Goal: Task Accomplishment & Management: Manage account settings

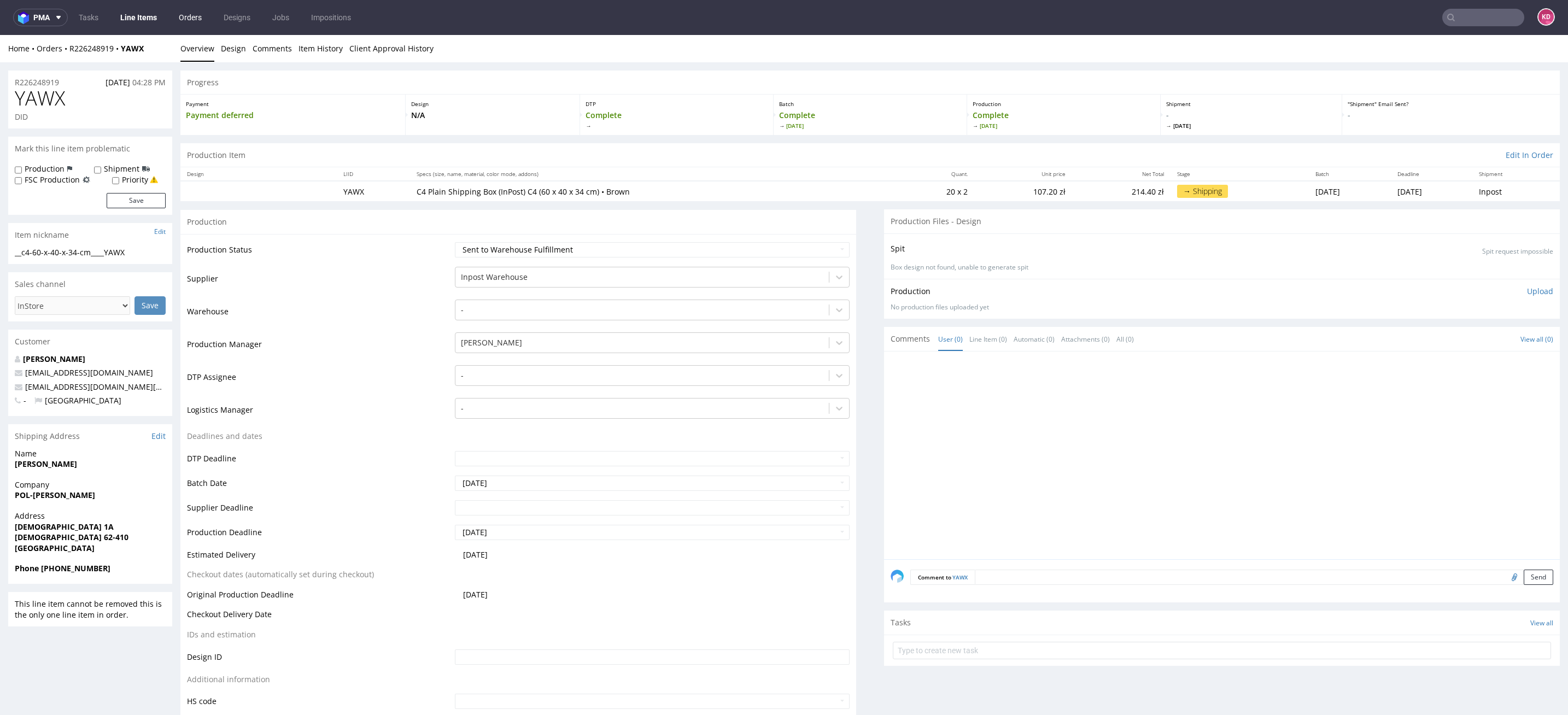
click at [188, 18] on link "Orders" at bounding box center [190, 17] width 36 height 18
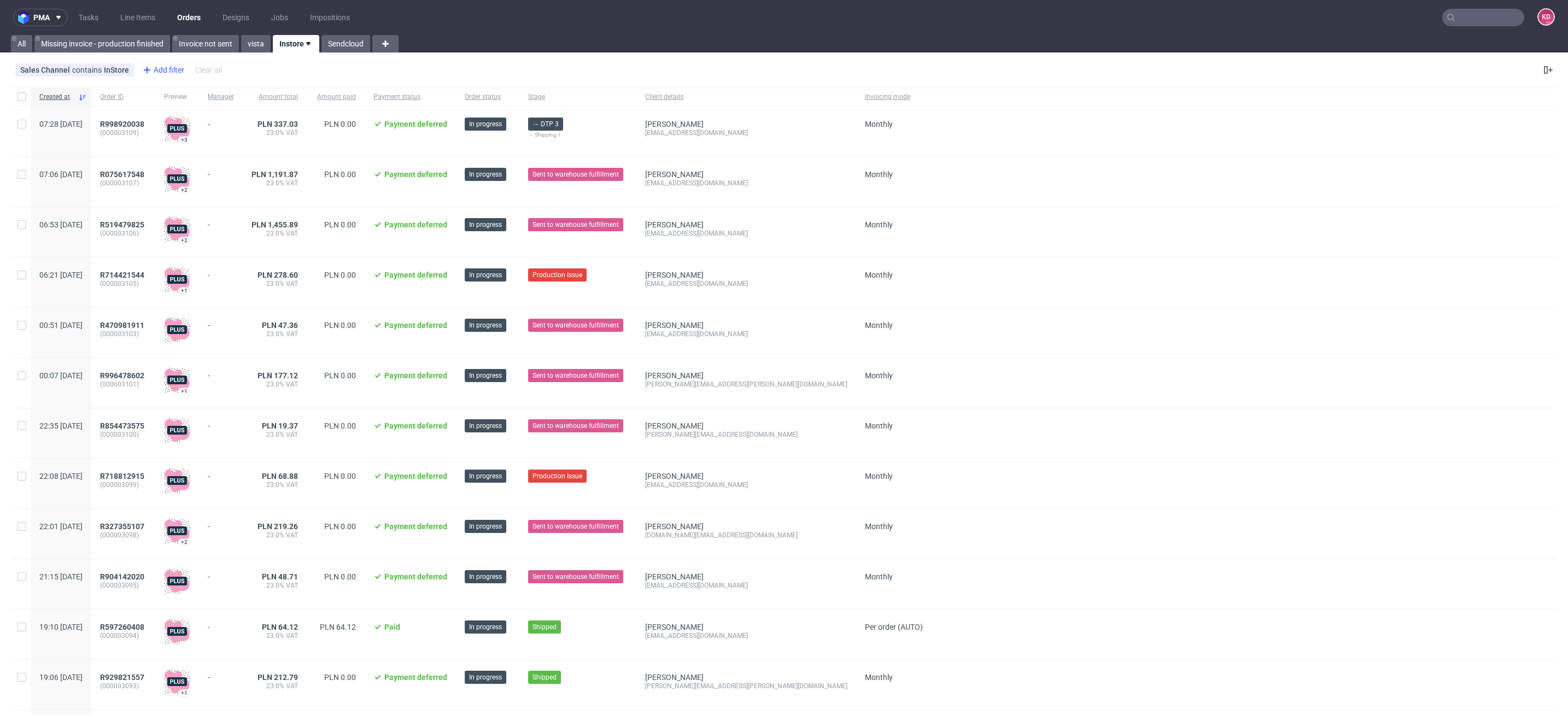
click at [166, 72] on div "Add filter" at bounding box center [162, 70] width 48 height 18
click at [189, 206] on div "Created at" at bounding box center [206, 204] width 131 height 15
click at [183, 89] on span "today" at bounding box center [202, 92] width 113 height 11
click at [185, 181] on span "yesterday" at bounding box center [174, 176] width 23 height 11
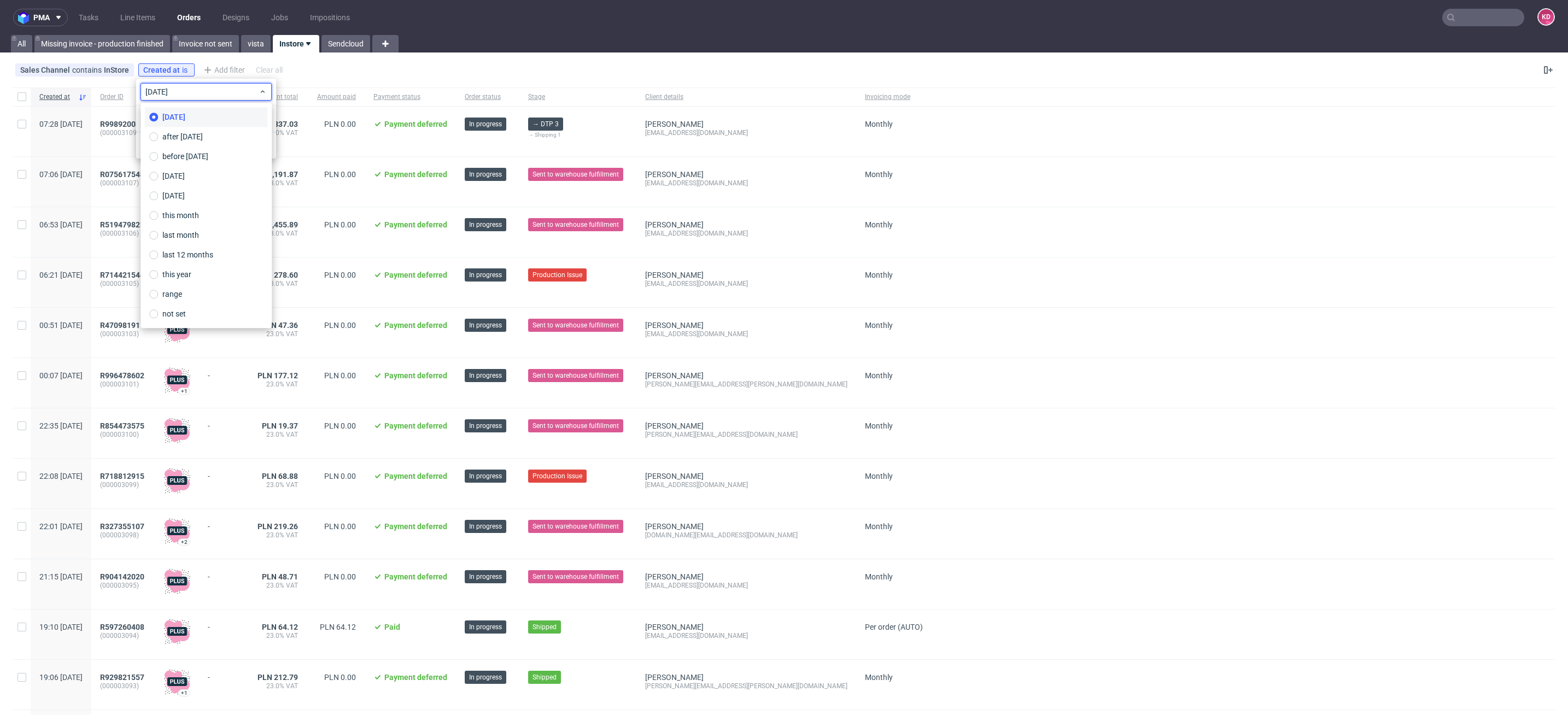
type input "13/10/2025"
click at [262, 150] on button "Save" at bounding box center [258, 145] width 27 height 18
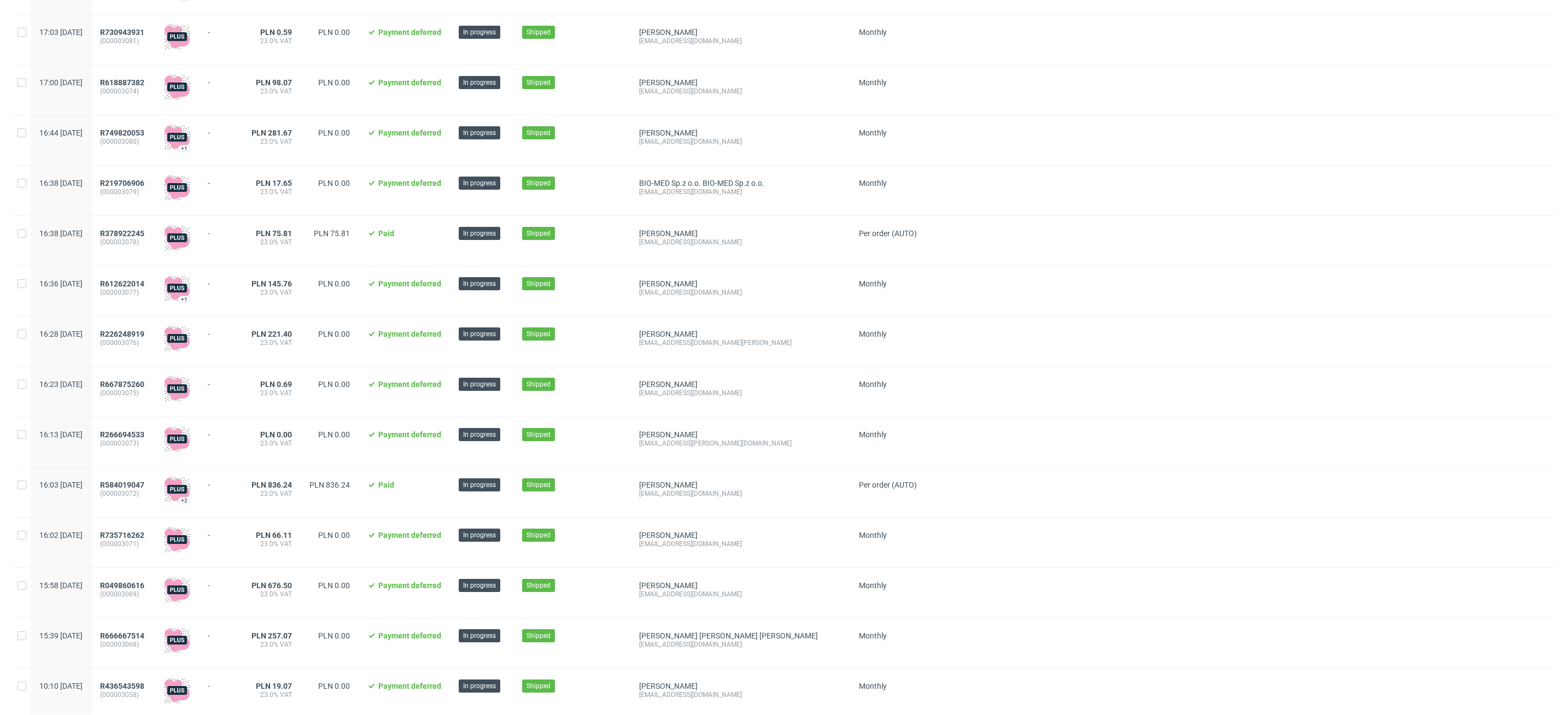
scroll to position [979, 0]
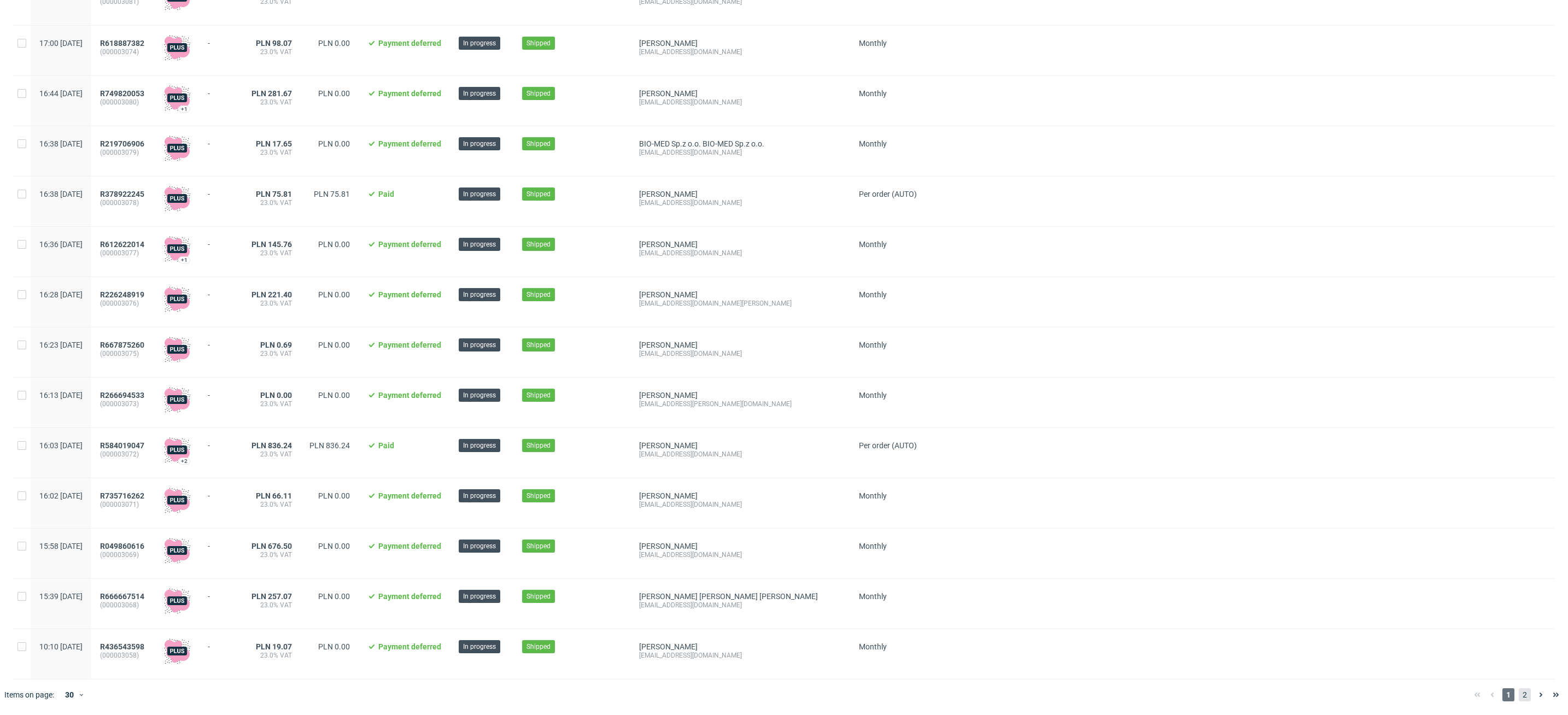
click at [1164, 551] on span "2" at bounding box center [1525, 695] width 12 height 13
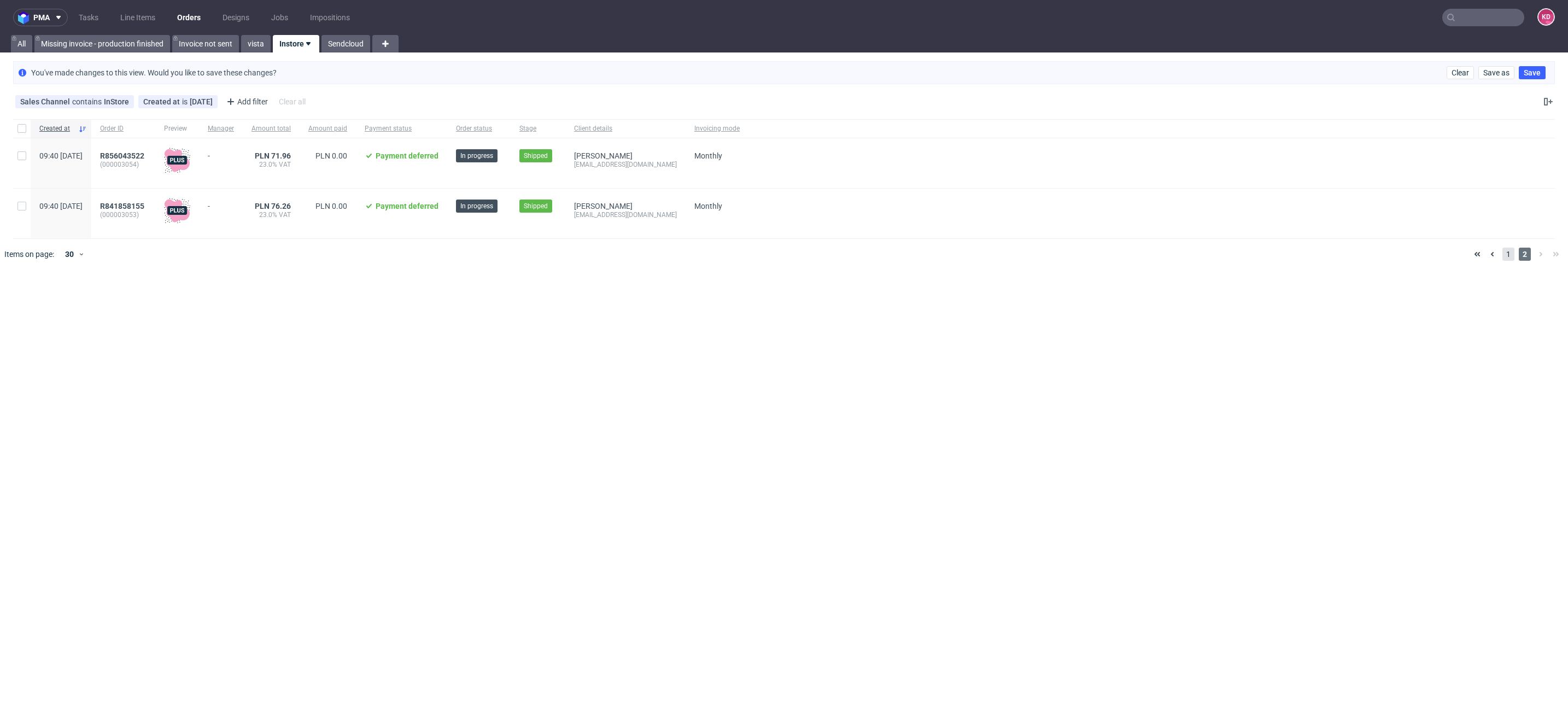
click at [1164, 257] on span "1" at bounding box center [1508, 254] width 12 height 13
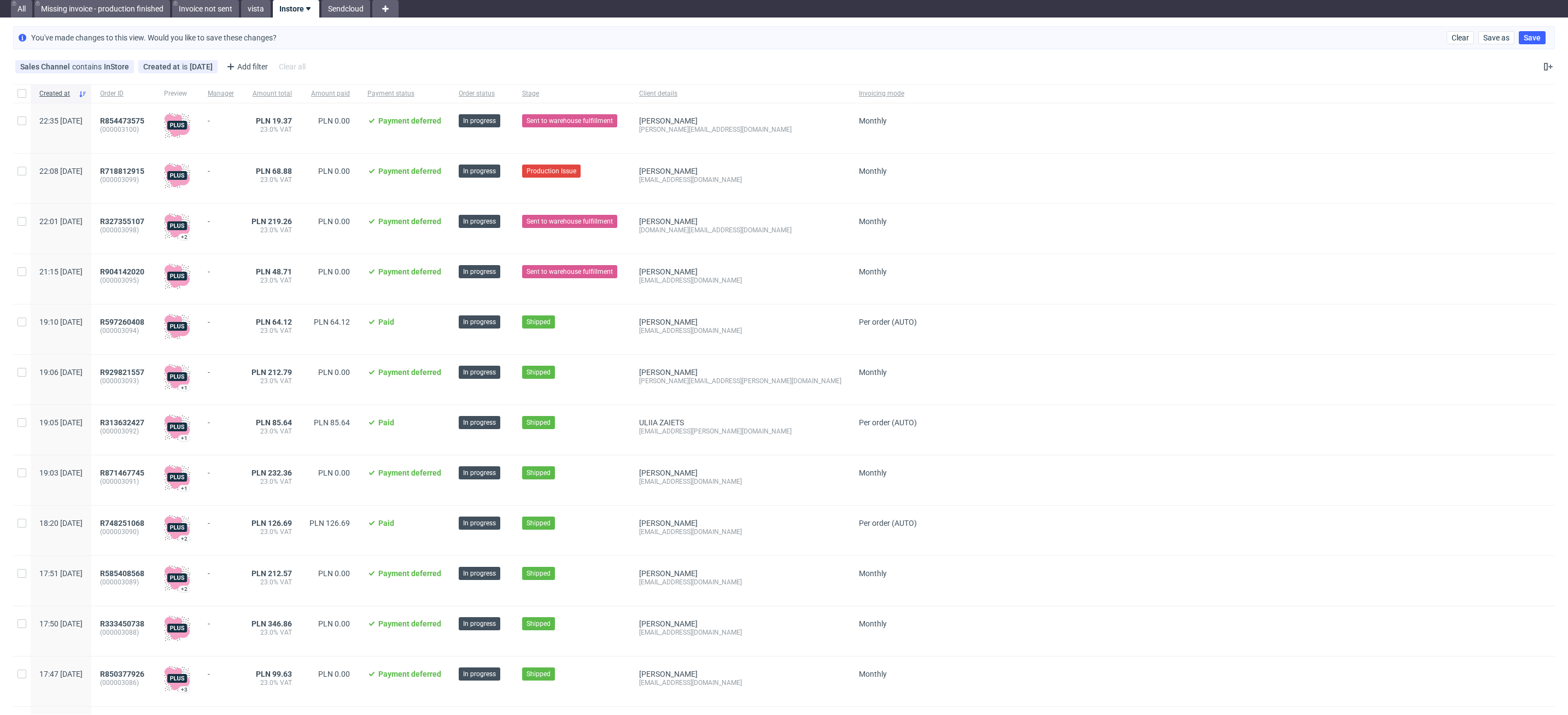
scroll to position [35, 0]
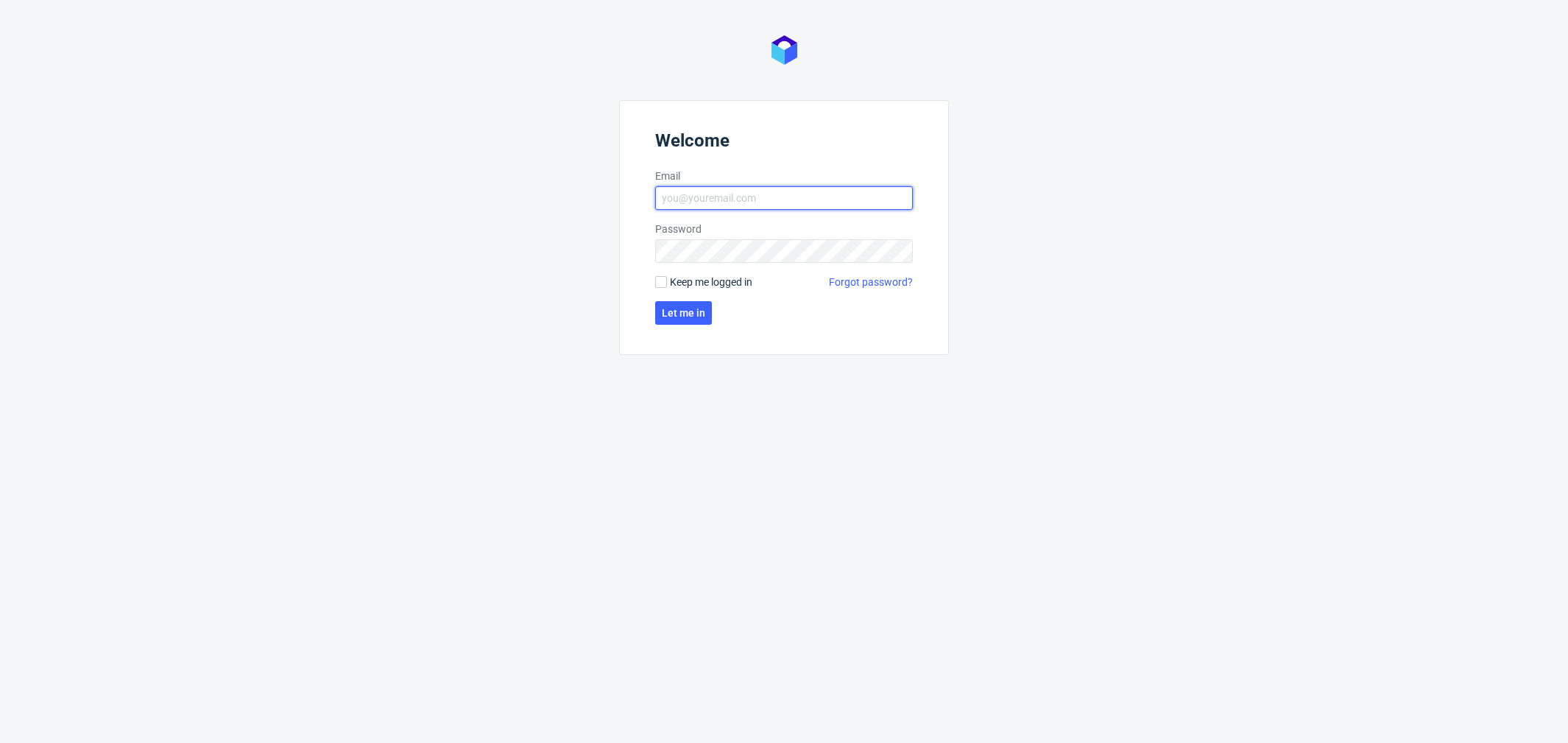
click at [744, 203] on input "Email" at bounding box center [784, 198] width 257 height 24
type input "katarzyna.drabczyk@packhelp.com"
click button "Let me in" at bounding box center [683, 312] width 57 height 24
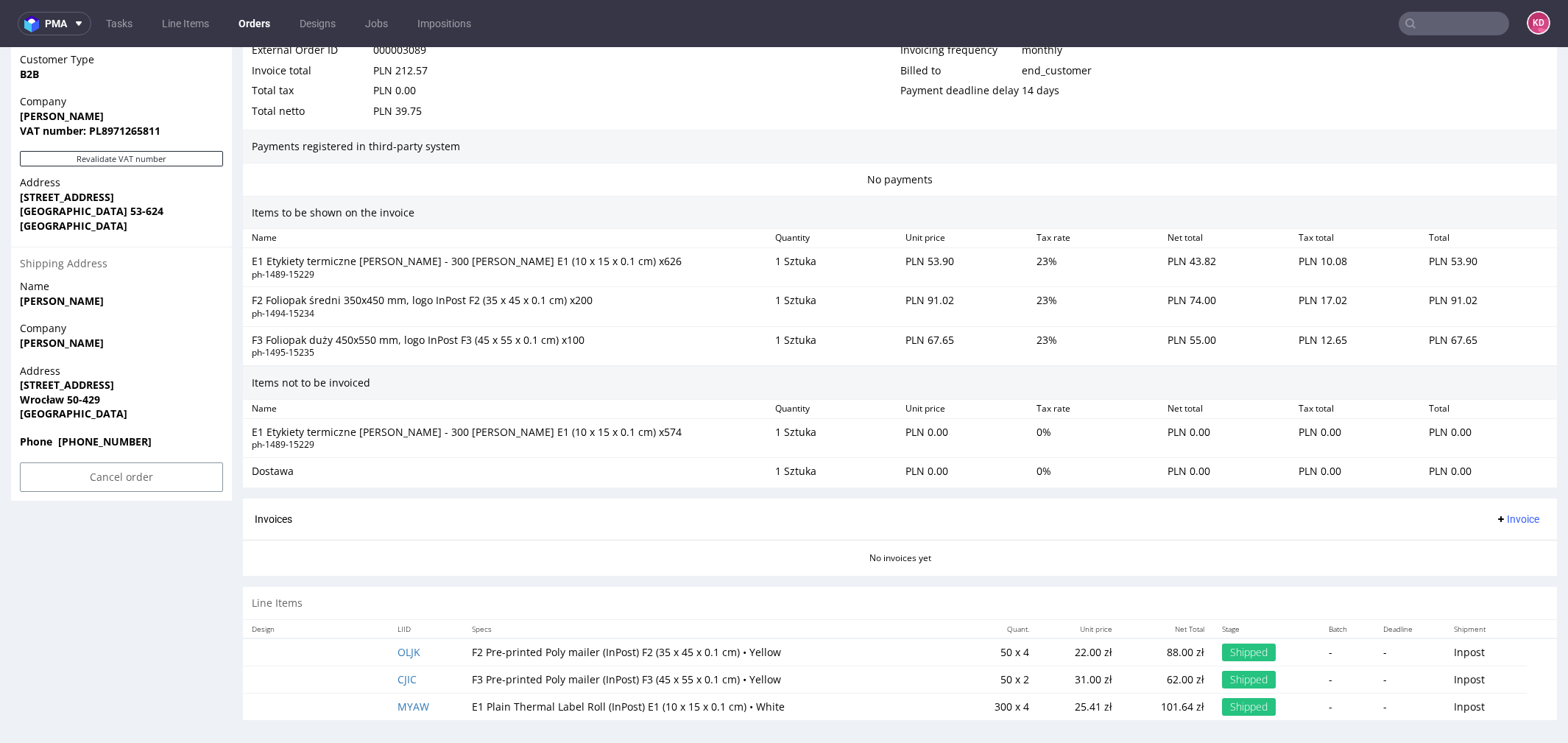
scroll to position [4, 0]
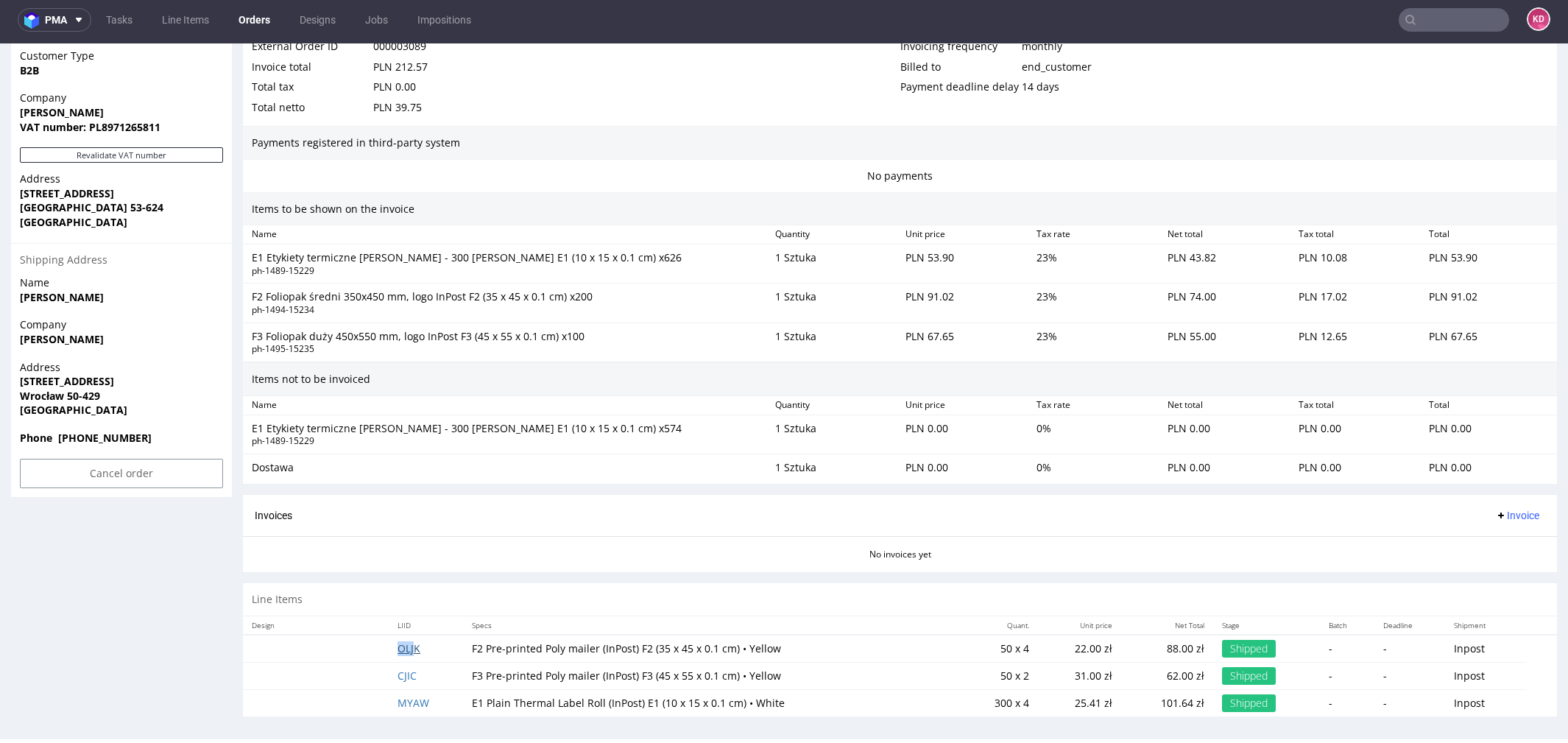
click at [416, 636] on td "OLJK" at bounding box center [425, 649] width 75 height 28
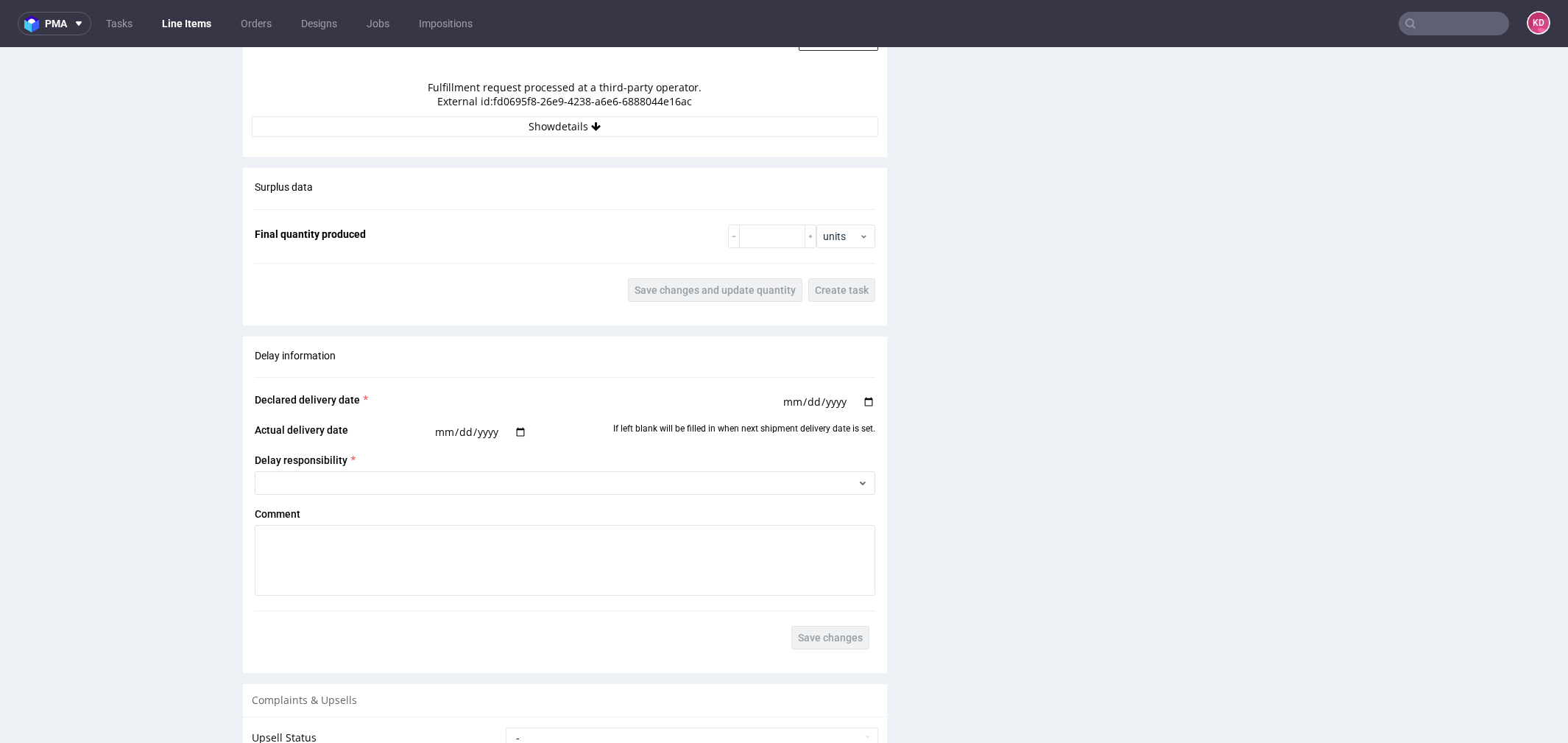
scroll to position [1403, 0]
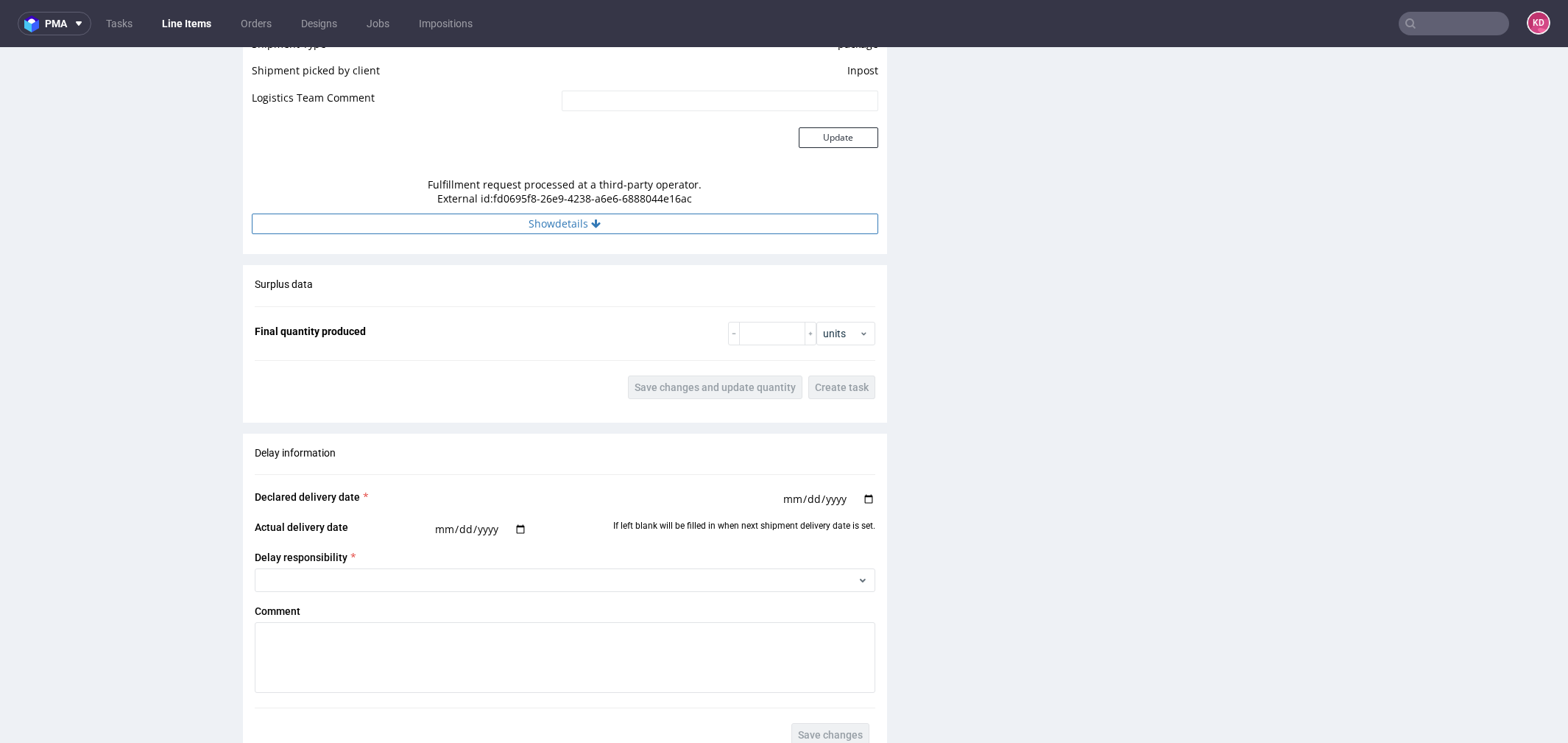
click at [591, 225] on icon at bounding box center [596, 224] width 10 height 11
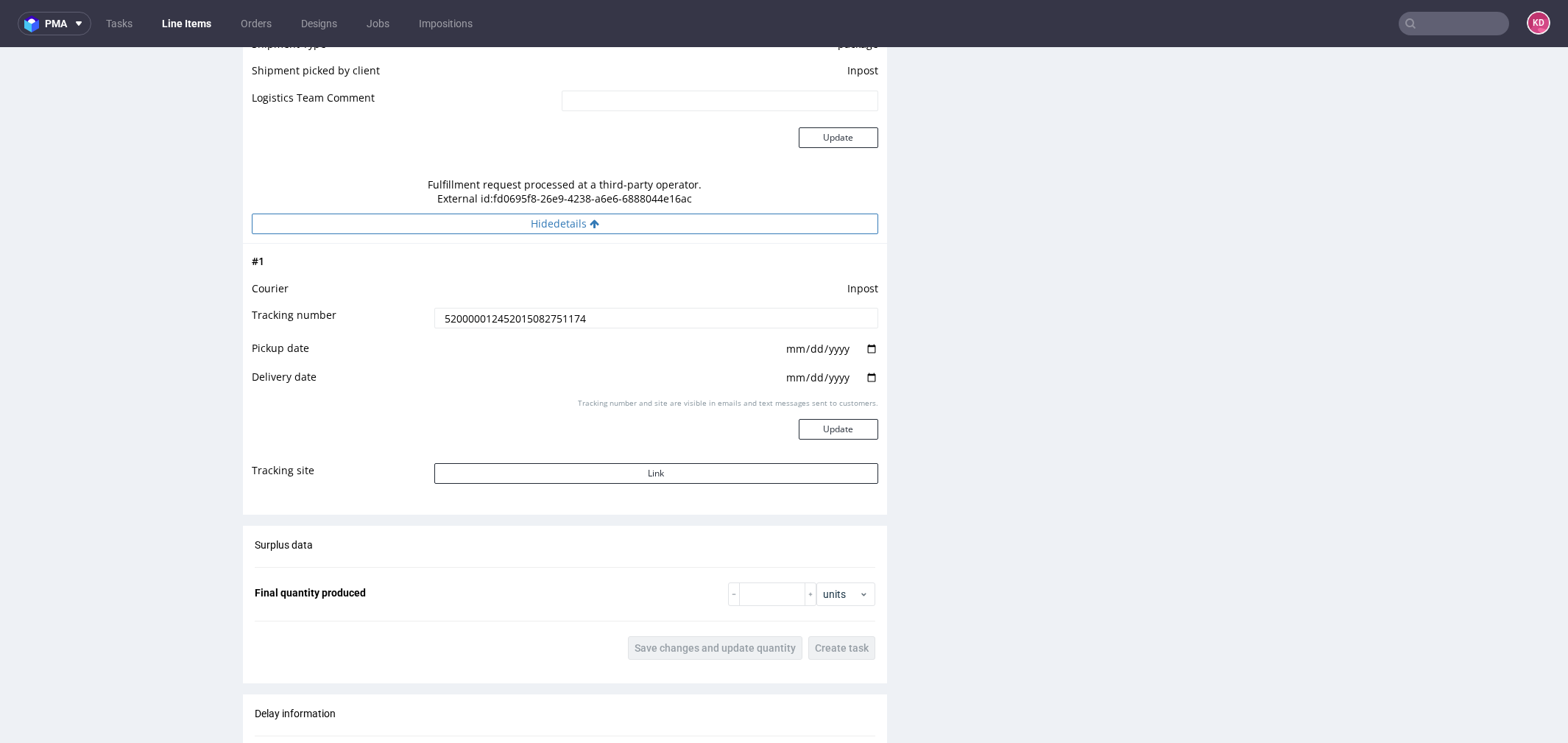
click at [591, 225] on icon at bounding box center [594, 224] width 10 height 11
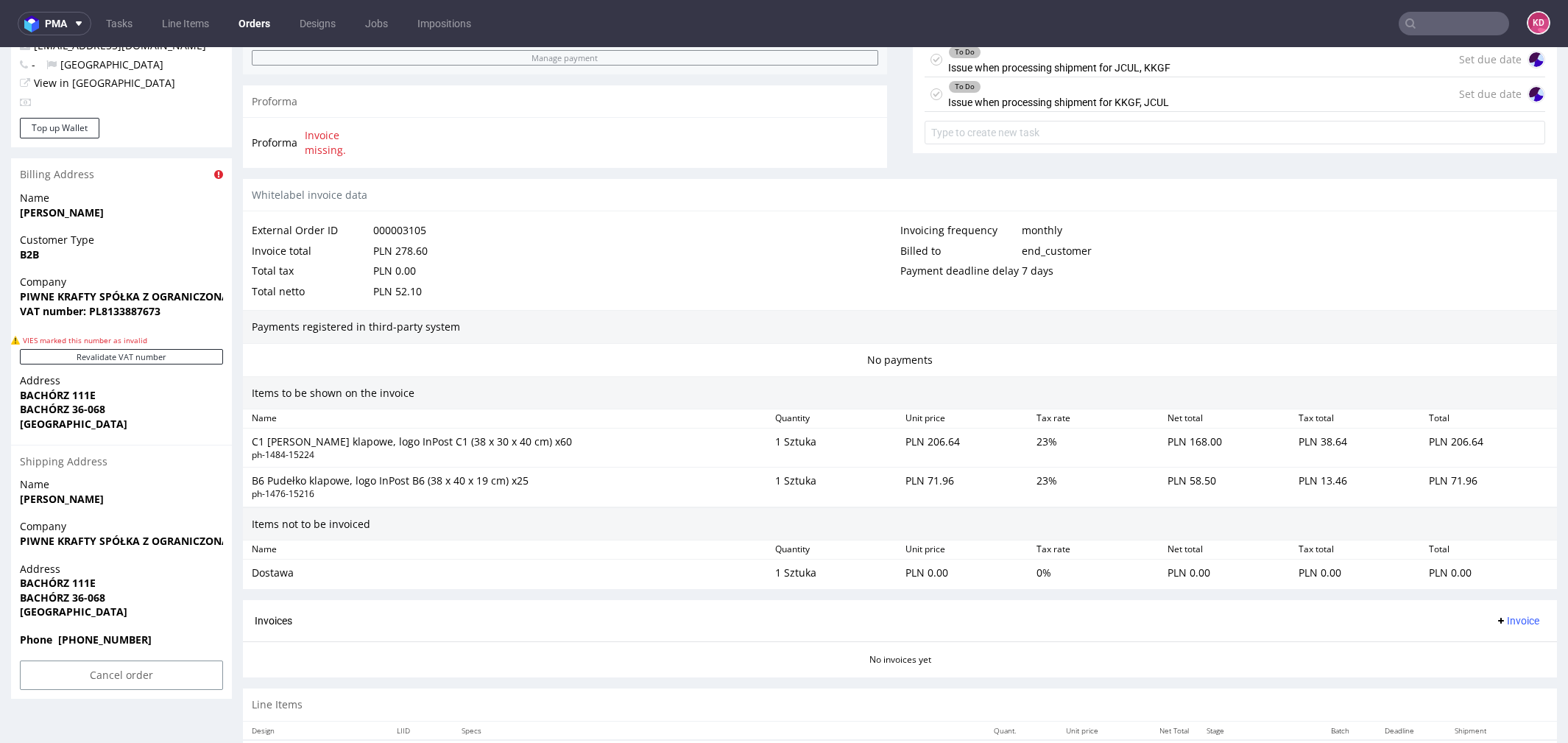
scroll to position [705, 0]
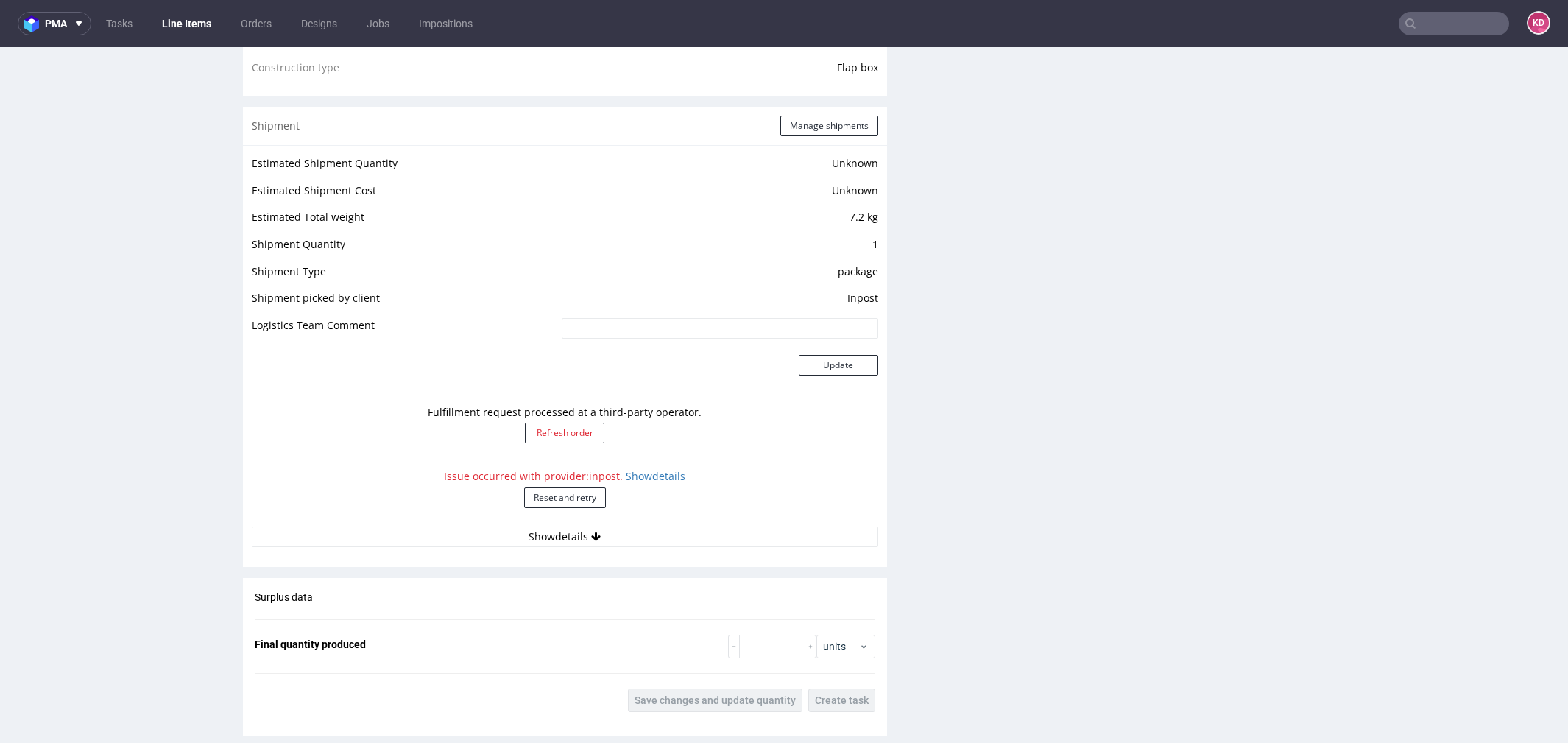
scroll to position [1187, 0]
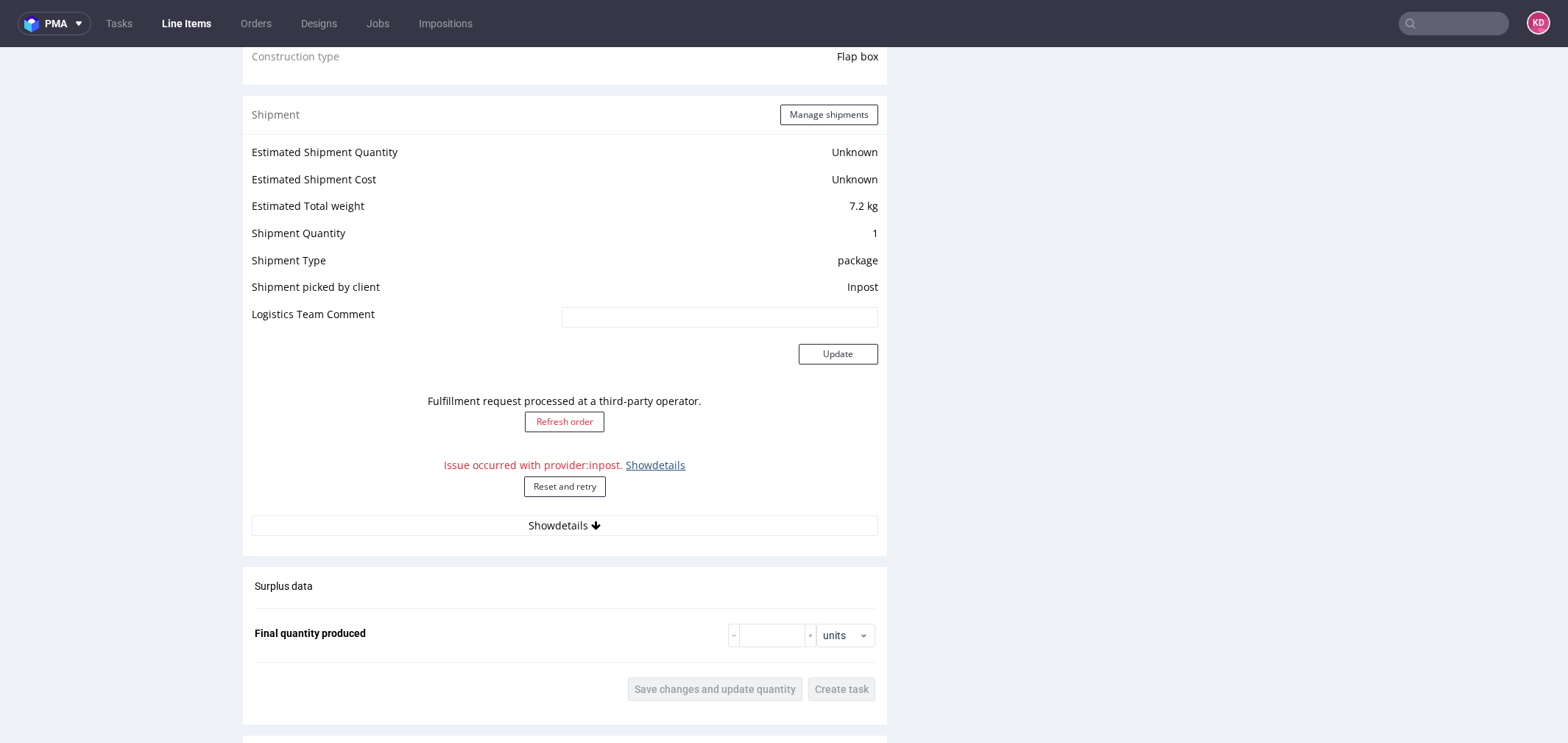
click at [646, 464] on link "Show details" at bounding box center [655, 465] width 60 height 14
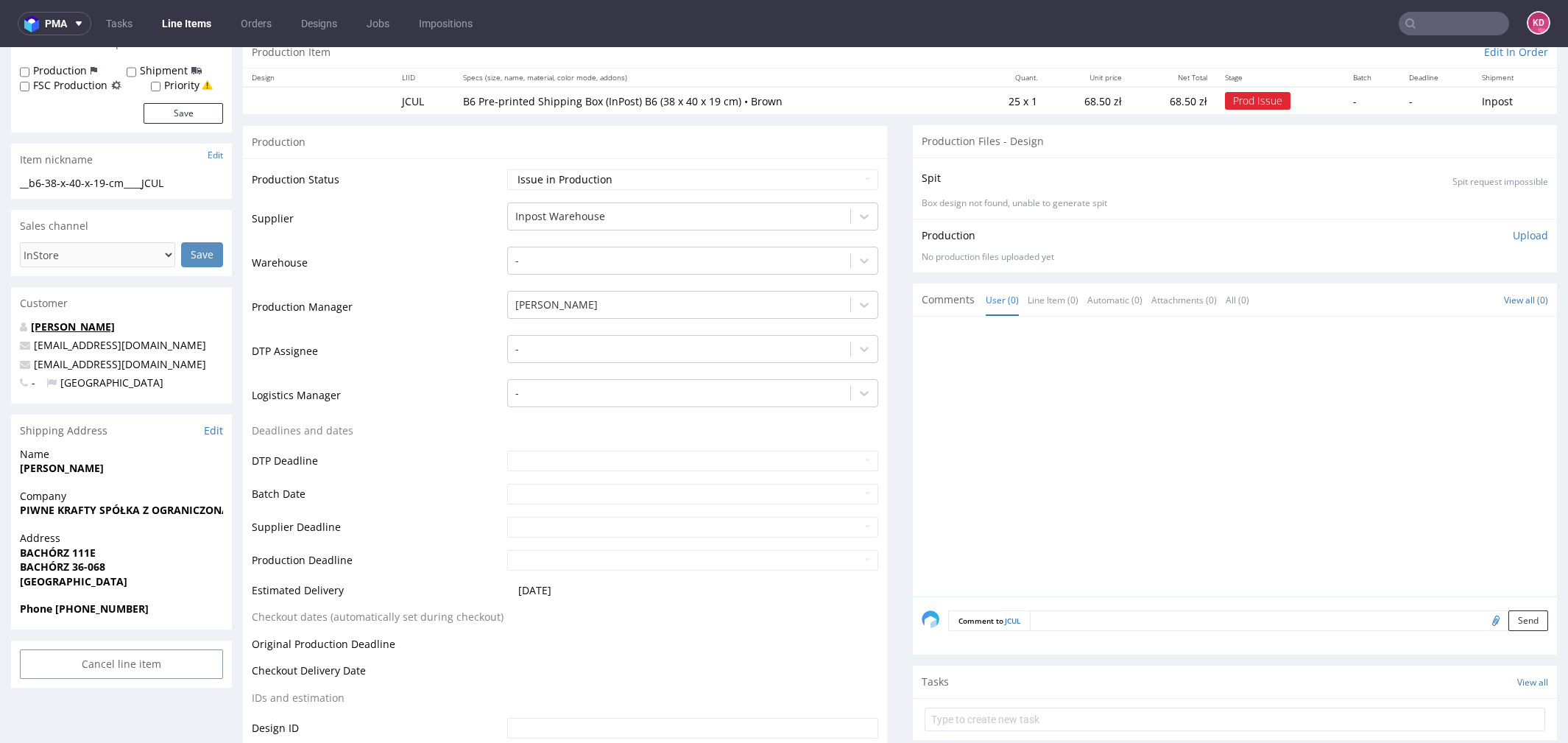
scroll to position [0, 0]
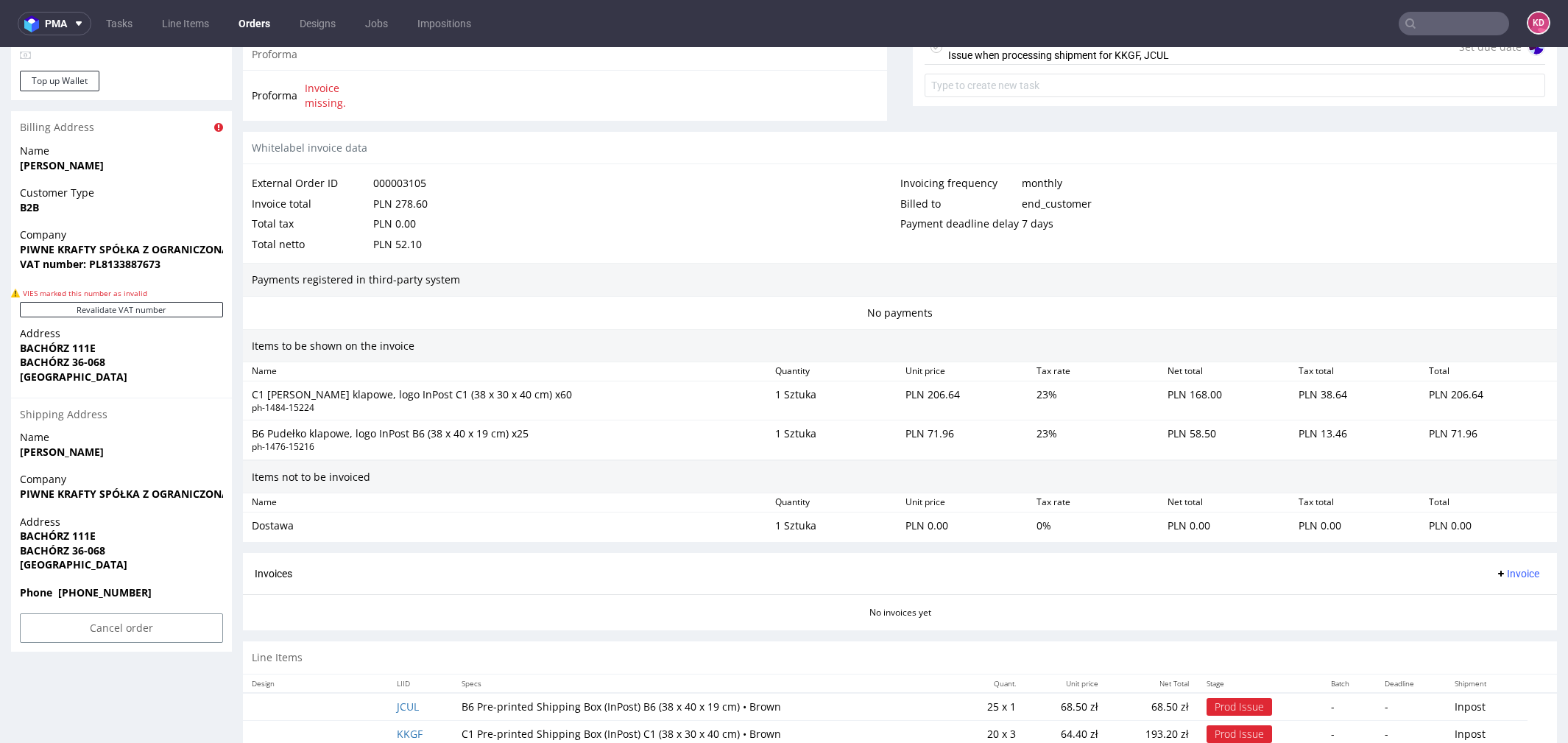
scroll to position [691, 0]
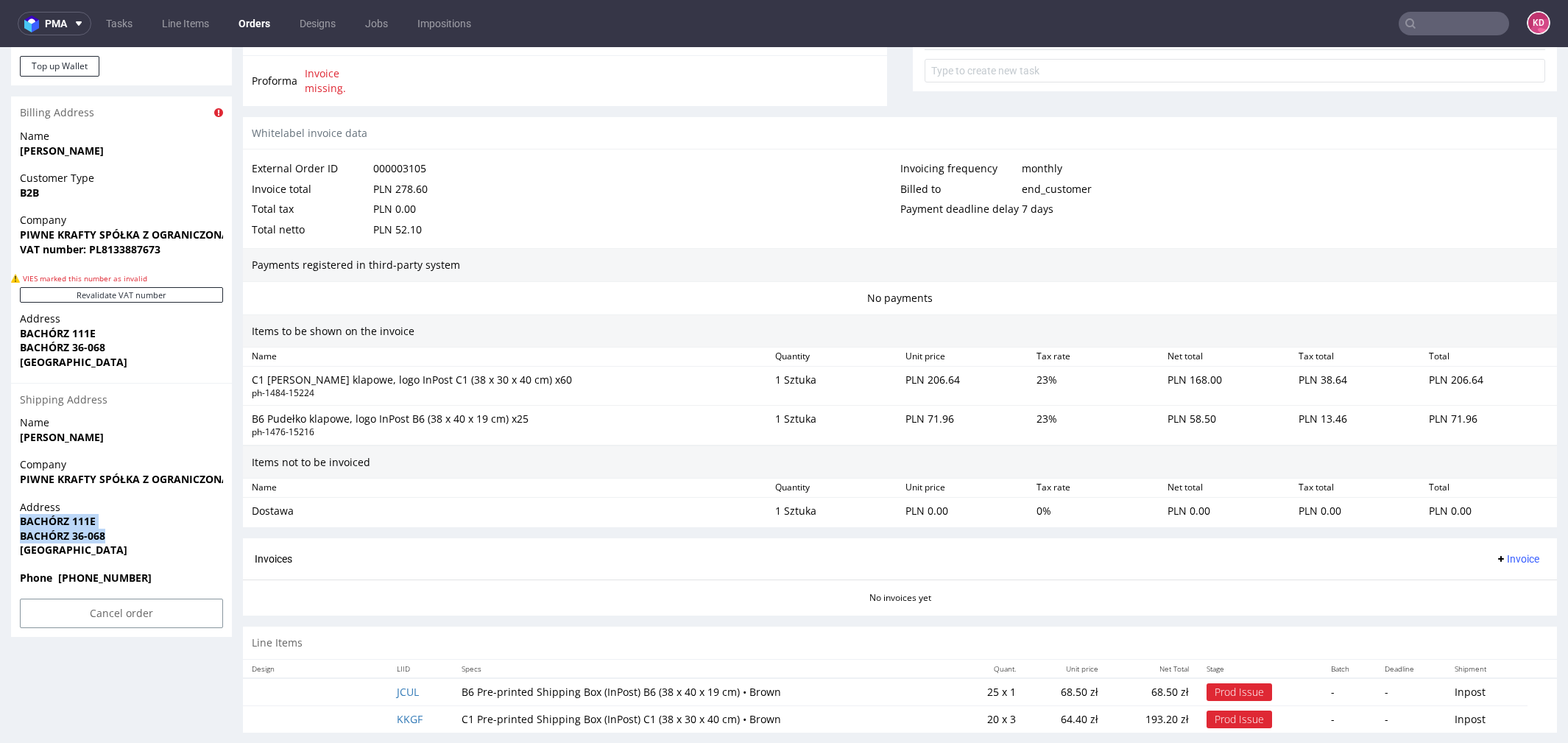
drag, startPoint x: 113, startPoint y: 531, endPoint x: 16, endPoint y: 521, distance: 97.5
click at [16, 522] on div "Address BACHÓRZ 111E BACHÓRZ 36-068 Poland" at bounding box center [120, 536] width 220 height 71
copy p "BACHÓRZ 111E BACHÓRZ 36-068"
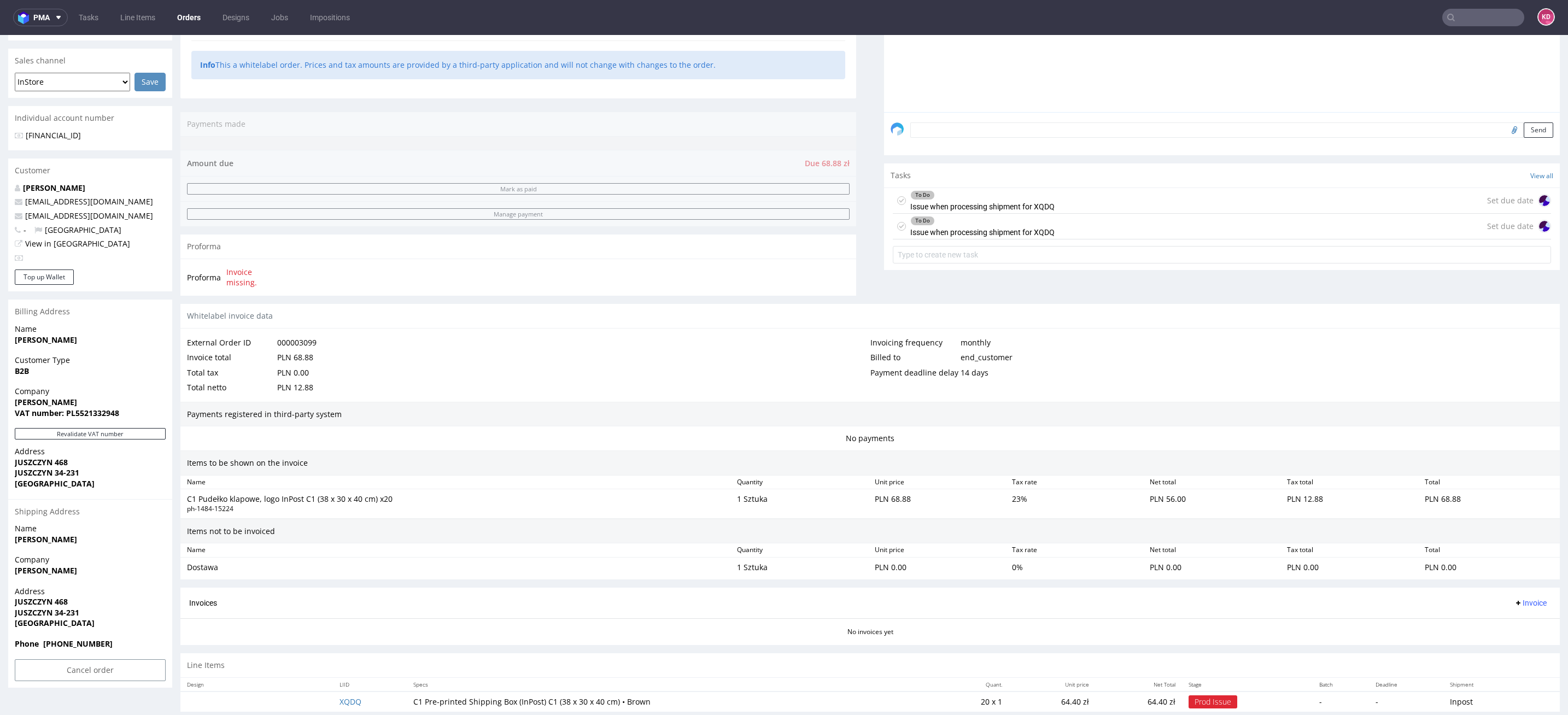
scroll to position [270, 0]
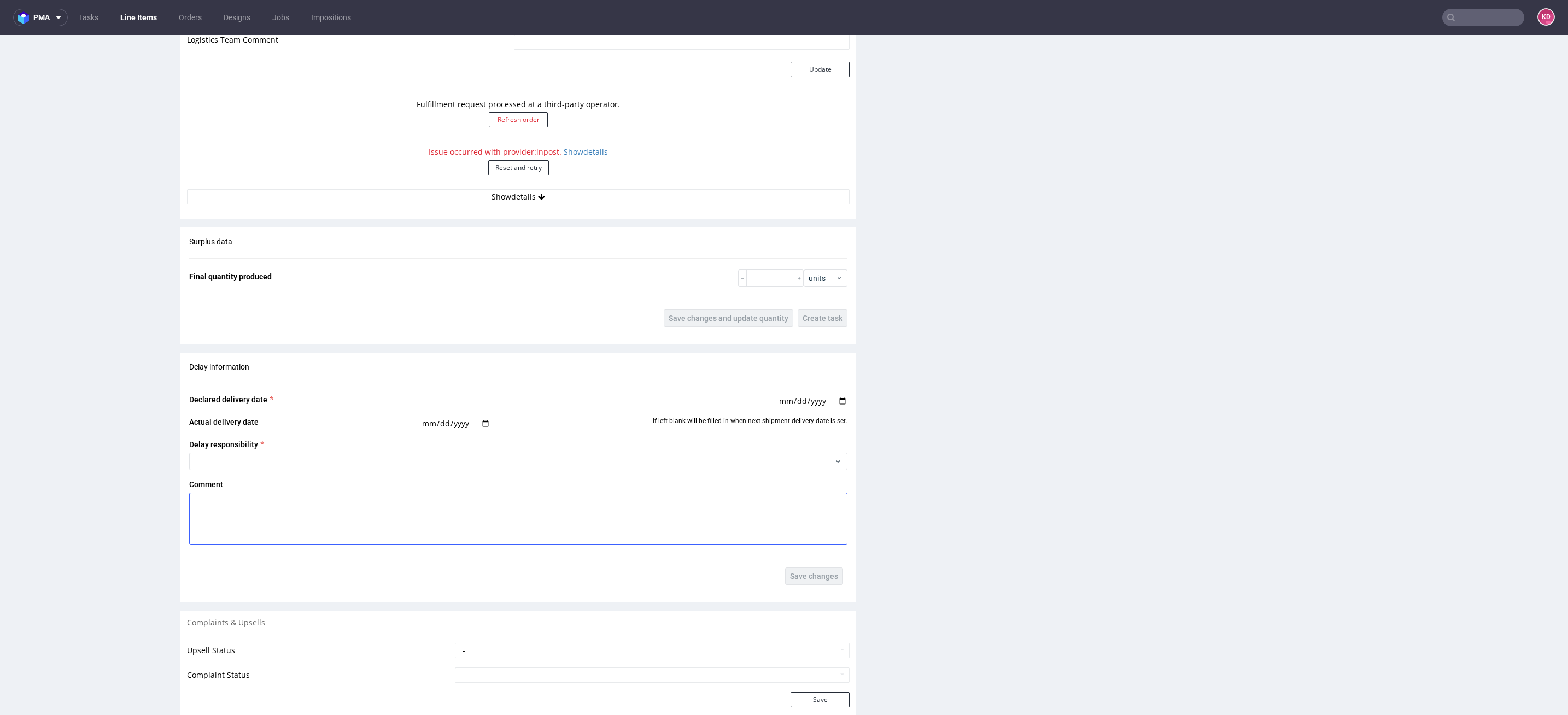
scroll to position [1027, 0]
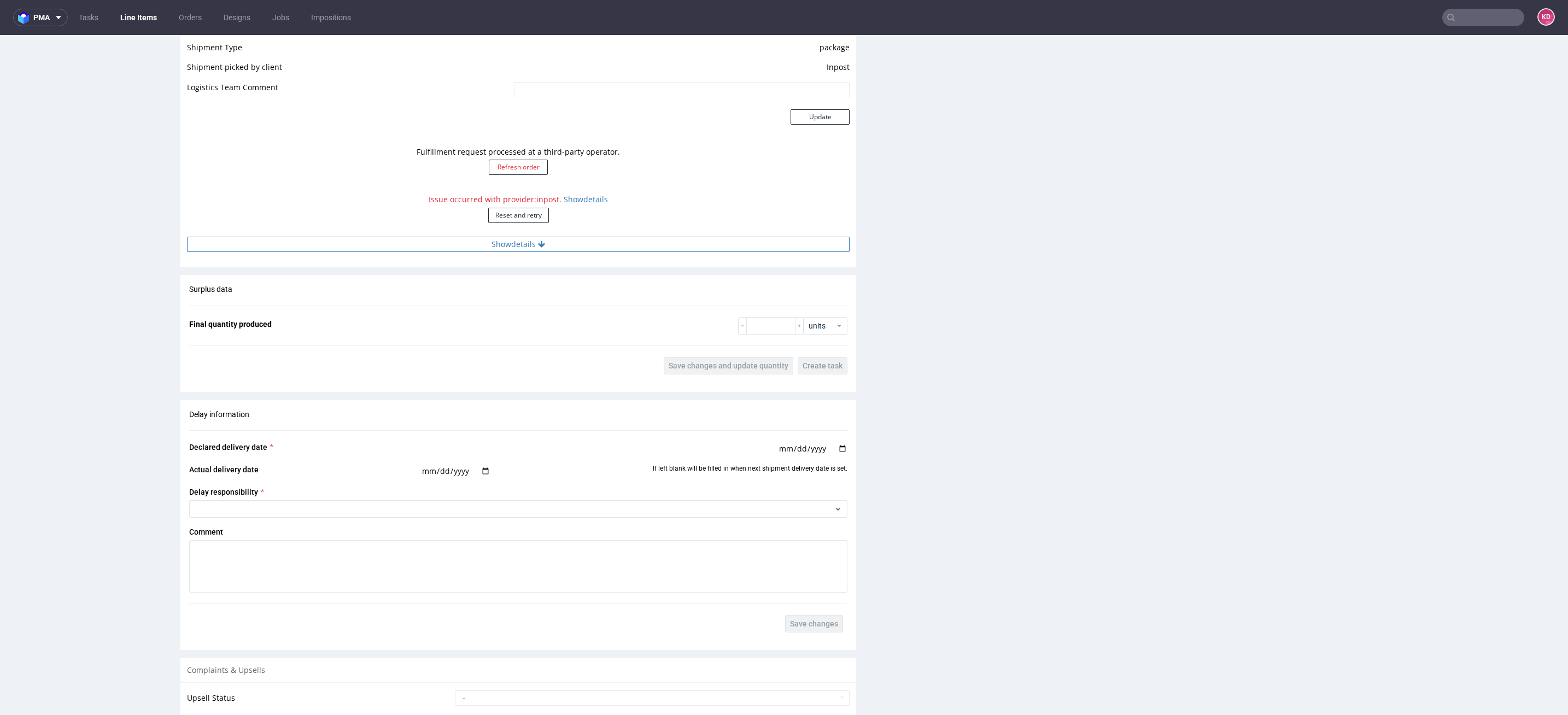
click at [518, 245] on button "Show details" at bounding box center [518, 244] width 663 height 15
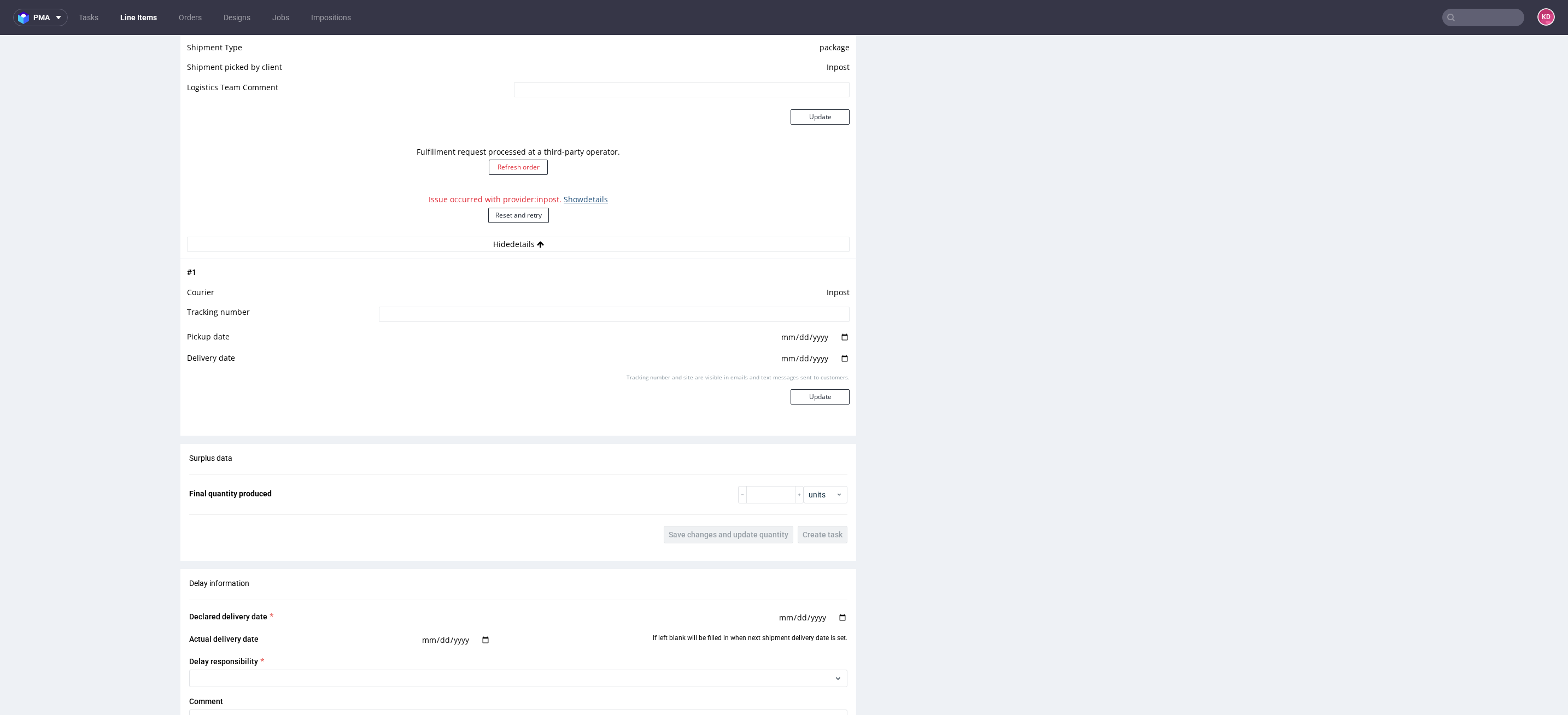
click at [588, 198] on link "Show details" at bounding box center [586, 199] width 44 height 10
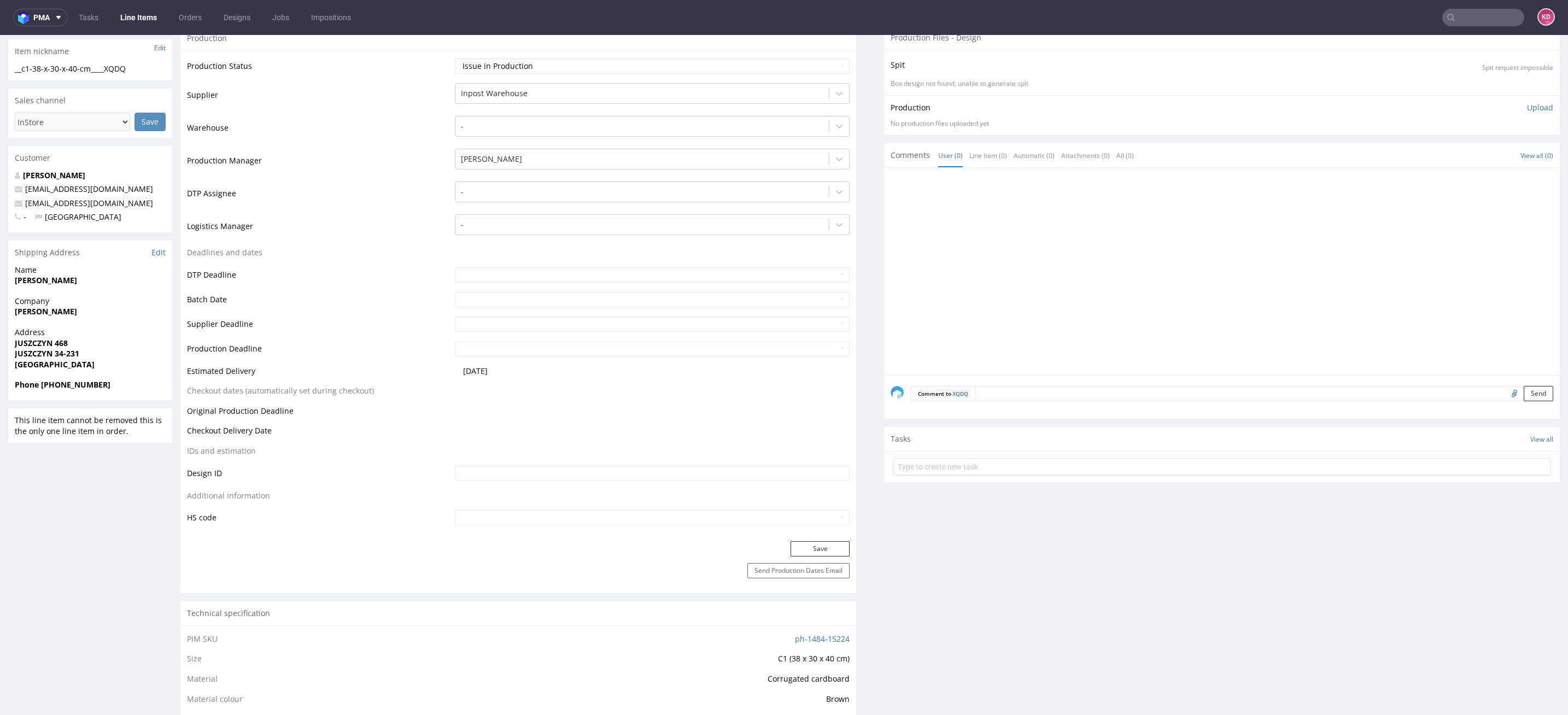
scroll to position [0, 0]
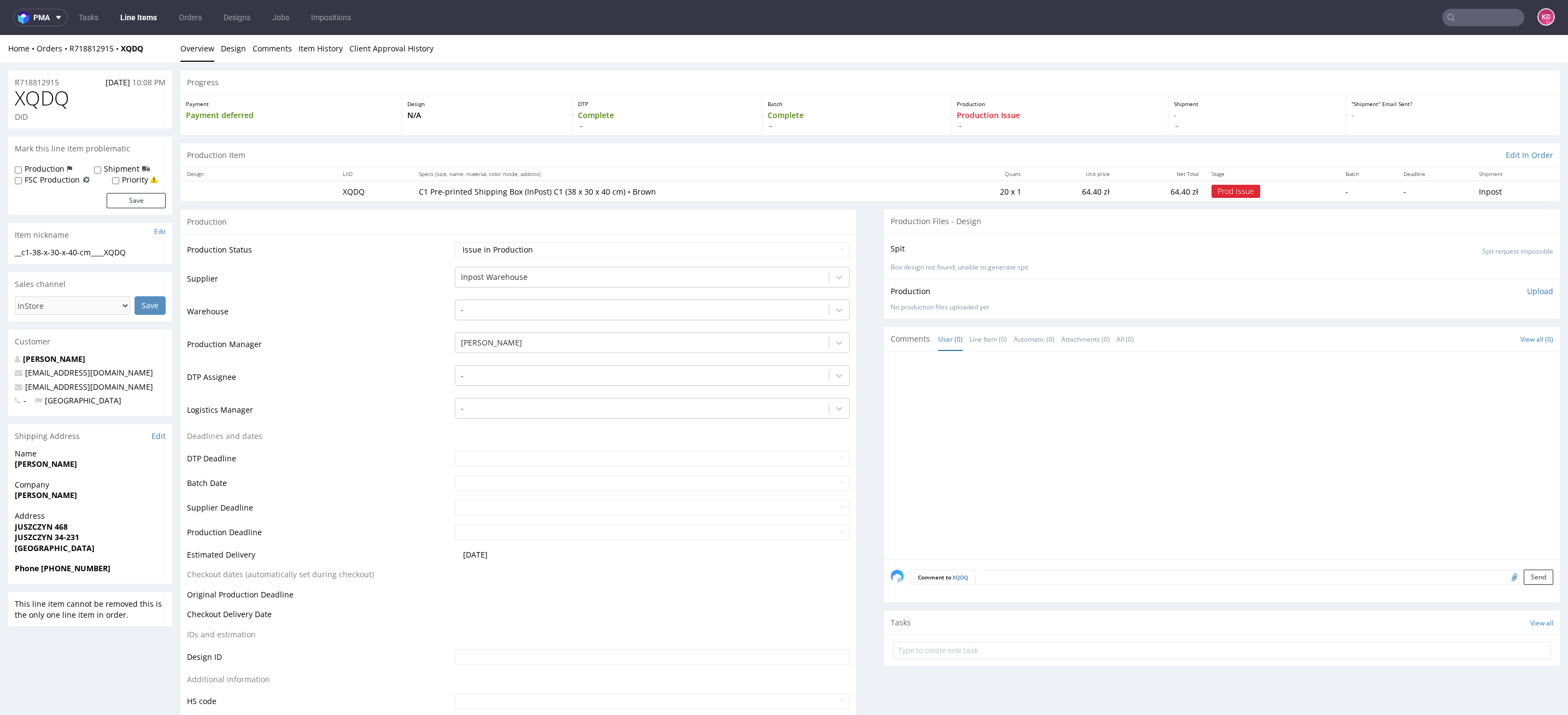
click at [75, 529] on span "JUSZCZYN 468" at bounding box center [90, 527] width 151 height 11
drag, startPoint x: 83, startPoint y: 525, endPoint x: 12, endPoint y: 525, distance: 71.0
click at [12, 525] on div "Address JUSZCZYN 468 JUSZCZYN 34-231 Poland" at bounding box center [89, 537] width 164 height 52
copy strong "JUSZCZYN 468"
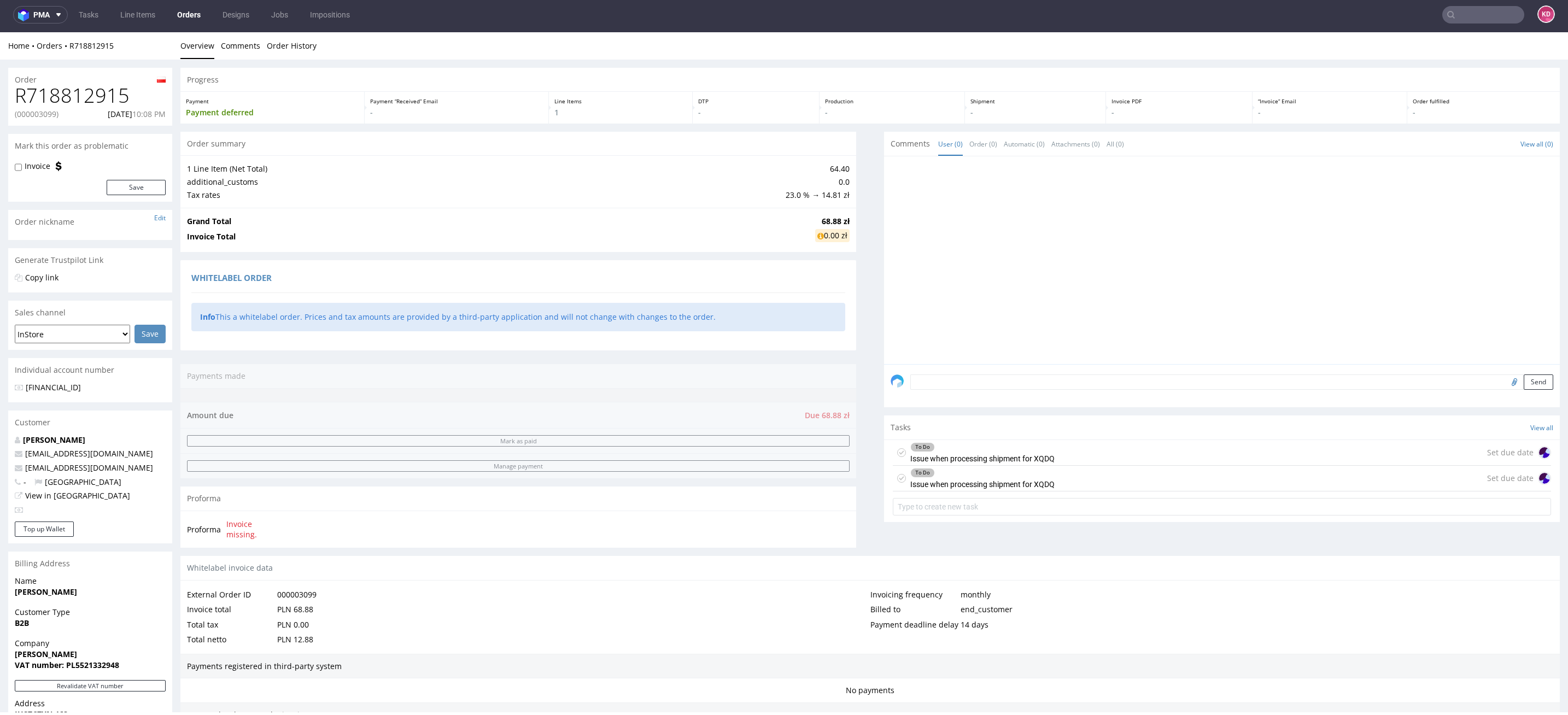
scroll to position [270, 0]
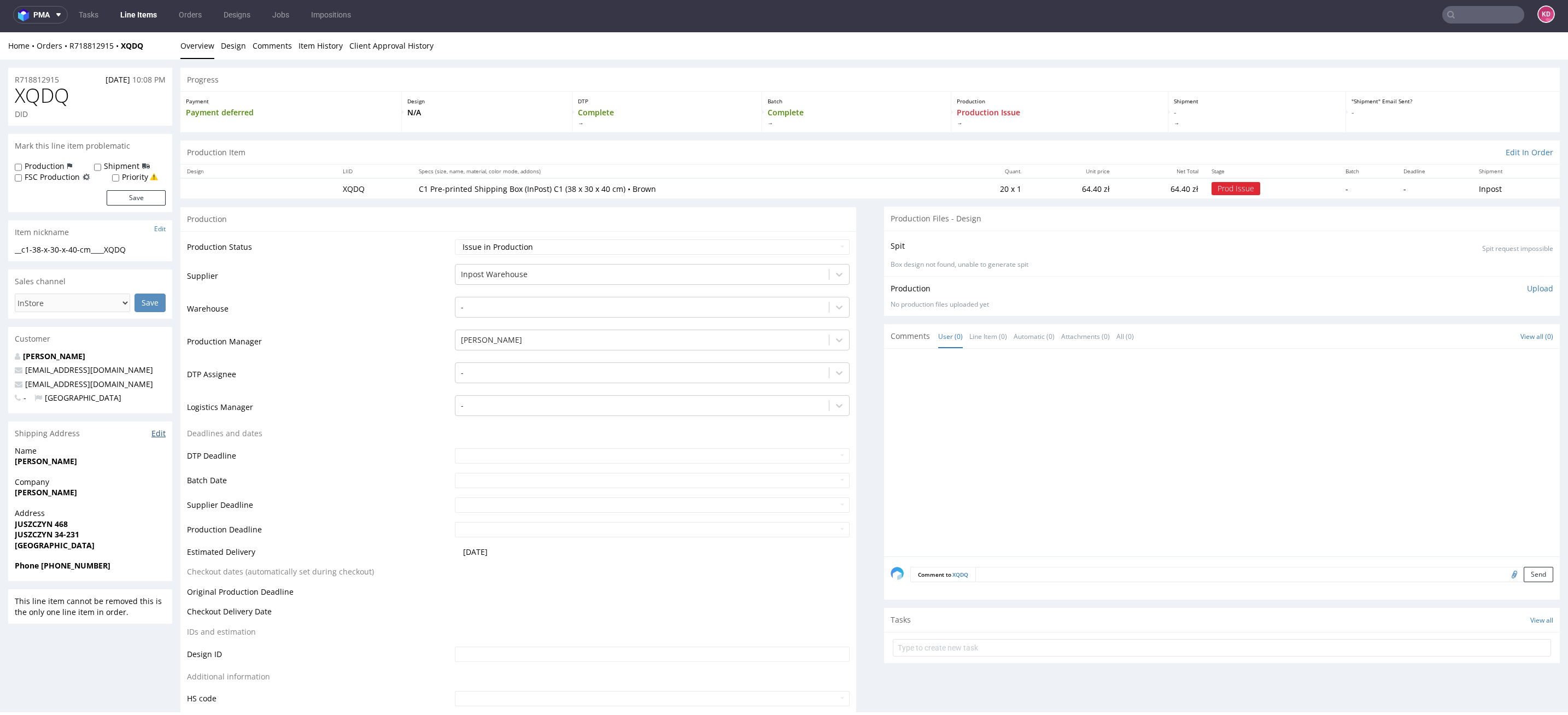
click at [156, 431] on link "Edit" at bounding box center [158, 433] width 14 height 11
click at [1472, 22] on input "text" at bounding box center [1483, 15] width 82 height 18
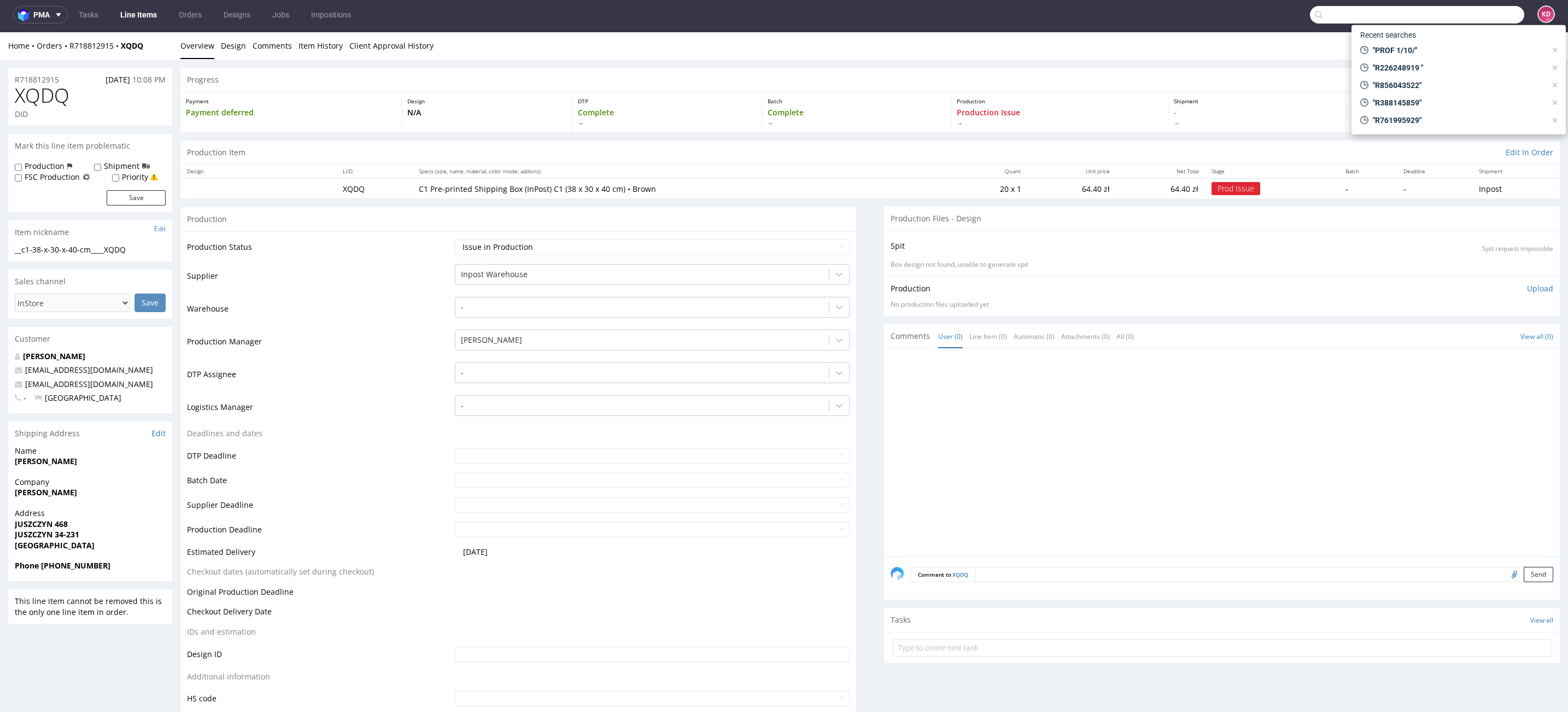
paste input "R718812915"
type input "R718812915"
click at [1427, 88] on div "R718812915 (000003099)" at bounding box center [1458, 94] width 197 height 19
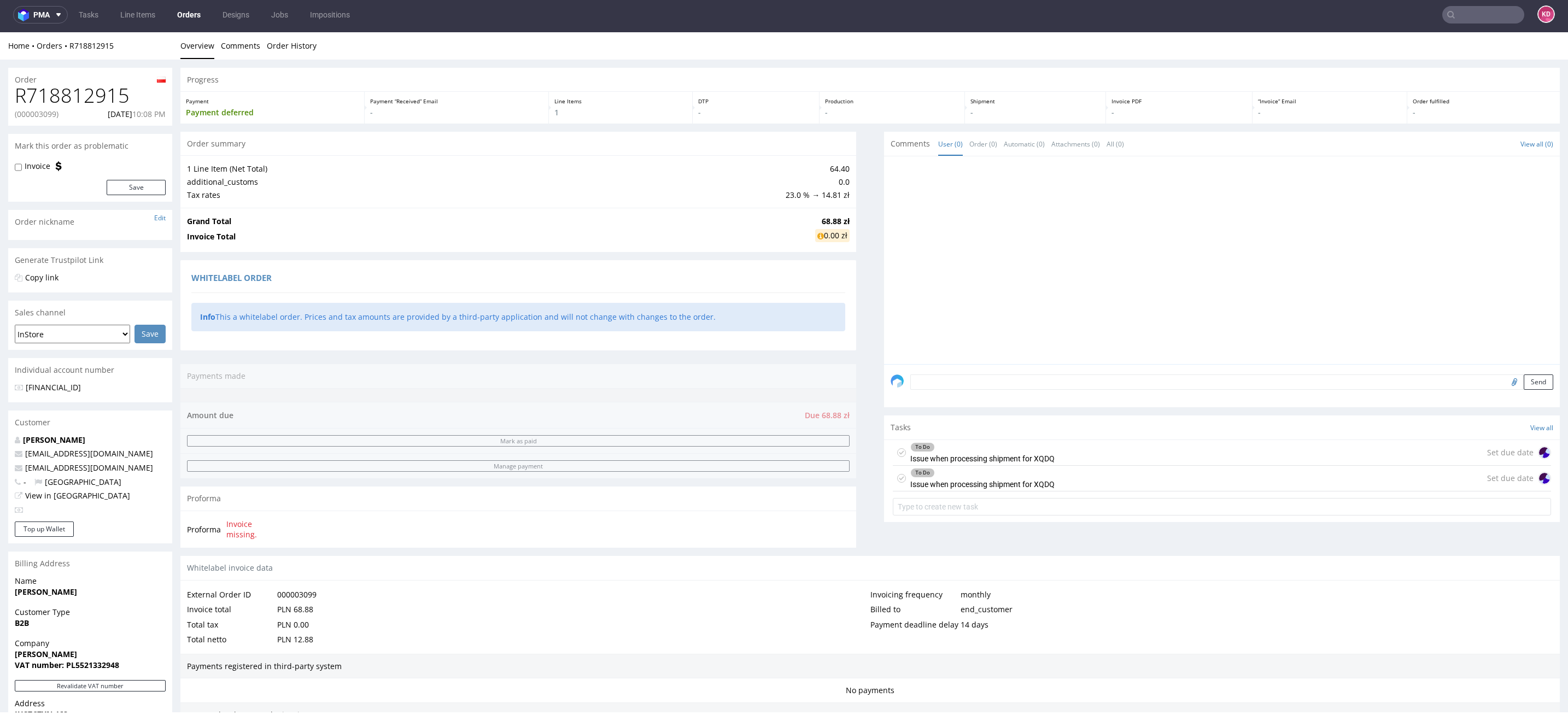
scroll to position [270, 0]
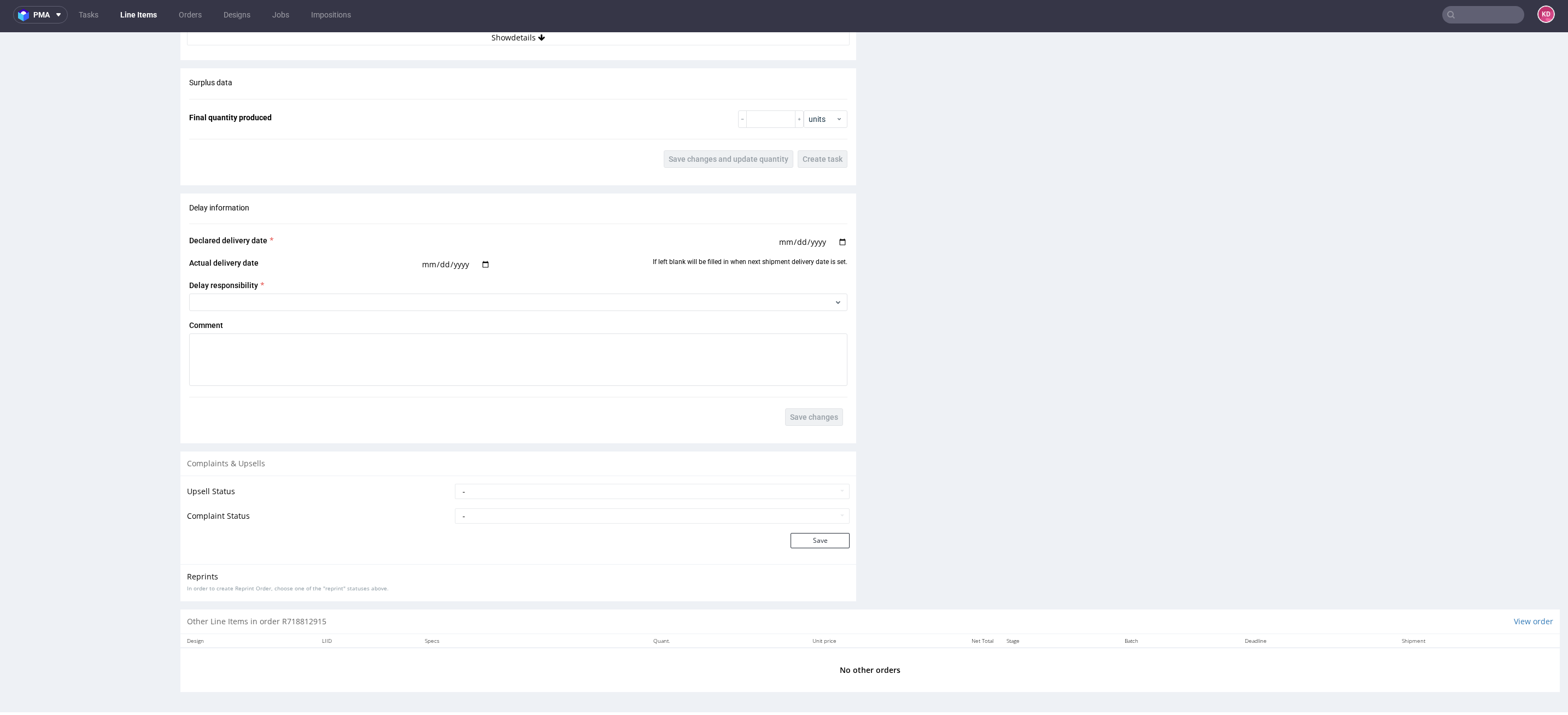
scroll to position [973, 0]
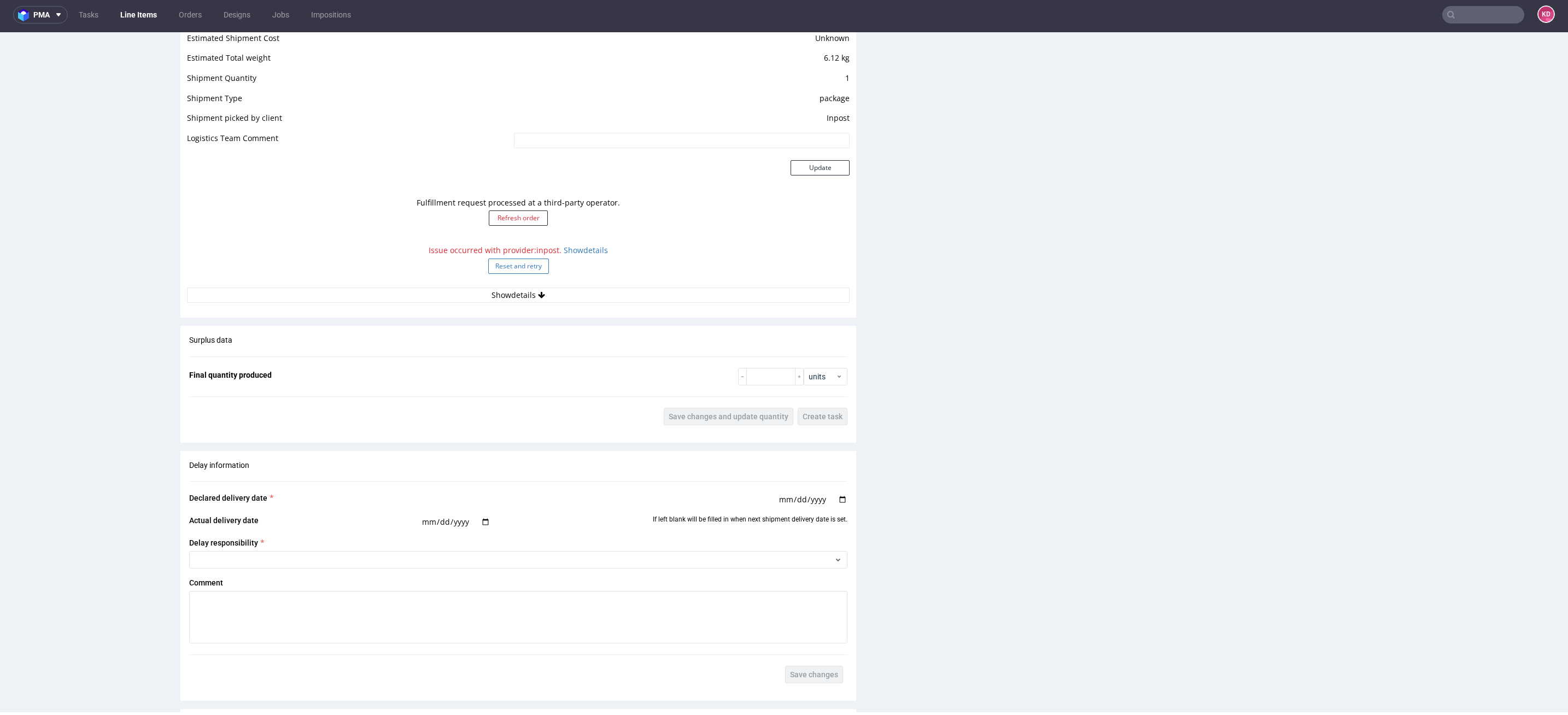
click at [515, 259] on button "Reset and retry" at bounding box center [519, 266] width 61 height 15
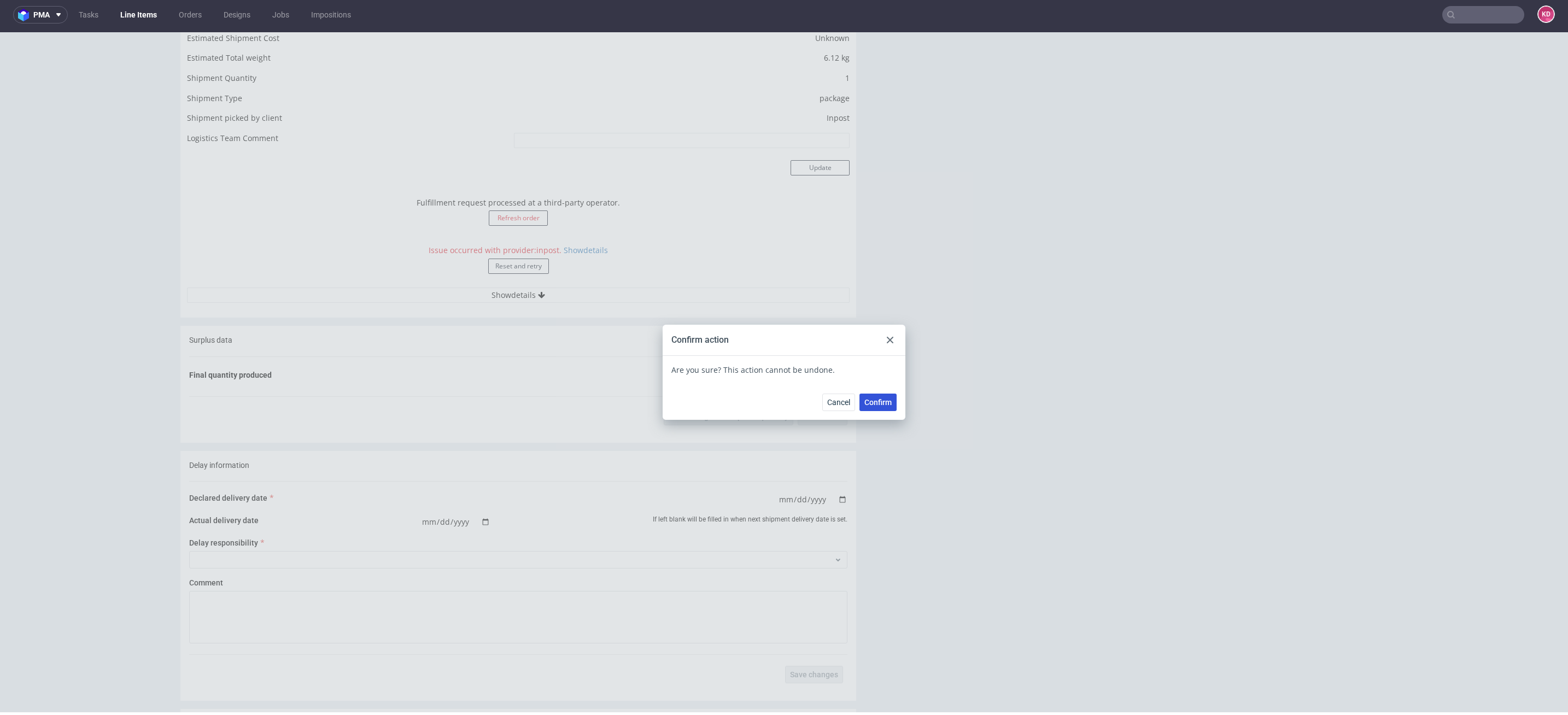
click at [883, 399] on span "Confirm" at bounding box center [878, 402] width 27 height 8
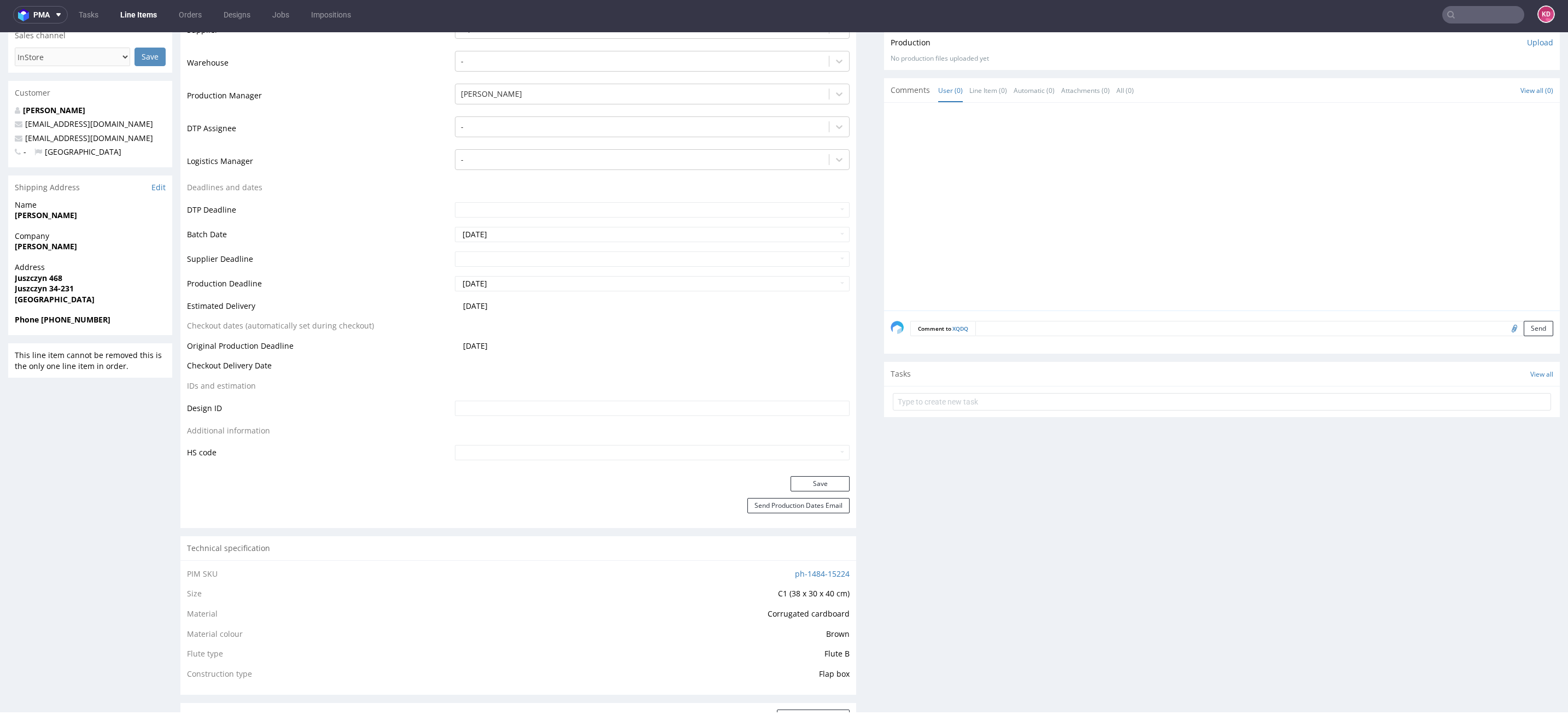
scroll to position [0, 0]
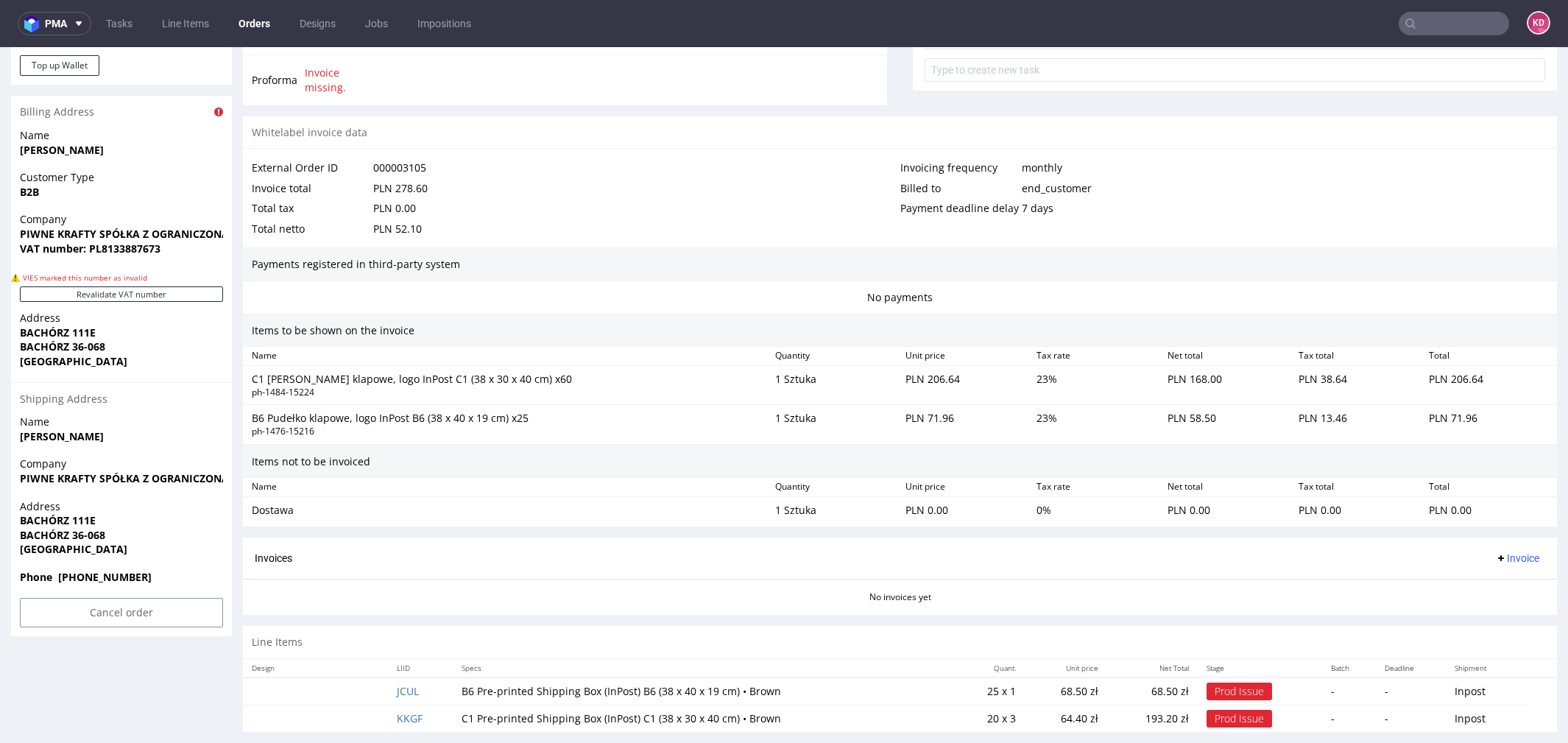
scroll to position [705, 0]
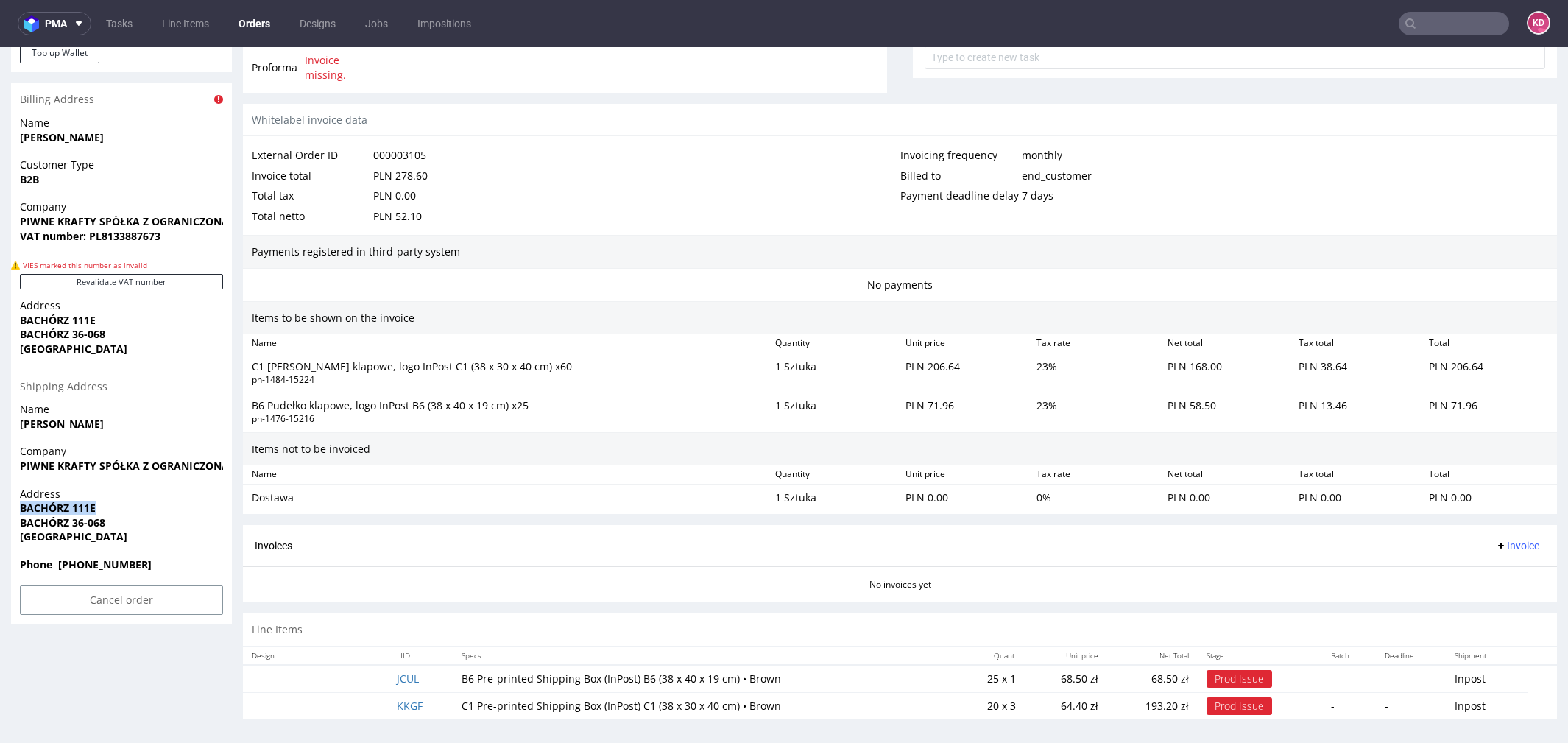
drag, startPoint x: 102, startPoint y: 505, endPoint x: 16, endPoint y: 504, distance: 86.0
click at [16, 504] on div "Address [STREET_ADDRESS]" at bounding box center [120, 522] width 220 height 71
copy strong "BACHÓRZ 111E"
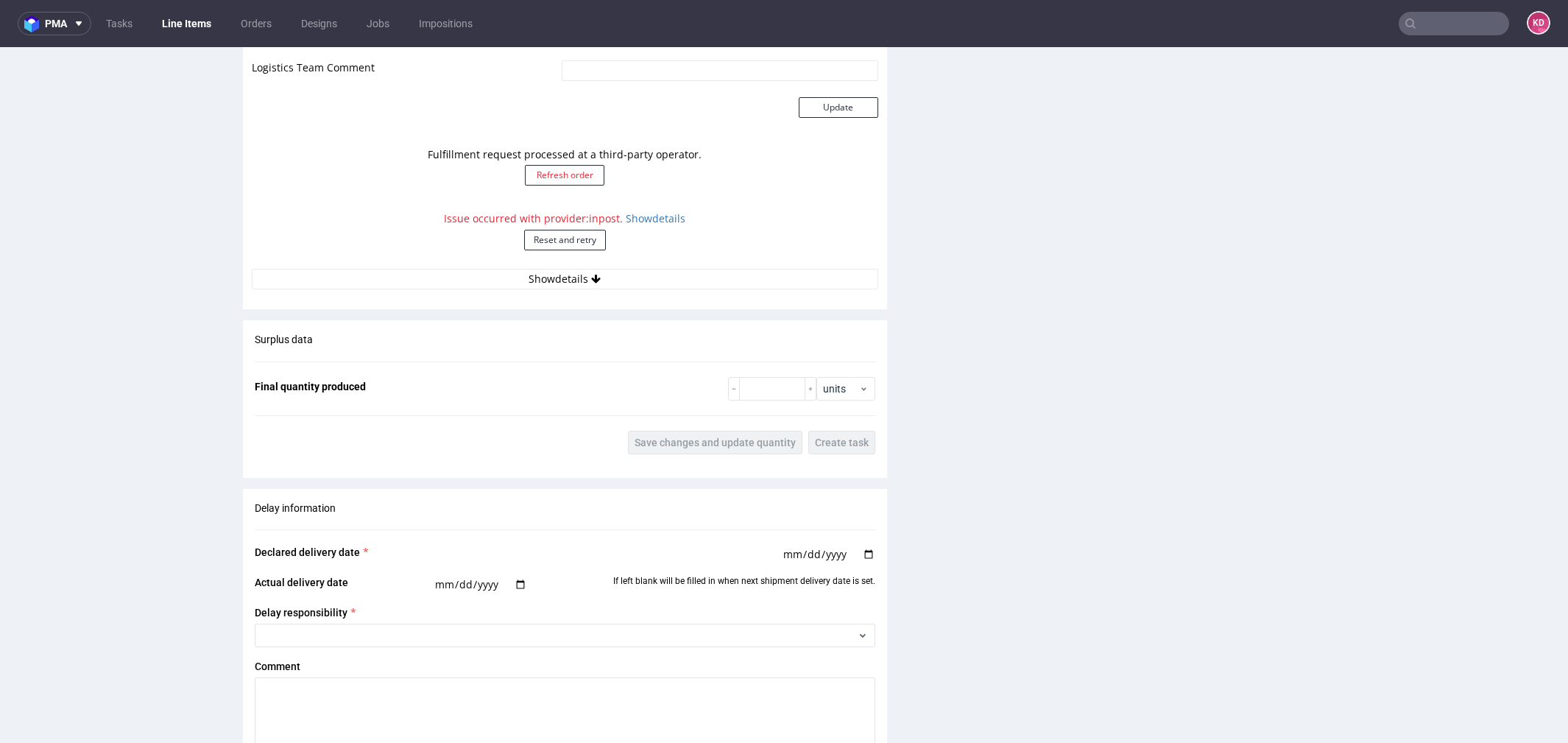
scroll to position [1431, 0]
click at [582, 244] on button "Reset and retry" at bounding box center [566, 242] width 82 height 21
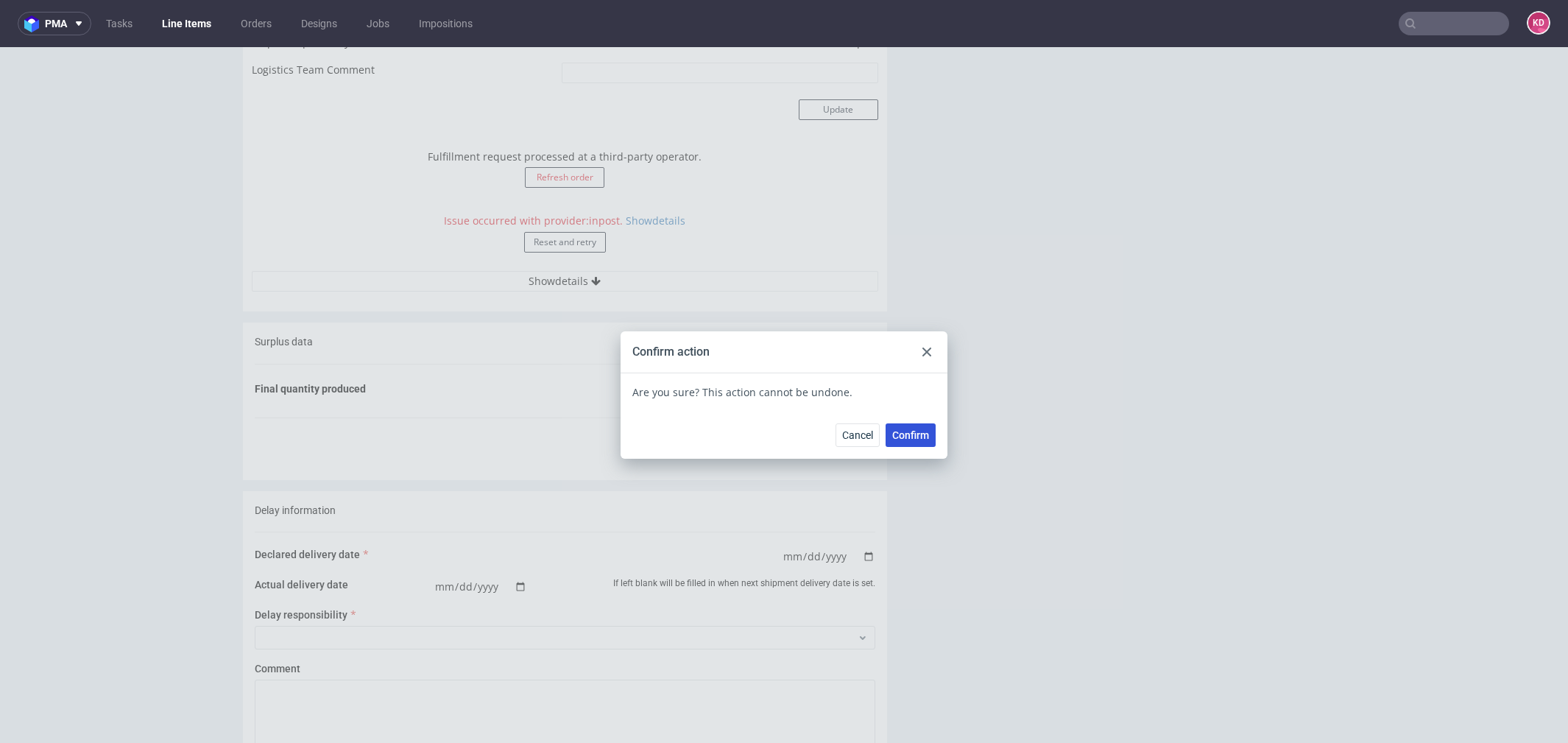
click at [900, 428] on button "Confirm" at bounding box center [911, 435] width 50 height 24
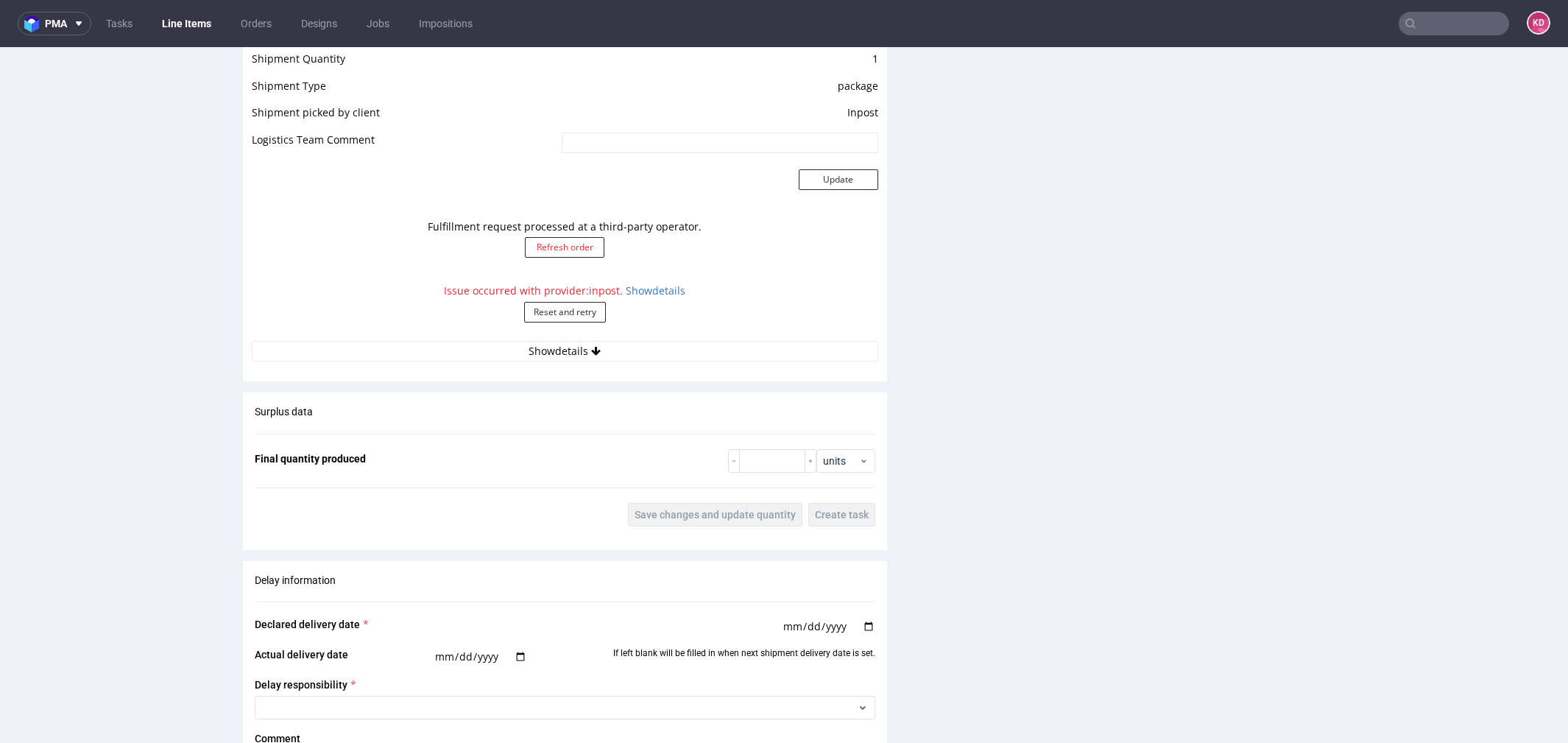
scroll to position [1886, 0]
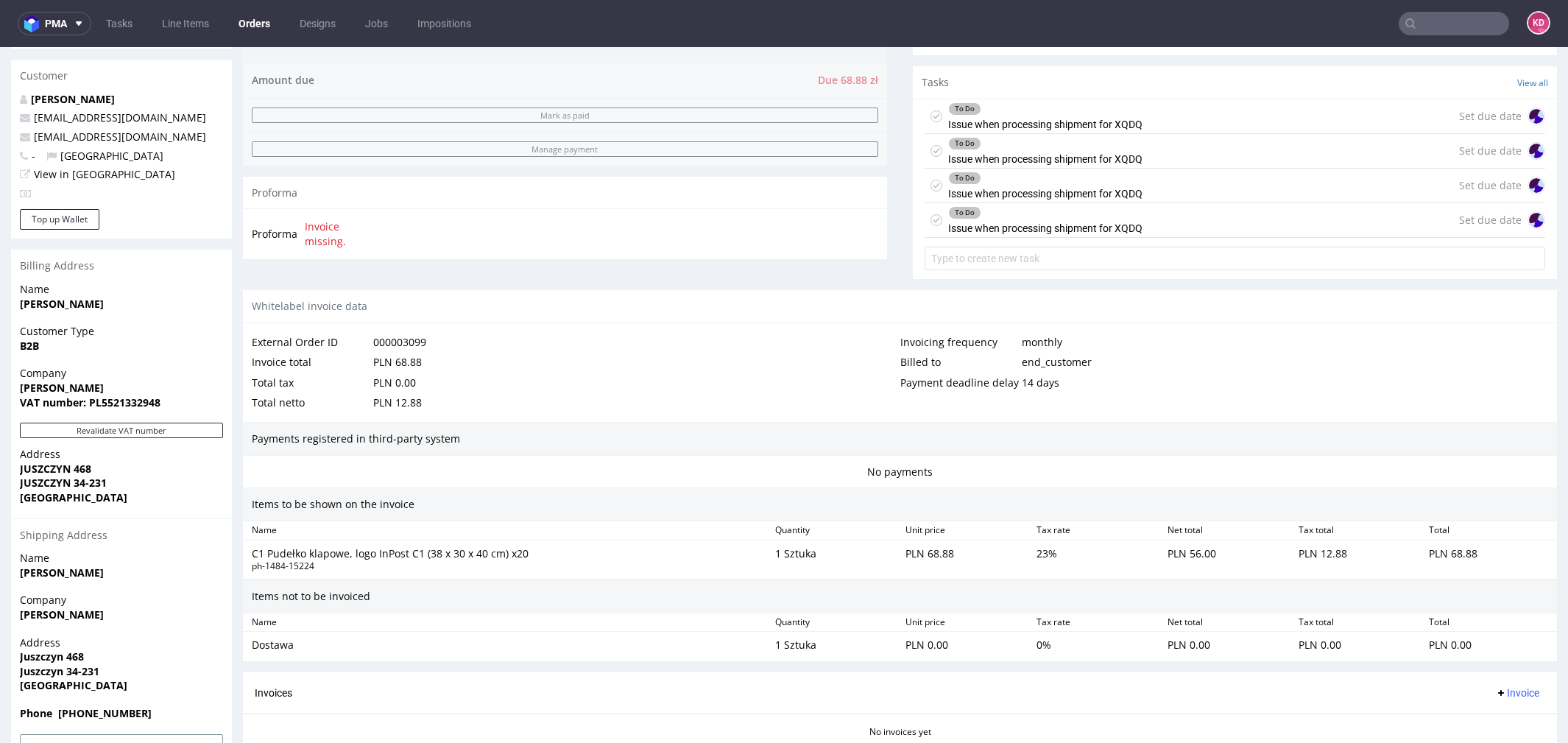
scroll to position [618, 0]
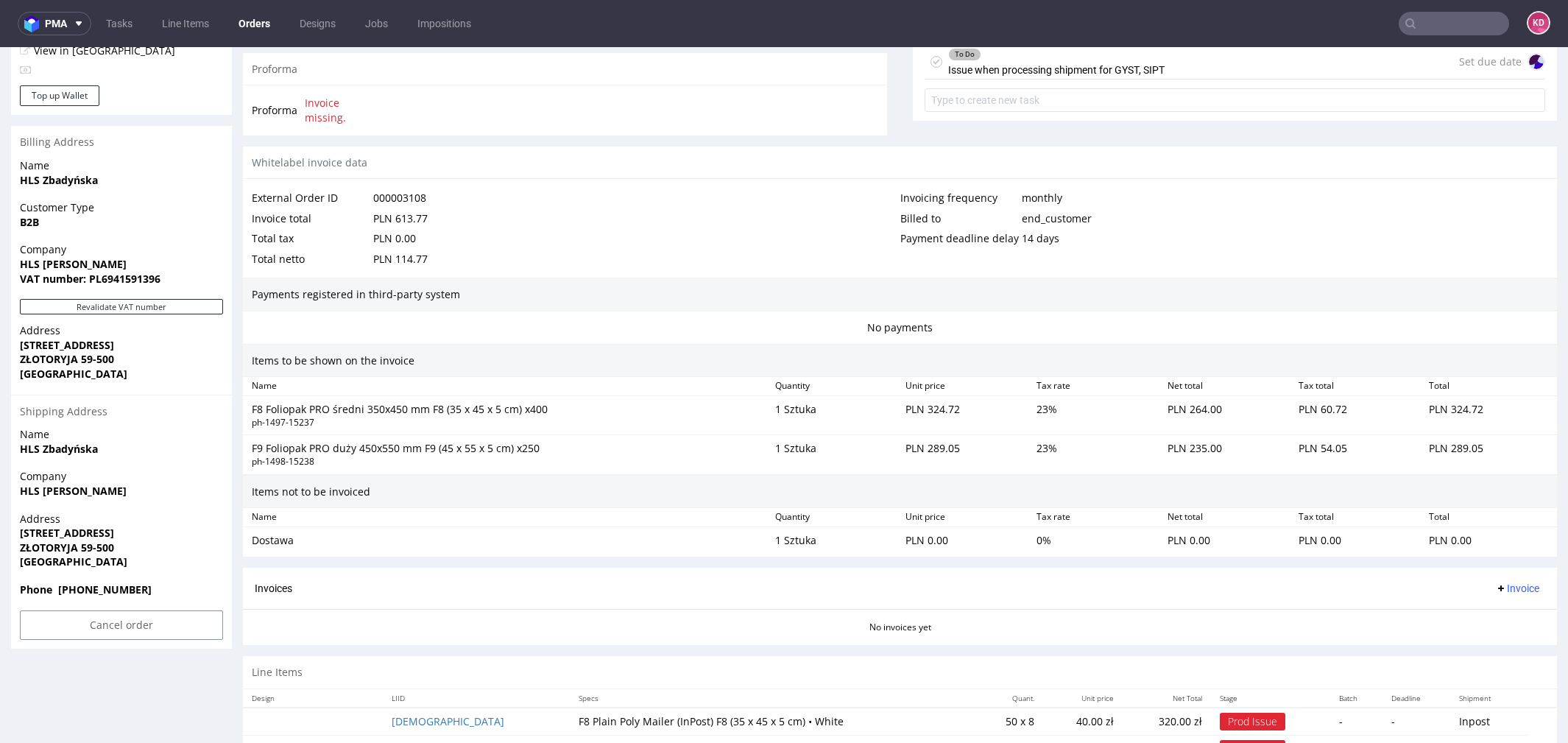
scroll to position [663, 0]
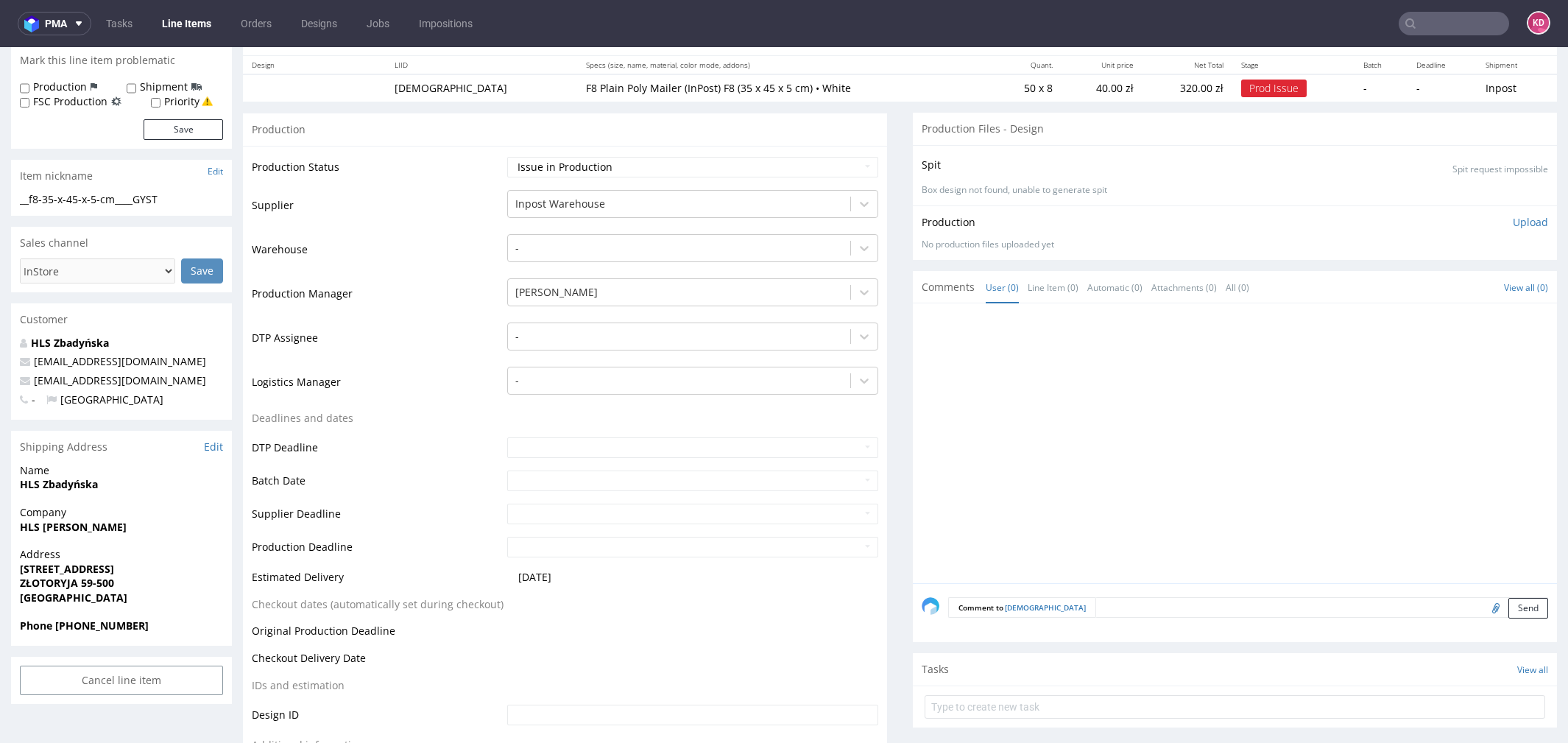
scroll to position [71, 0]
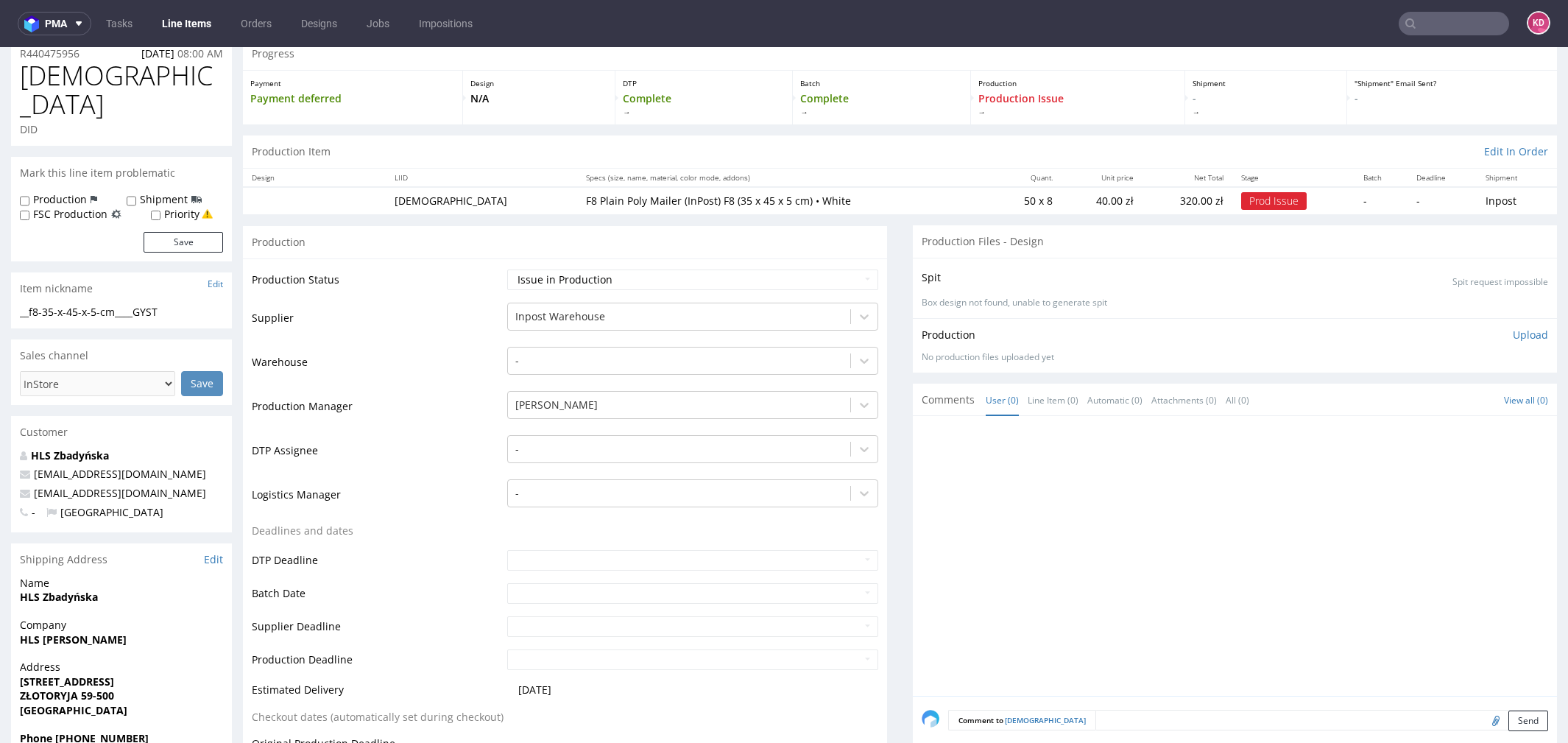
drag, startPoint x: 166, startPoint y: 636, endPoint x: 13, endPoint y: 627, distance: 153.3
click at [14, 660] on div "Address WOJSKA POLSKIEGO 23C ZŁOTORYJA 59-500 Poland" at bounding box center [120, 695] width 220 height 71
click at [139, 704] on span "[GEOGRAPHIC_DATA]" at bounding box center [121, 711] width 203 height 15
drag, startPoint x: 158, startPoint y: 639, endPoint x: 19, endPoint y: 635, distance: 139.1
click at [20, 675] on span "WOJSKA POLSKIEGO 23C" at bounding box center [121, 682] width 203 height 15
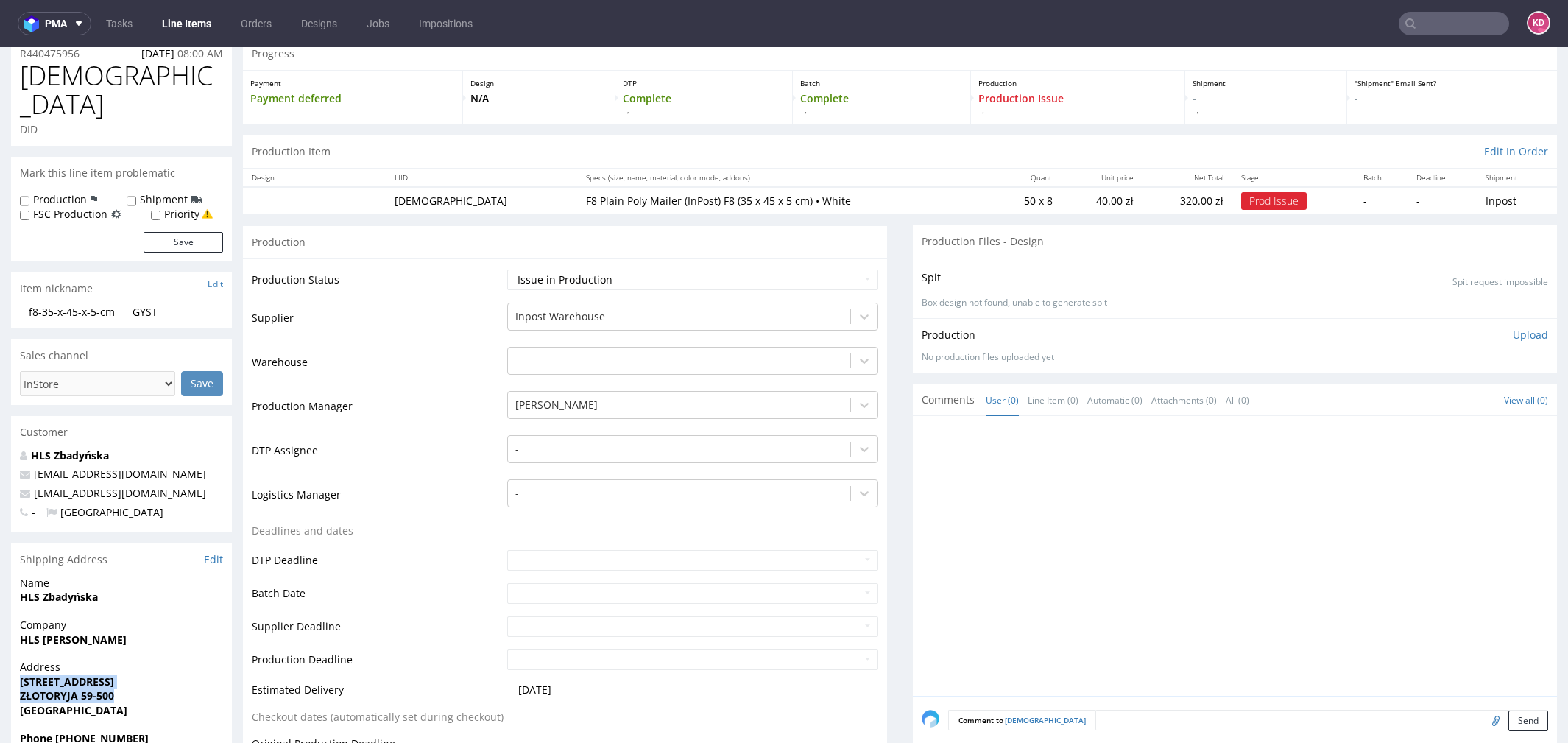
drag, startPoint x: 134, startPoint y: 653, endPoint x: 15, endPoint y: 633, distance: 120.7
click at [15, 660] on div "Address WOJSKA POLSKIEGO 23C ZŁOTORYJA 59-500 Poland" at bounding box center [120, 695] width 220 height 71
copy p "WOJSKA POLSKIEGO 23C ZŁOTORYJA 59-500"
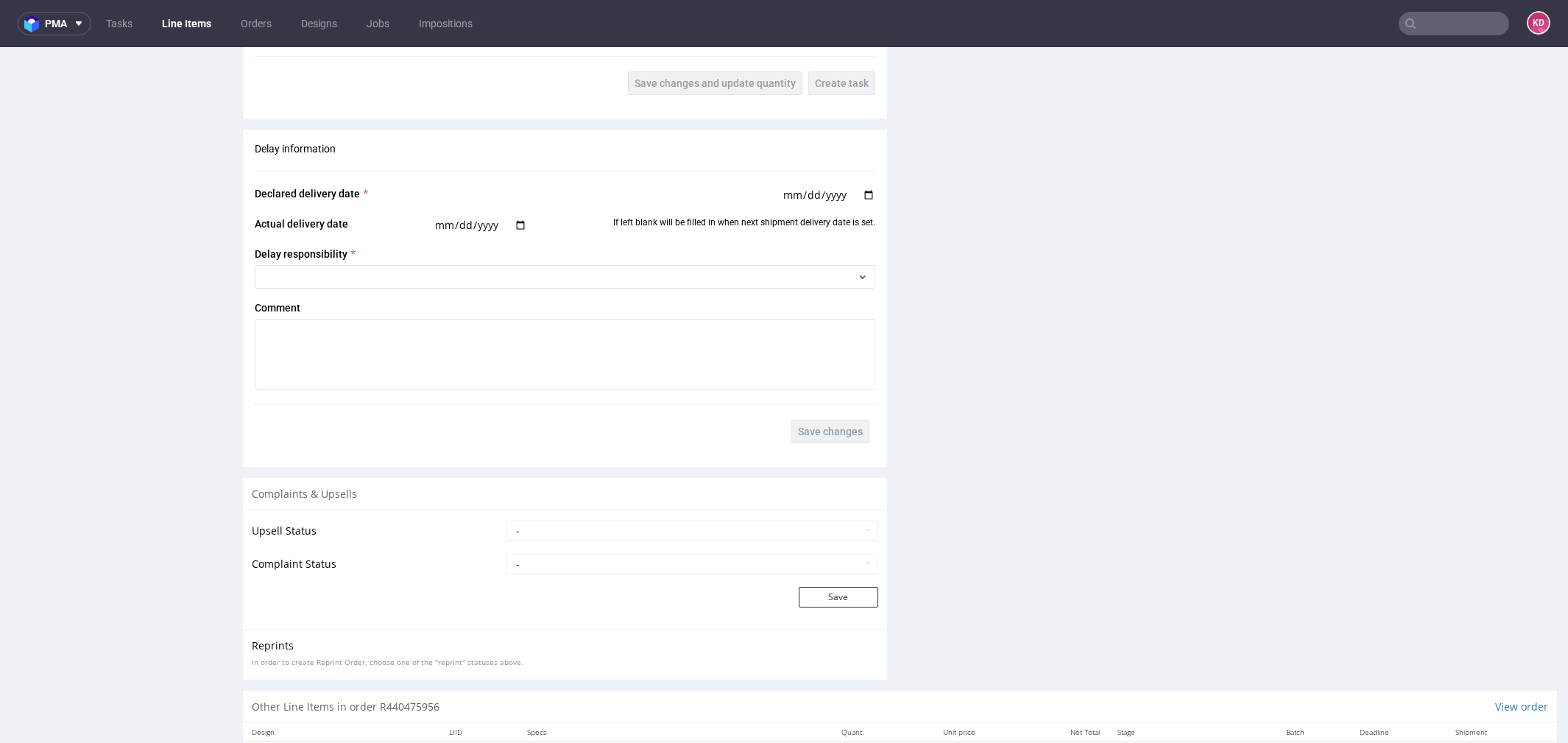
scroll to position [1818, 0]
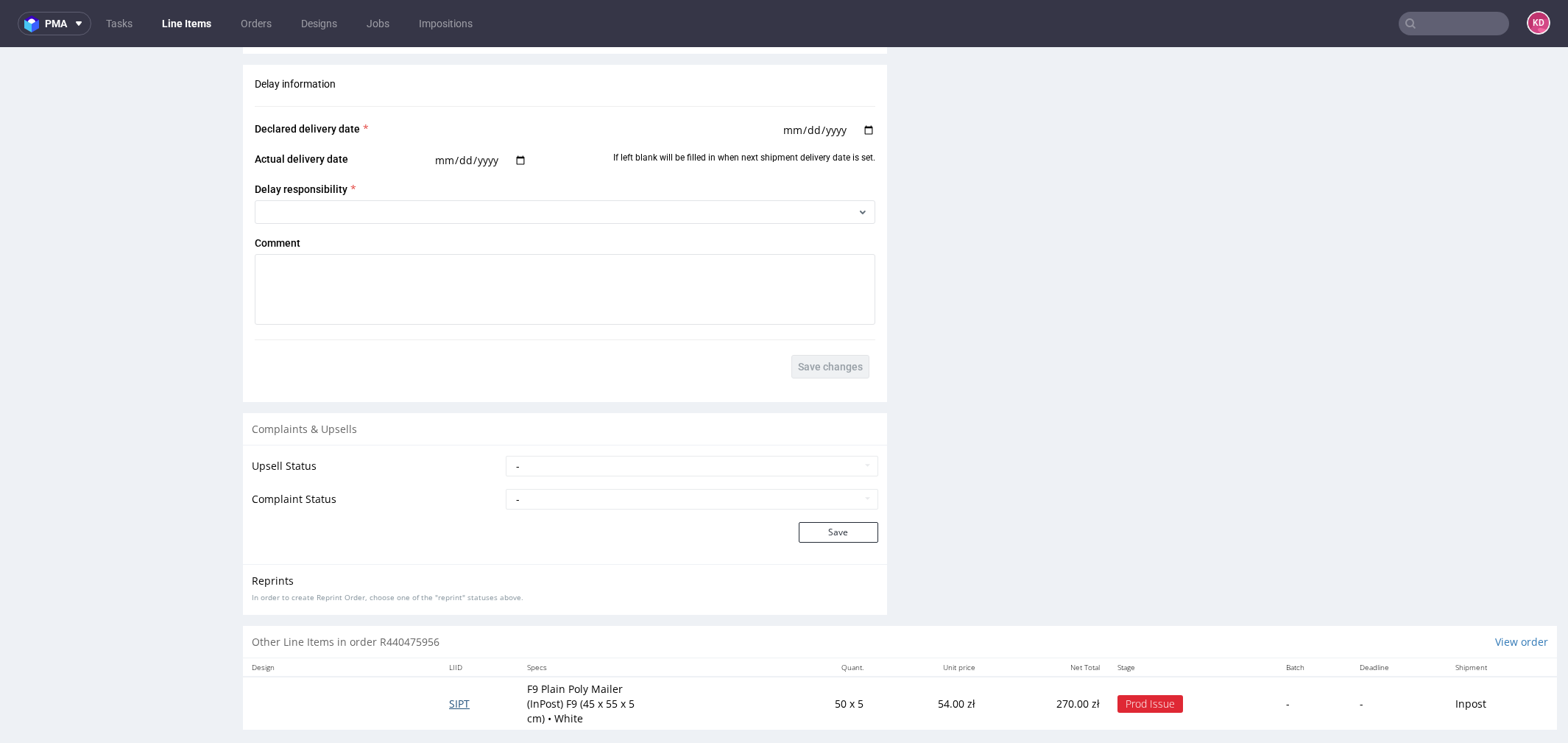
click at [456, 697] on span "SIPT" at bounding box center [459, 704] width 20 height 14
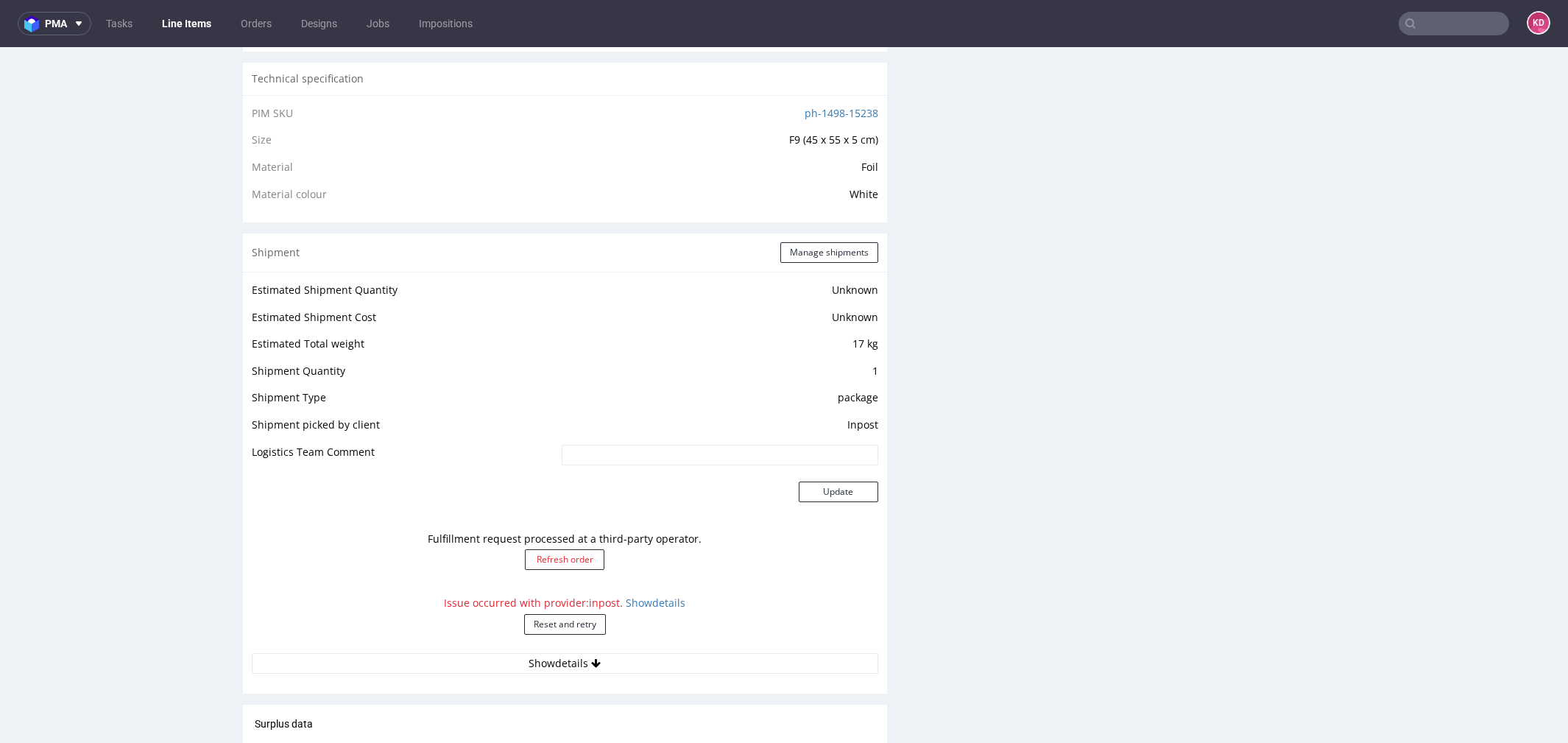
scroll to position [1222, 0]
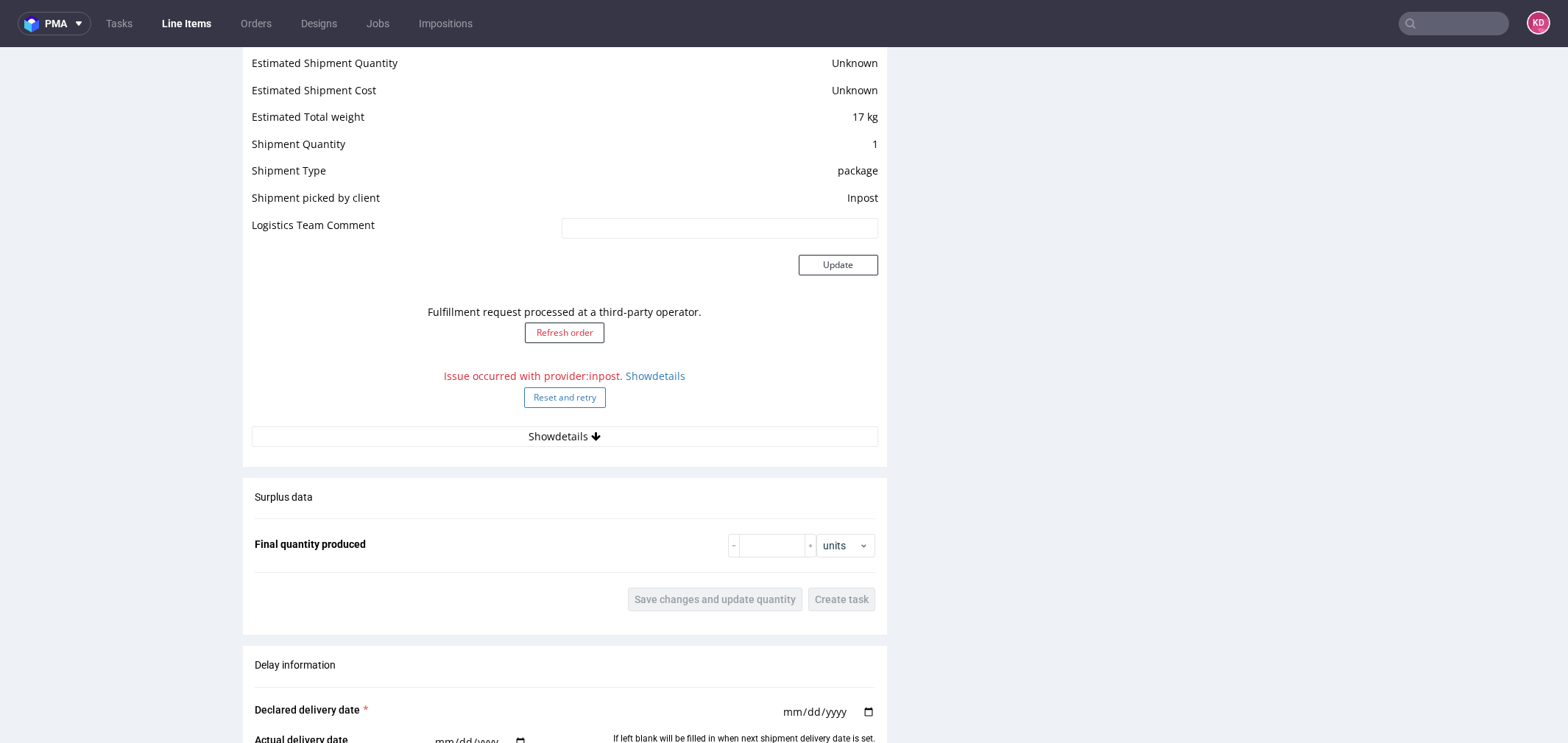
click at [579, 394] on button "Reset and retry" at bounding box center [566, 397] width 82 height 21
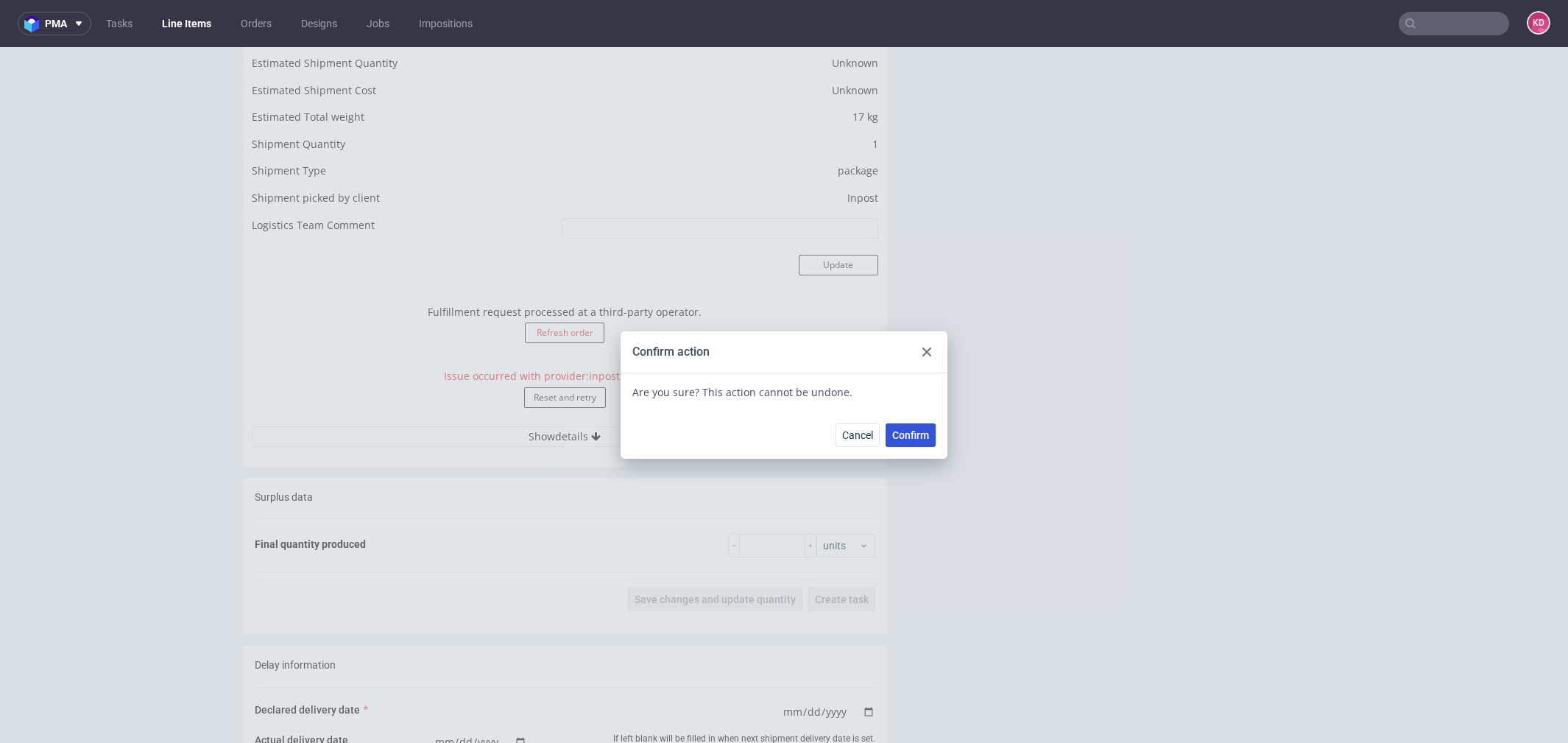
click at [898, 433] on span "Confirm" at bounding box center [911, 435] width 37 height 11
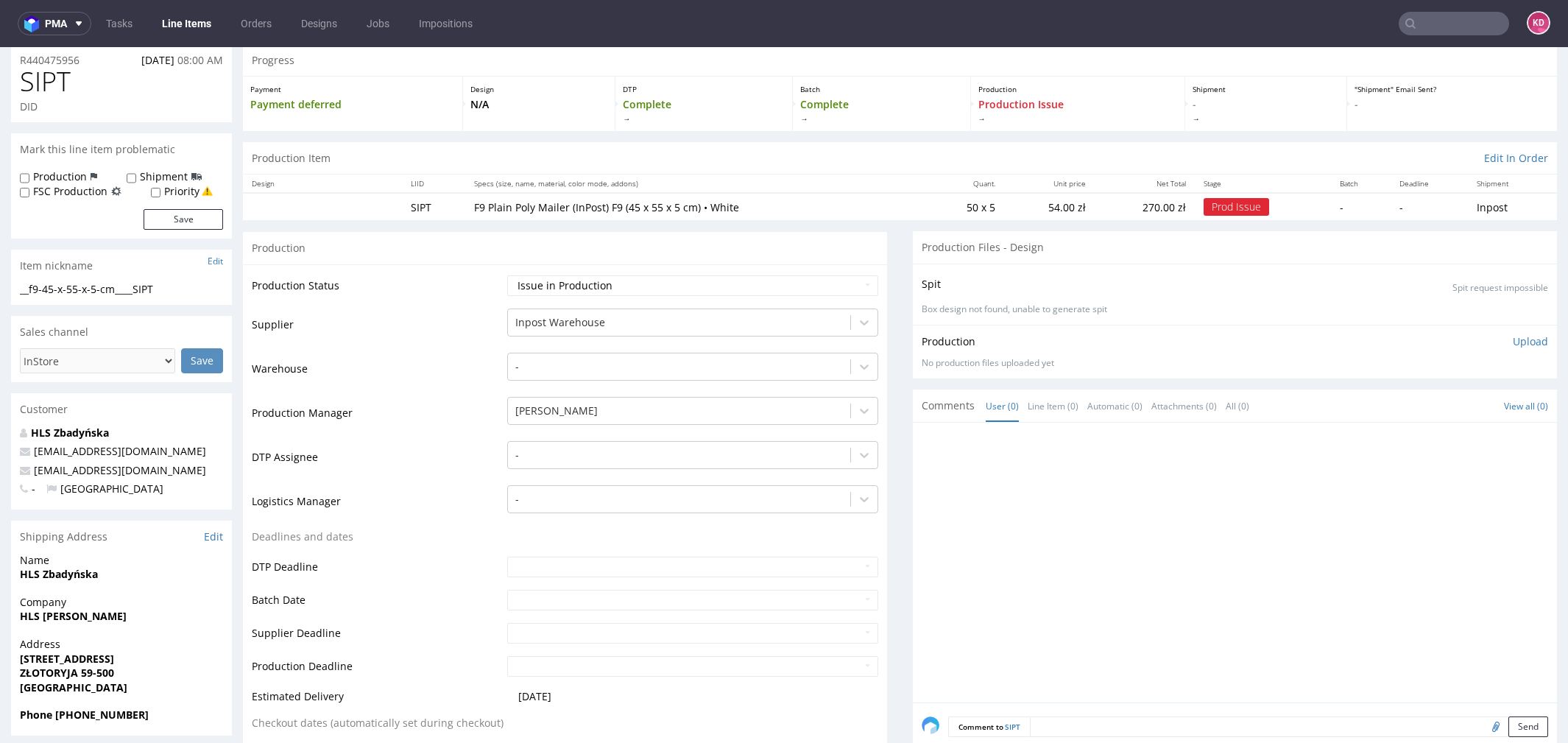
scroll to position [0, 0]
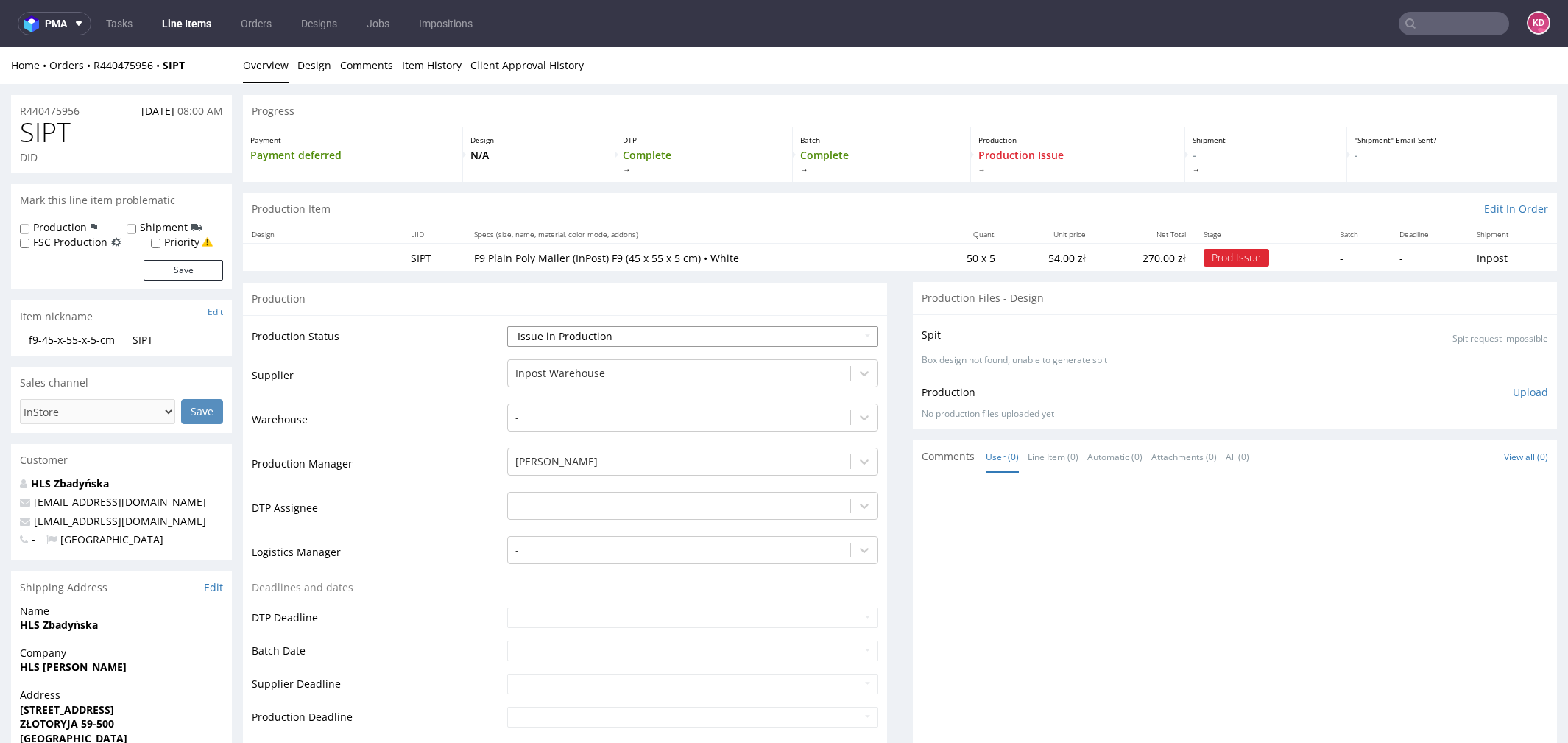
click at [569, 332] on select "Waiting for Artwork Waiting for Diecut Waiting for Mockup Waiting for DTP Waiti…" at bounding box center [693, 336] width 371 height 21
select select "production_complete"
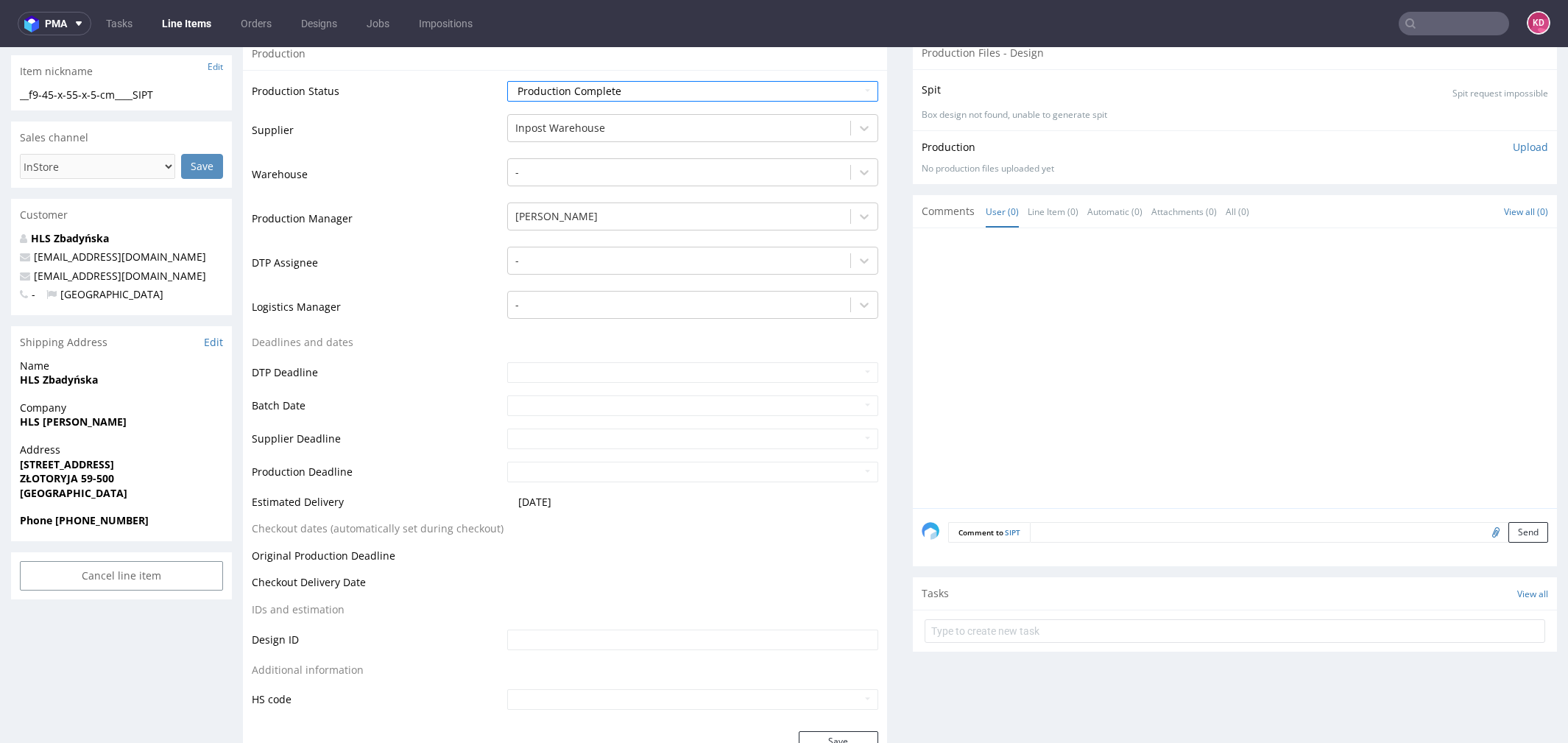
scroll to position [387, 0]
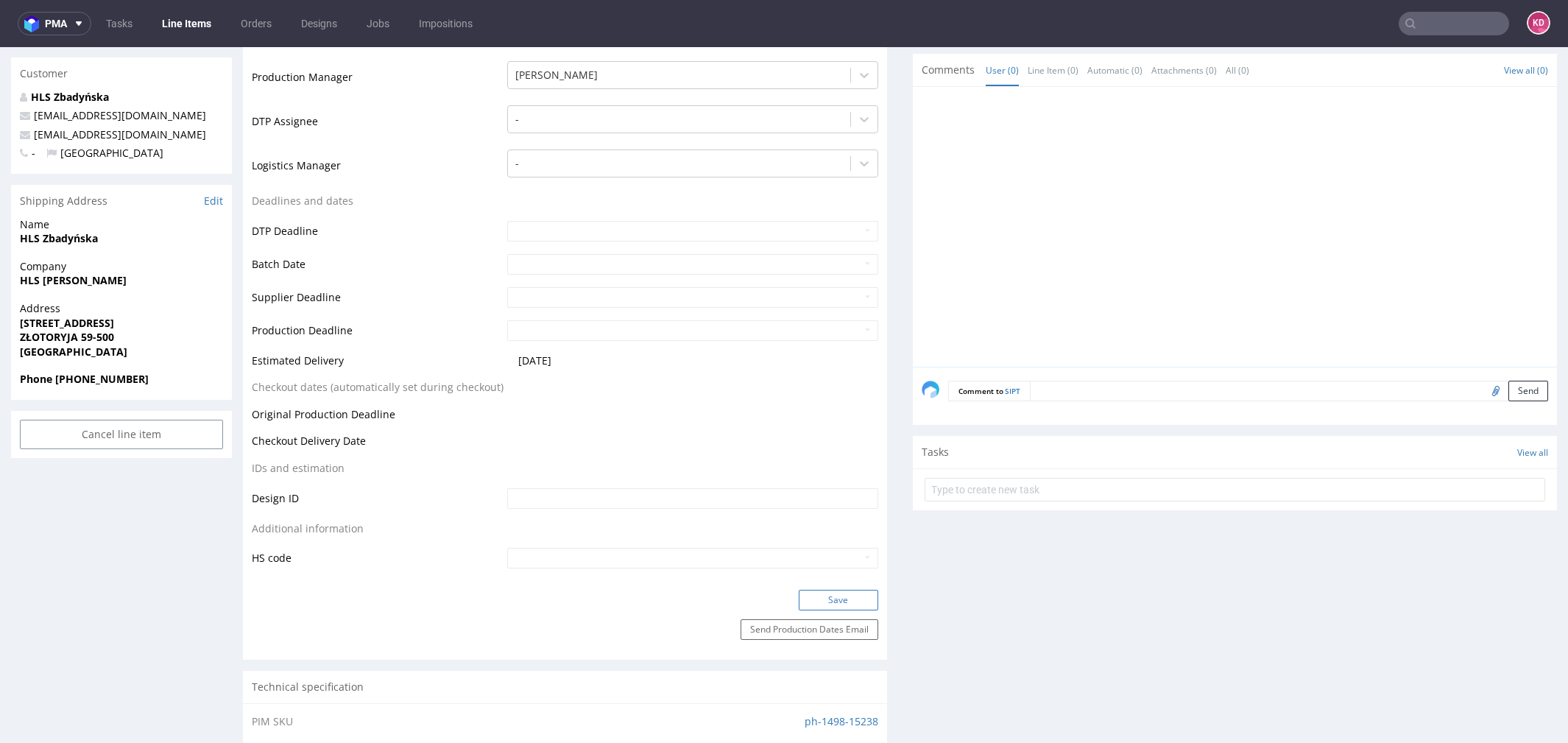
click at [847, 595] on button "Save" at bounding box center [839, 599] width 80 height 21
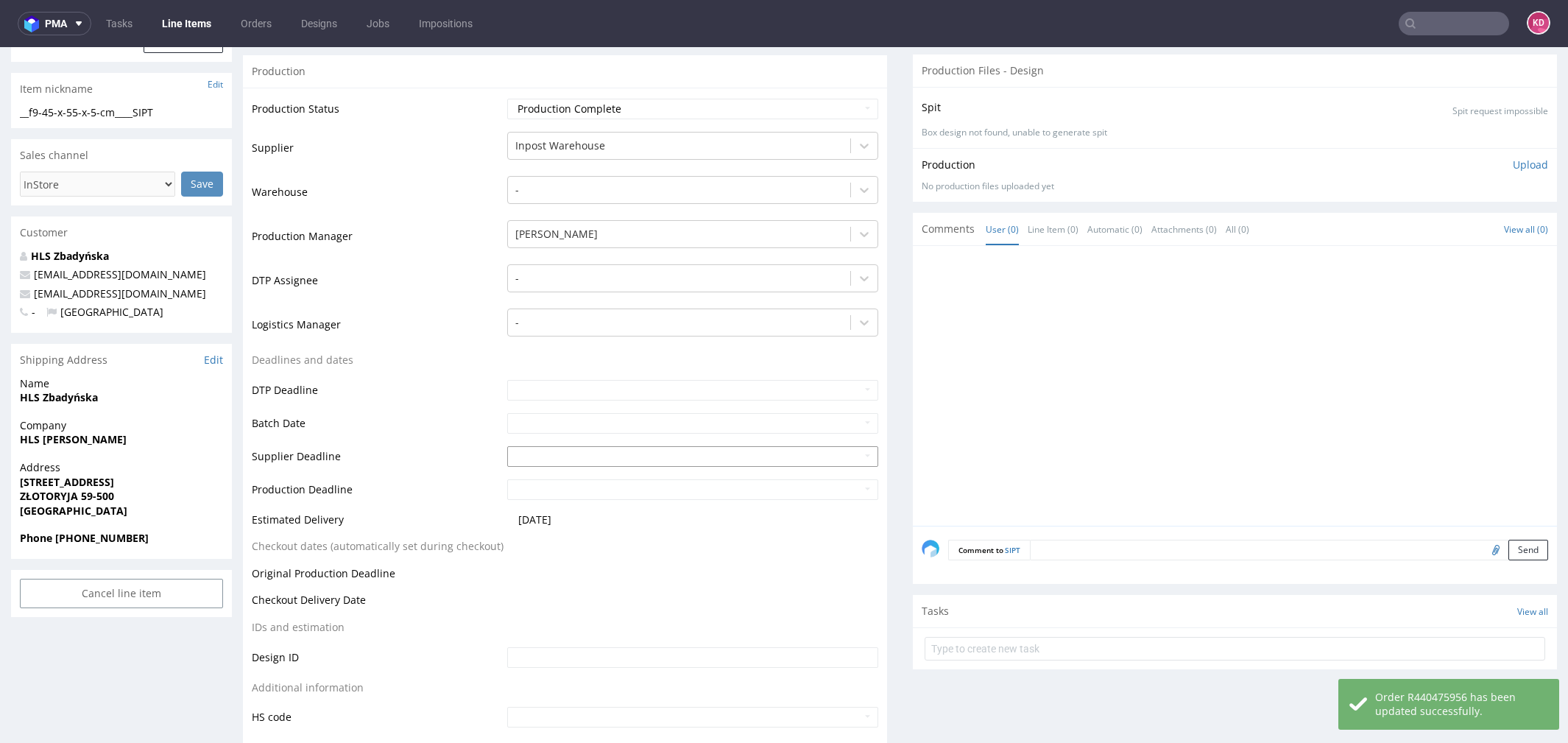
scroll to position [217, 0]
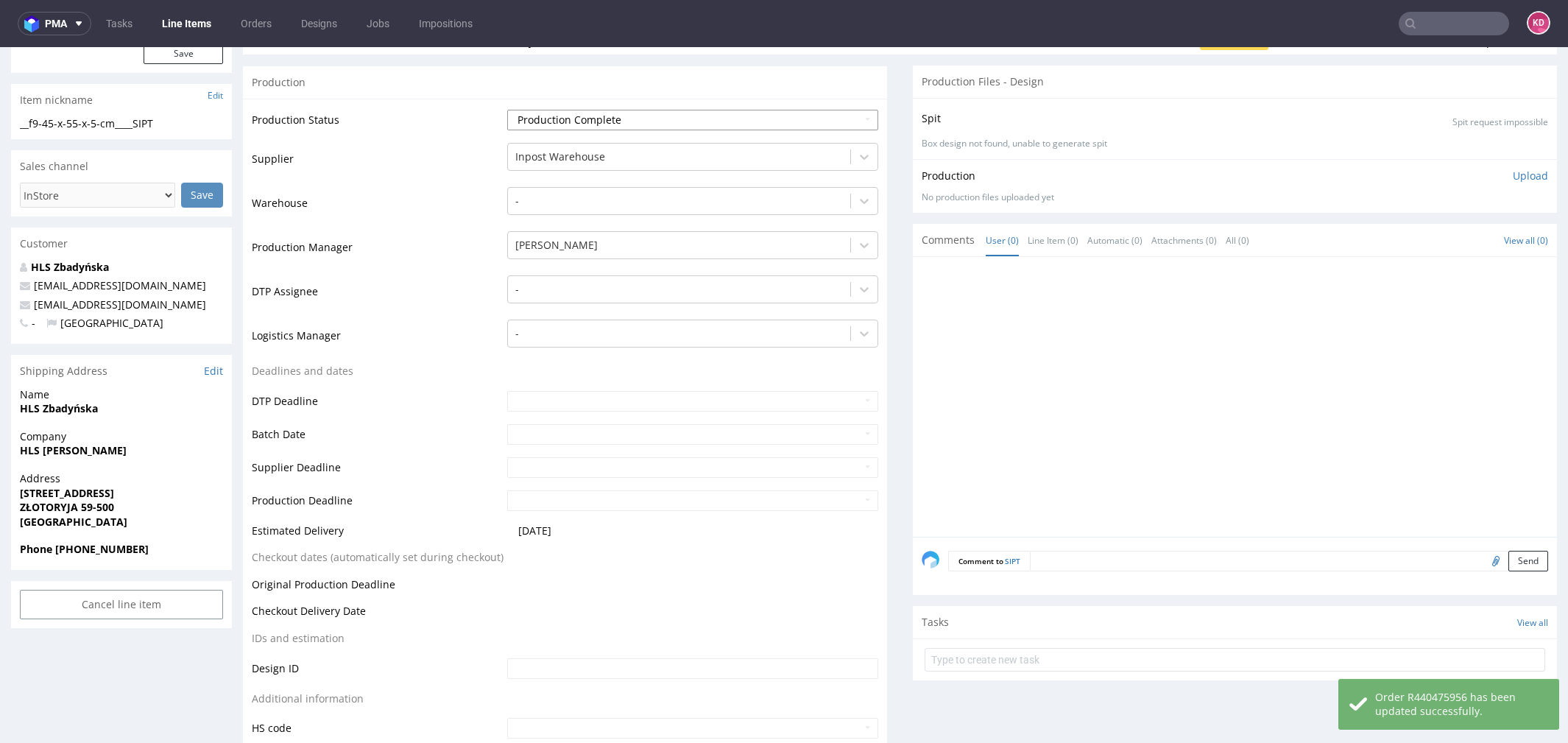
click at [570, 117] on select "Waiting for Artwork Waiting for Diecut Waiting for Mockup Waiting for DTP Waiti…" at bounding box center [693, 120] width 371 height 21
select select "sent_to_warehouse_fulfillment"
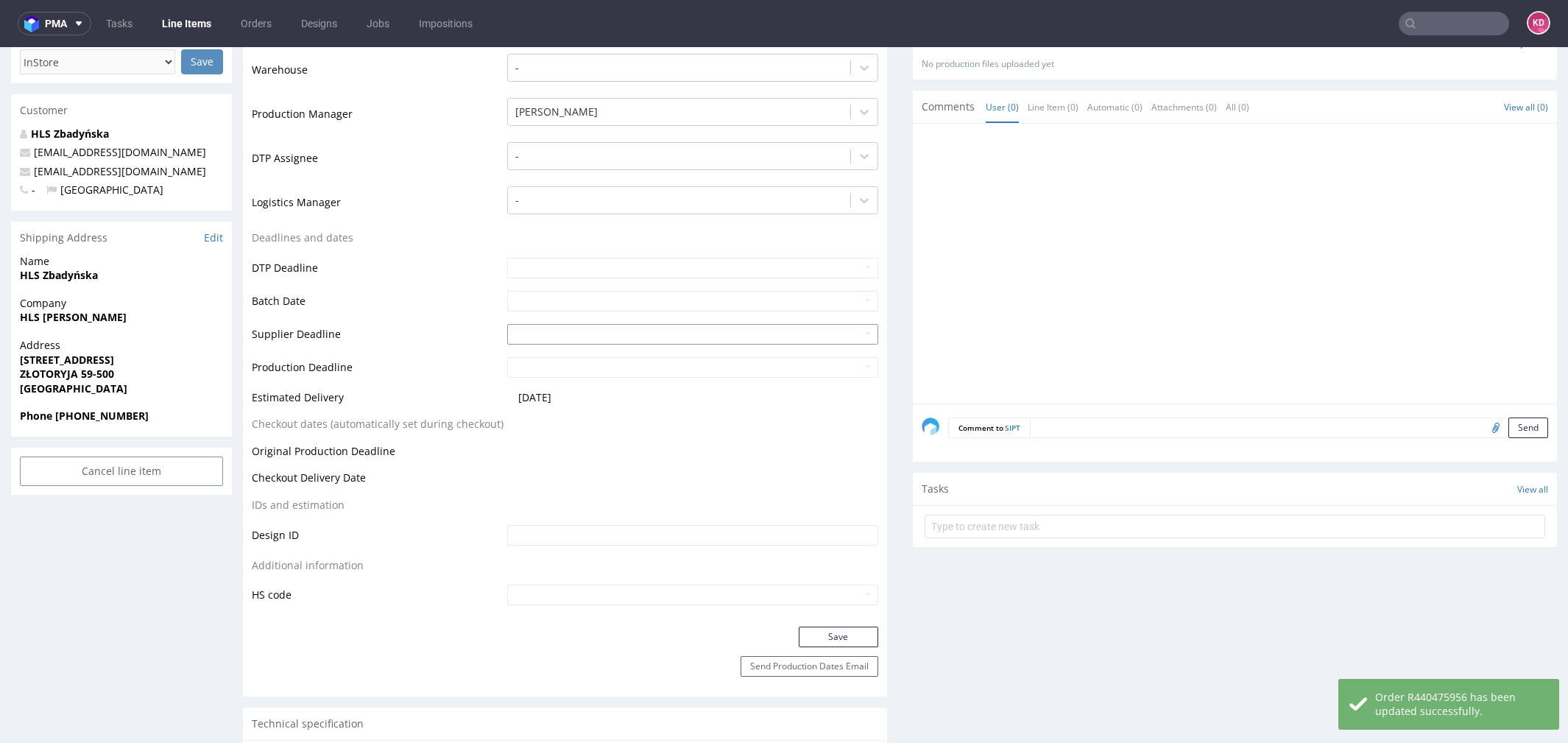
scroll to position [422, 0]
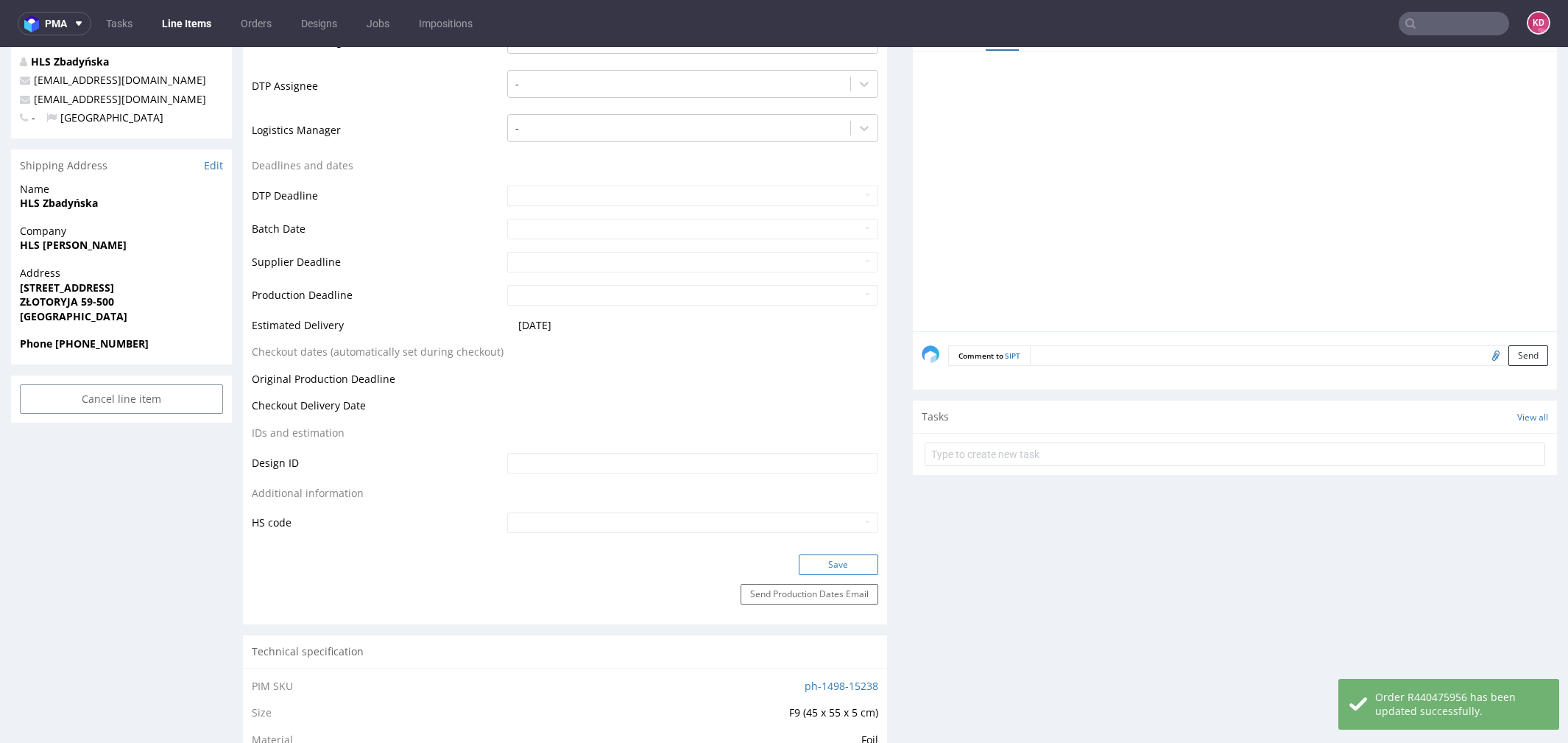
click at [848, 559] on button "Save" at bounding box center [839, 564] width 80 height 21
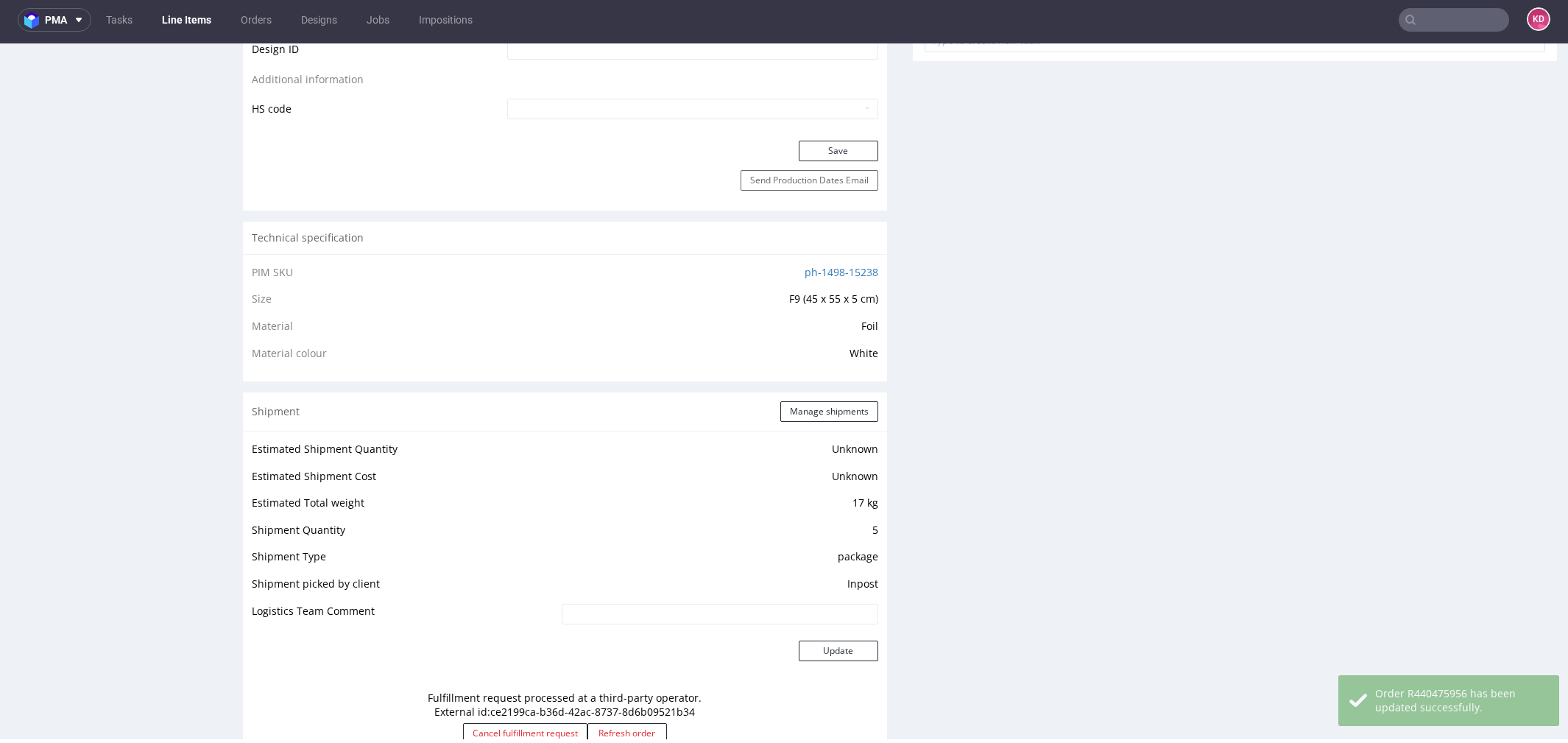
scroll to position [0, 0]
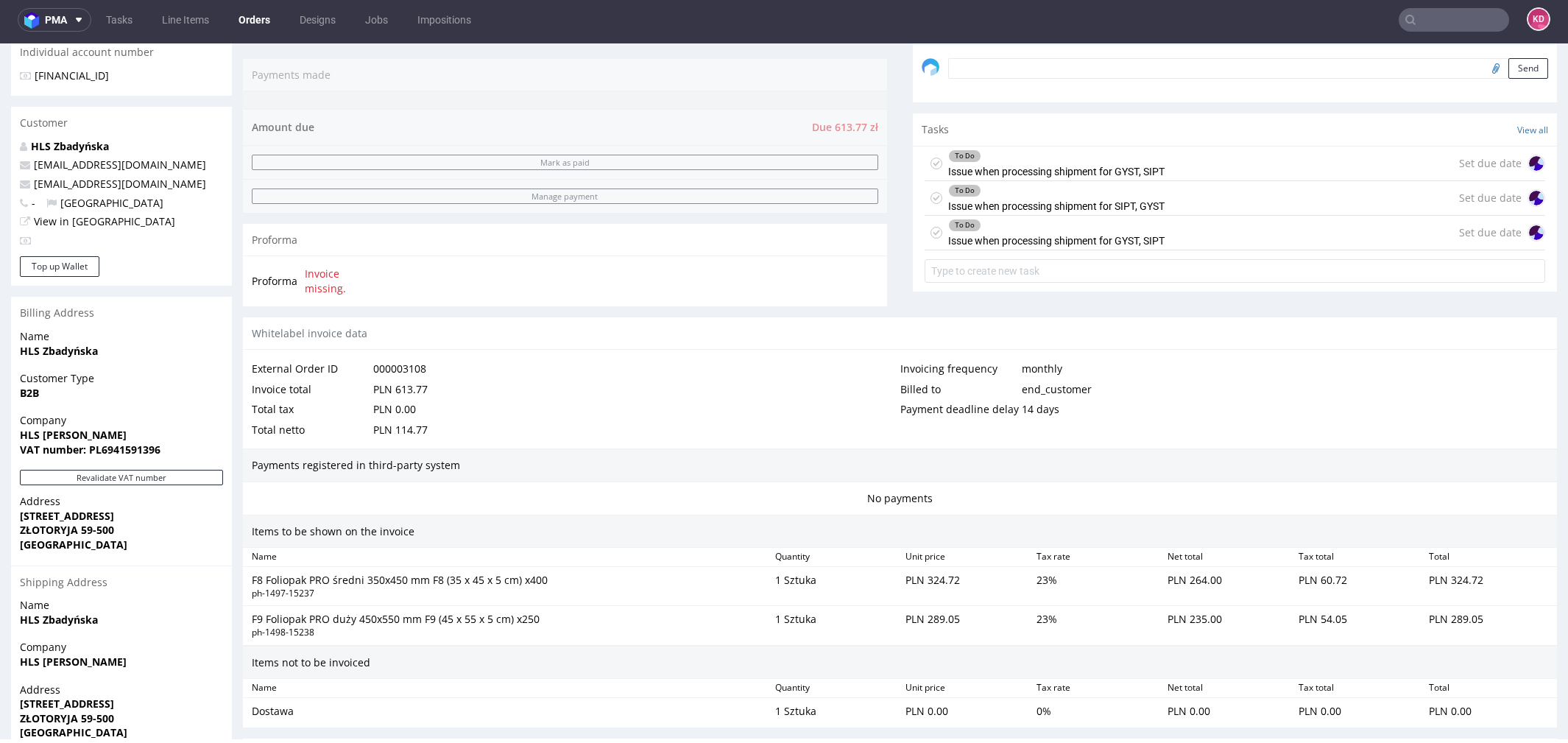
scroll to position [663, 0]
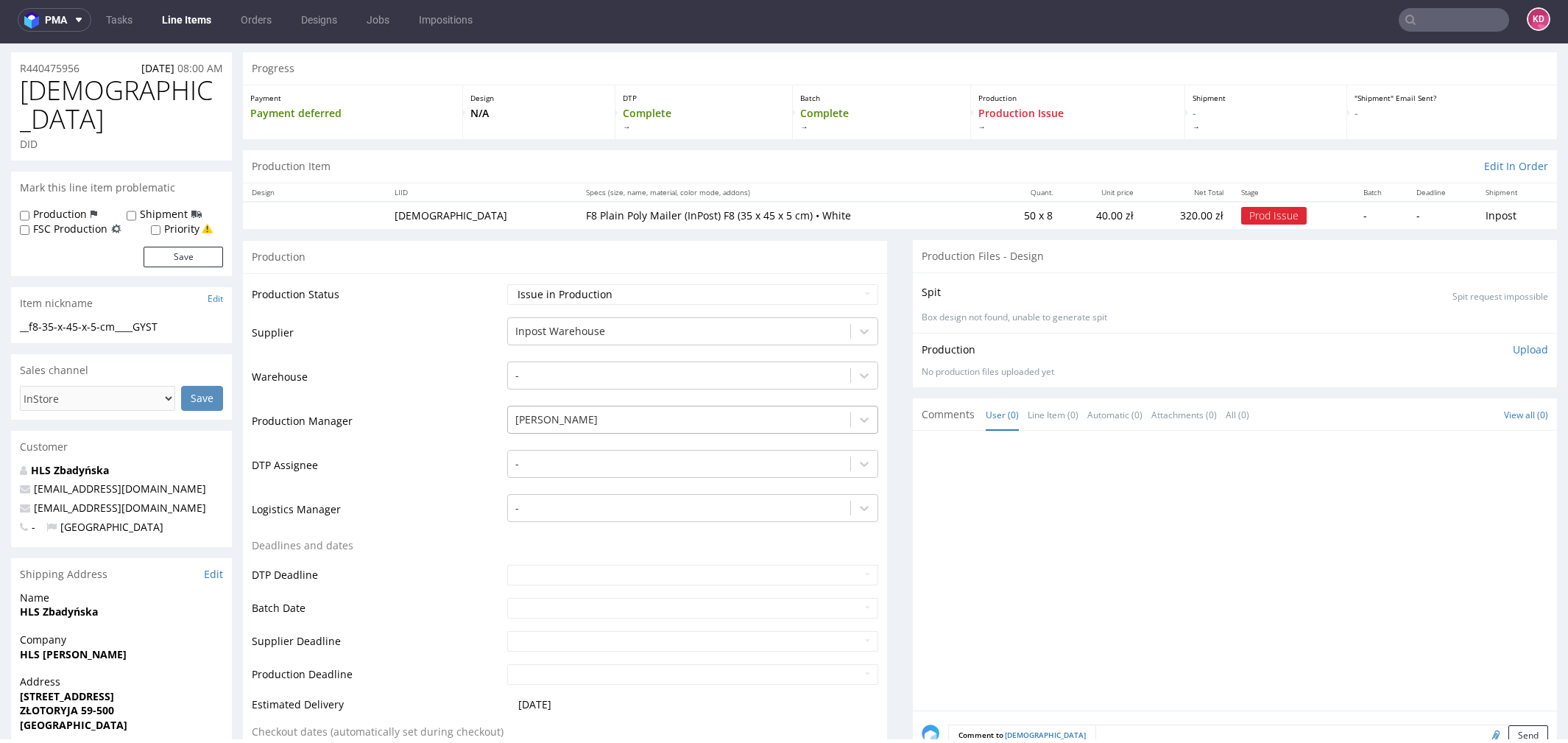
scroll to position [30, 0]
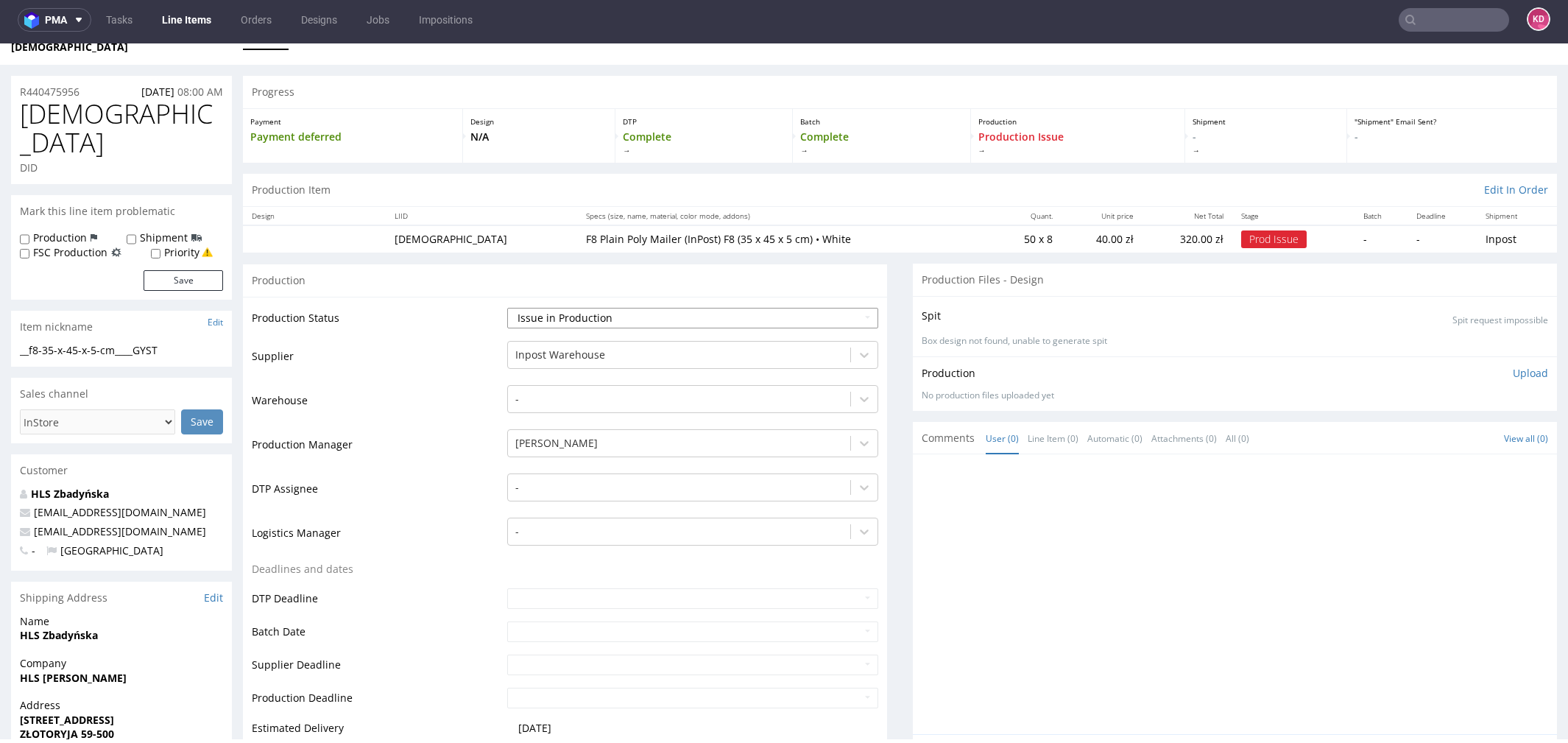
click at [716, 308] on select "Waiting for Artwork Waiting for Diecut Waiting for Mockup Waiting for DTP Waiti…" at bounding box center [693, 317] width 371 height 21
select select "sent_to_warehouse_fulfillment"
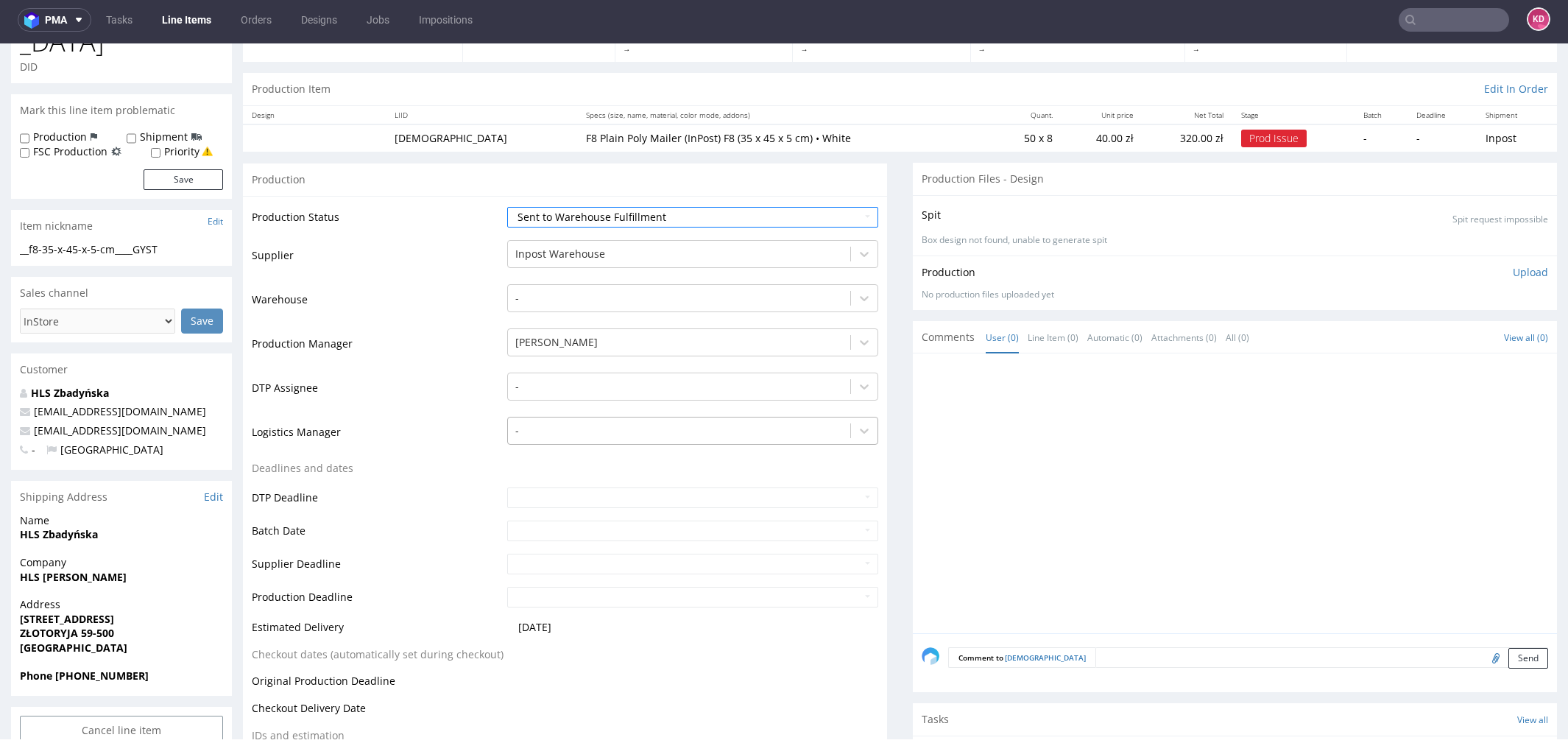
scroll to position [290, 0]
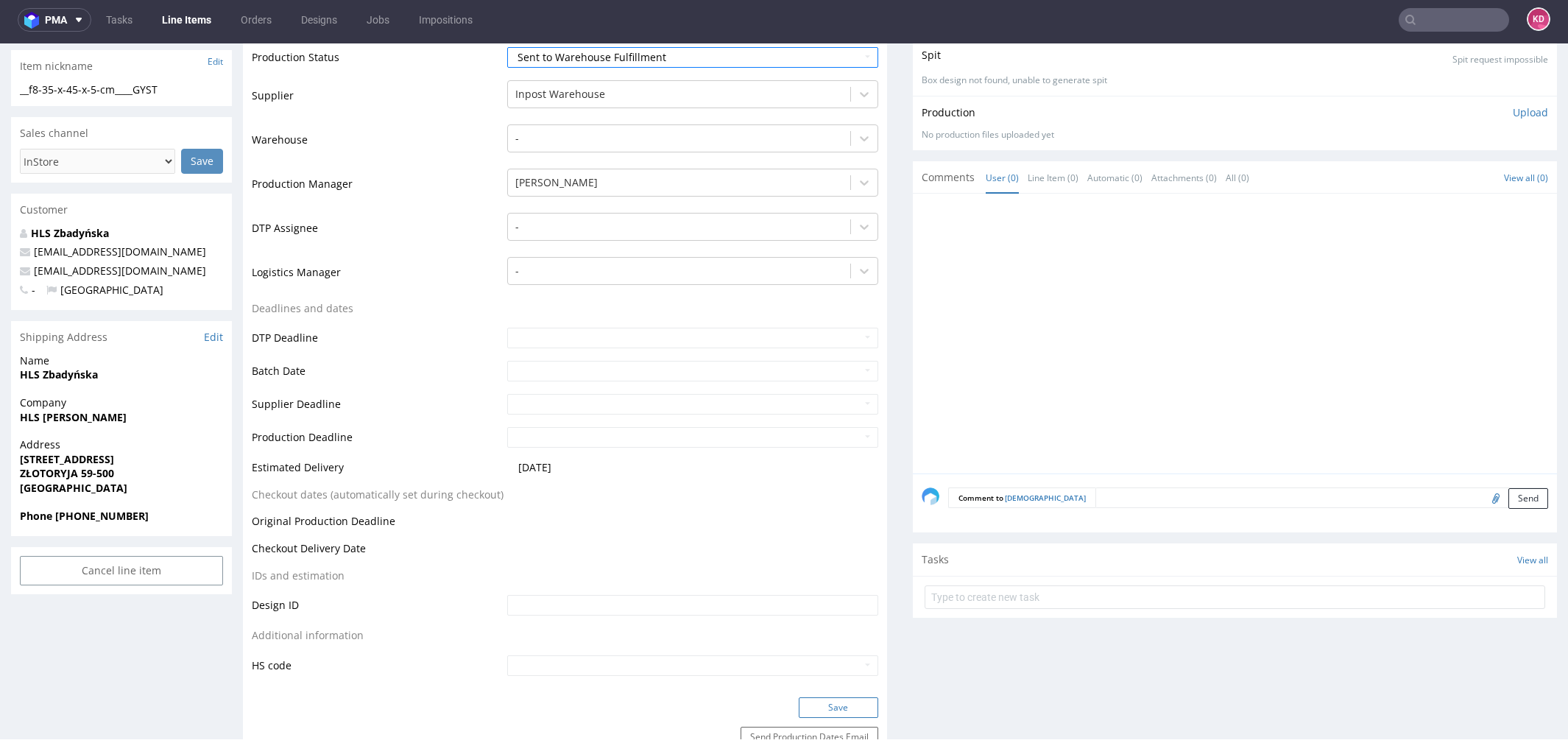
click at [828, 698] on button "Save" at bounding box center [839, 708] width 80 height 21
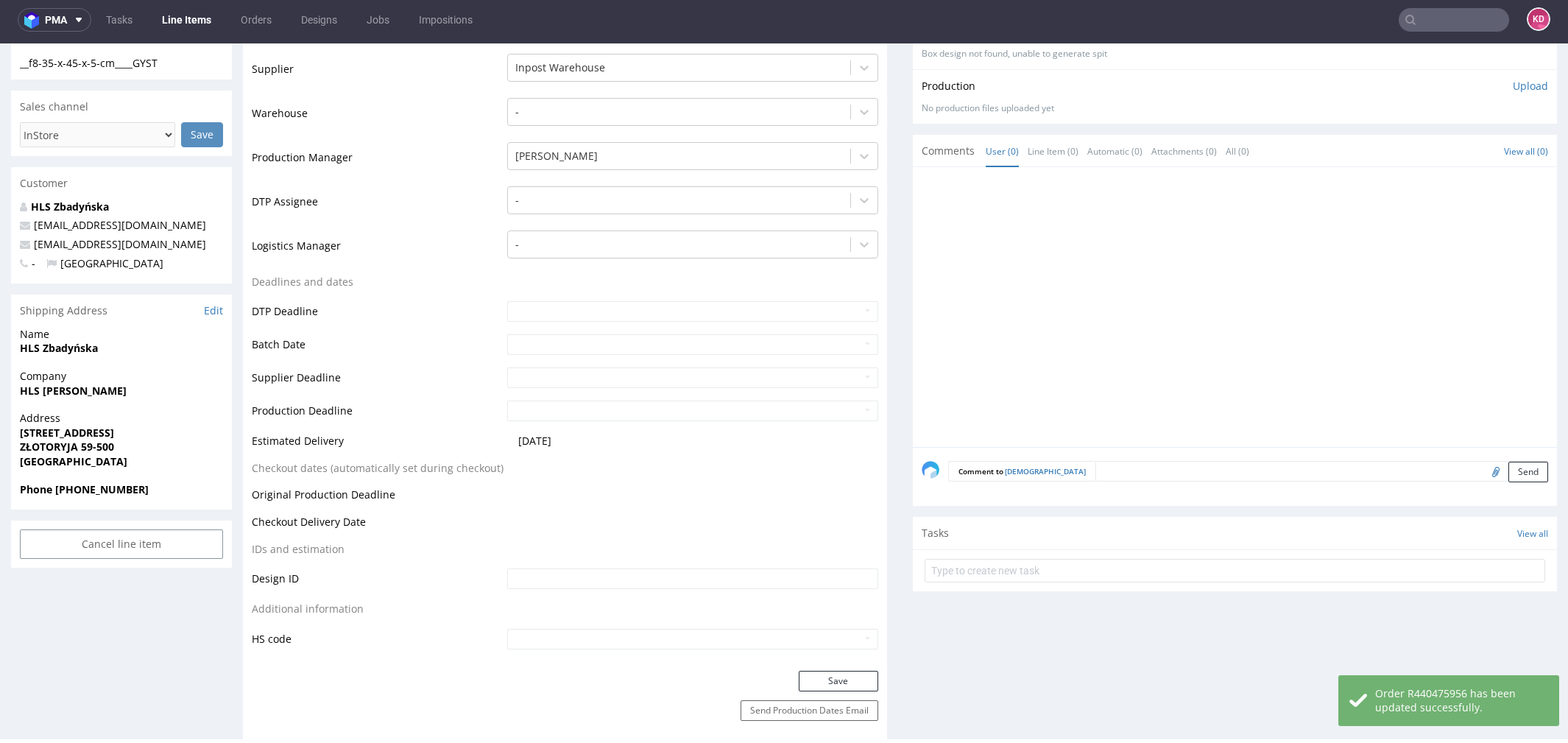
scroll to position [0, 0]
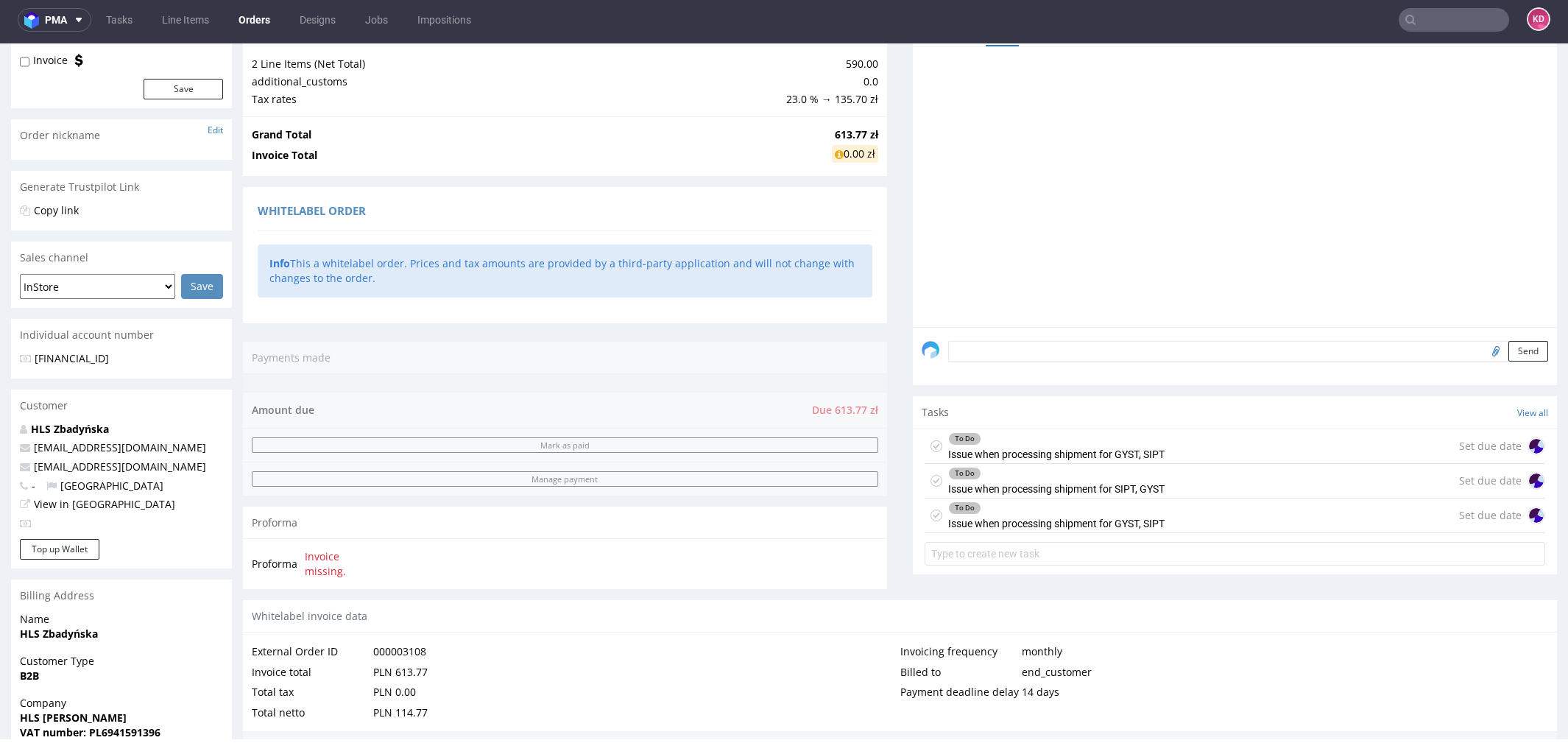
scroll to position [199, 0]
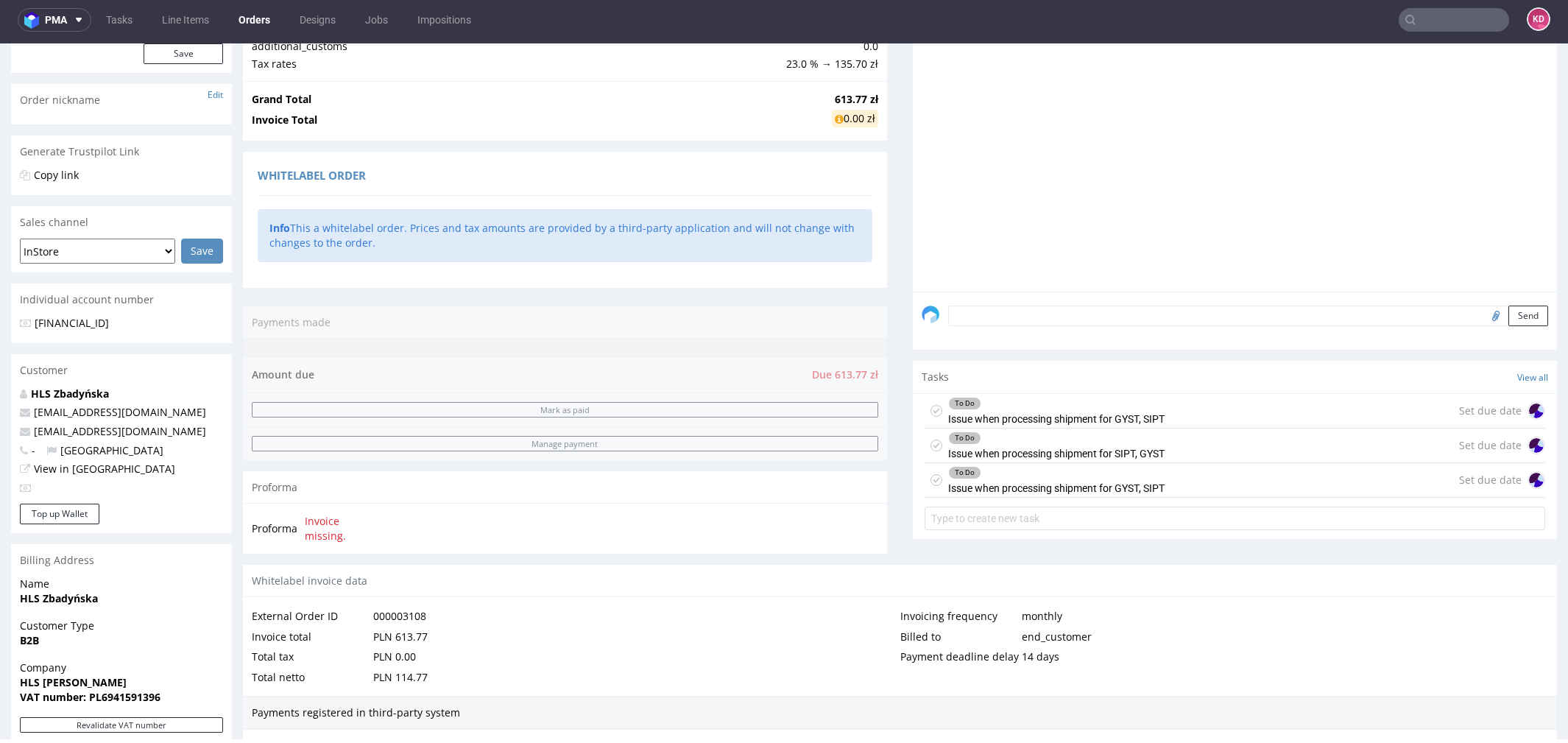
click at [934, 410] on use at bounding box center [937, 411] width 7 height 5
click at [934, 443] on use at bounding box center [937, 445] width 7 height 5
click at [934, 477] on div "To Do Issue when processing shipment for GYST, SIPT" at bounding box center [1044, 480] width 240 height 34
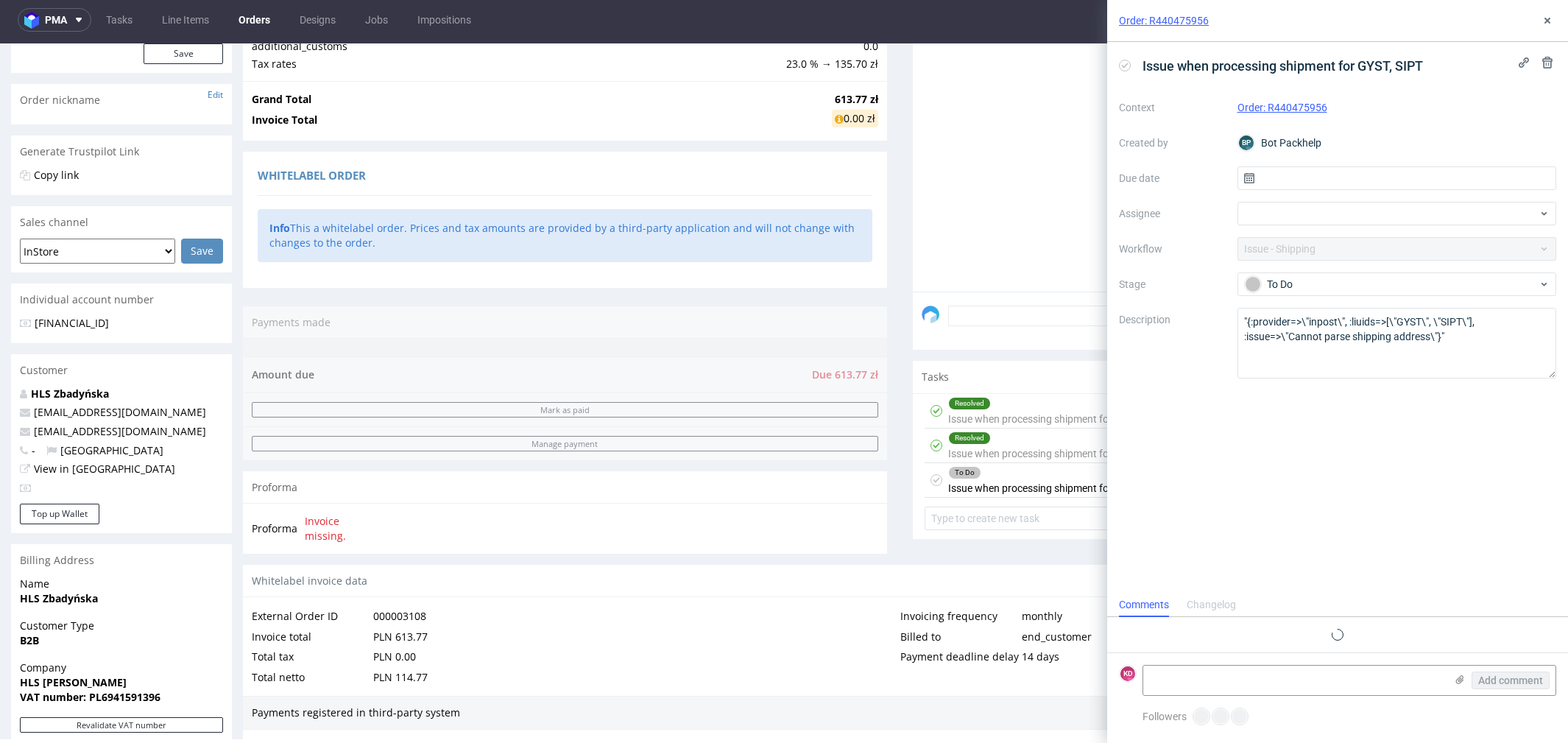
scroll to position [11, 0]
click at [1545, 18] on use at bounding box center [1547, 21] width 6 height 6
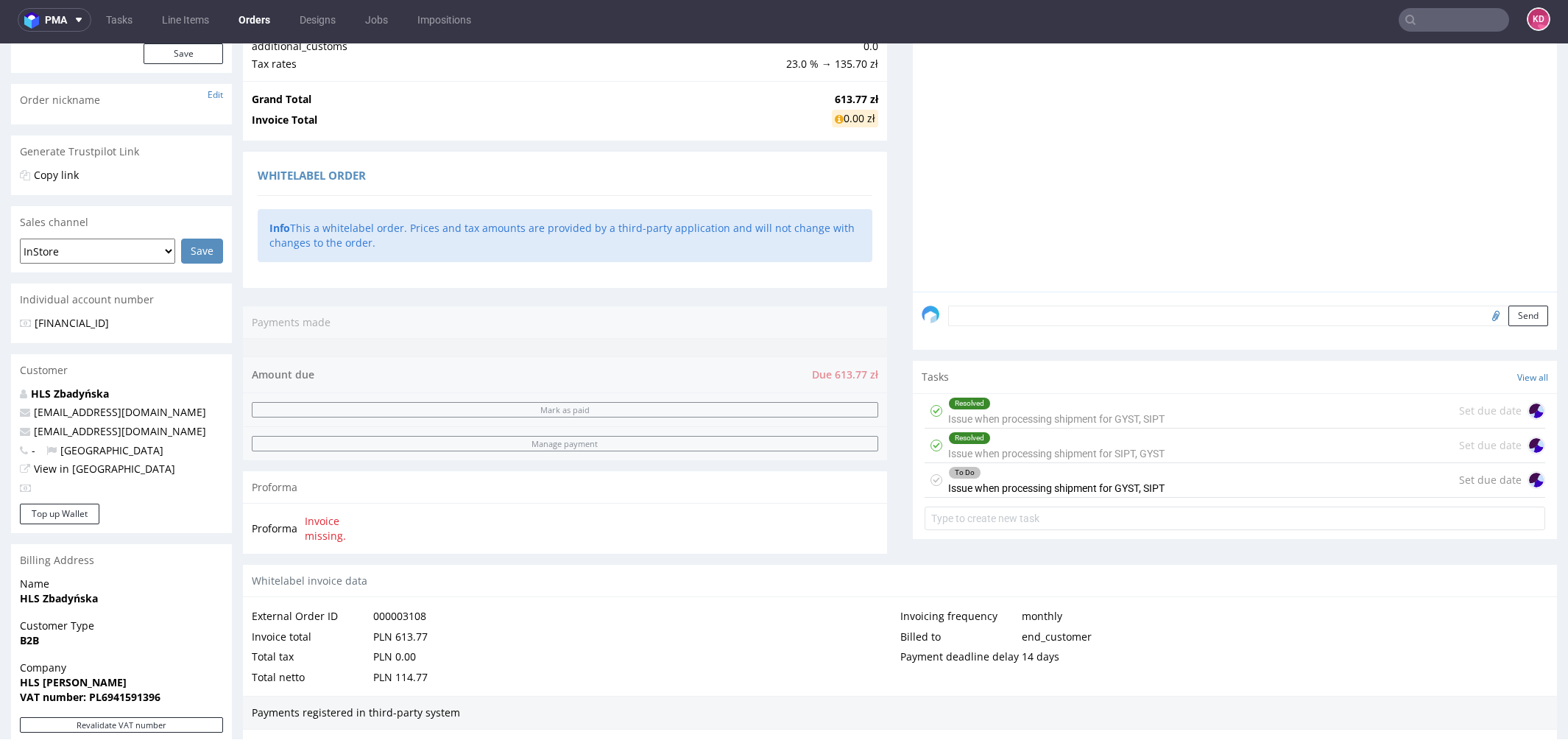
click at [933, 479] on icon at bounding box center [936, 480] width 11 height 11
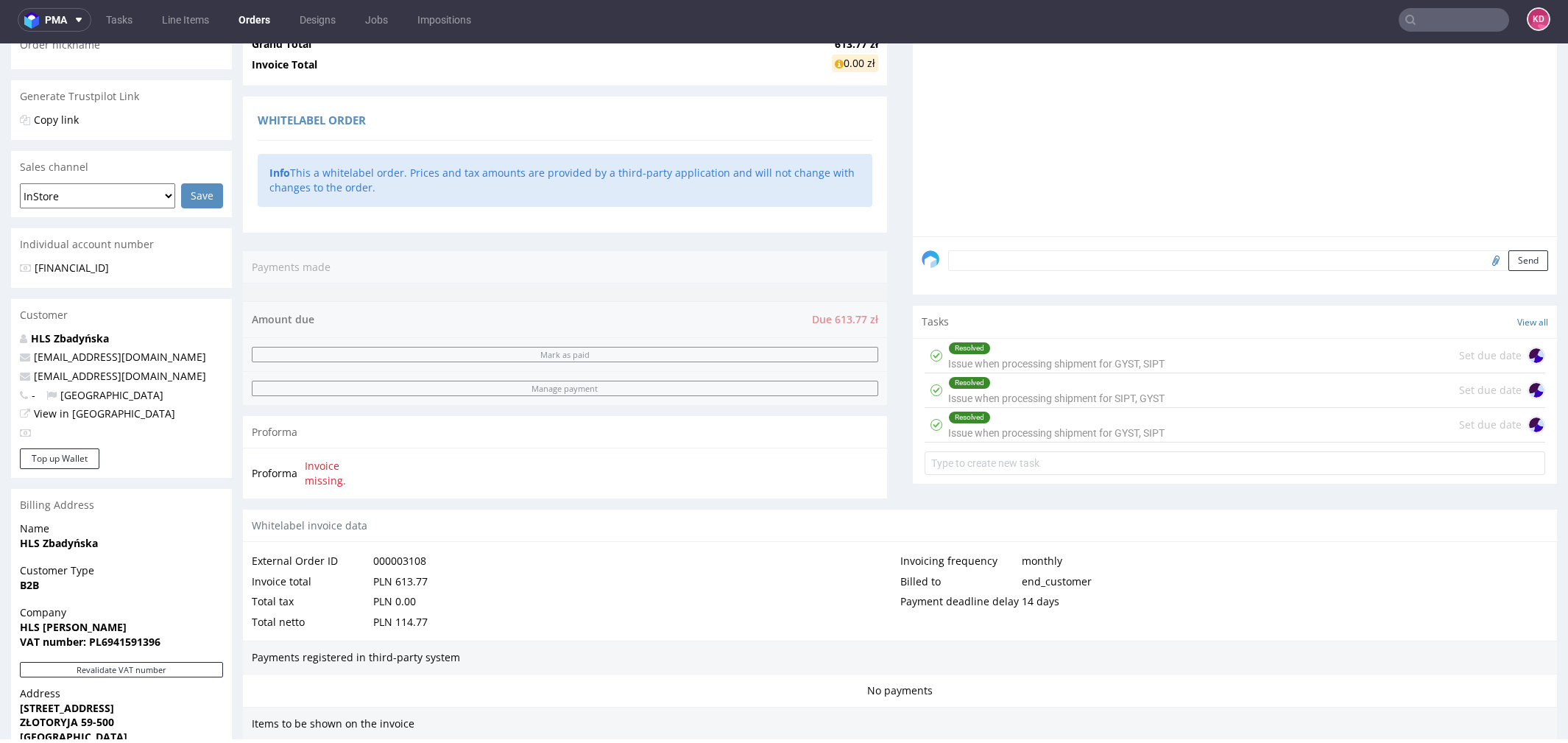
scroll to position [663, 0]
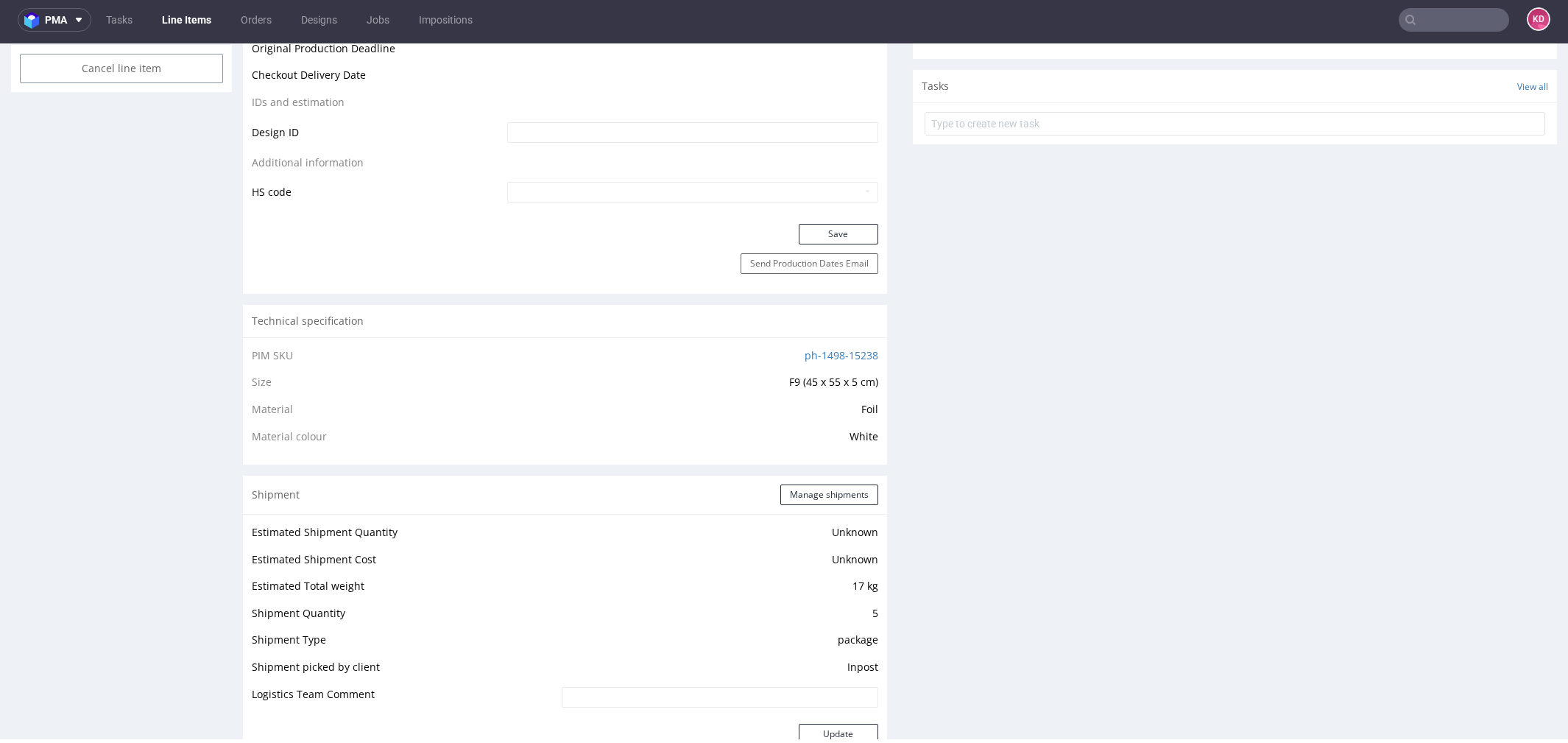
scroll to position [590, 0]
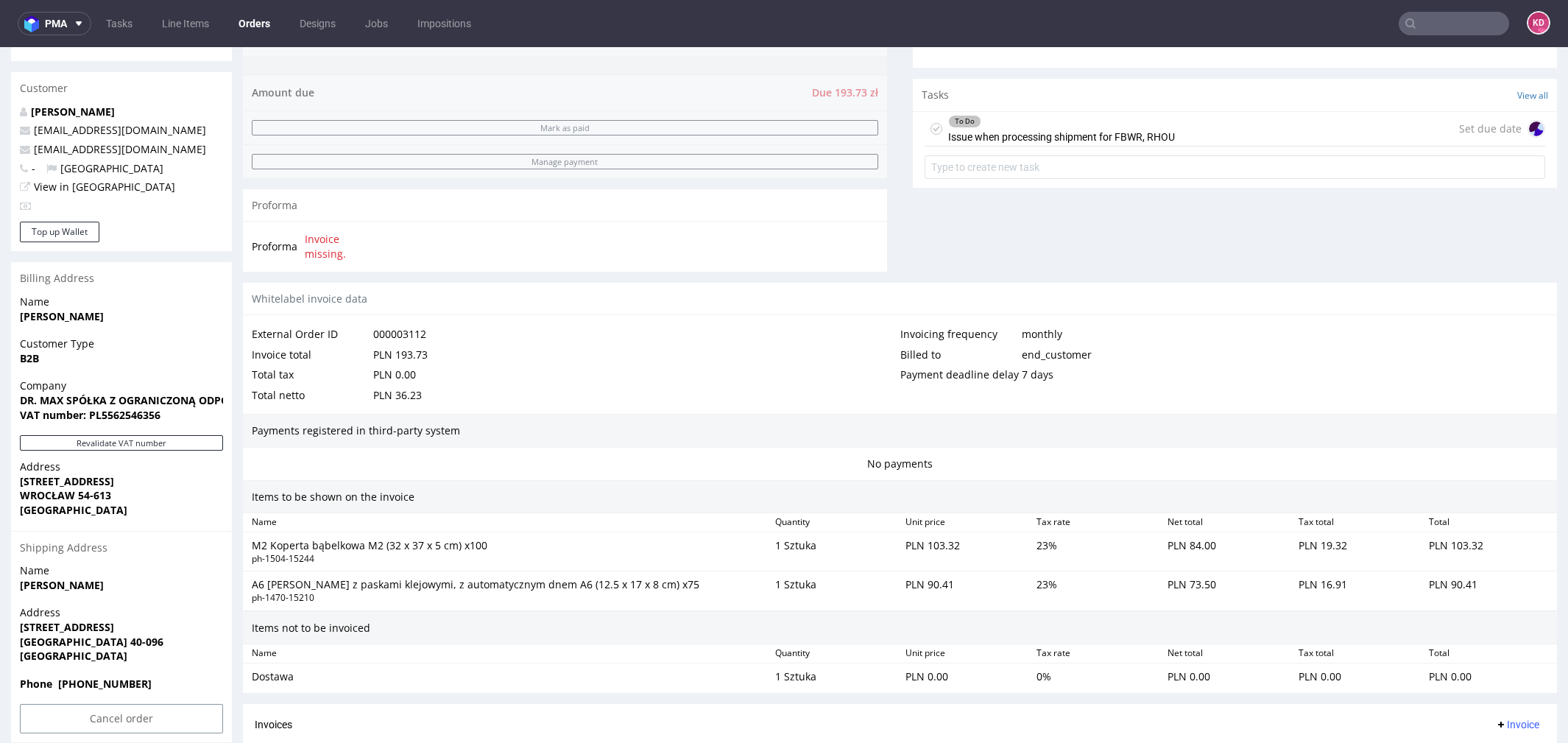
scroll to position [481, 0]
click at [930, 135] on icon at bounding box center [936, 132] width 11 height 11
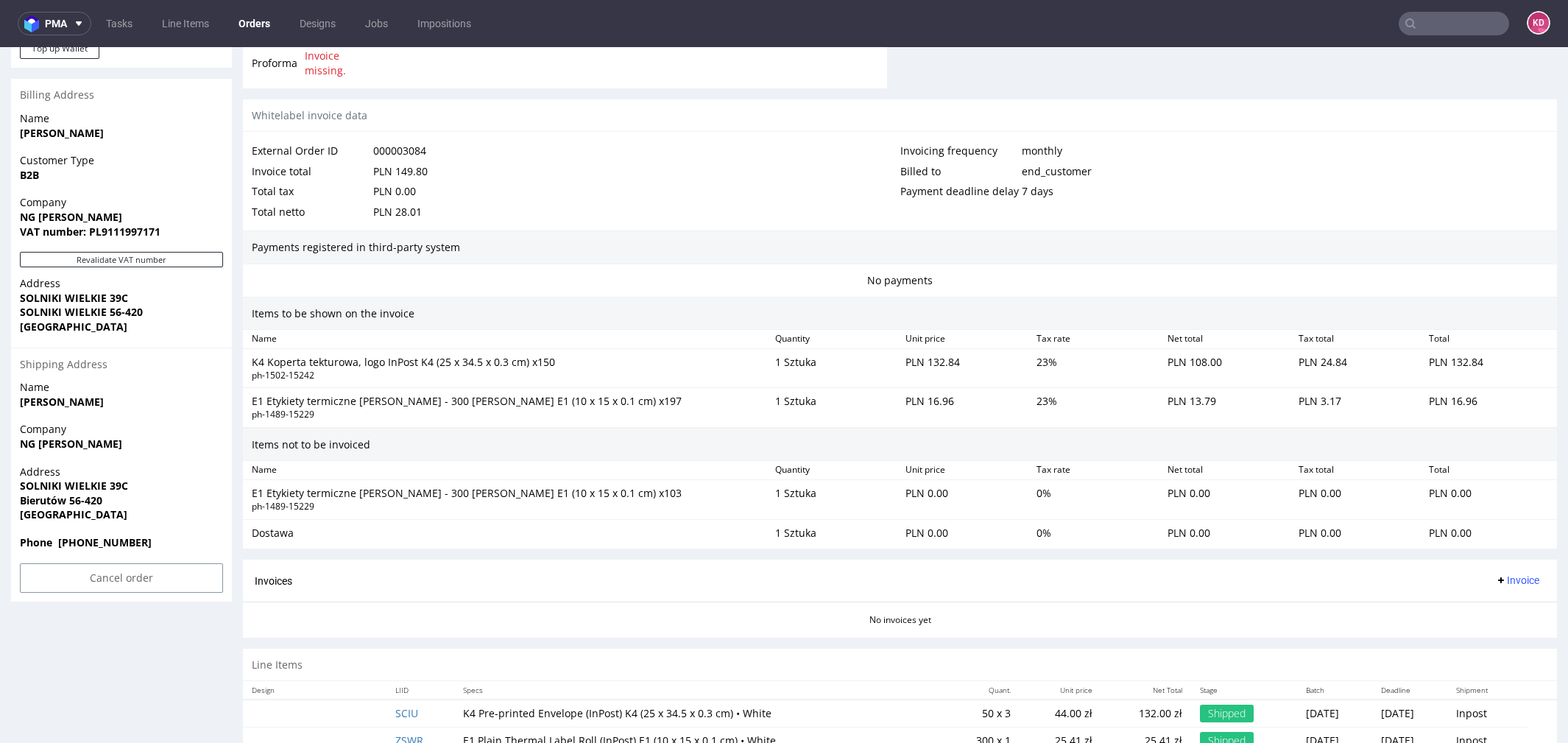
scroll to position [685, 0]
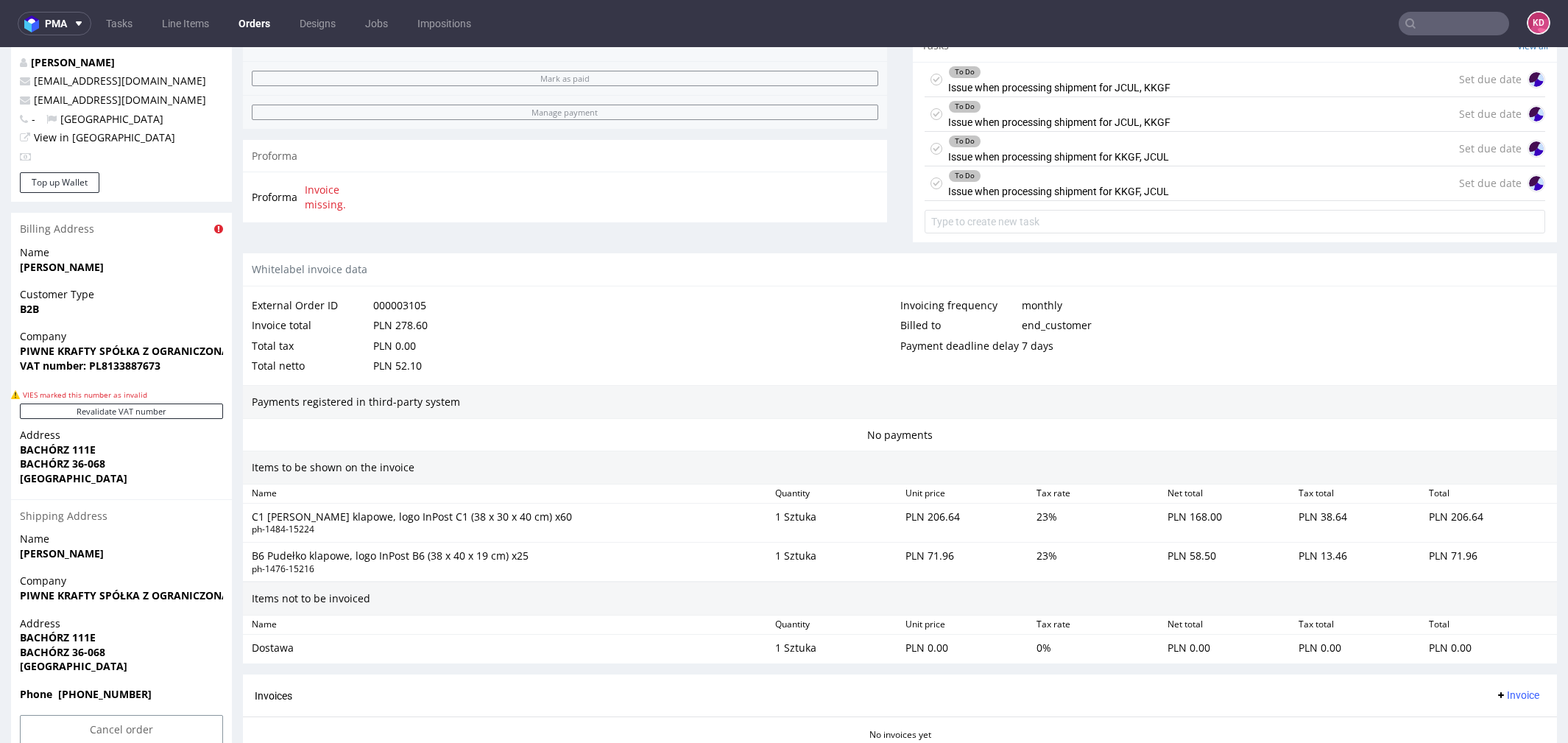
scroll to position [725, 0]
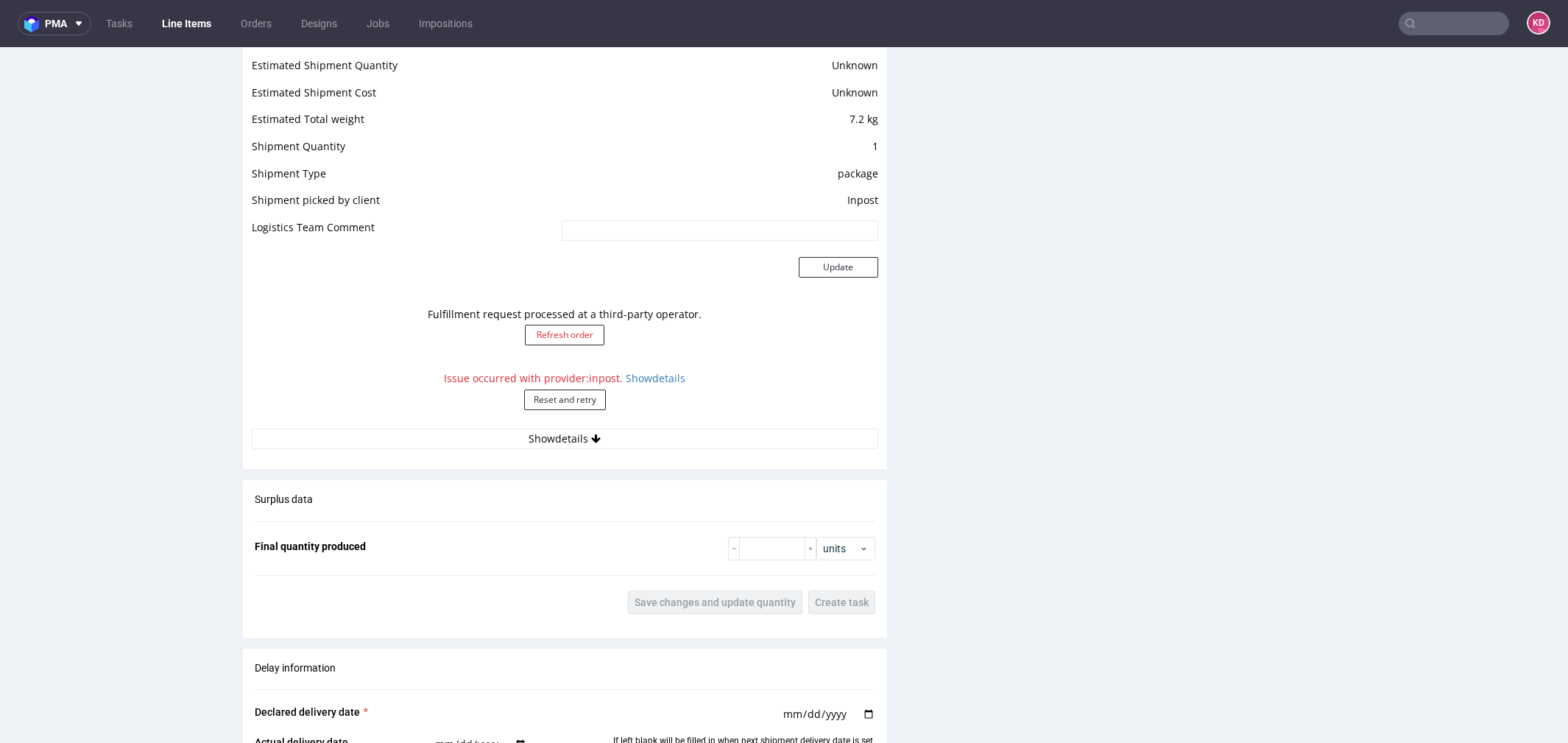
scroll to position [1282, 0]
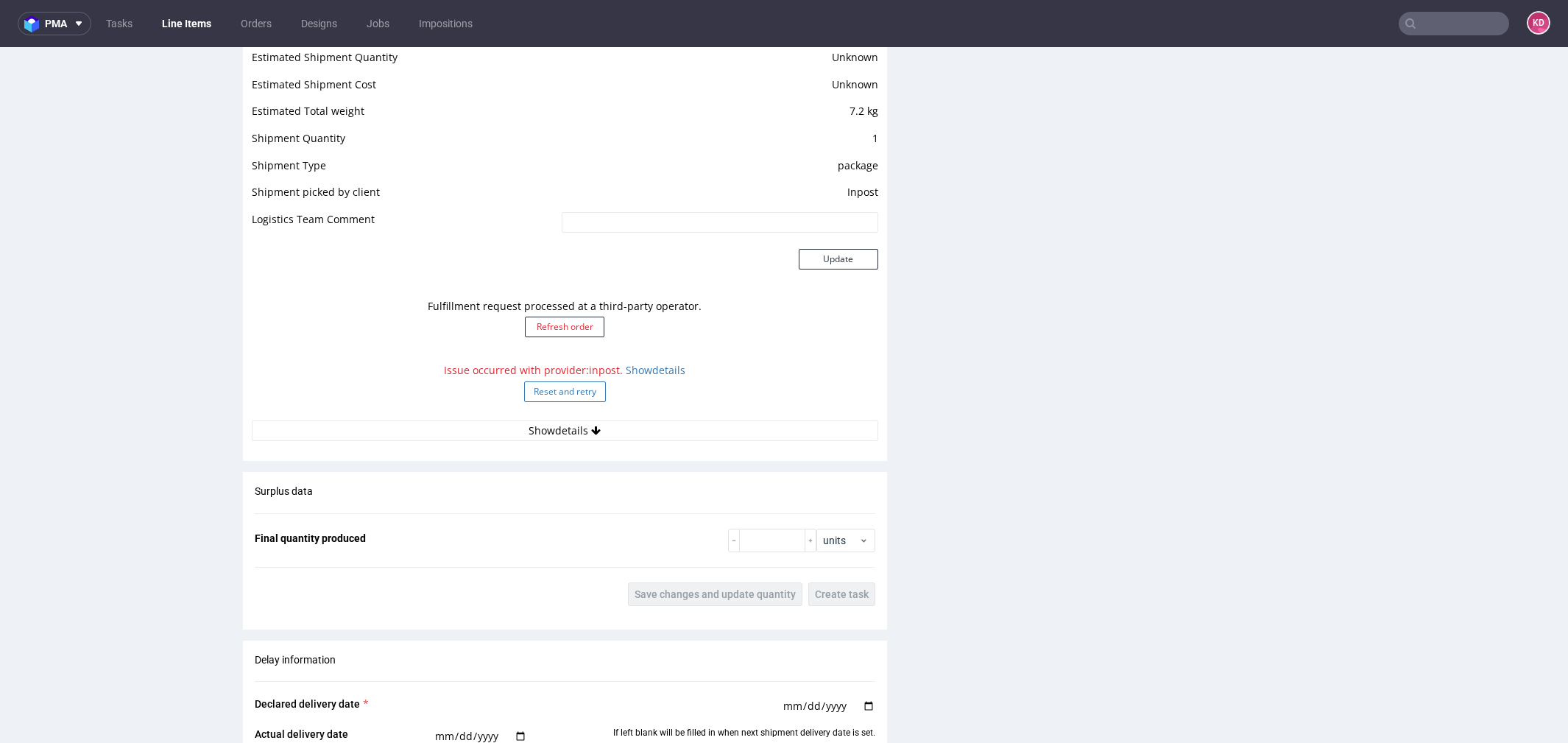
click at [536, 394] on button "Reset and retry" at bounding box center [566, 391] width 82 height 21
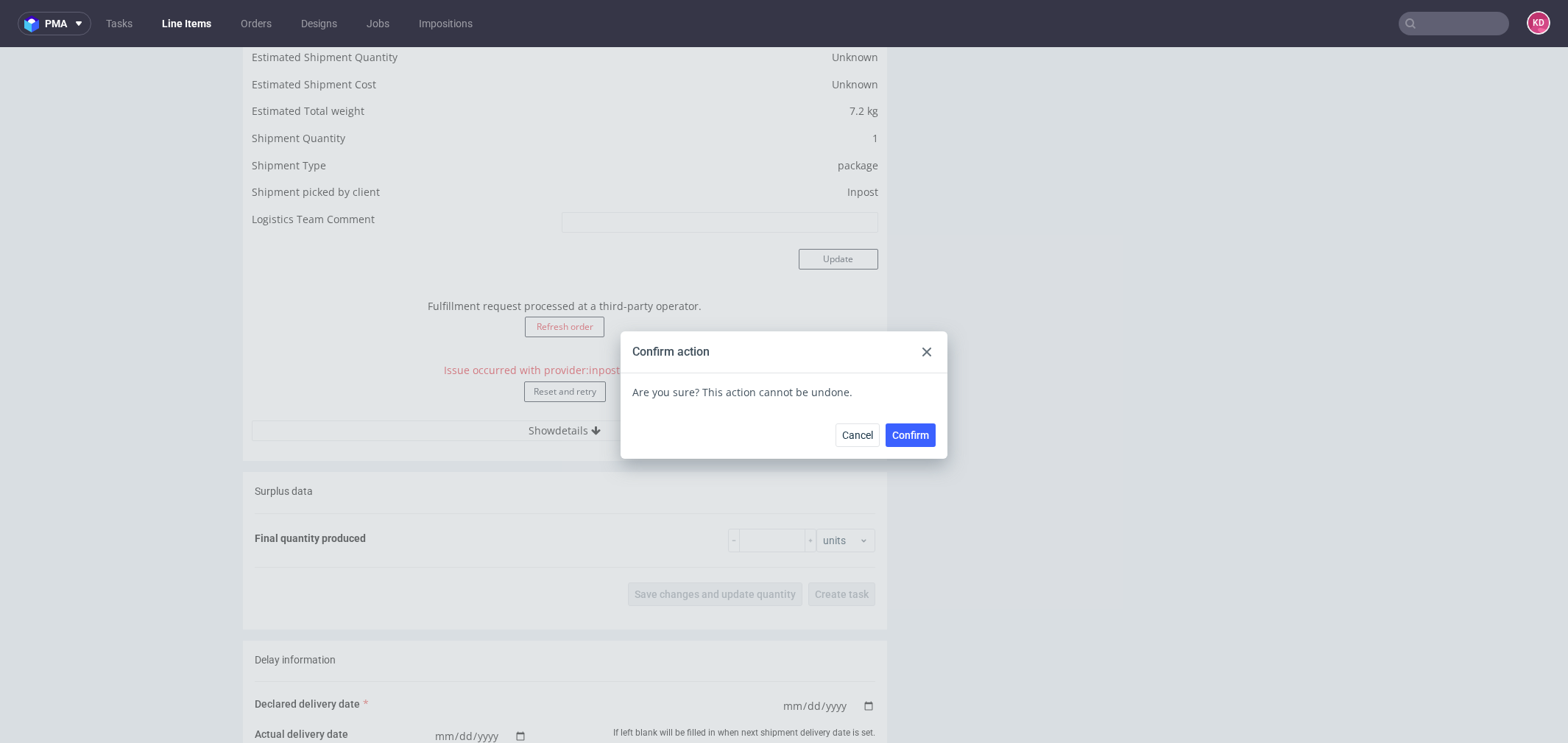
click at [917, 437] on span "Confirm" at bounding box center [911, 435] width 37 height 11
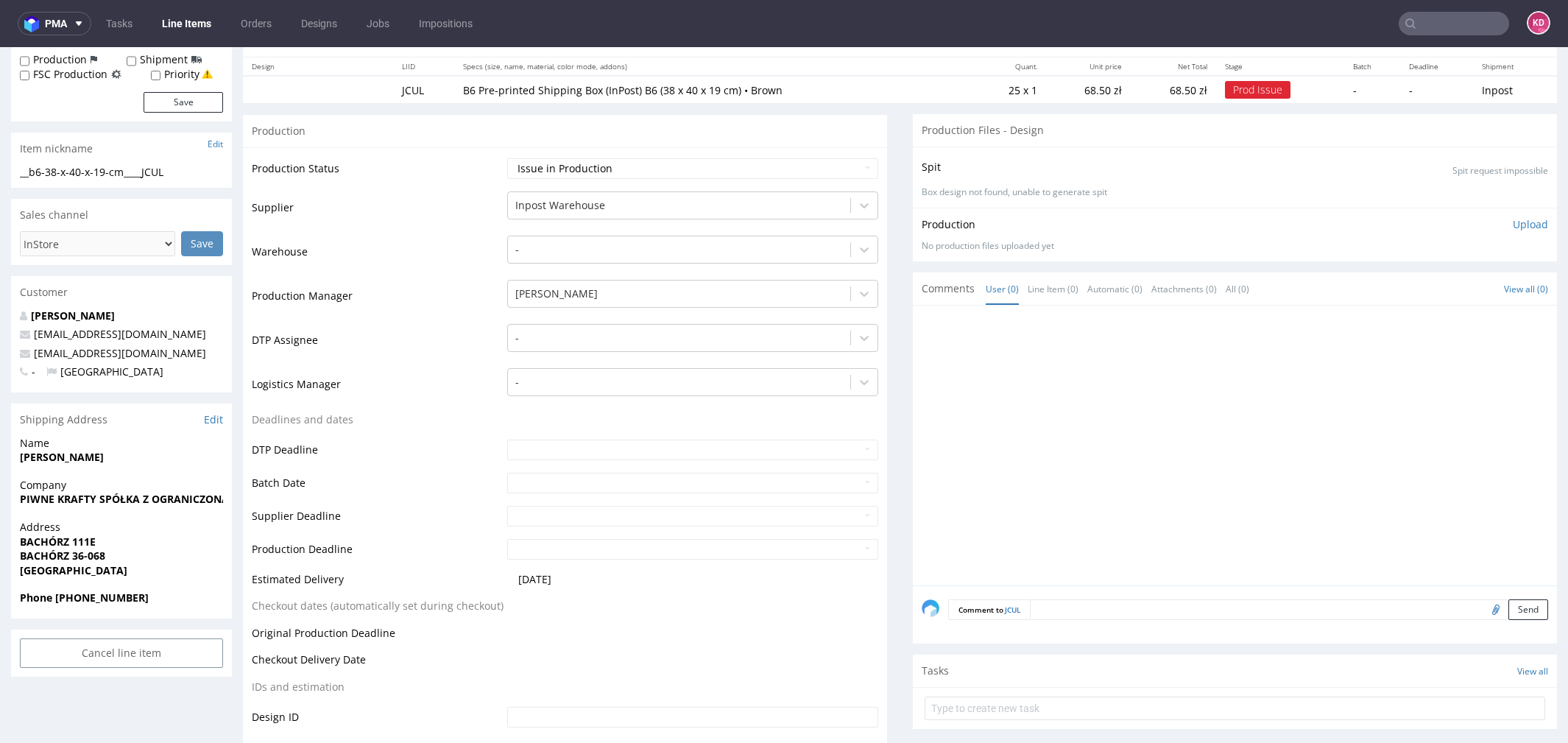
scroll to position [0, 0]
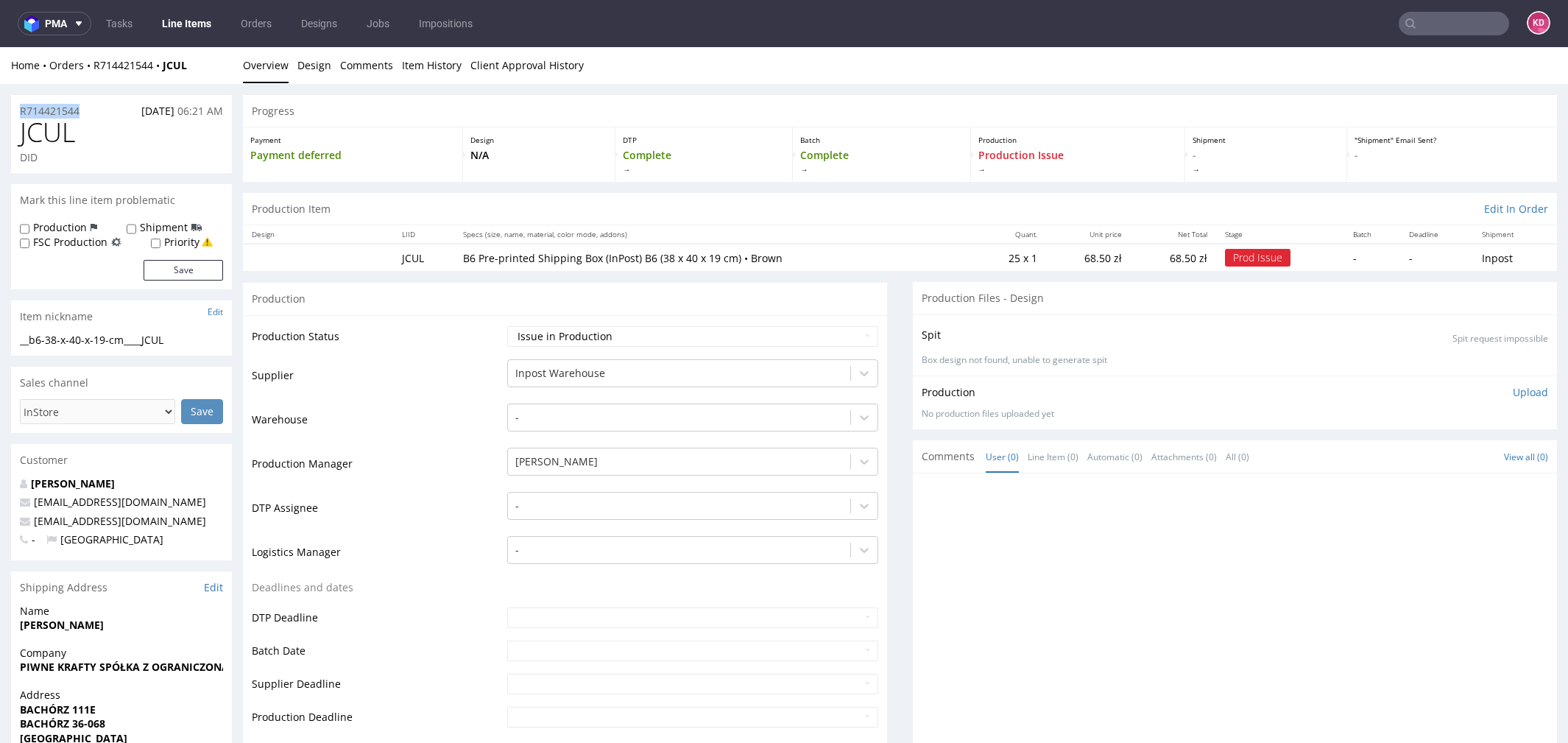
drag, startPoint x: 90, startPoint y: 116, endPoint x: -6, endPoint y: 107, distance: 96.4
copy p "R714421544"
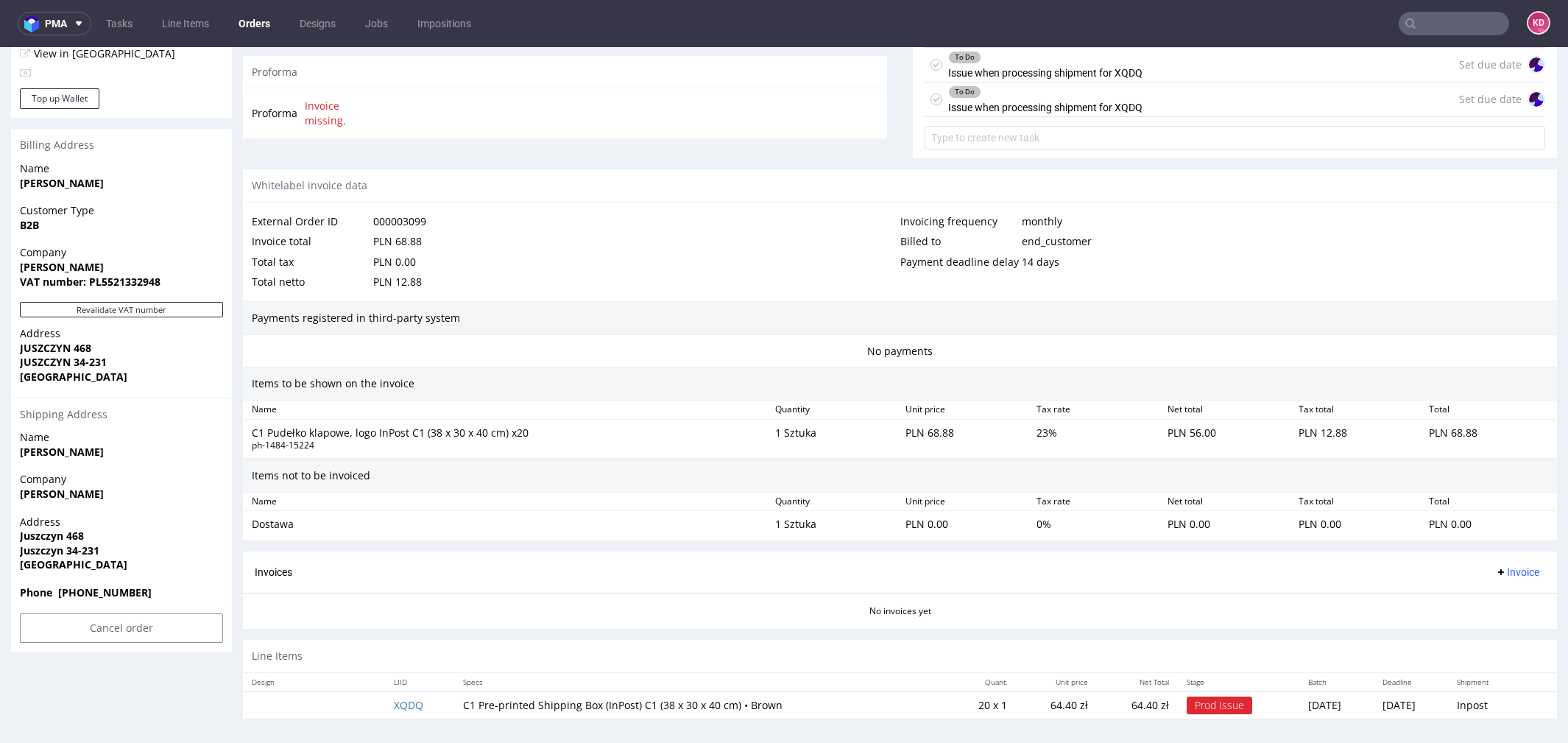
scroll to position [4, 0]
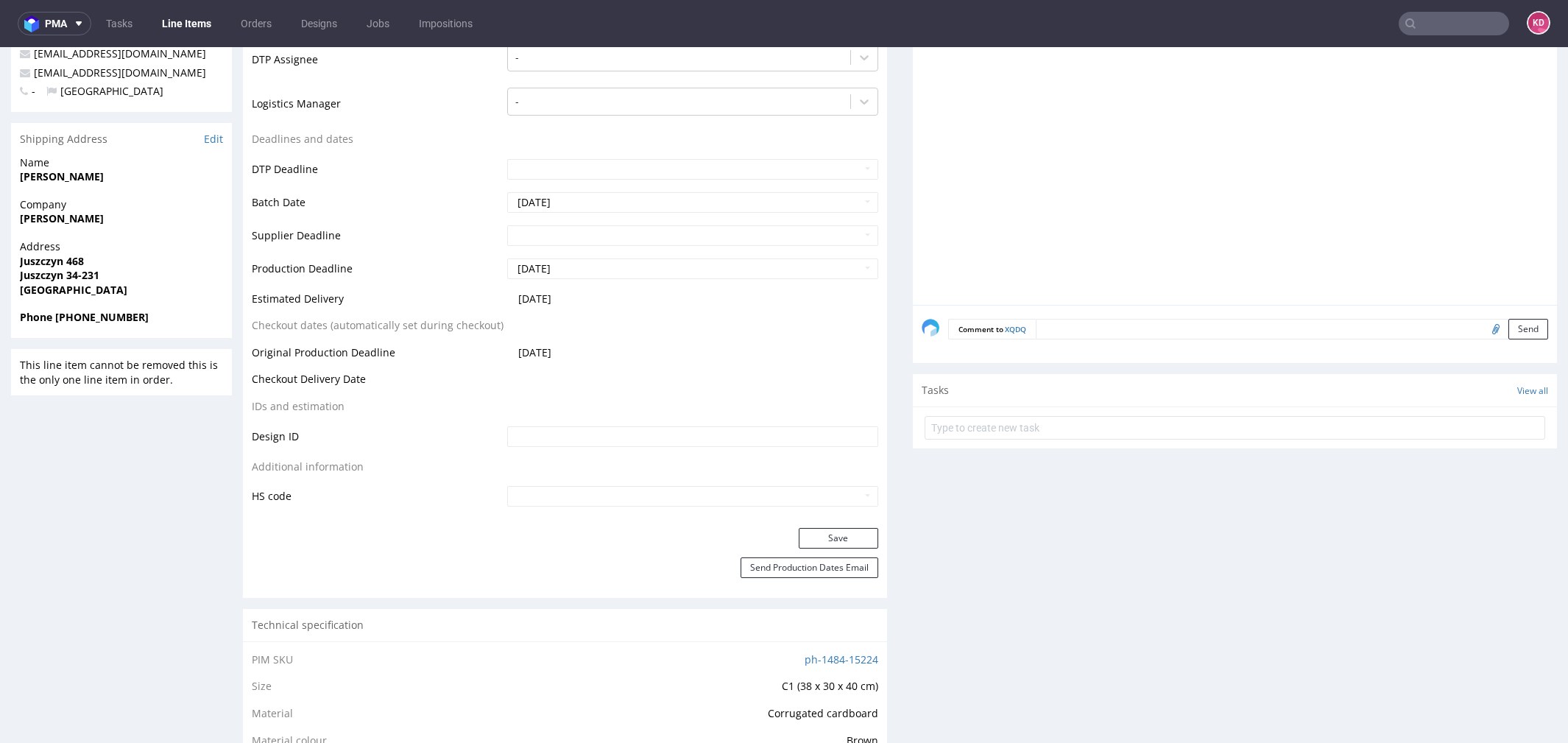
scroll to position [447, 0]
click at [137, 248] on span "Address" at bounding box center [121, 248] width 203 height 15
drag, startPoint x: 114, startPoint y: 271, endPoint x: 18, endPoint y: 264, distance: 96.3
click at [18, 264] on div "Address Juszczyn 468 Juszczyn 34-231 Poland" at bounding box center [120, 276] width 220 height 71
copy p "Juszczyn 468 Juszczyn 34-231"
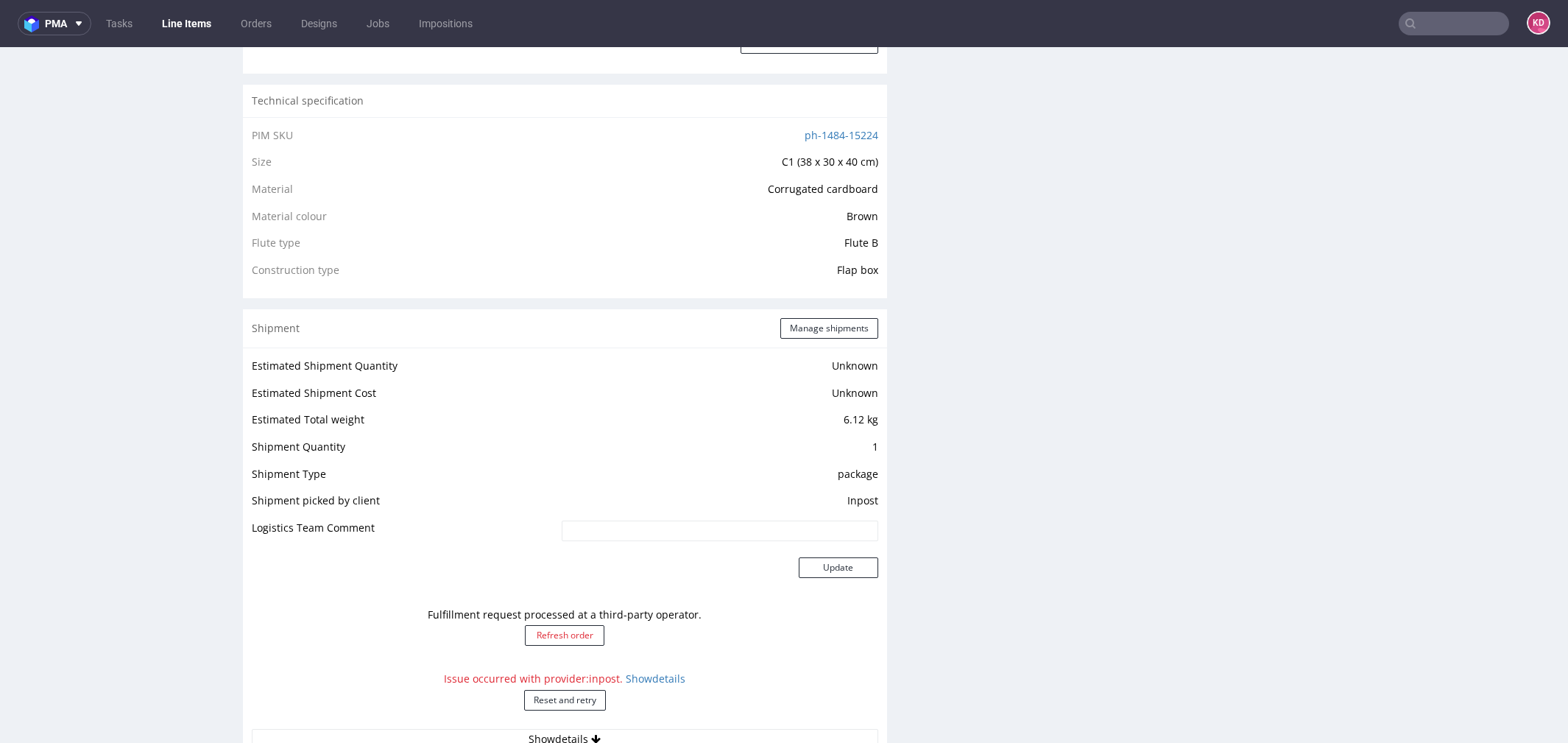
scroll to position [0, 0]
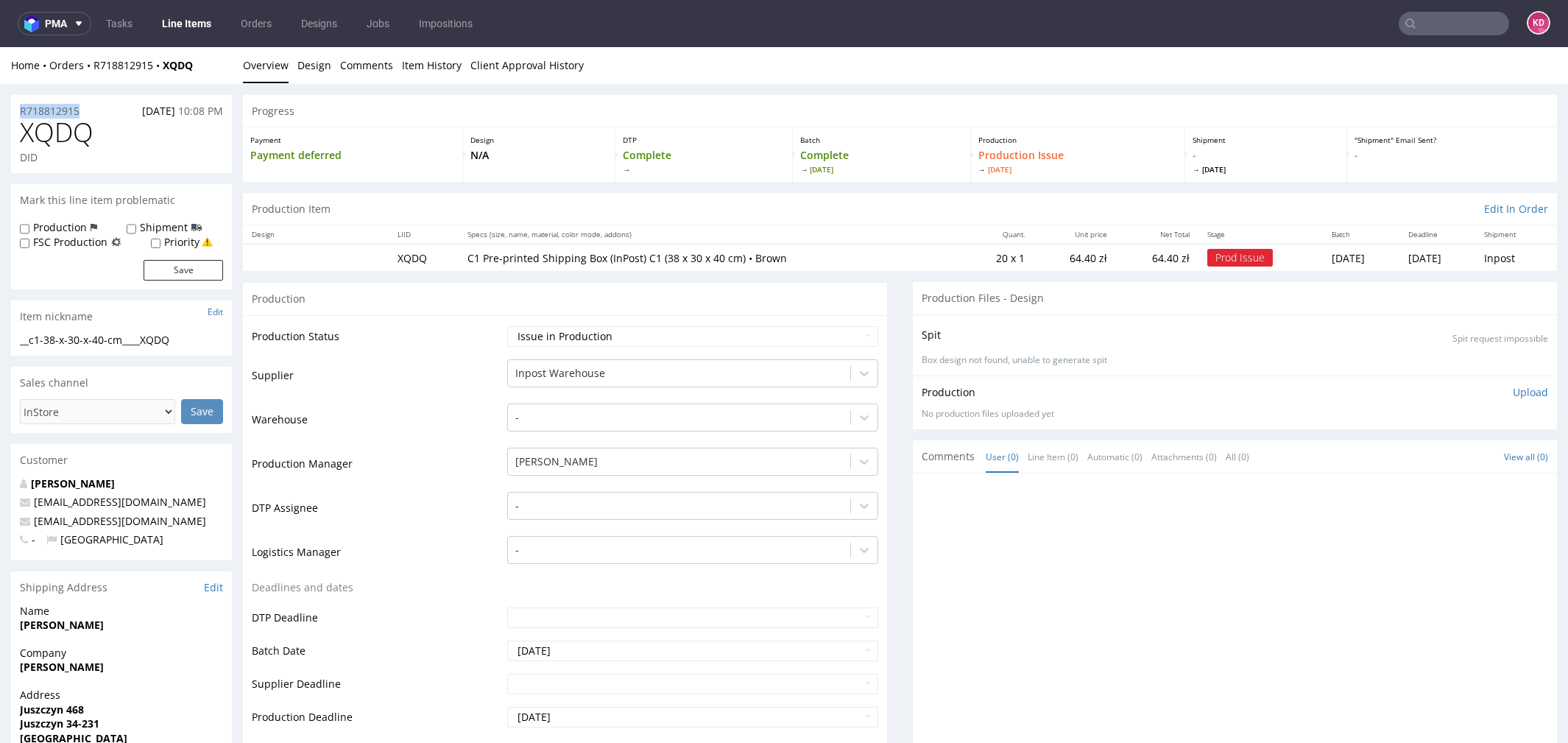
drag, startPoint x: 90, startPoint y: 113, endPoint x: 7, endPoint y: 109, distance: 83.1
copy p "R718812915"
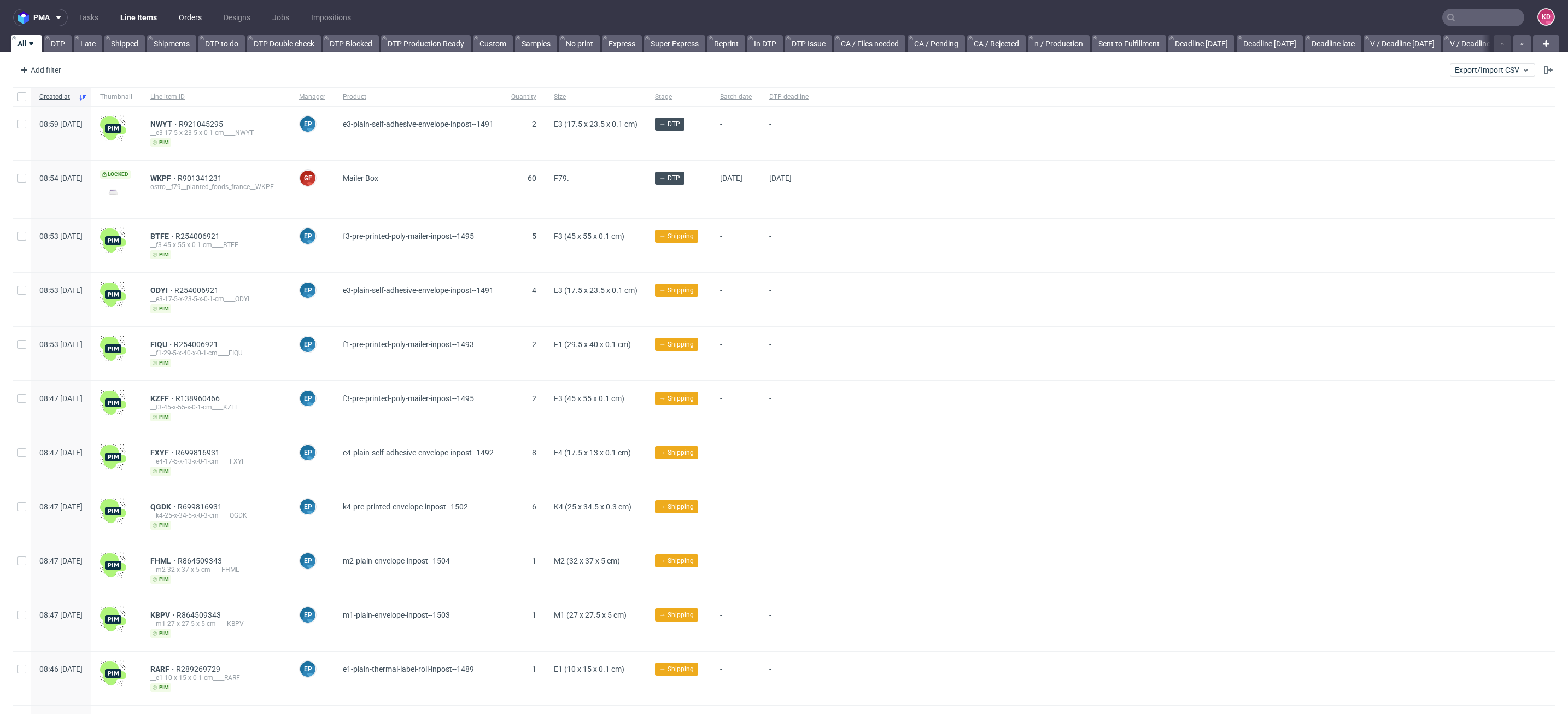
click at [187, 21] on link "Orders" at bounding box center [190, 17] width 36 height 18
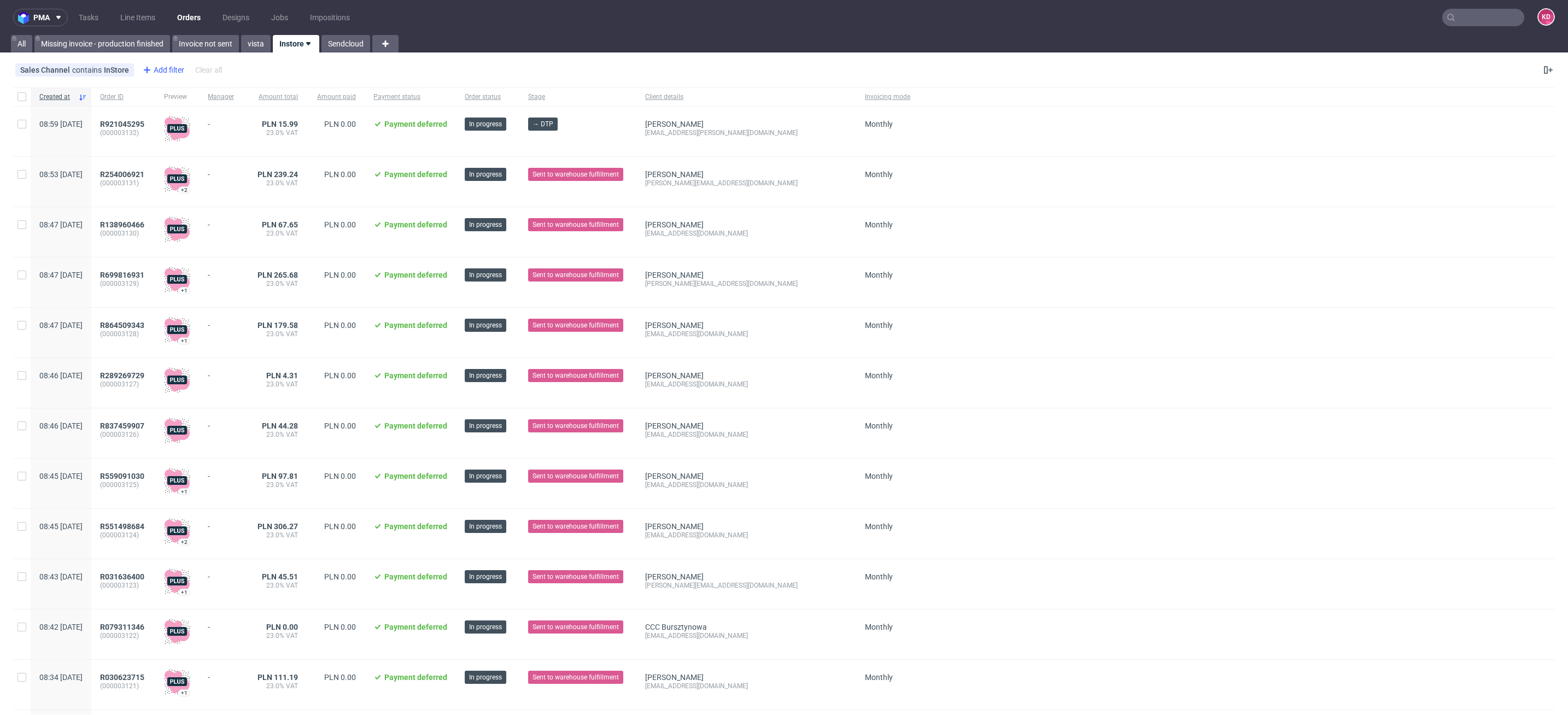
click at [165, 68] on div "Add filter" at bounding box center [162, 70] width 48 height 18
click at [189, 212] on div "Created at" at bounding box center [206, 214] width 131 height 15
click at [267, 144] on button "Save" at bounding box center [258, 145] width 27 height 18
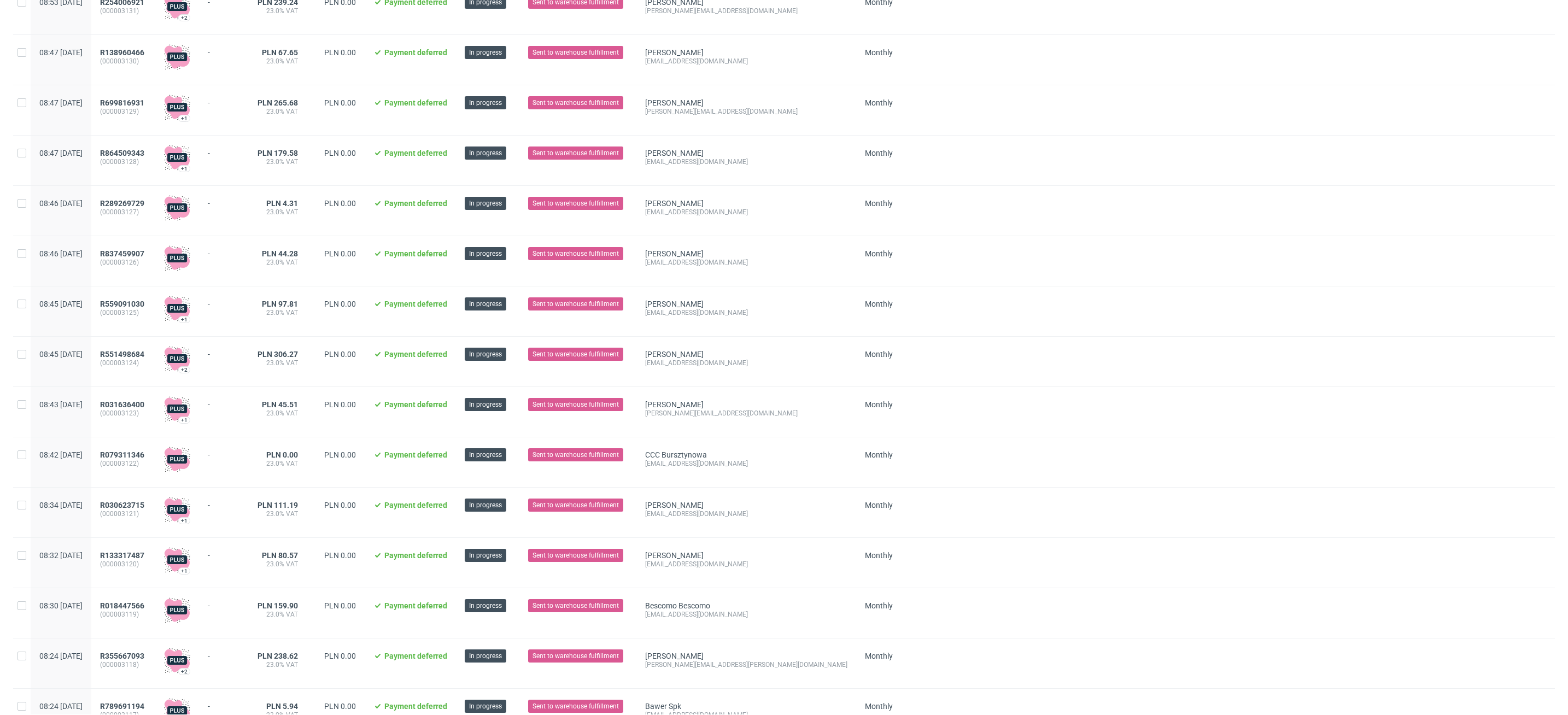
scroll to position [145, 0]
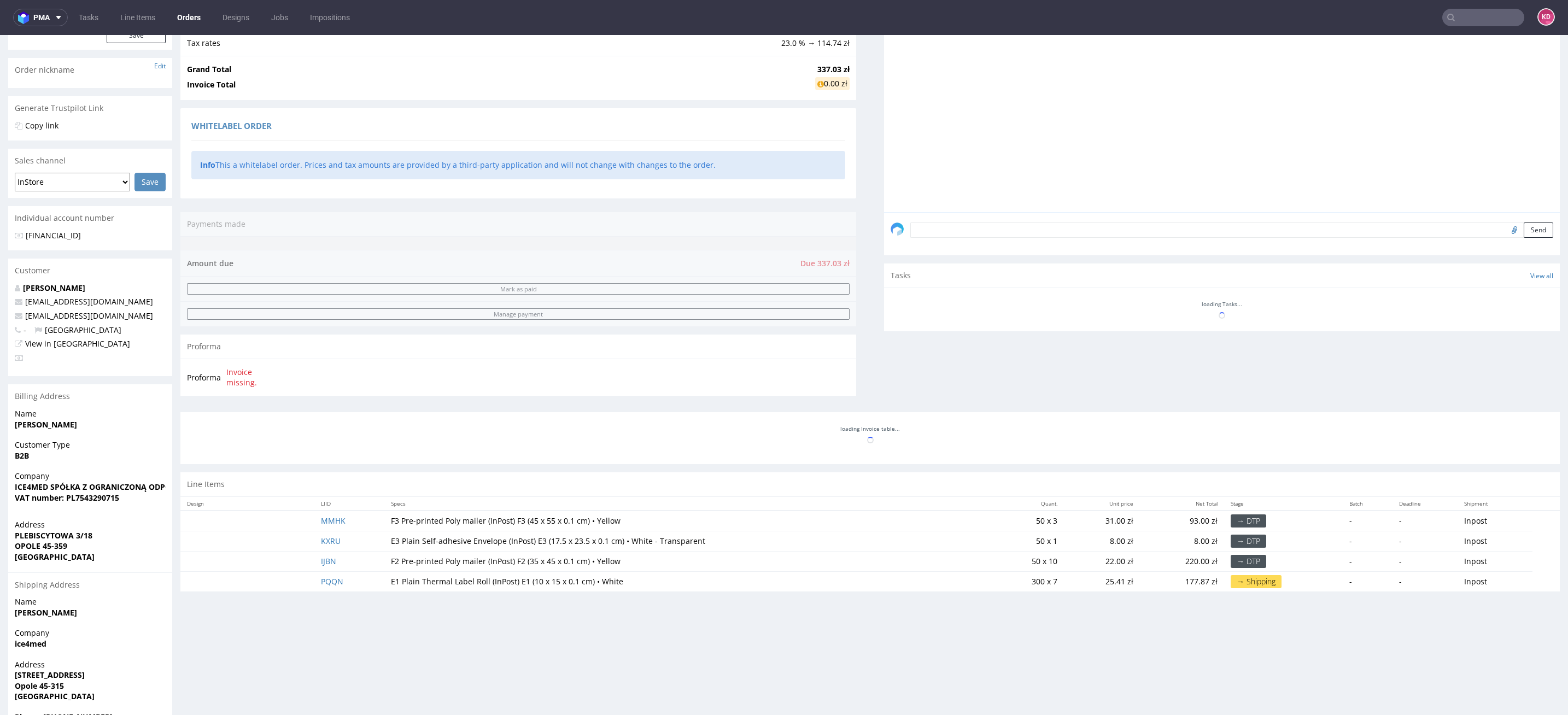
scroll to position [213, 0]
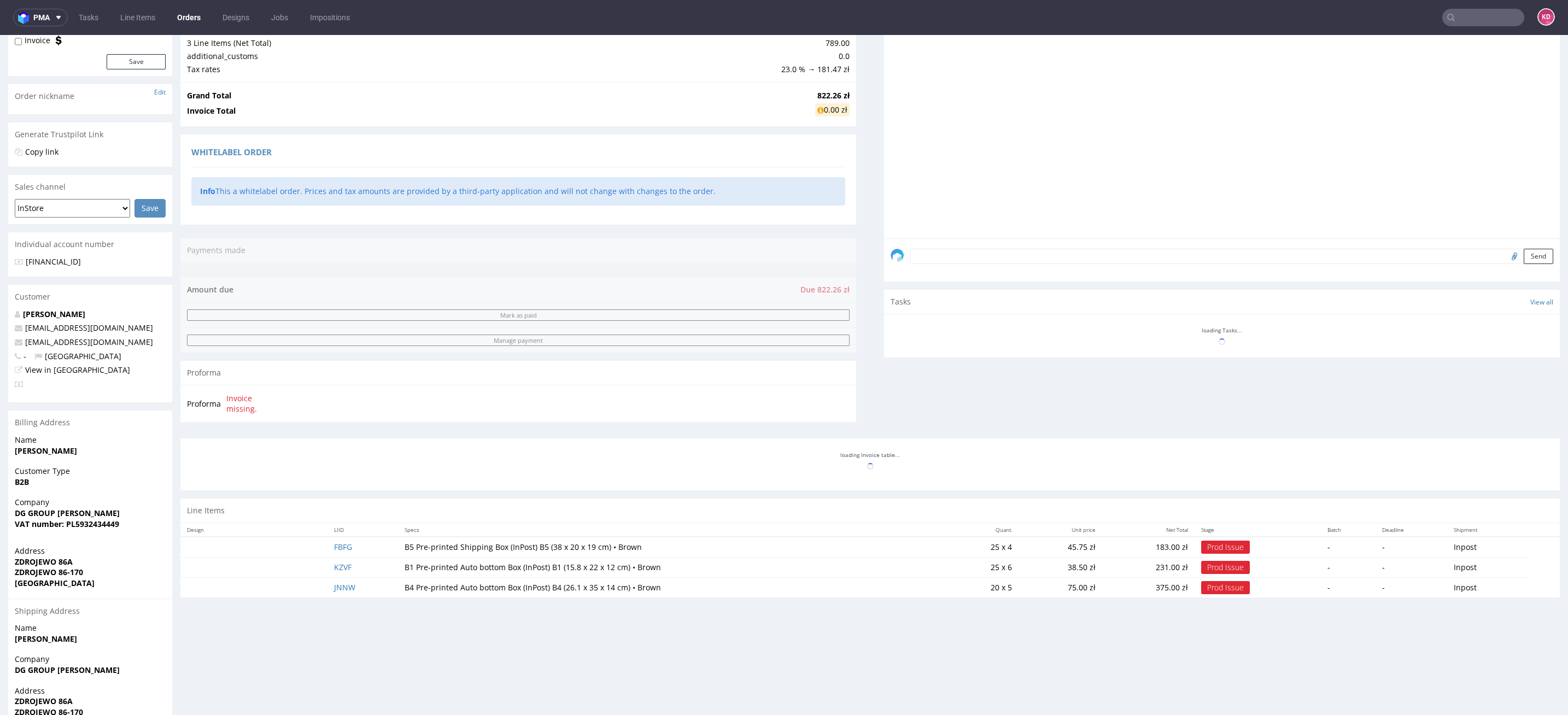
scroll to position [133, 0]
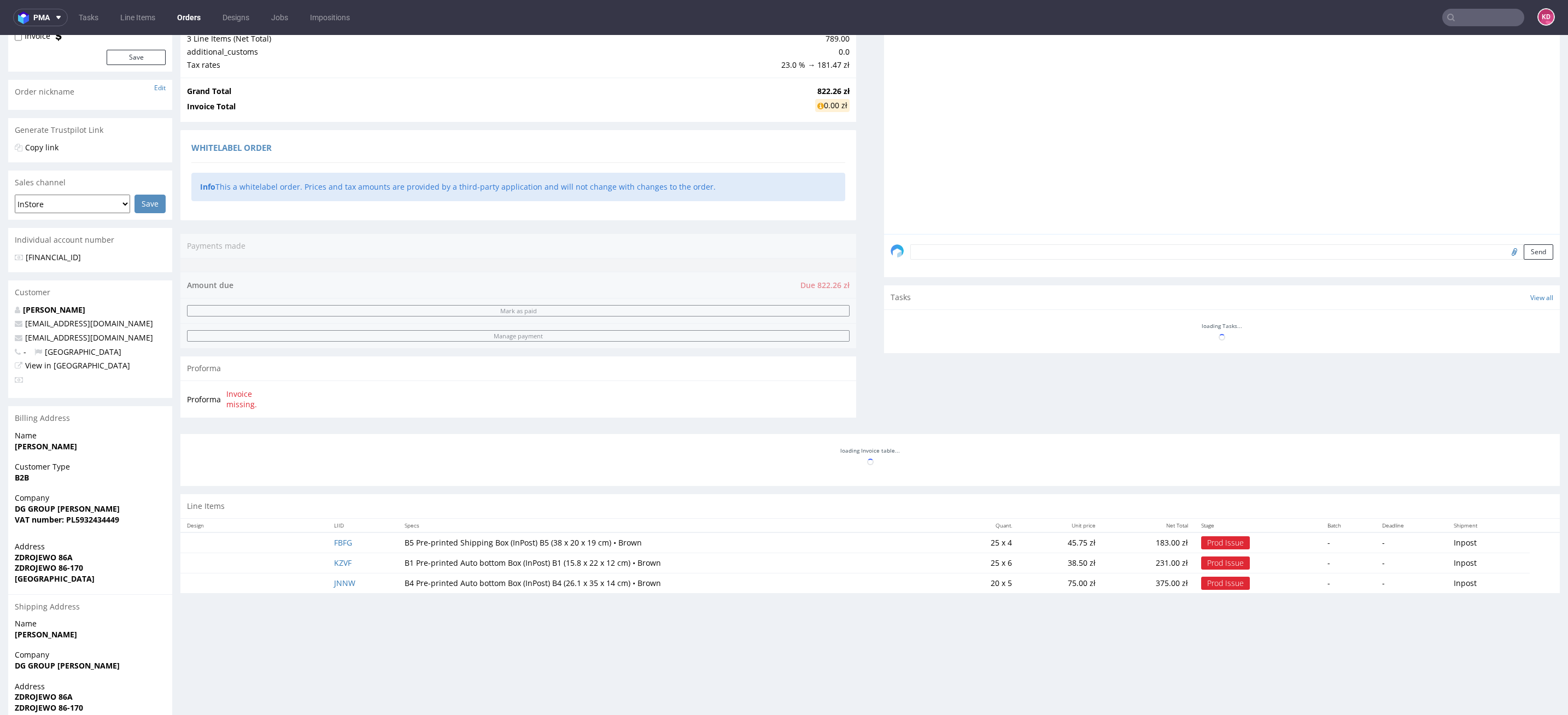
click at [84, 557] on span "ZDROJEWO 86A" at bounding box center [90, 557] width 151 height 11
drag, startPoint x: 90, startPoint y: 559, endPoint x: 12, endPoint y: 559, distance: 78.0
click at [12, 559] on div "Address [STREET_ADDRESS]" at bounding box center [89, 567] width 164 height 52
copy strong "ZDROJEWO 86A"
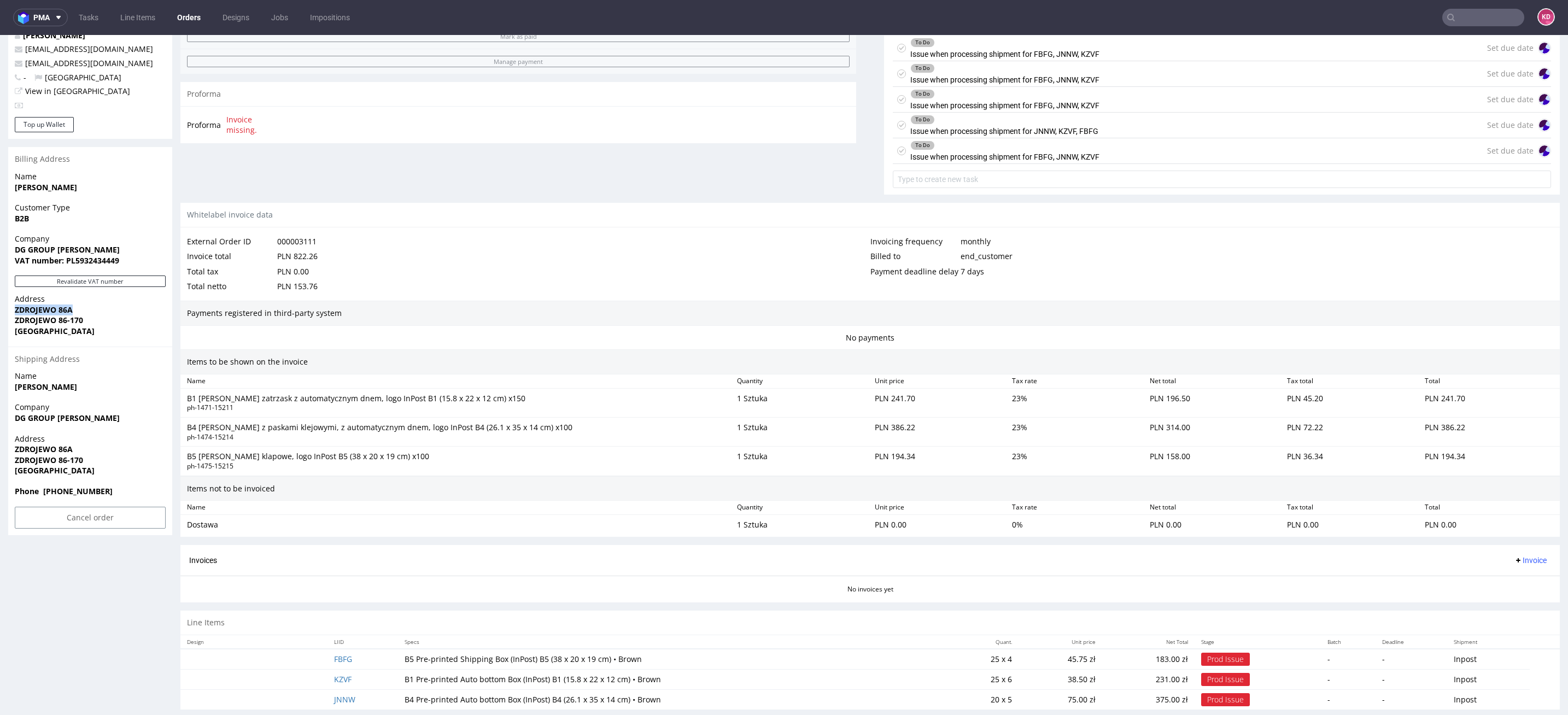
scroll to position [419, 0]
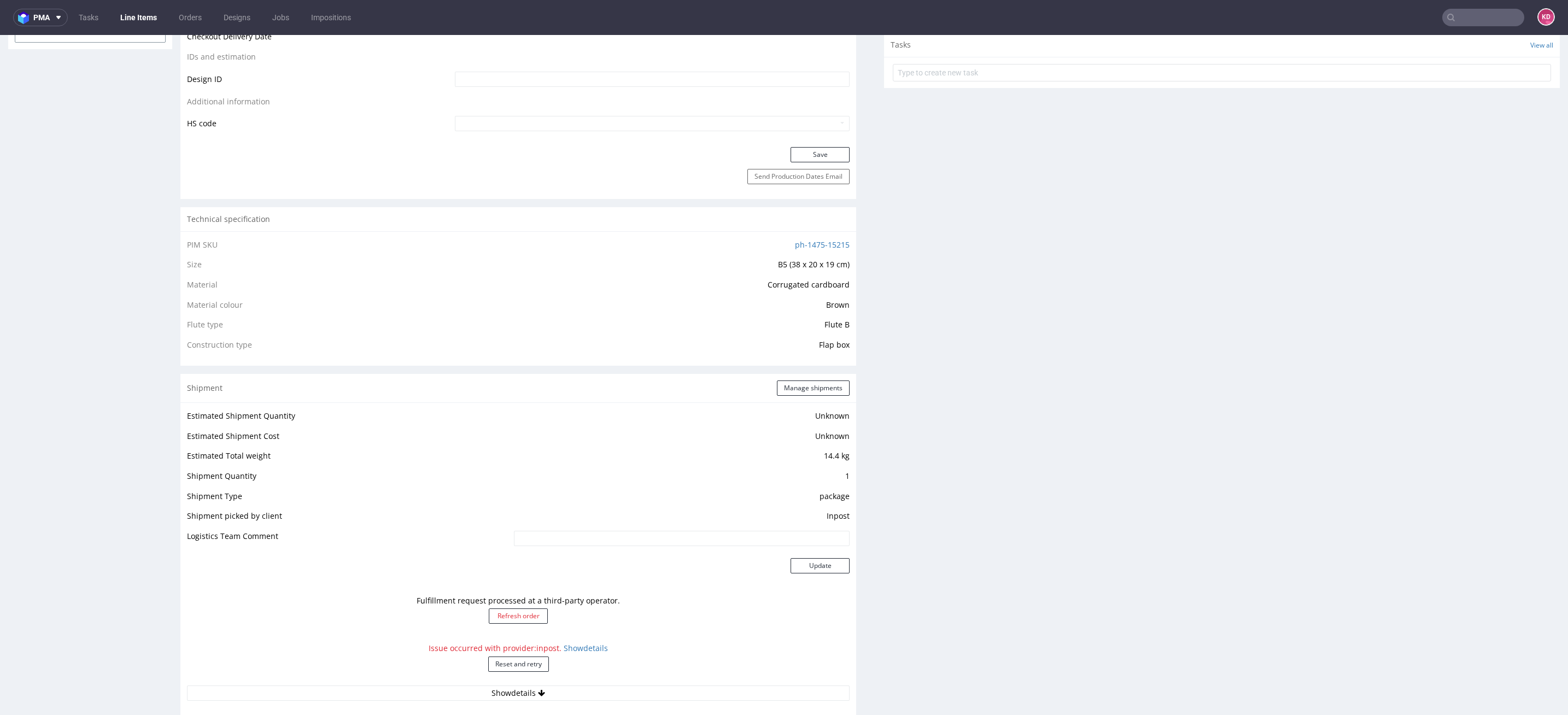
scroll to position [695, 0]
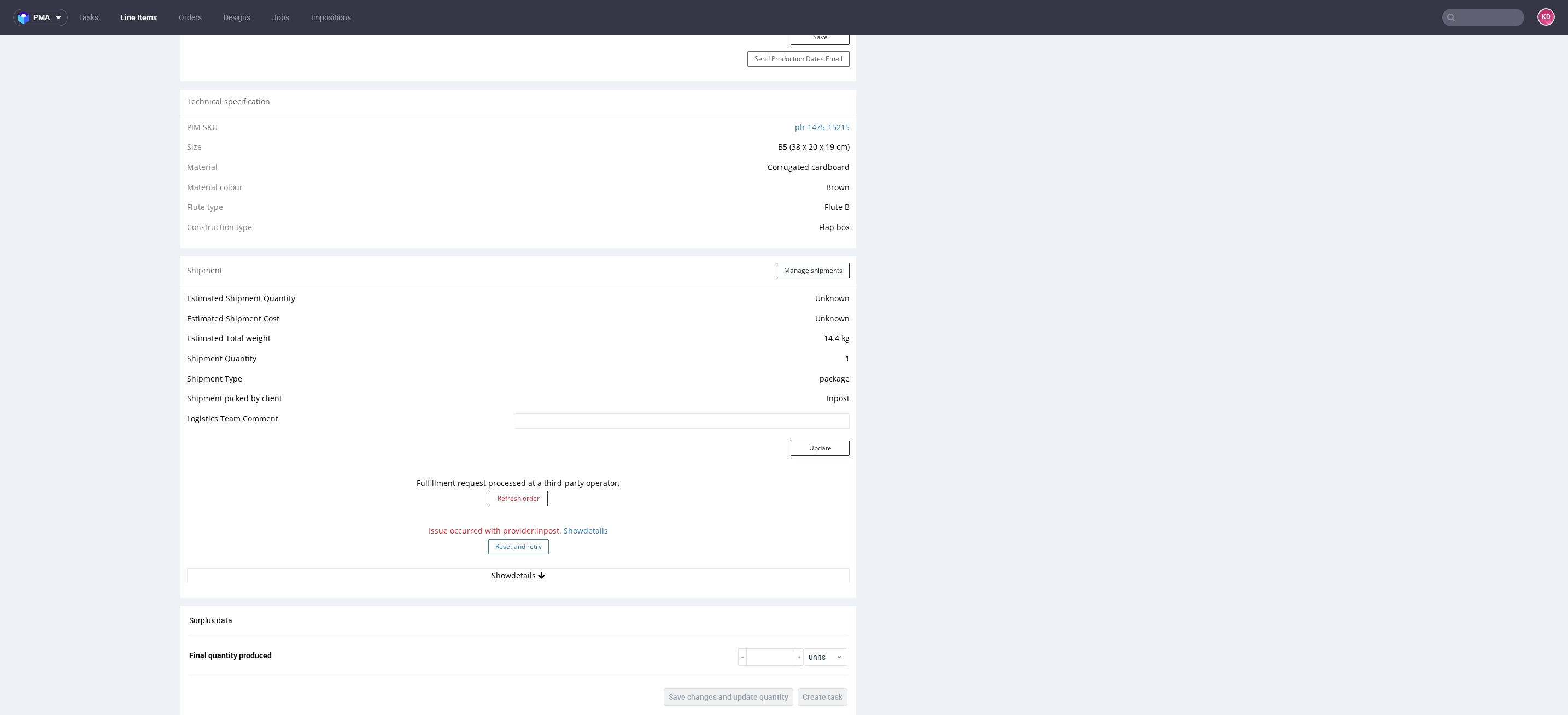
click at [523, 544] on button "Reset and retry" at bounding box center [519, 546] width 61 height 15
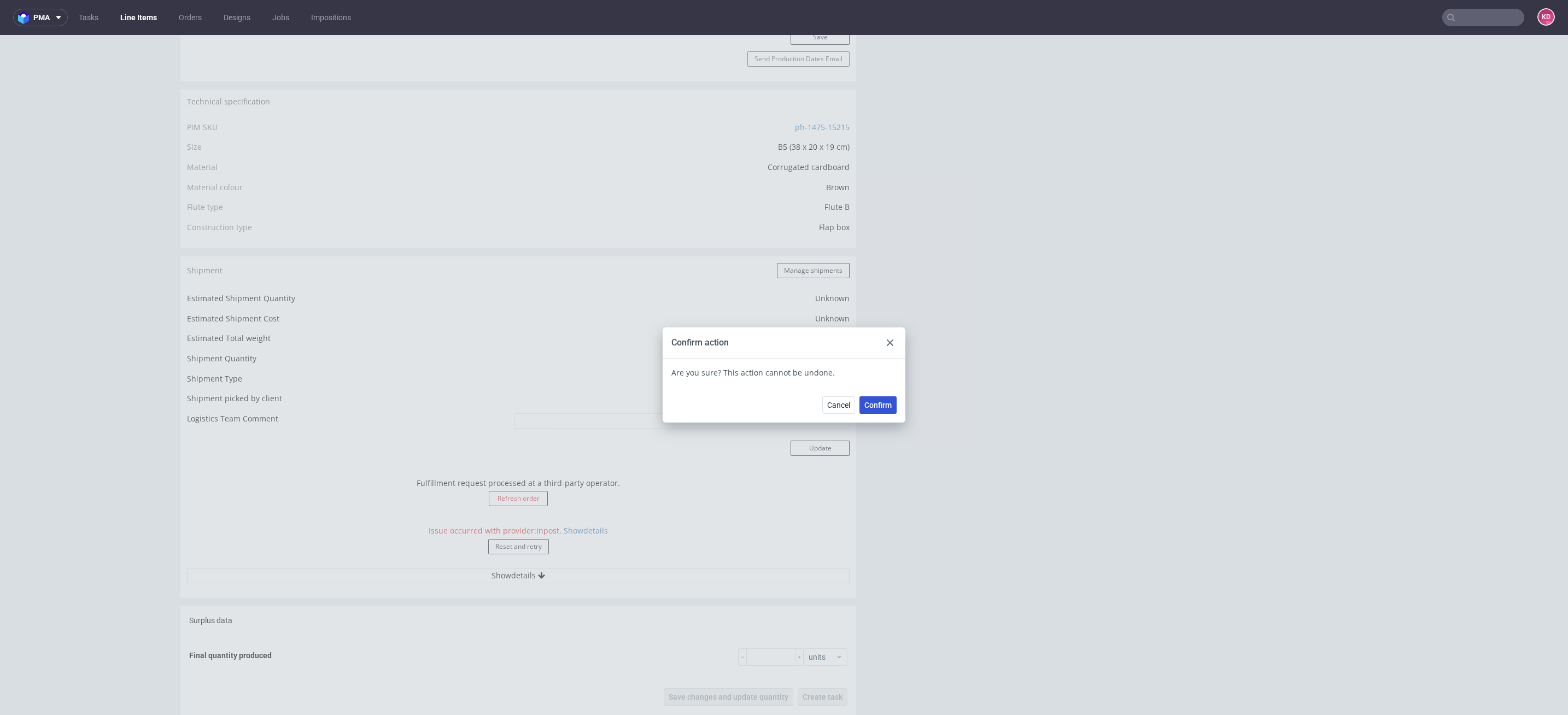
click at [876, 401] on span "Confirm" at bounding box center [878, 405] width 27 height 8
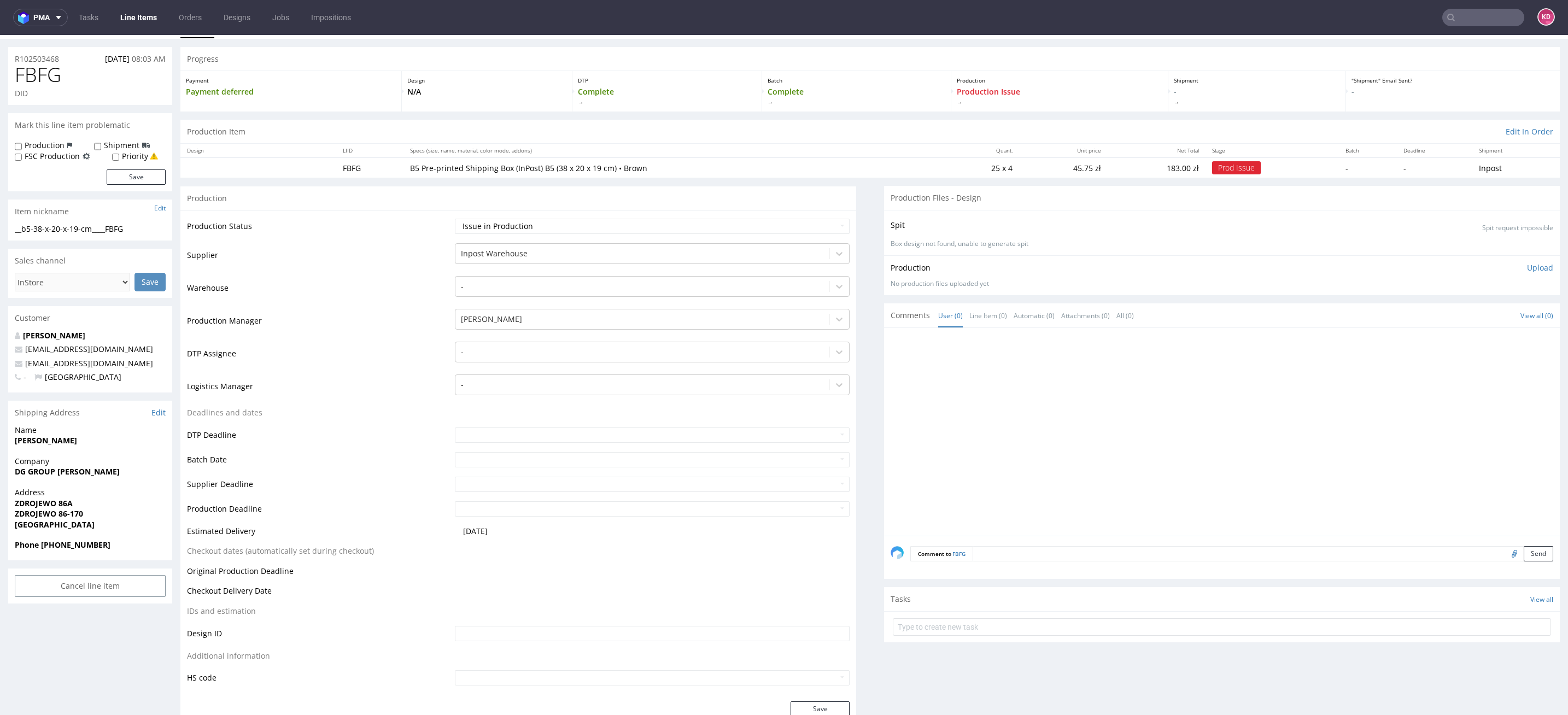
scroll to position [0, 0]
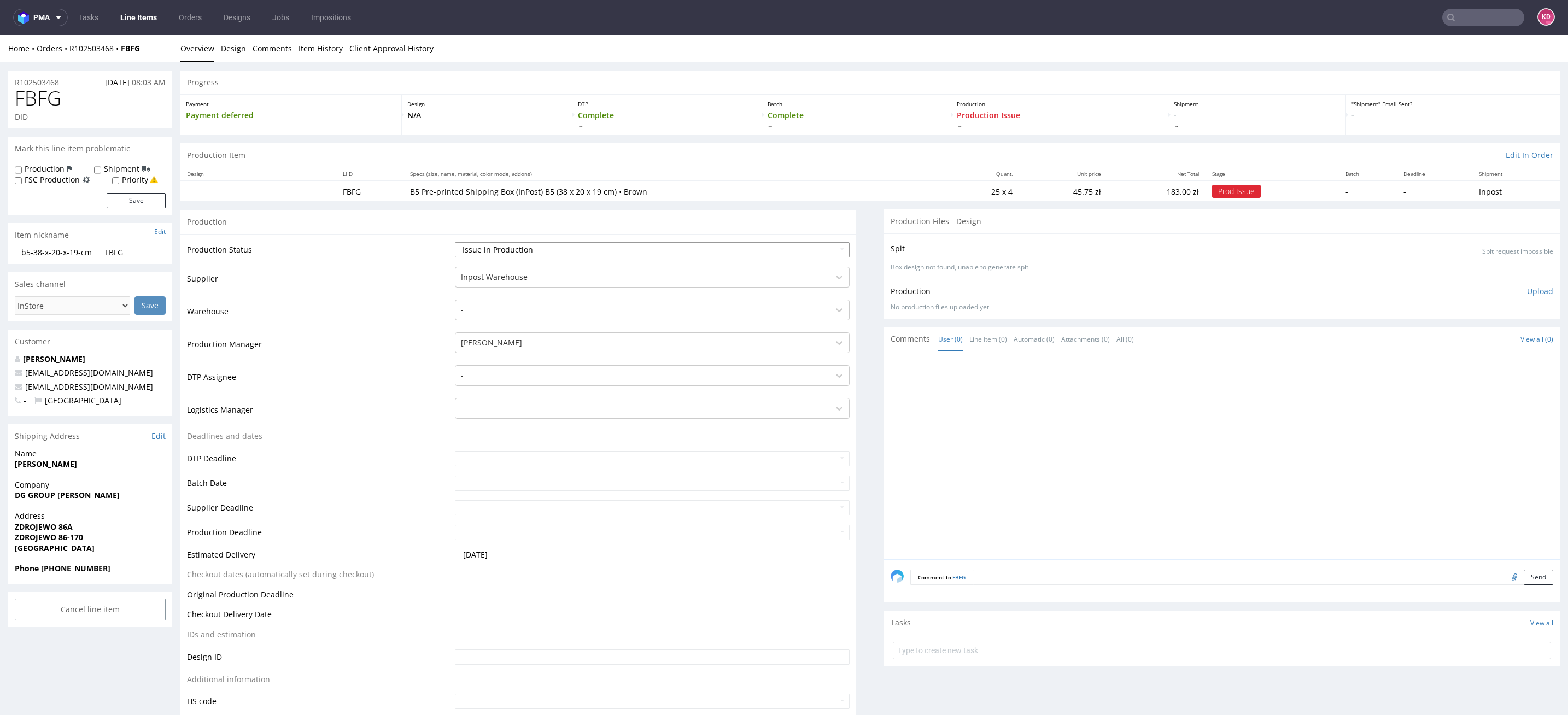
click at [479, 248] on select "Waiting for Artwork Waiting for Diecut Waiting for Mockup Waiting for DTP Waiti…" at bounding box center [652, 249] width 394 height 15
select select "sent_to_warehouse_fulfillment"
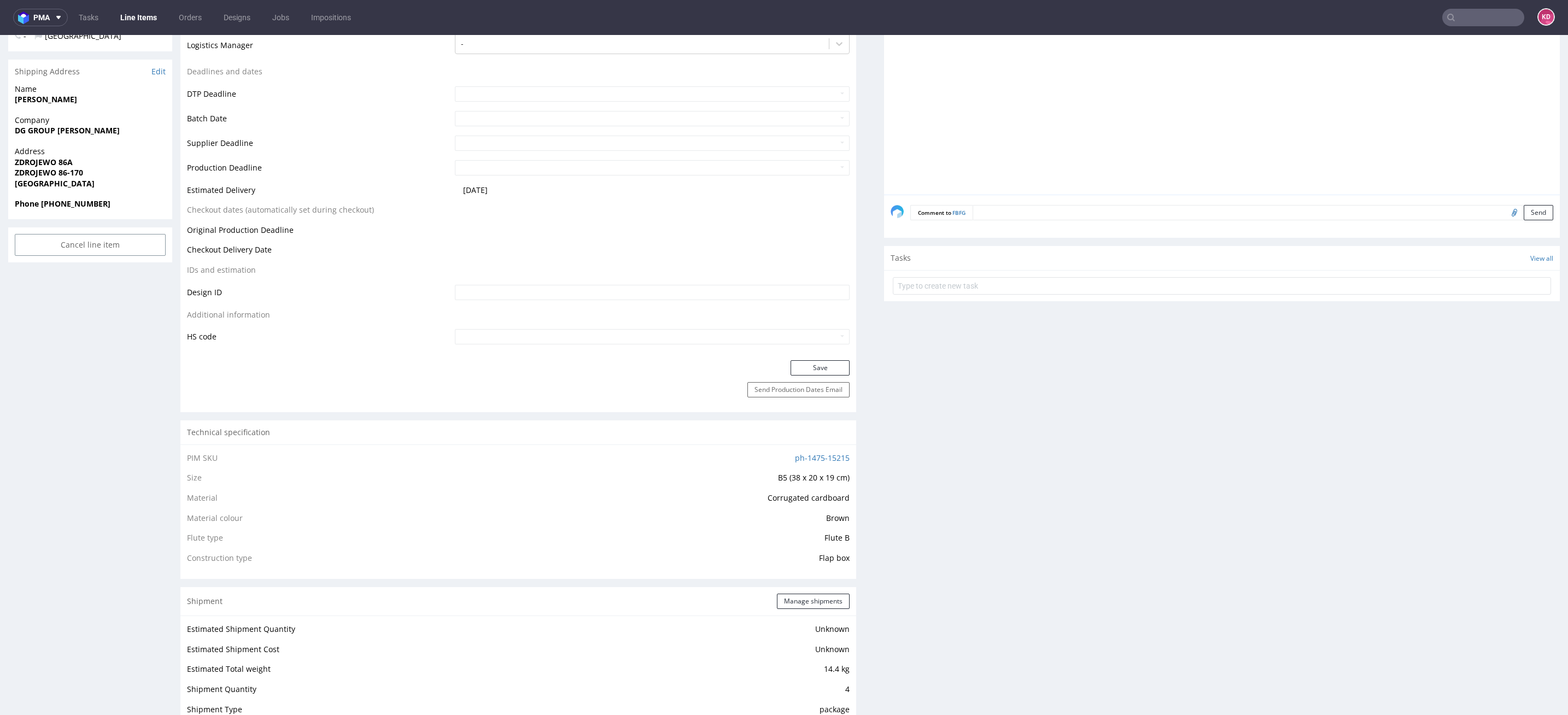
scroll to position [372, 0]
click at [807, 354] on button "Save" at bounding box center [820, 360] width 59 height 15
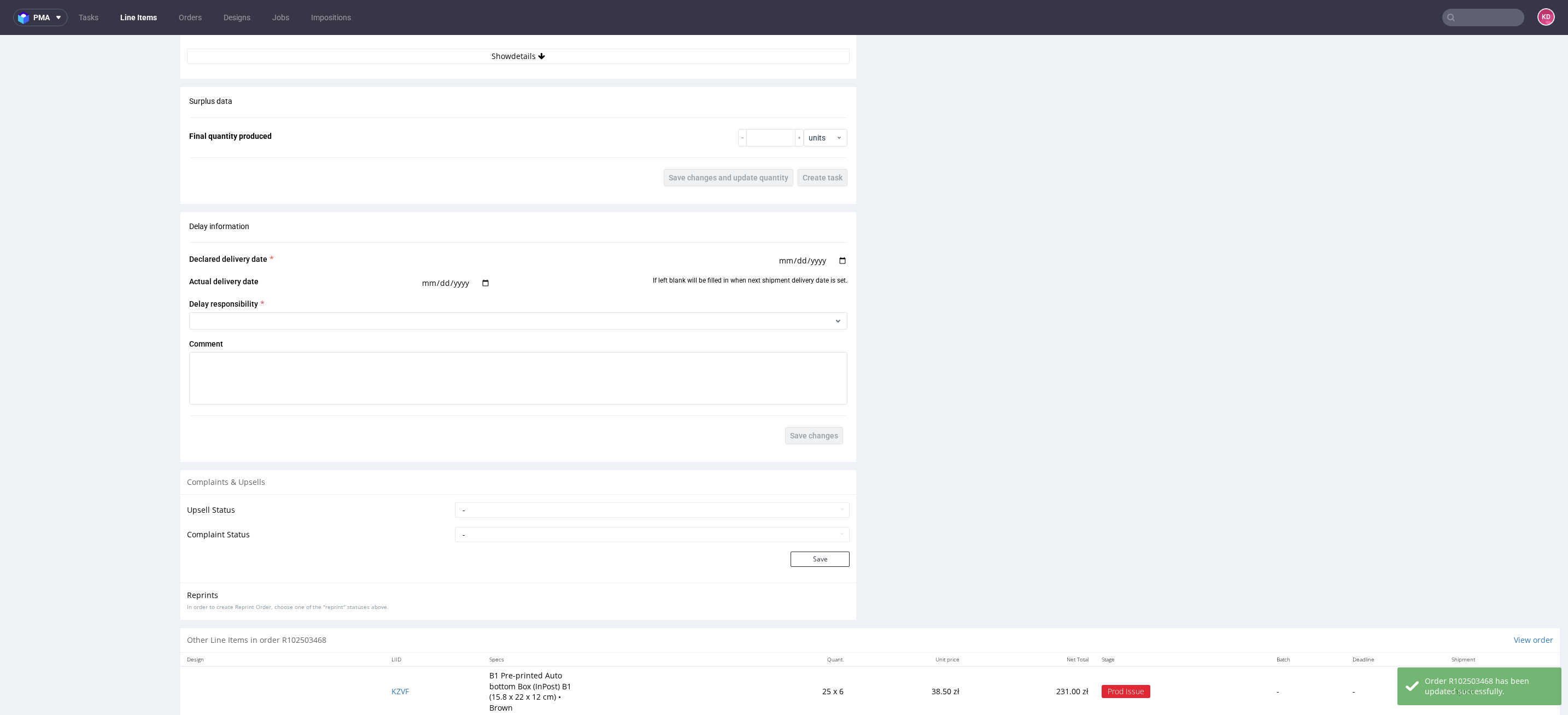
scroll to position [1260, 0]
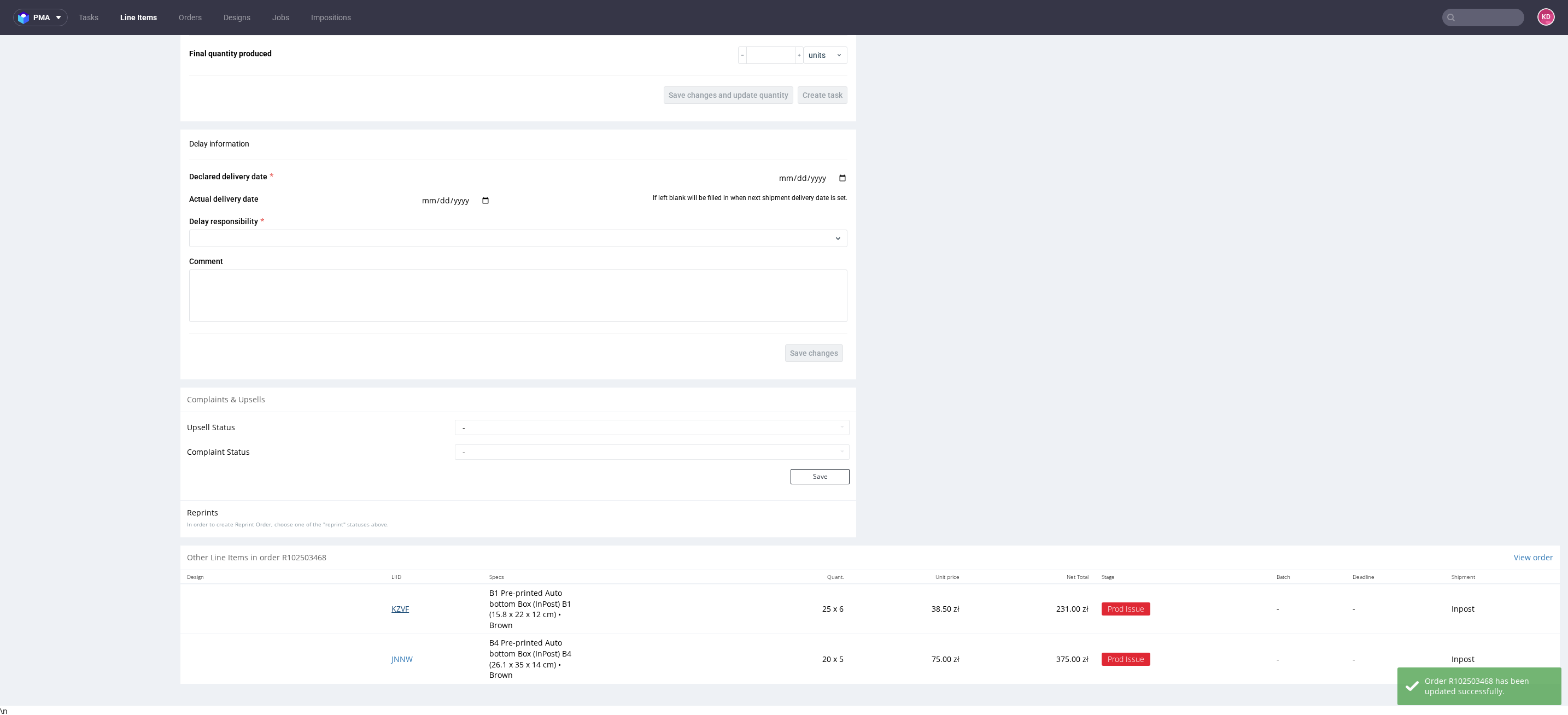
click at [398, 606] on span "KZVF" at bounding box center [400, 609] width 18 height 10
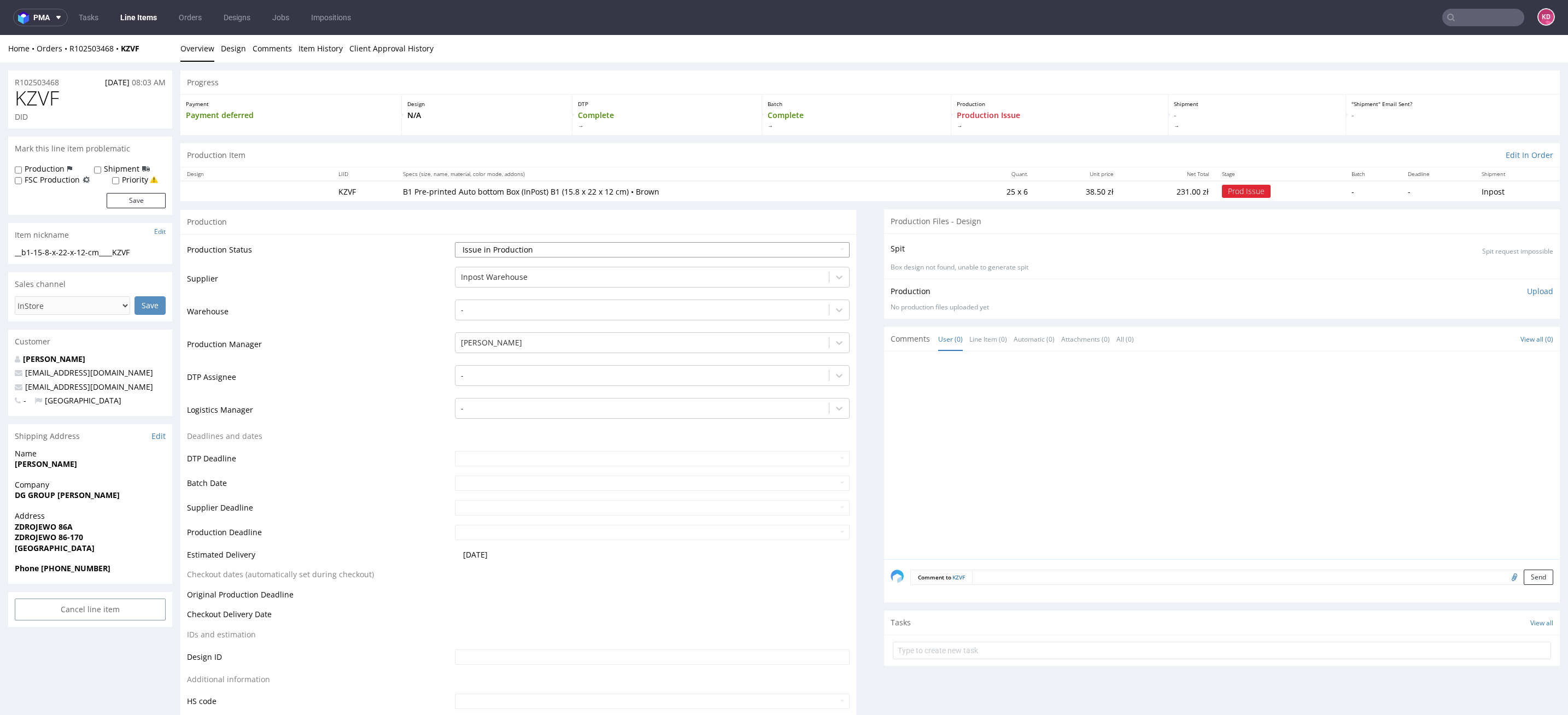
click at [551, 249] on select "Waiting for Artwork Waiting for Diecut Waiting for Mockup Waiting for DTP Waiti…" at bounding box center [652, 249] width 394 height 15
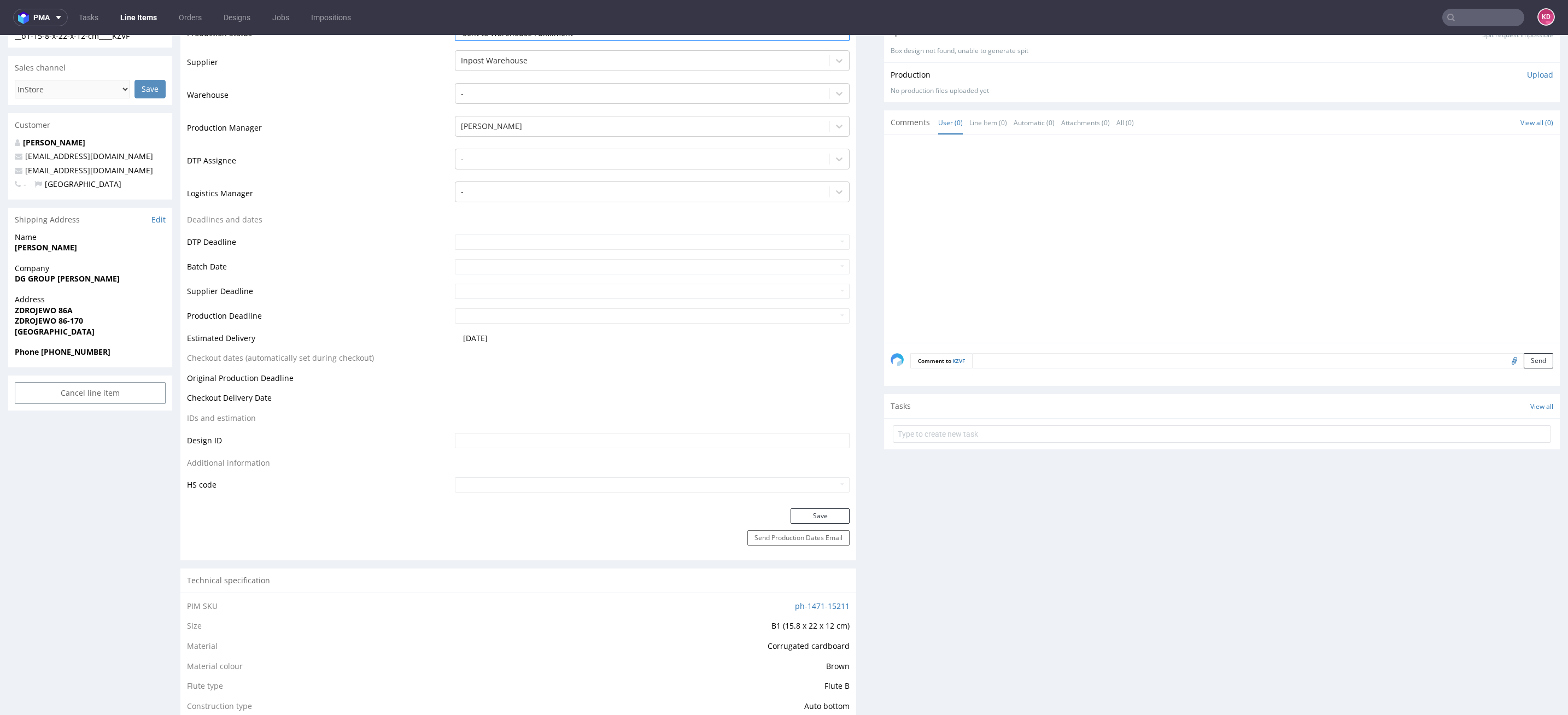
scroll to position [364, 0]
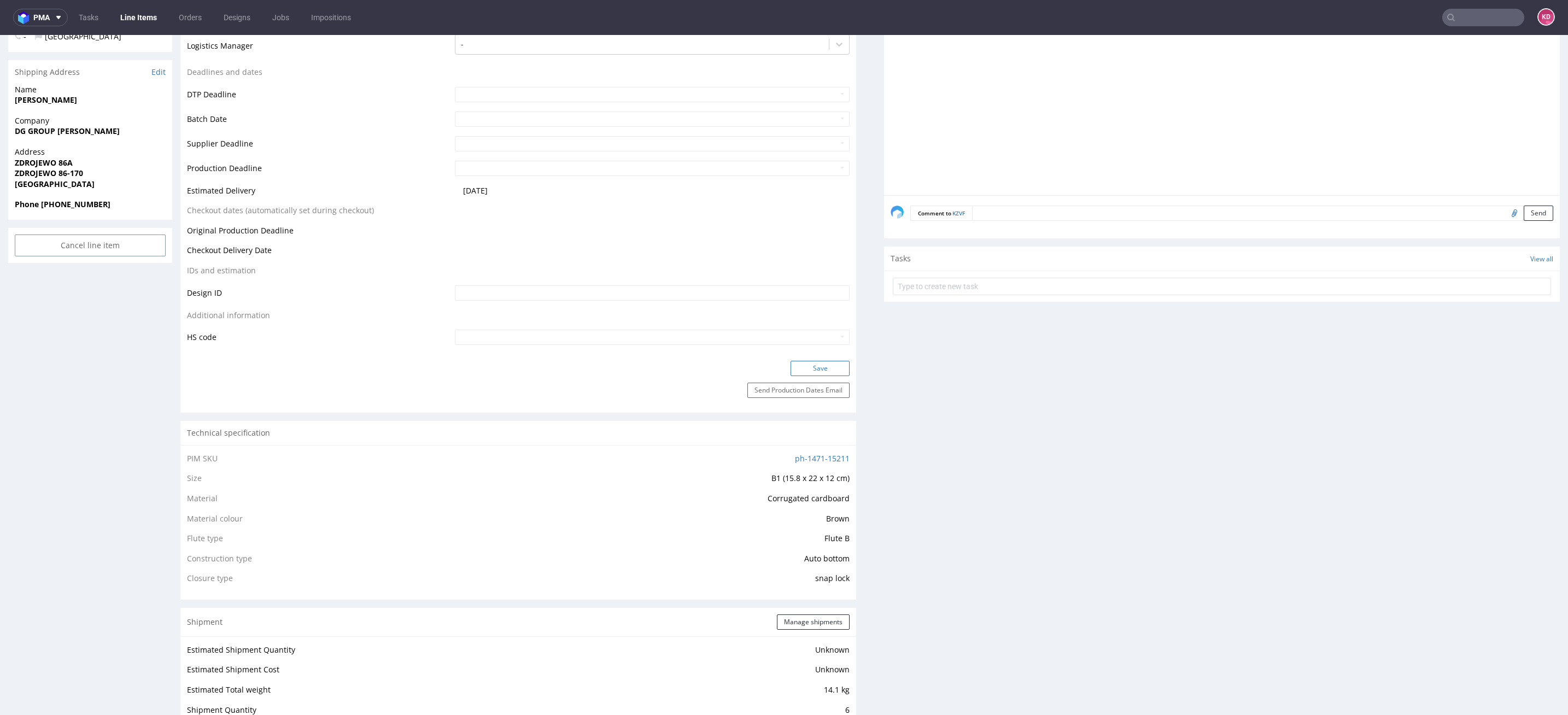
click at [803, 369] on button "Save" at bounding box center [820, 368] width 59 height 15
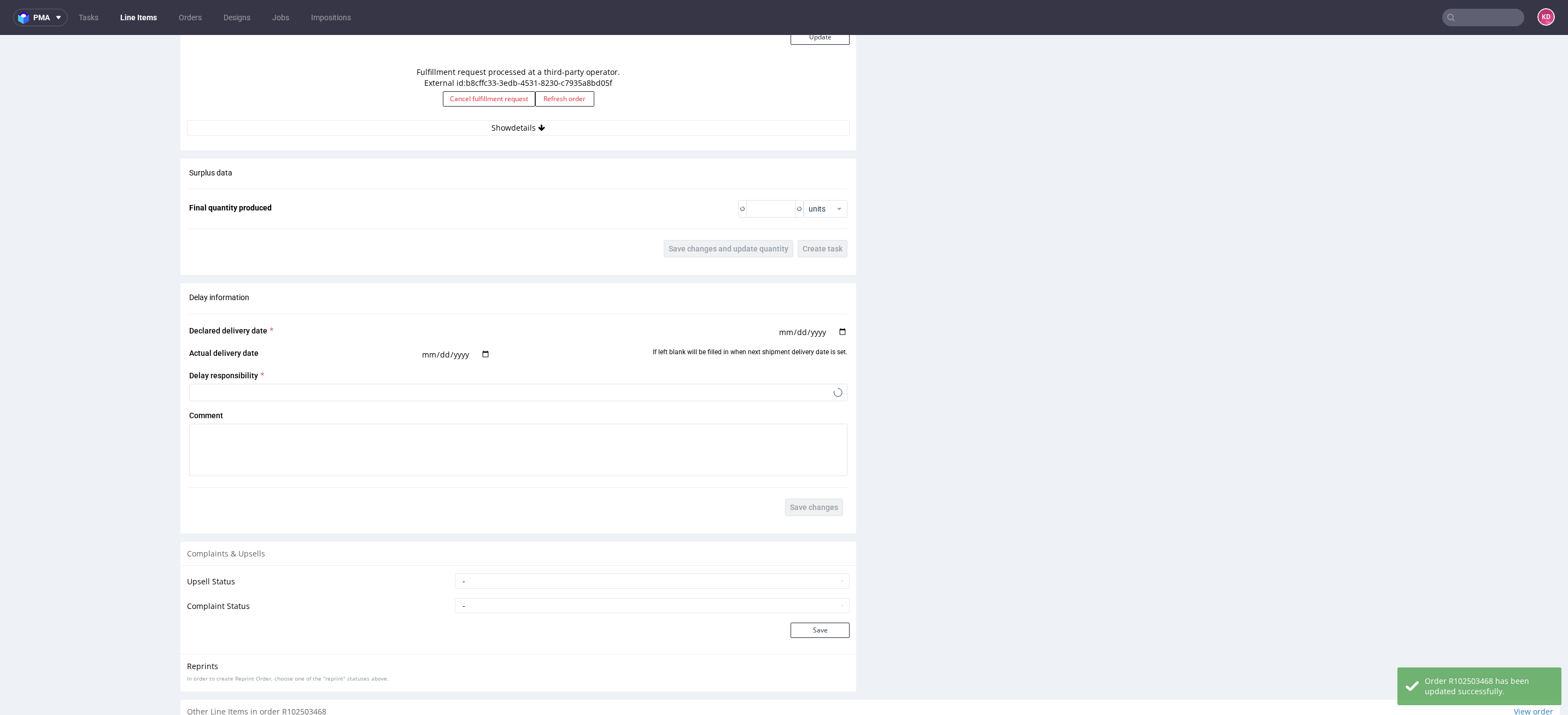
scroll to position [1280, 0]
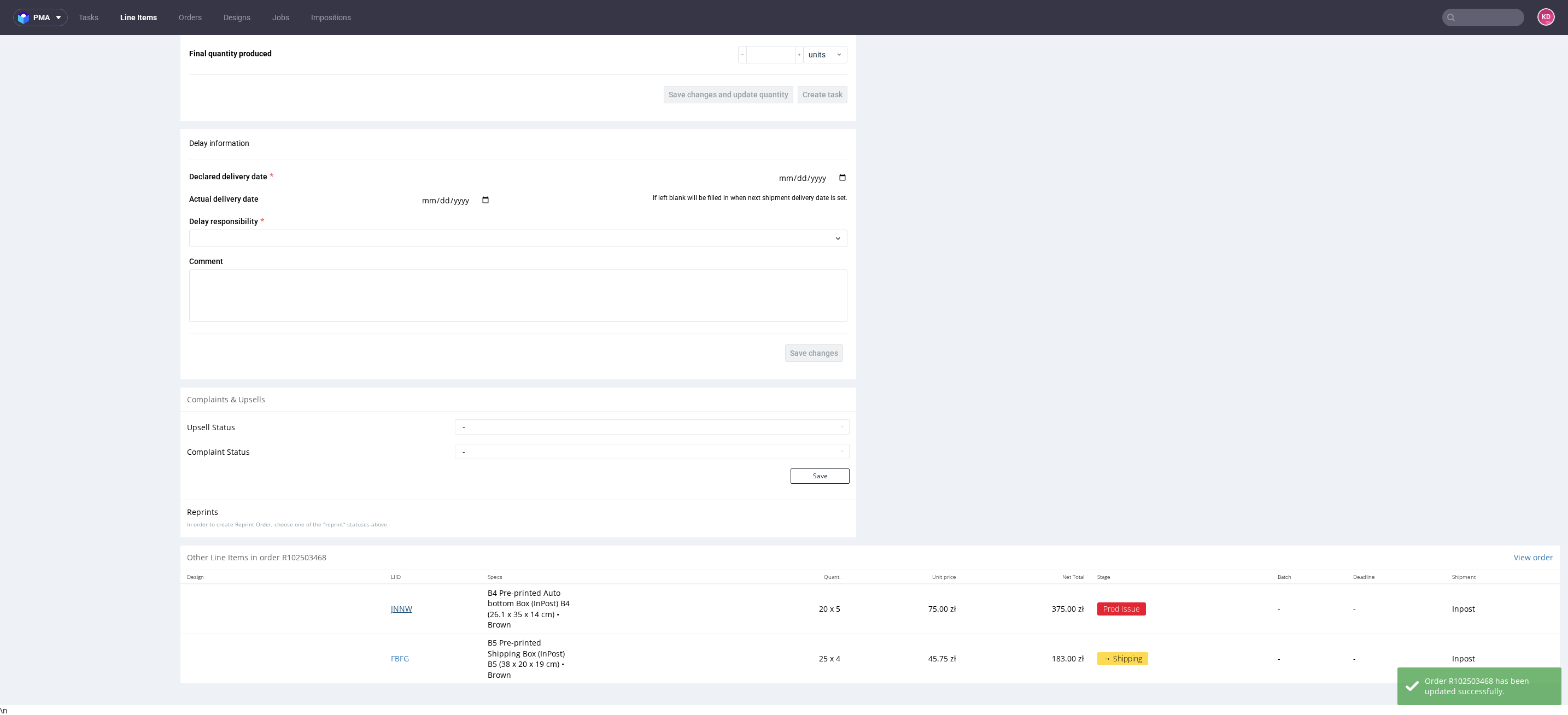
click at [396, 609] on span "JNNW" at bounding box center [401, 609] width 21 height 10
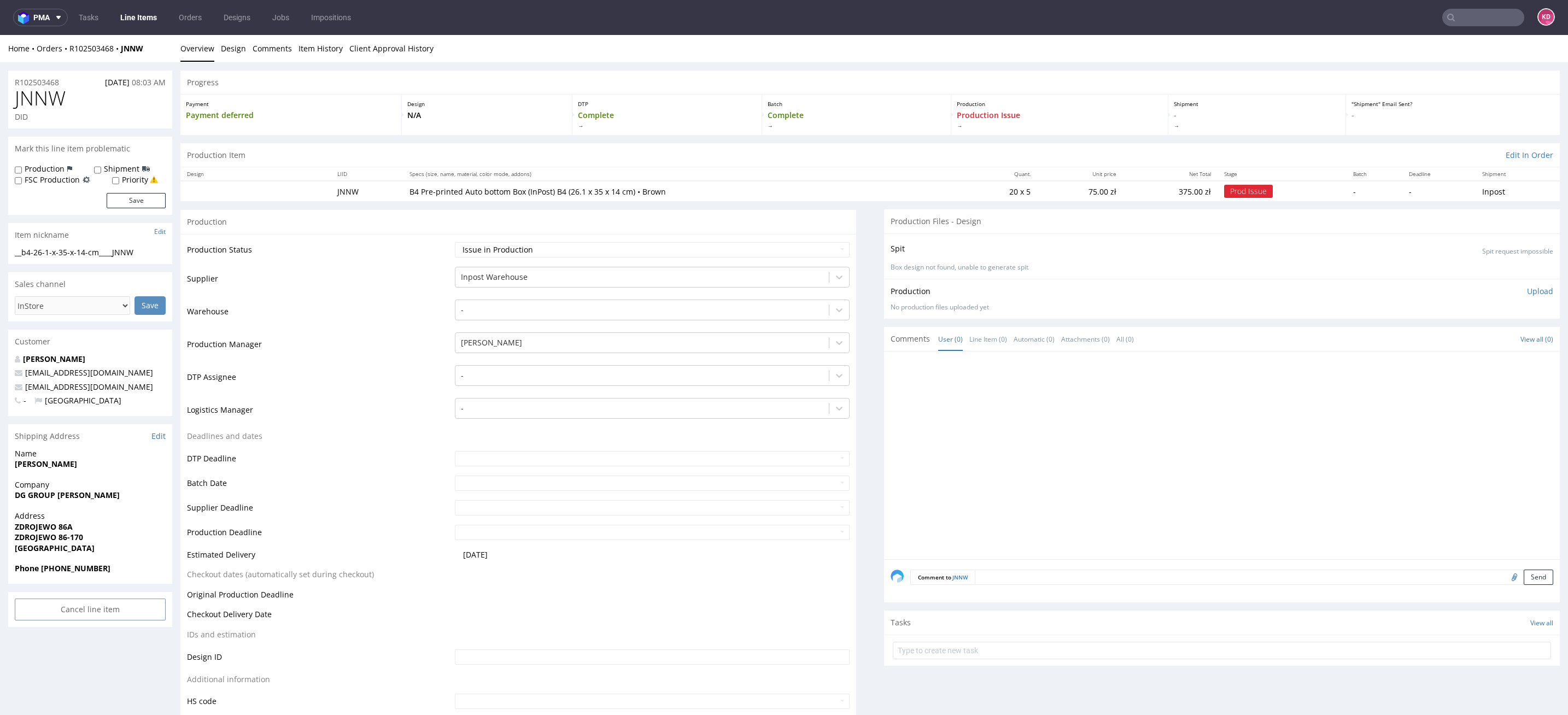
click at [691, 251] on select "Waiting for Artwork Waiting for Diecut Waiting for Mockup Waiting for DTP Waiti…" at bounding box center [652, 249] width 394 height 15
select select "sent_to_warehouse_fulfillment"
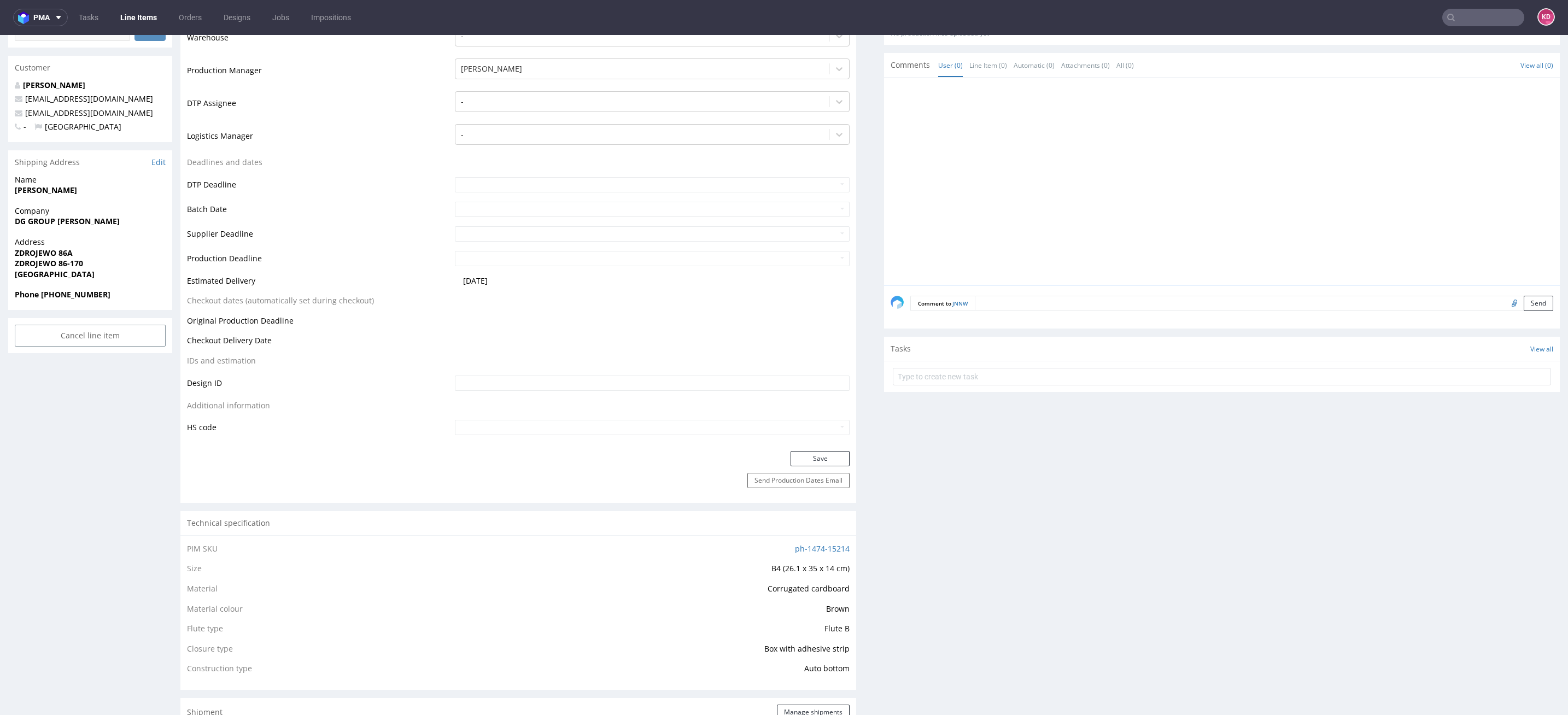
scroll to position [411, 0]
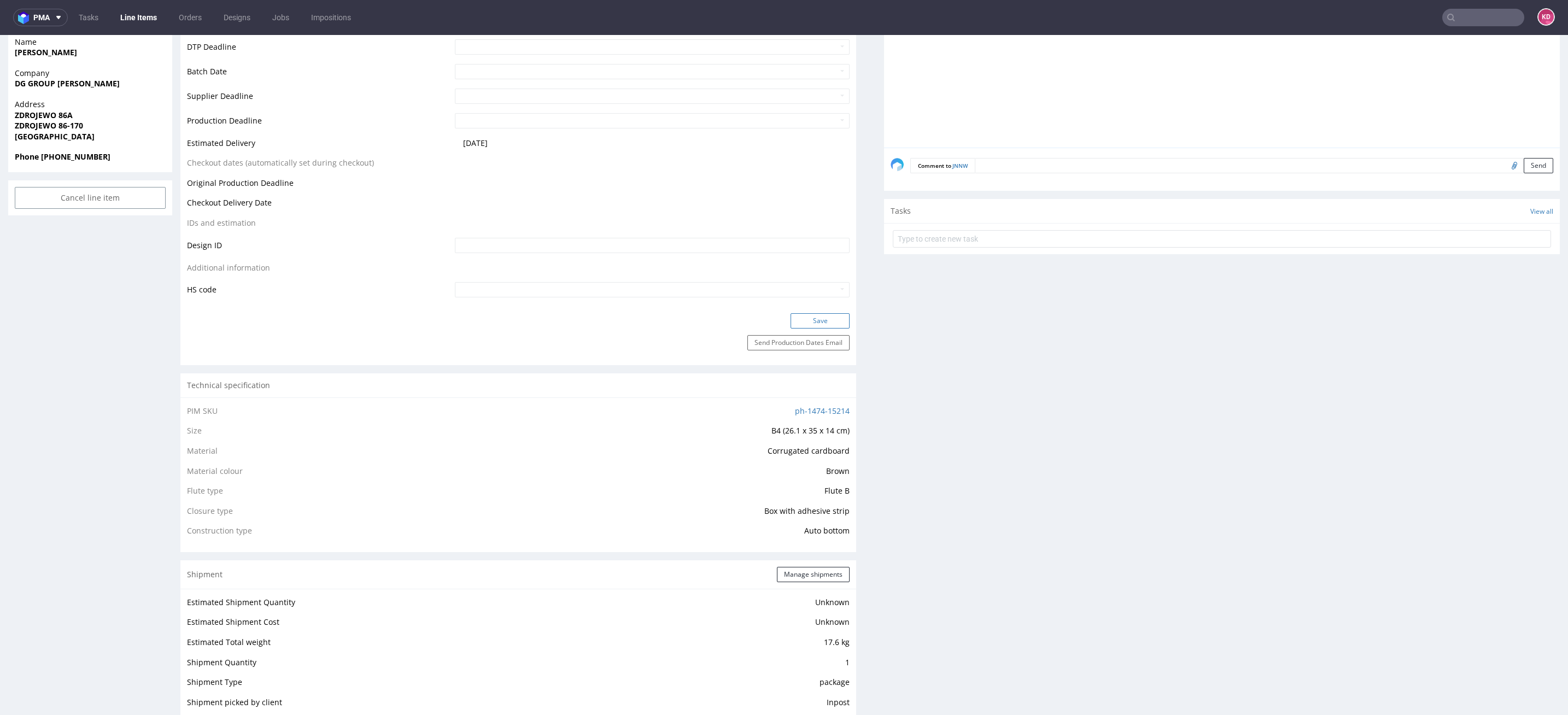
click at [806, 321] on button "Save" at bounding box center [820, 321] width 59 height 15
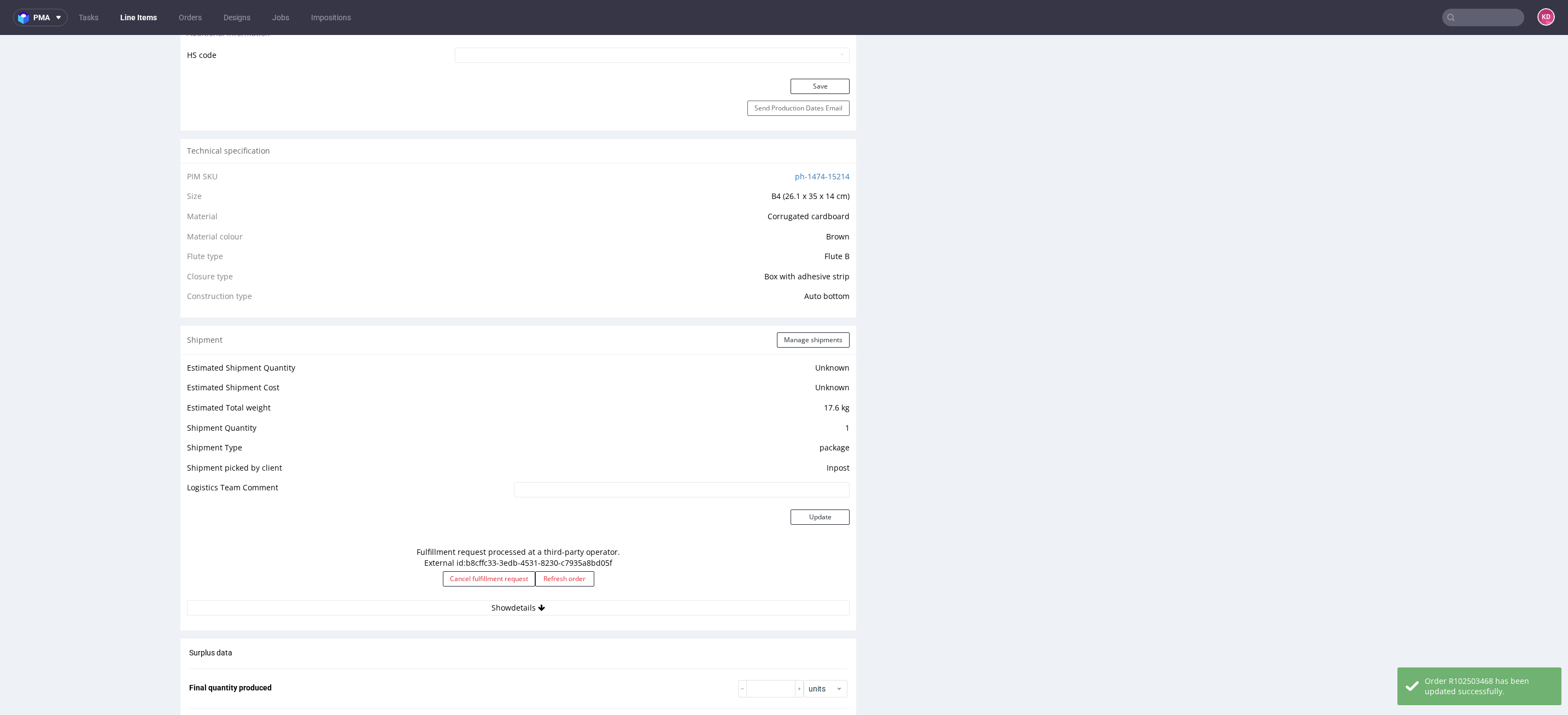
scroll to position [0, 0]
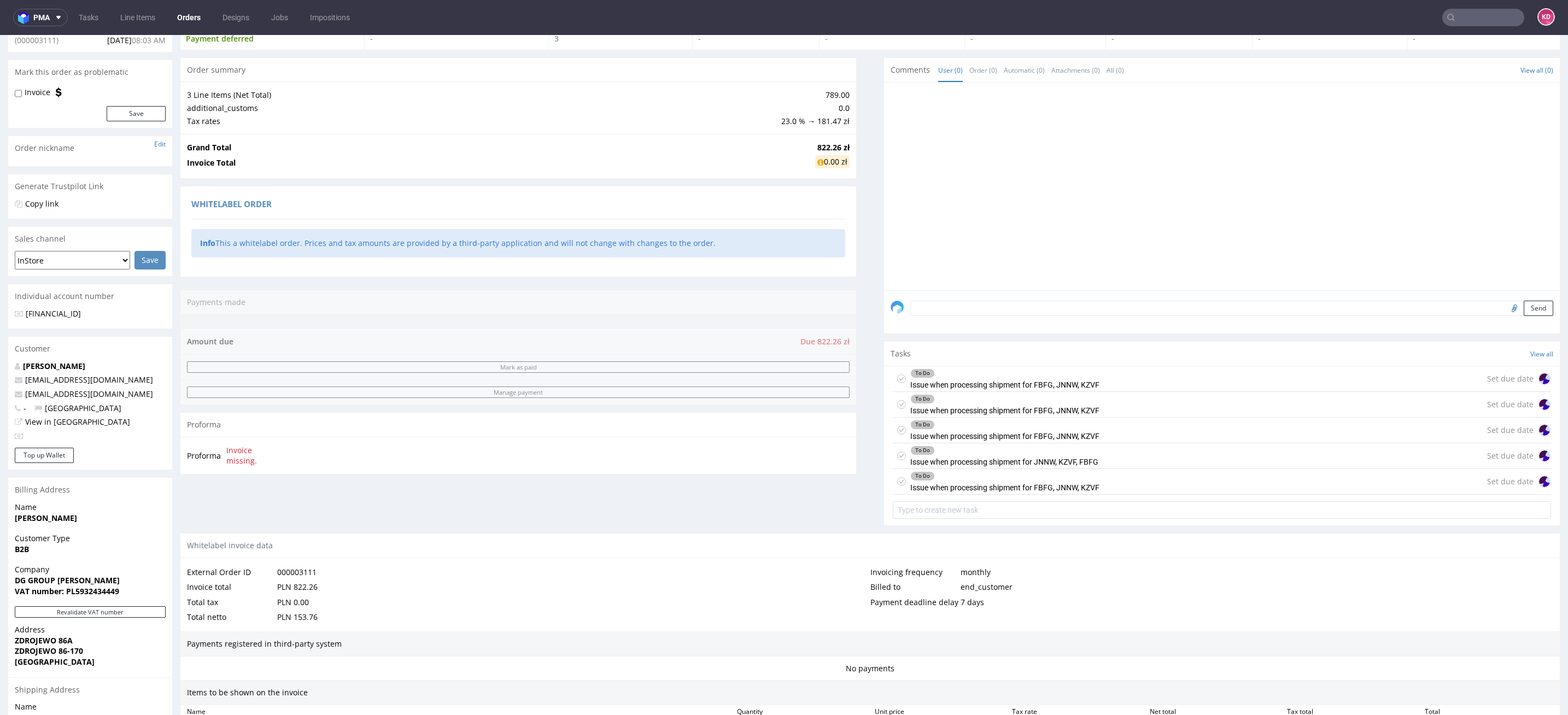
scroll to position [57, 0]
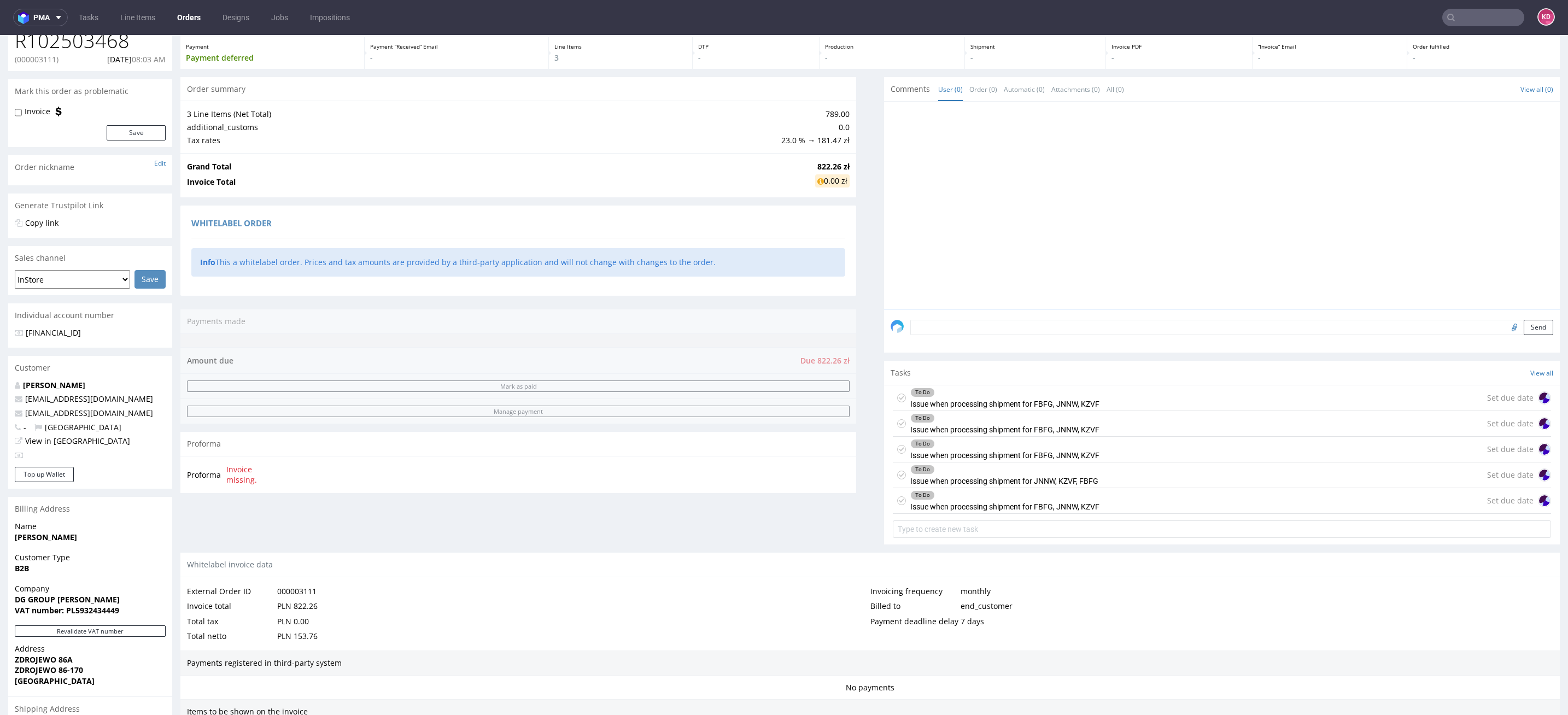
click at [897, 397] on icon at bounding box center [901, 398] width 9 height 9
click at [897, 425] on icon at bounding box center [901, 424] width 9 height 9
click at [897, 447] on icon at bounding box center [901, 449] width 9 height 9
click at [897, 475] on icon at bounding box center [901, 475] width 9 height 9
click at [897, 500] on icon at bounding box center [901, 501] width 9 height 9
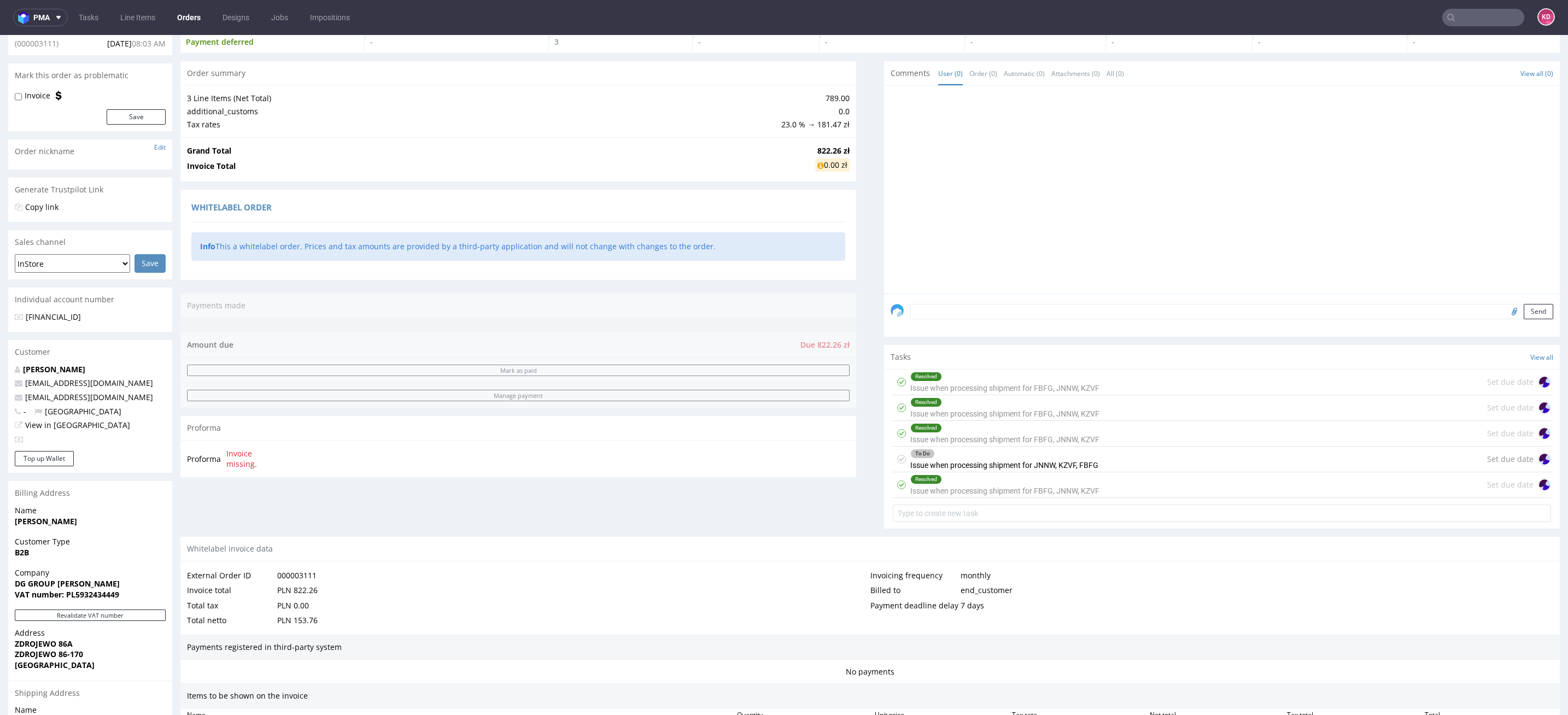
scroll to position [78, 0]
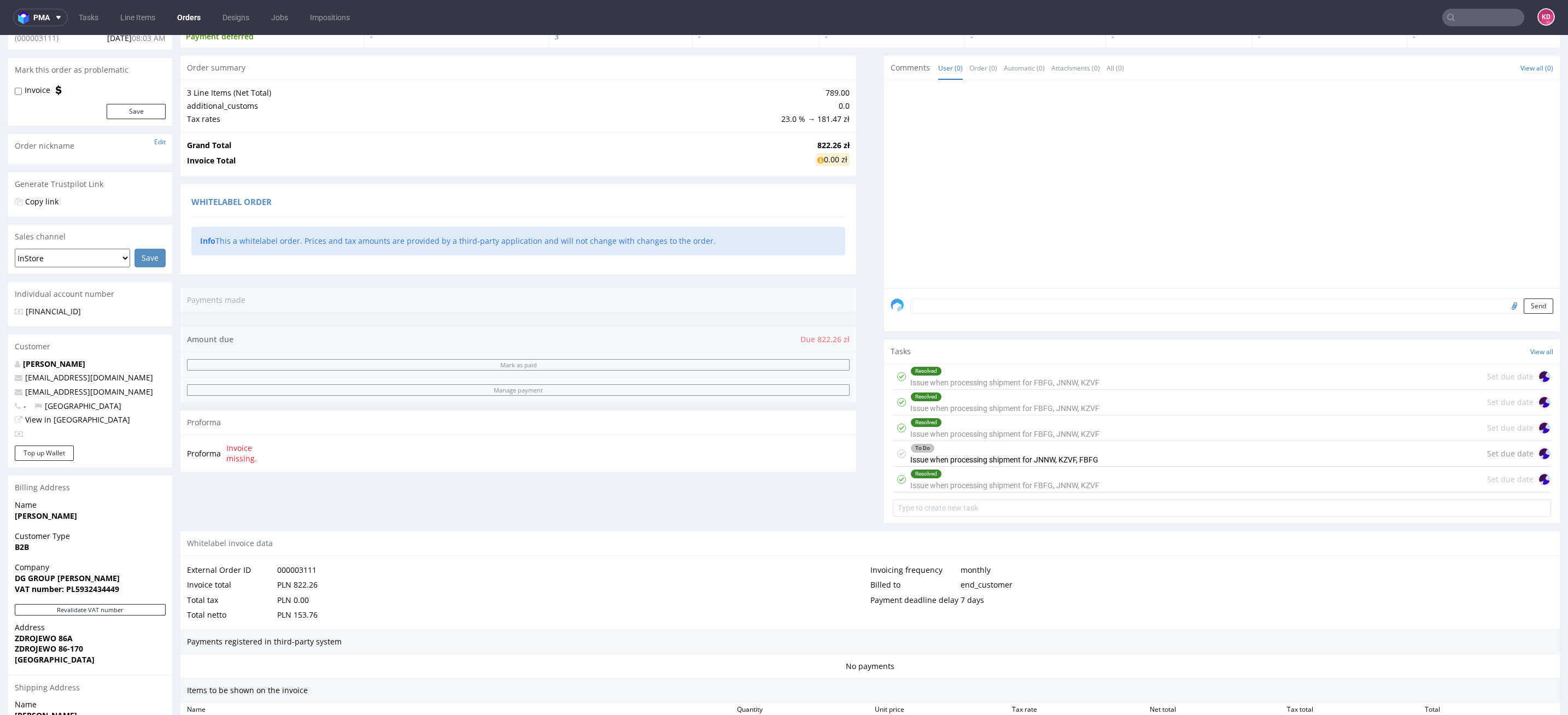
click at [897, 453] on icon at bounding box center [901, 453] width 9 height 9
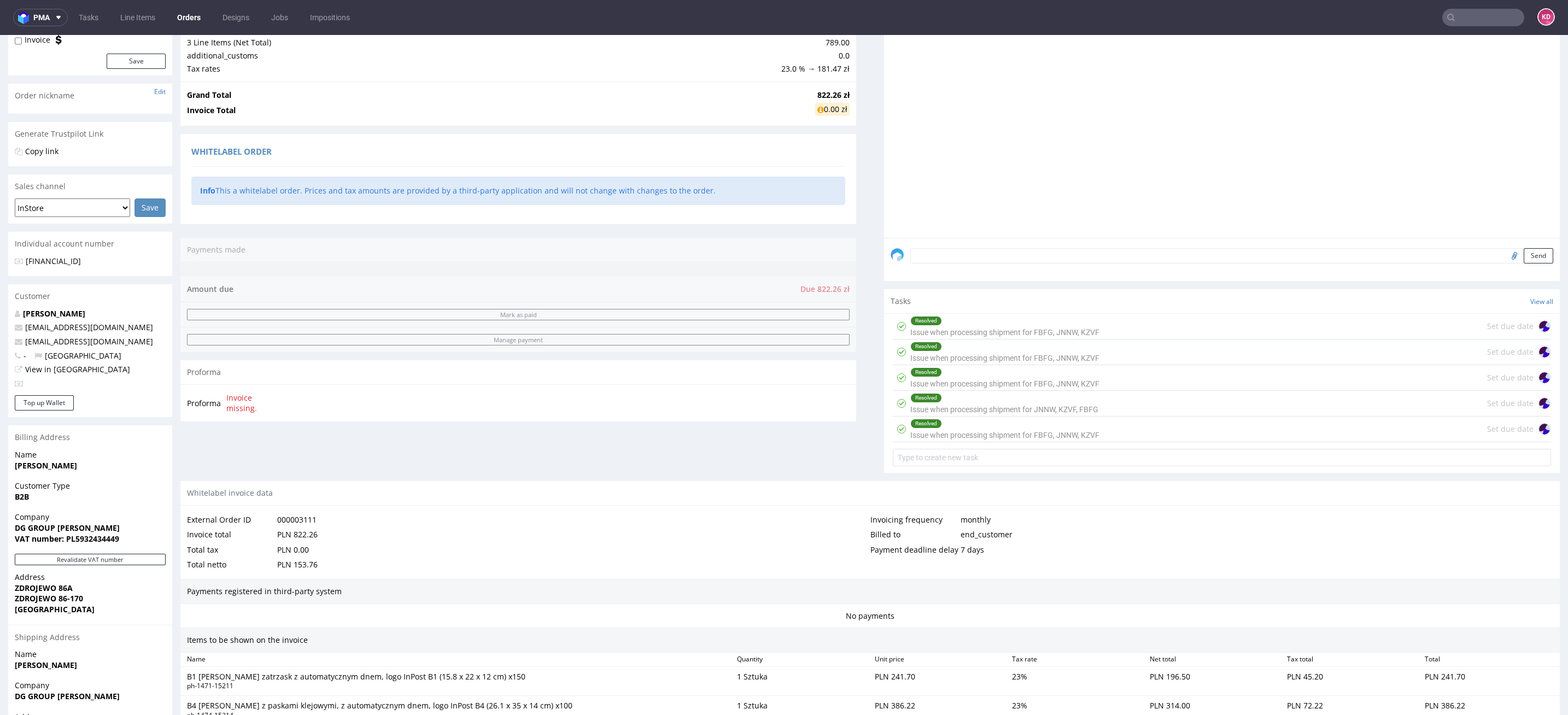
scroll to position [0, 0]
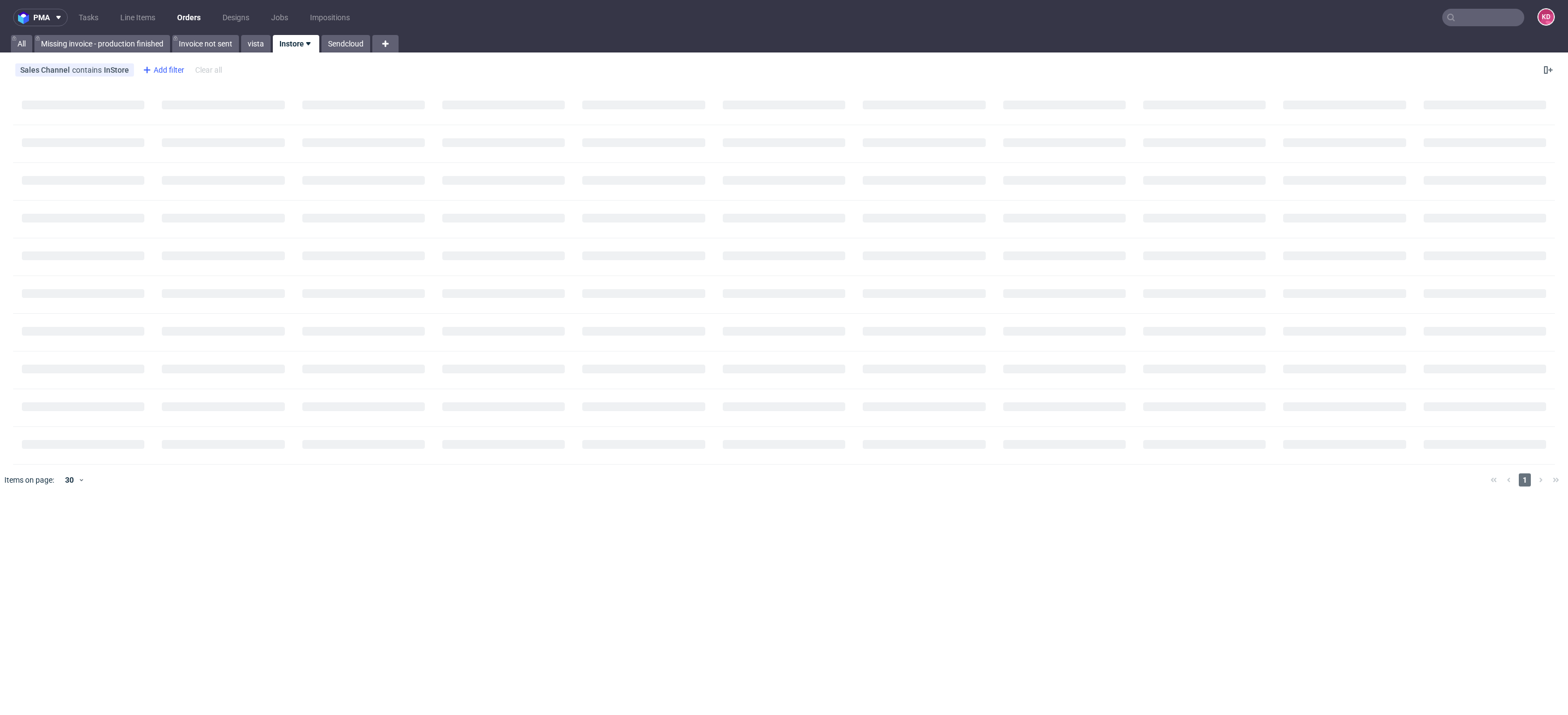
click at [169, 70] on div "Add filter" at bounding box center [162, 70] width 48 height 18
click at [178, 97] on input "text" at bounding box center [206, 94] width 131 height 18
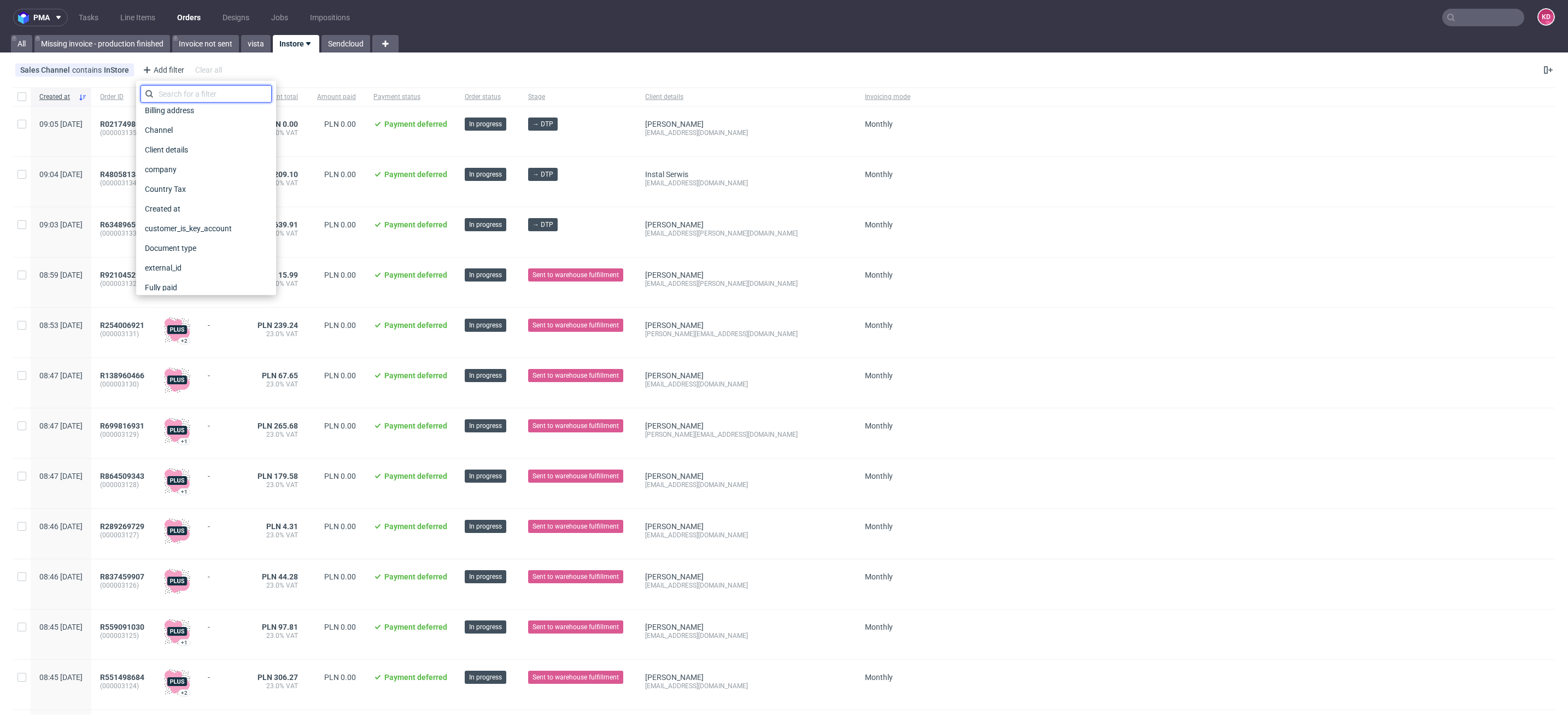
scroll to position [96, 0]
click at [183, 201] on span "Created at" at bounding box center [163, 198] width 46 height 15
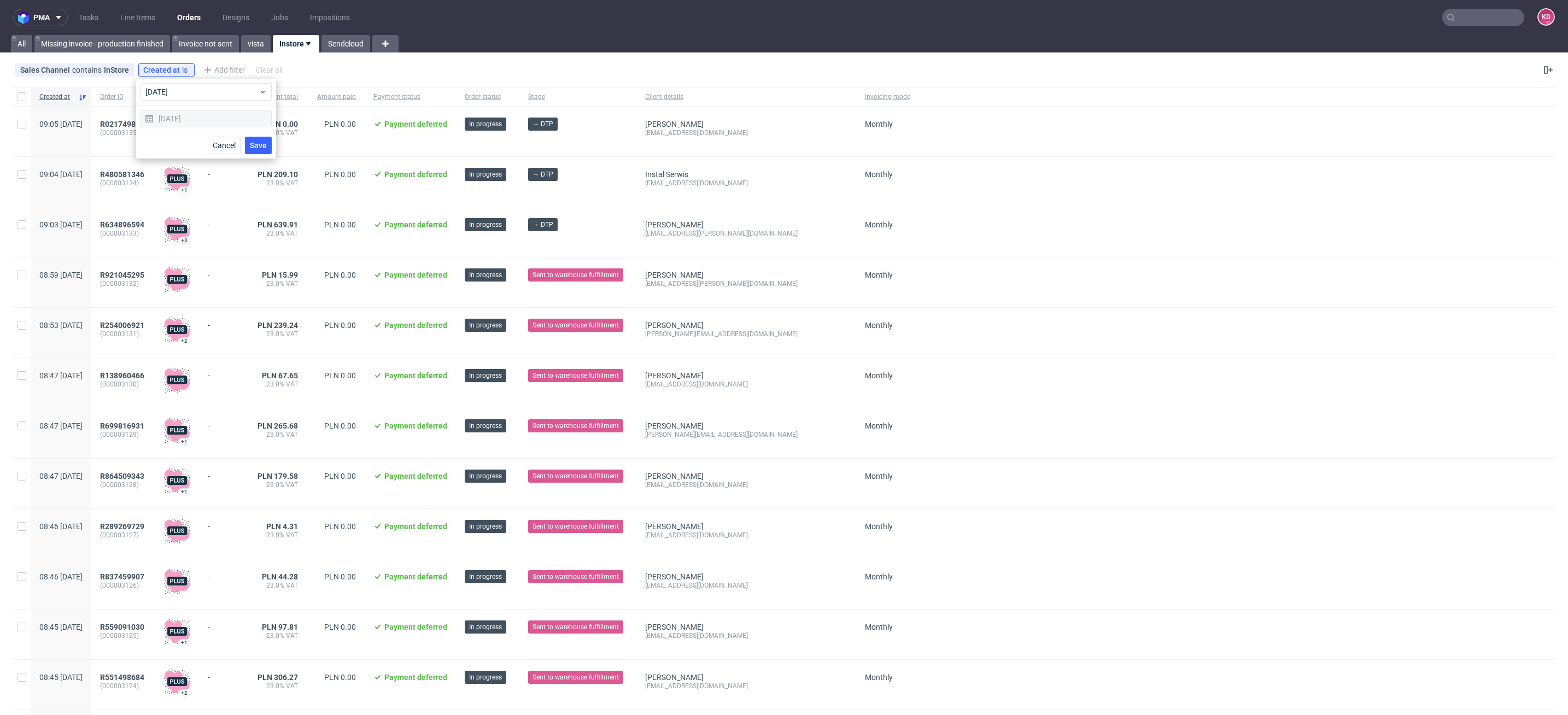
click at [264, 142] on span "Save" at bounding box center [258, 145] width 17 height 8
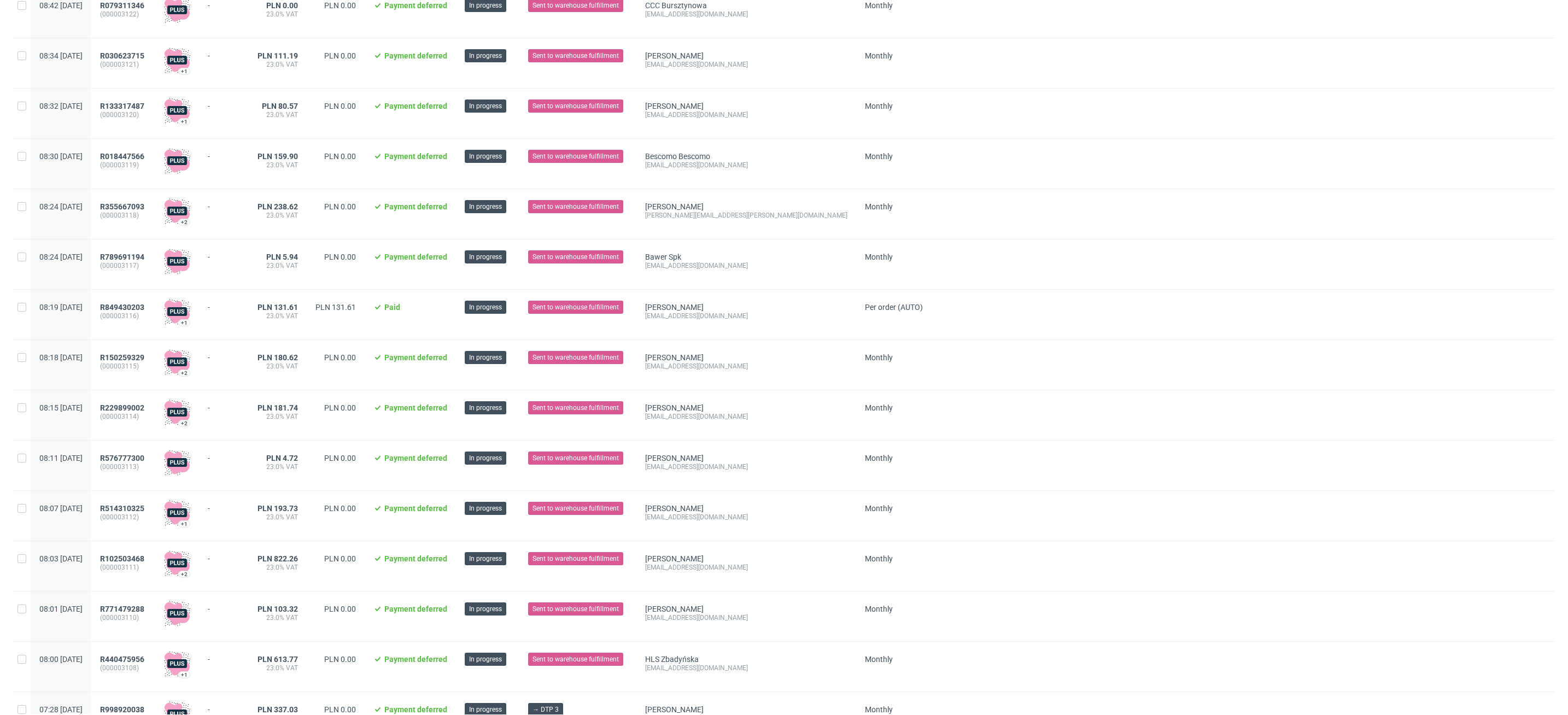
scroll to position [979, 0]
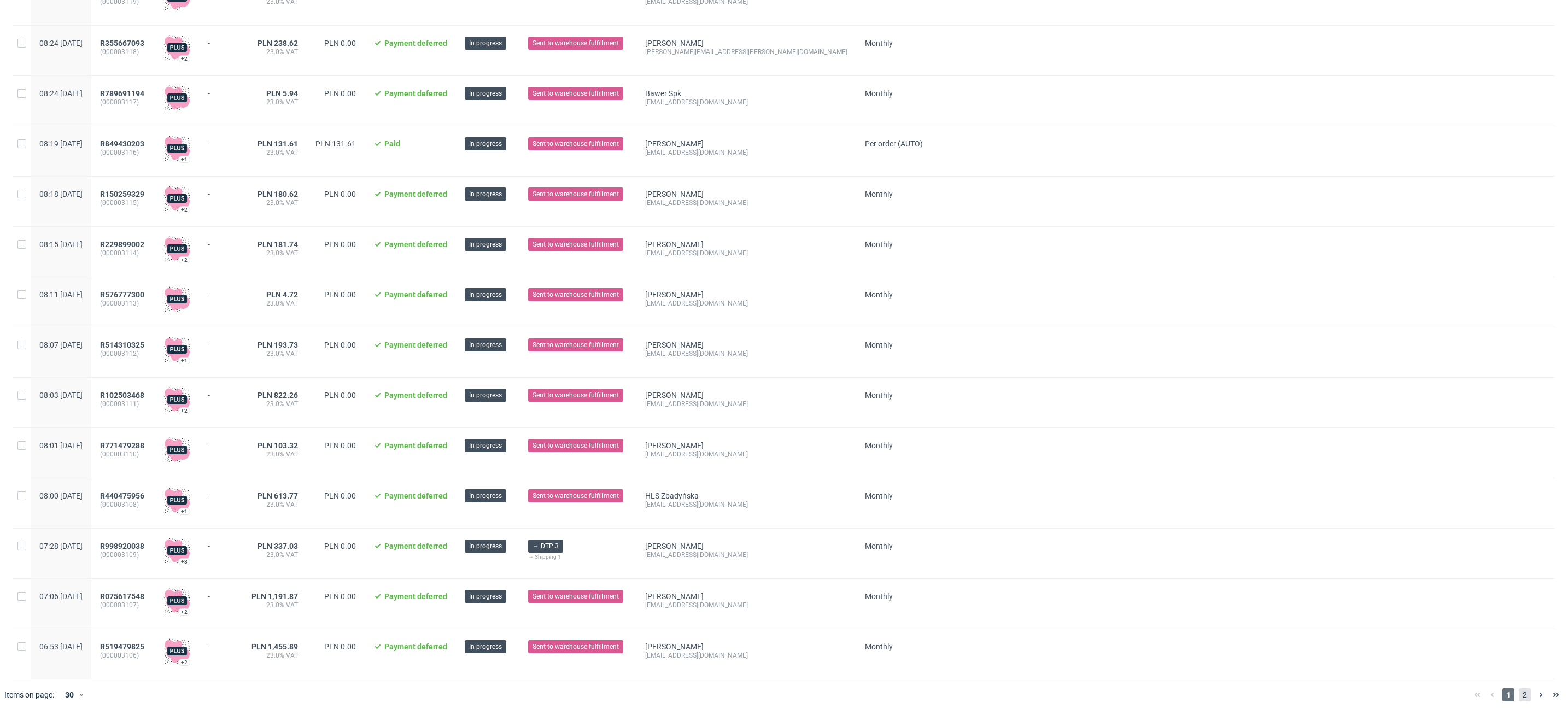
click at [1519, 691] on span "2" at bounding box center [1525, 695] width 12 height 13
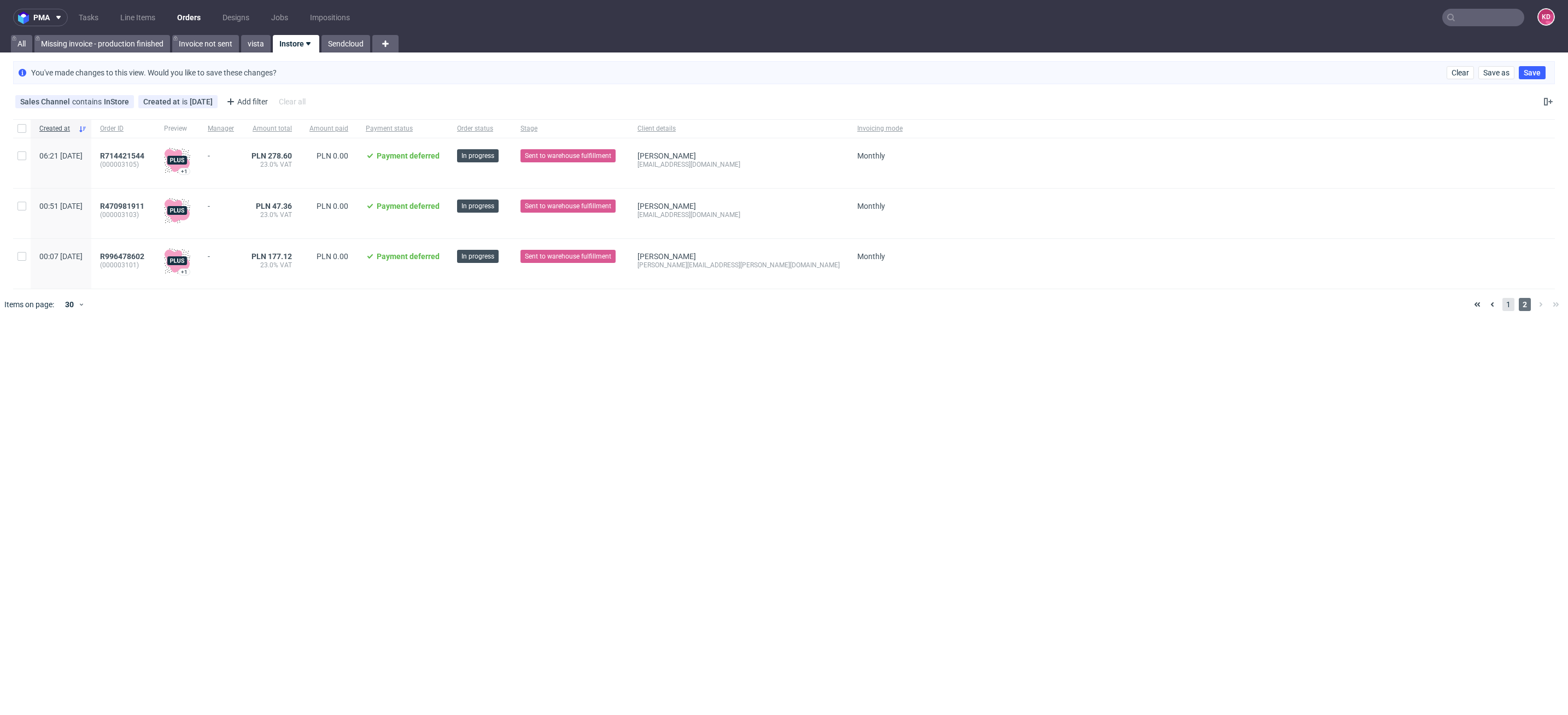
click at [1513, 307] on span "1" at bounding box center [1508, 305] width 12 height 13
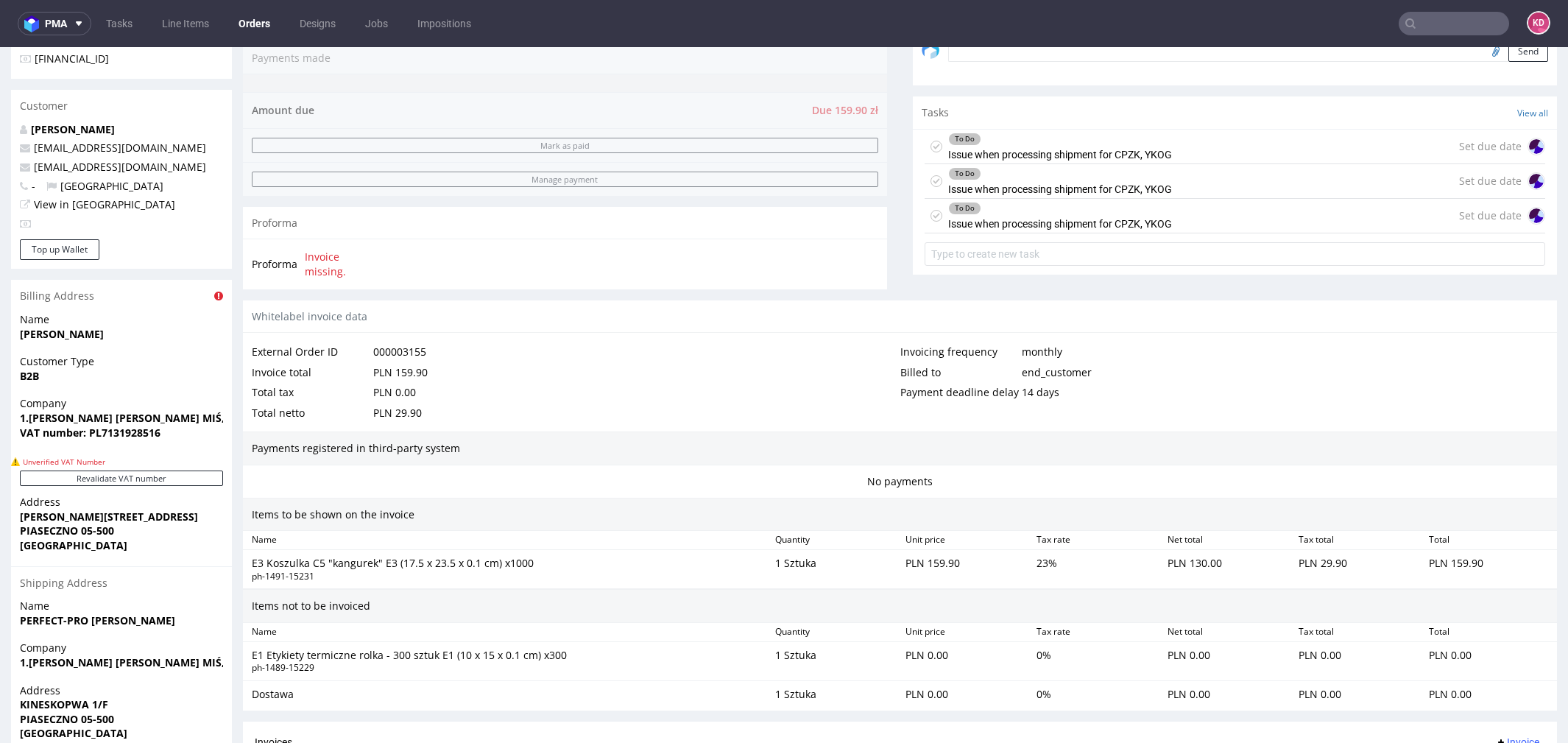
scroll to position [705, 0]
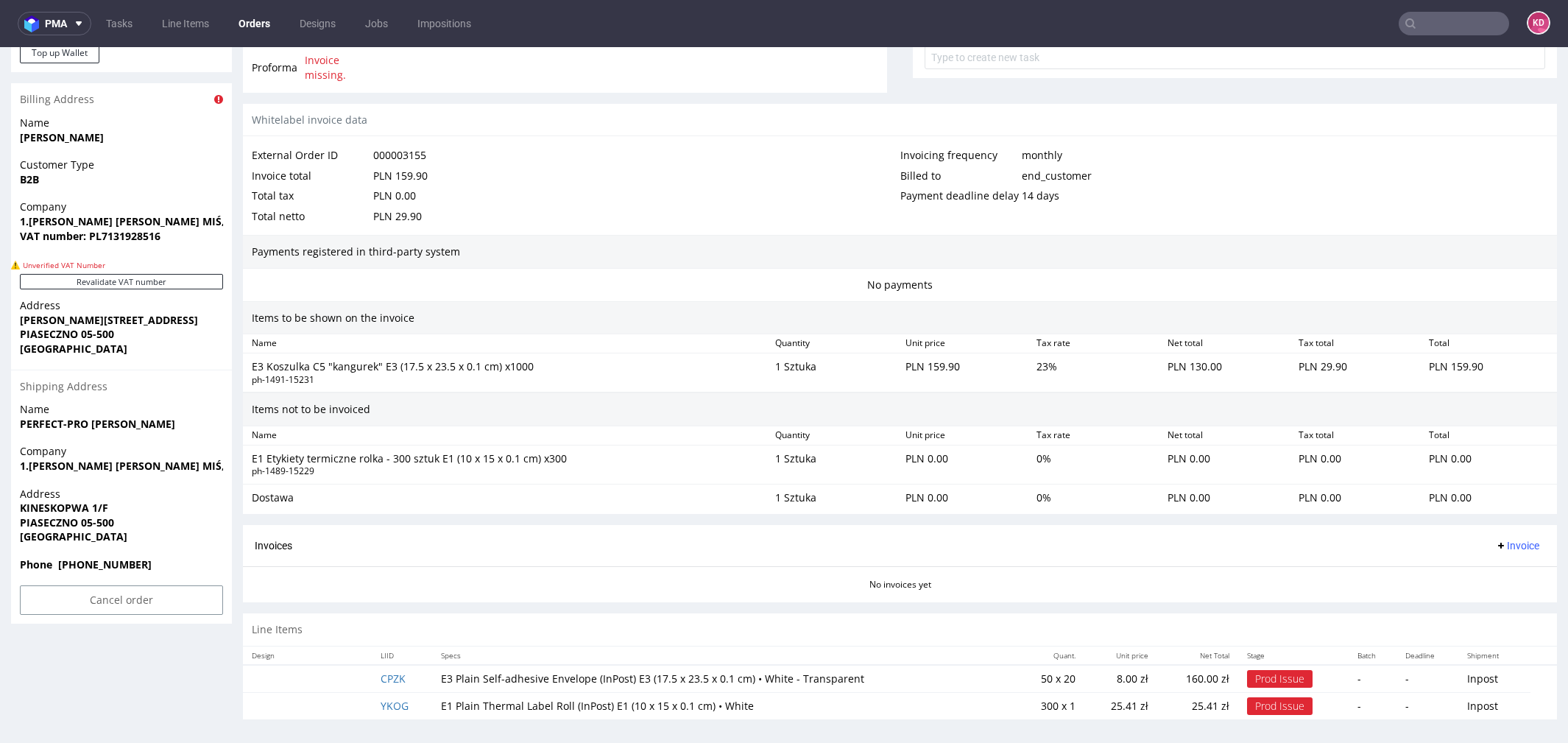
click at [122, 533] on span "[GEOGRAPHIC_DATA]" at bounding box center [121, 537] width 203 height 15
drag, startPoint x: 135, startPoint y: 522, endPoint x: 16, endPoint y: 510, distance: 119.6
click at [16, 510] on div "Address [STREET_ADDRESS]" at bounding box center [120, 522] width 220 height 71
copy p "KINESKOPWA 1/F PIASECZNO 05-500"
click at [159, 507] on span "KINESKOPWA 1/F" at bounding box center [121, 508] width 203 height 15
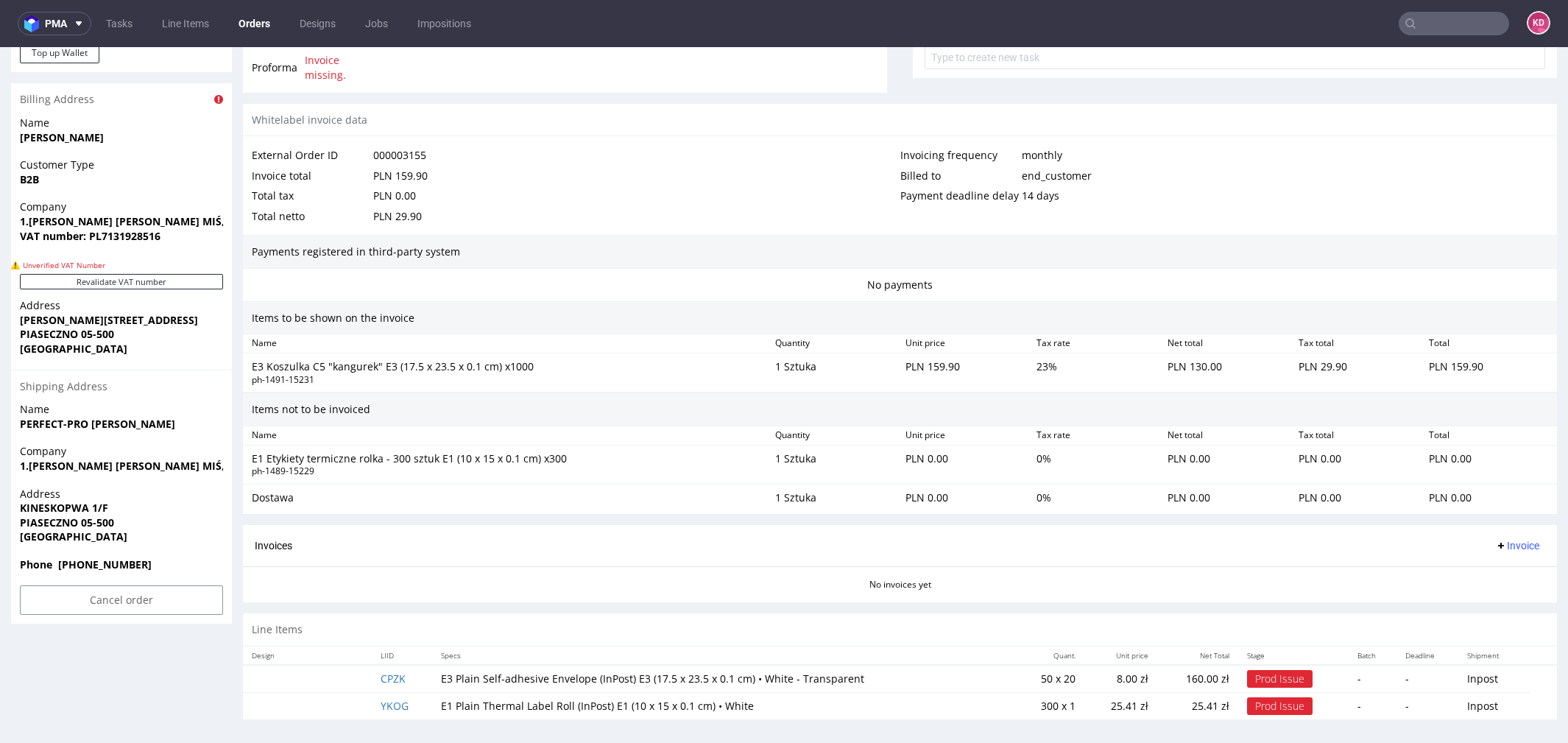
scroll to position [4, 0]
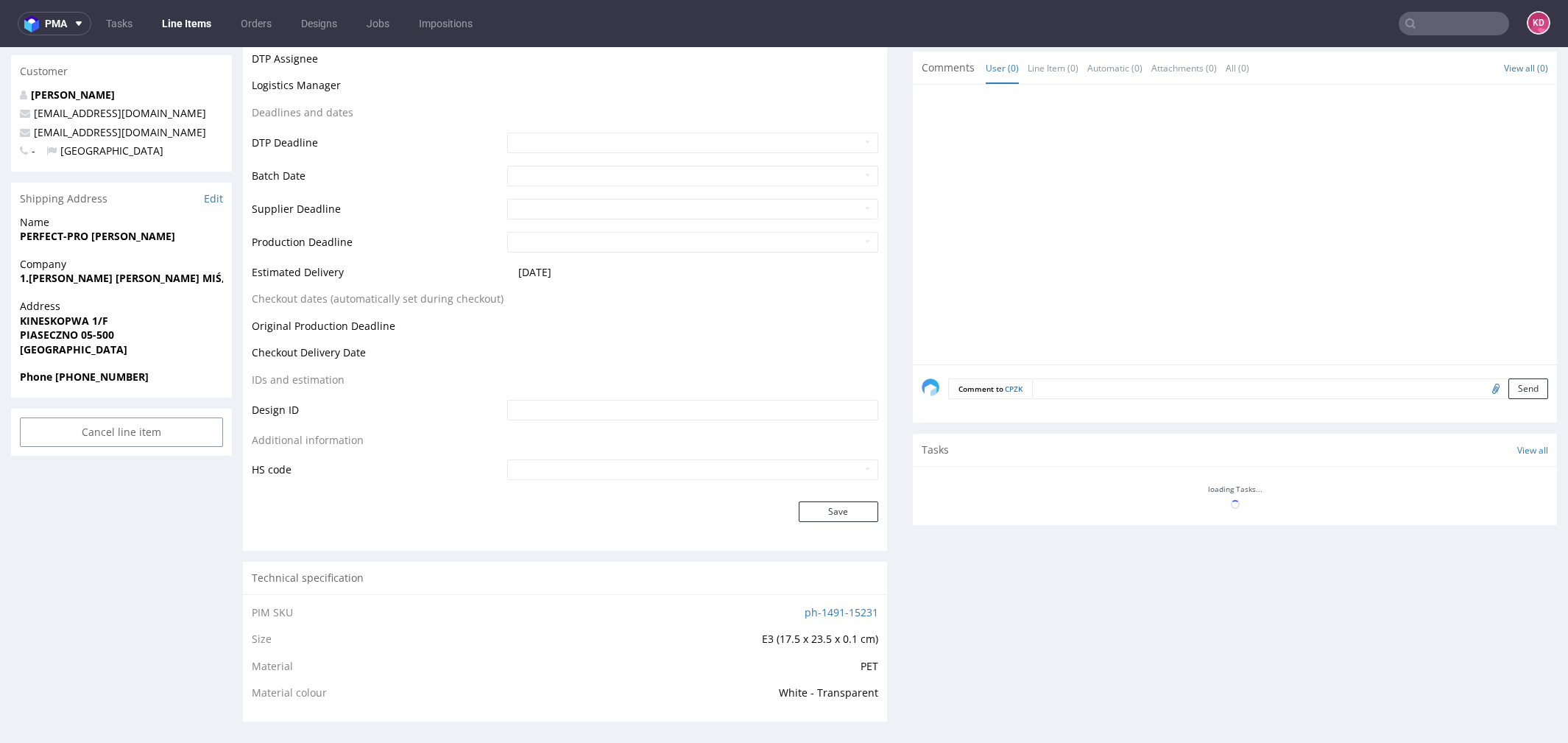
scroll to position [356, 0]
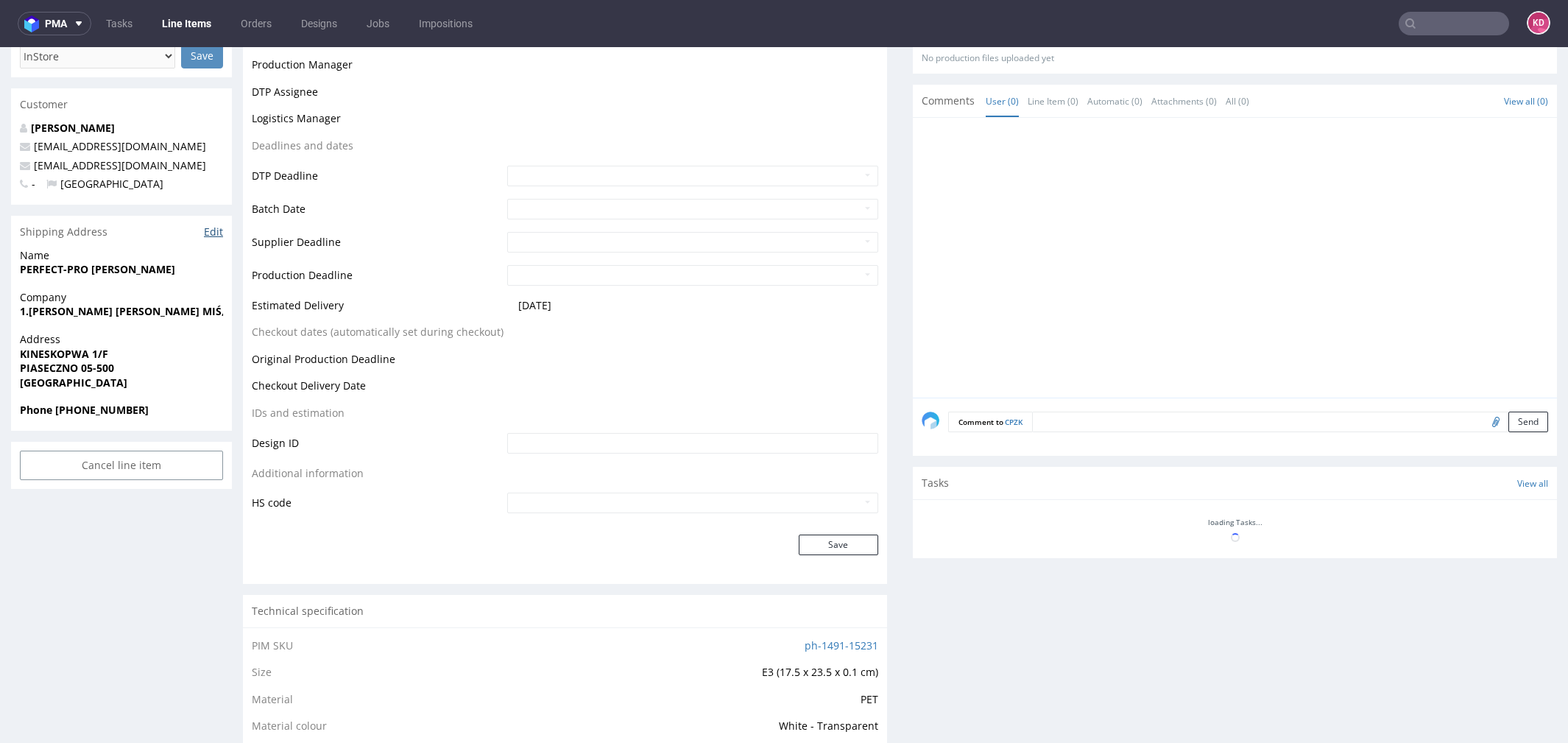
click at [213, 233] on link "Edit" at bounding box center [213, 232] width 19 height 15
click at [1461, 16] on input "text" at bounding box center [1454, 23] width 111 height 24
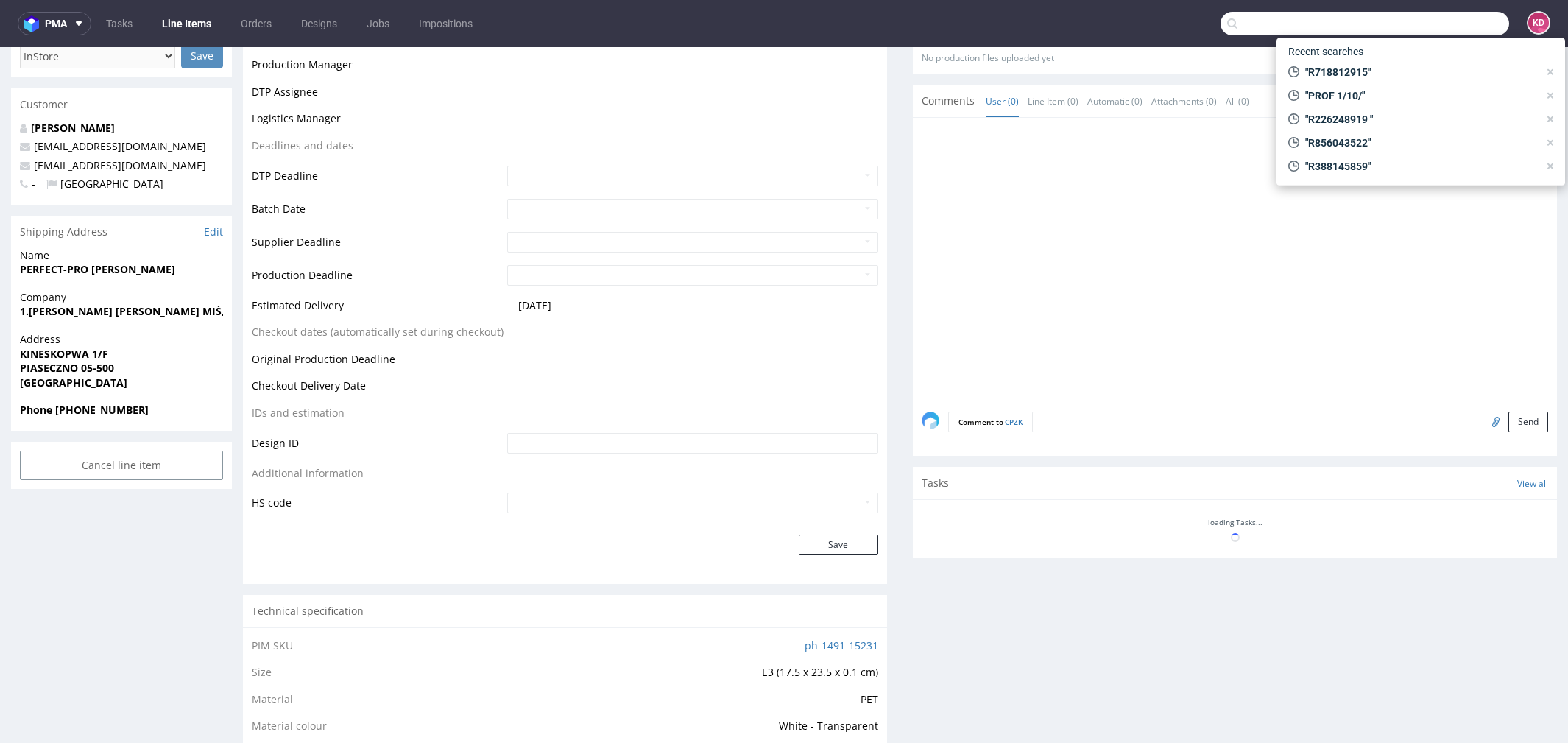
paste input "R601649039"
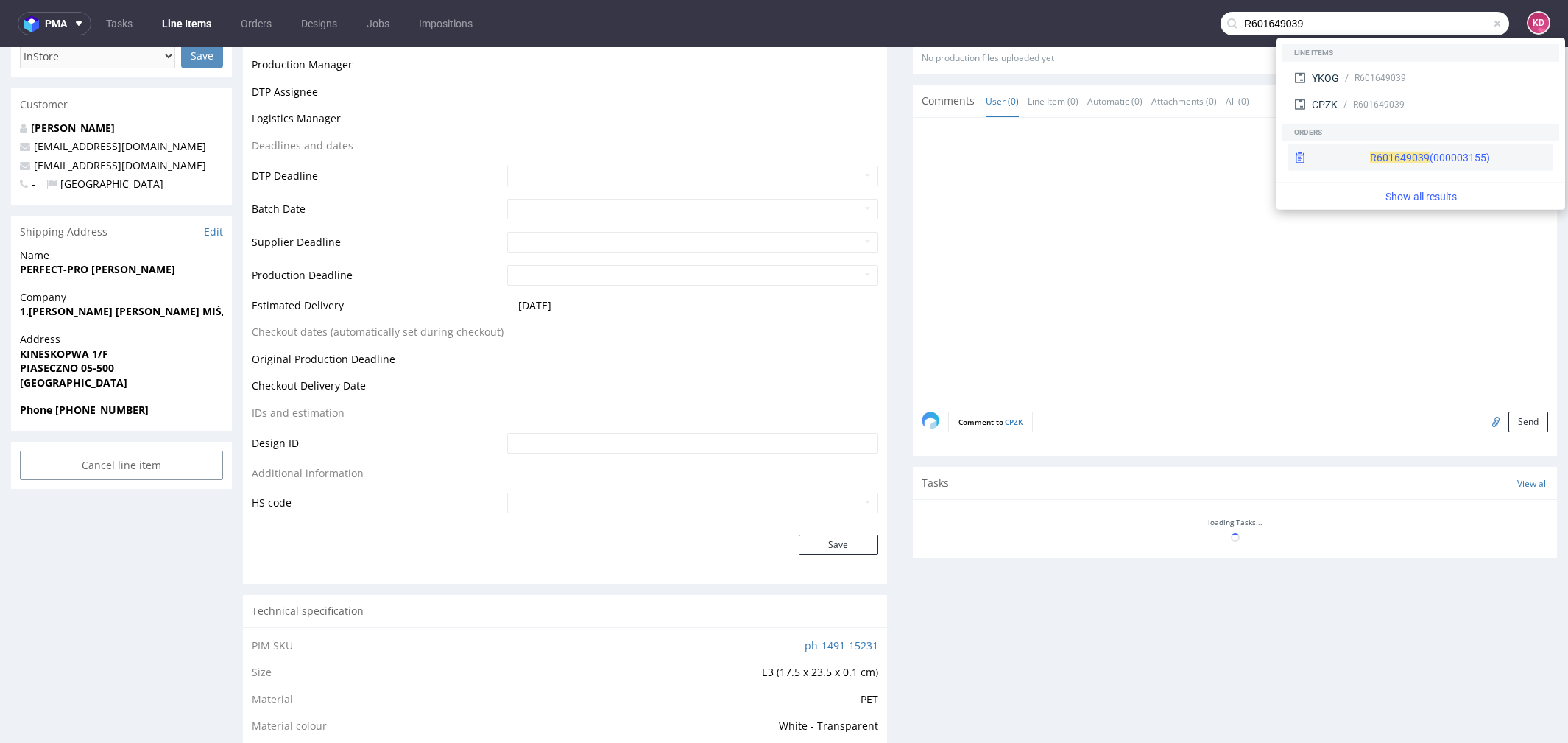
type input "R601649039"
click at [1378, 162] on div "R601649039 (000003155)" at bounding box center [1430, 157] width 120 height 15
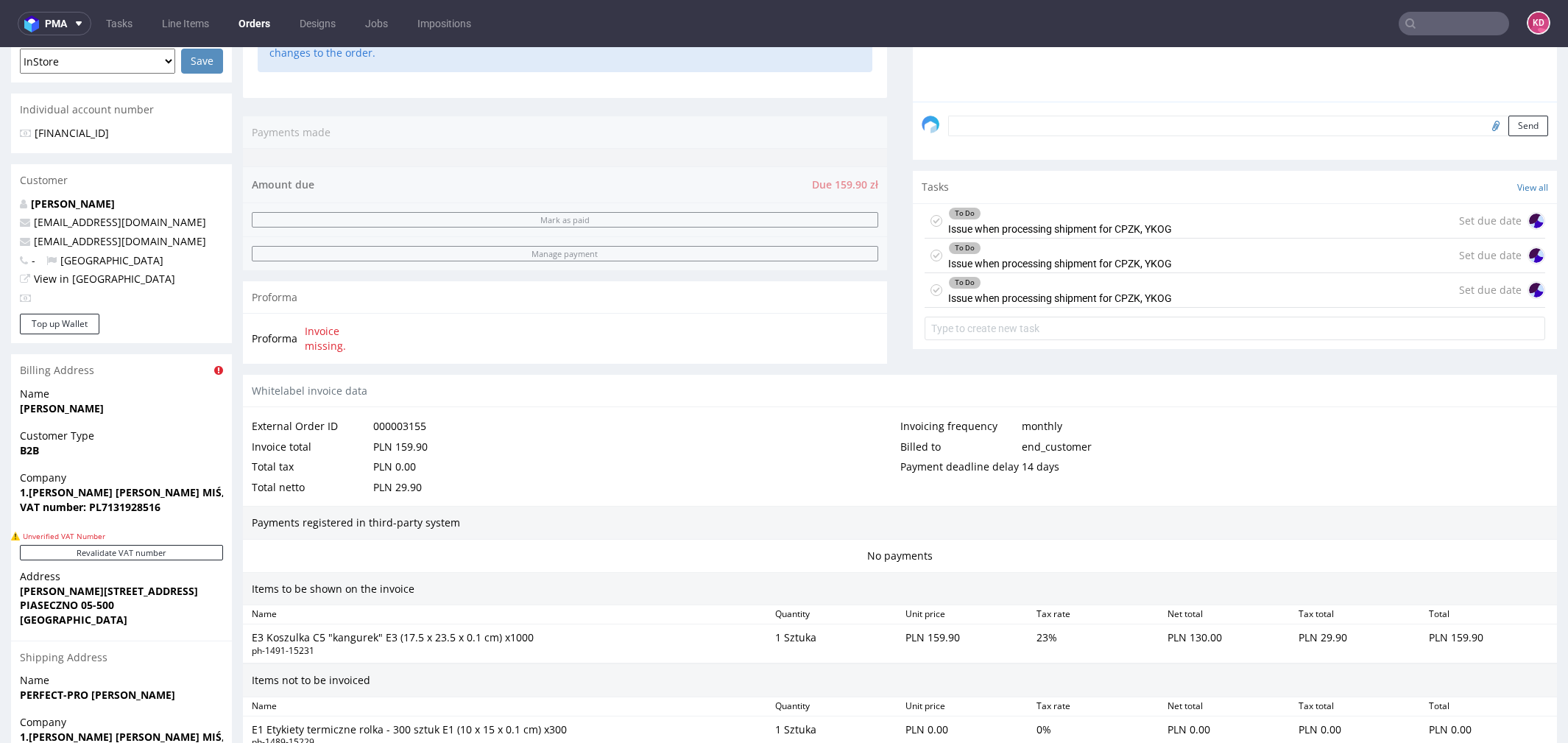
scroll to position [705, 0]
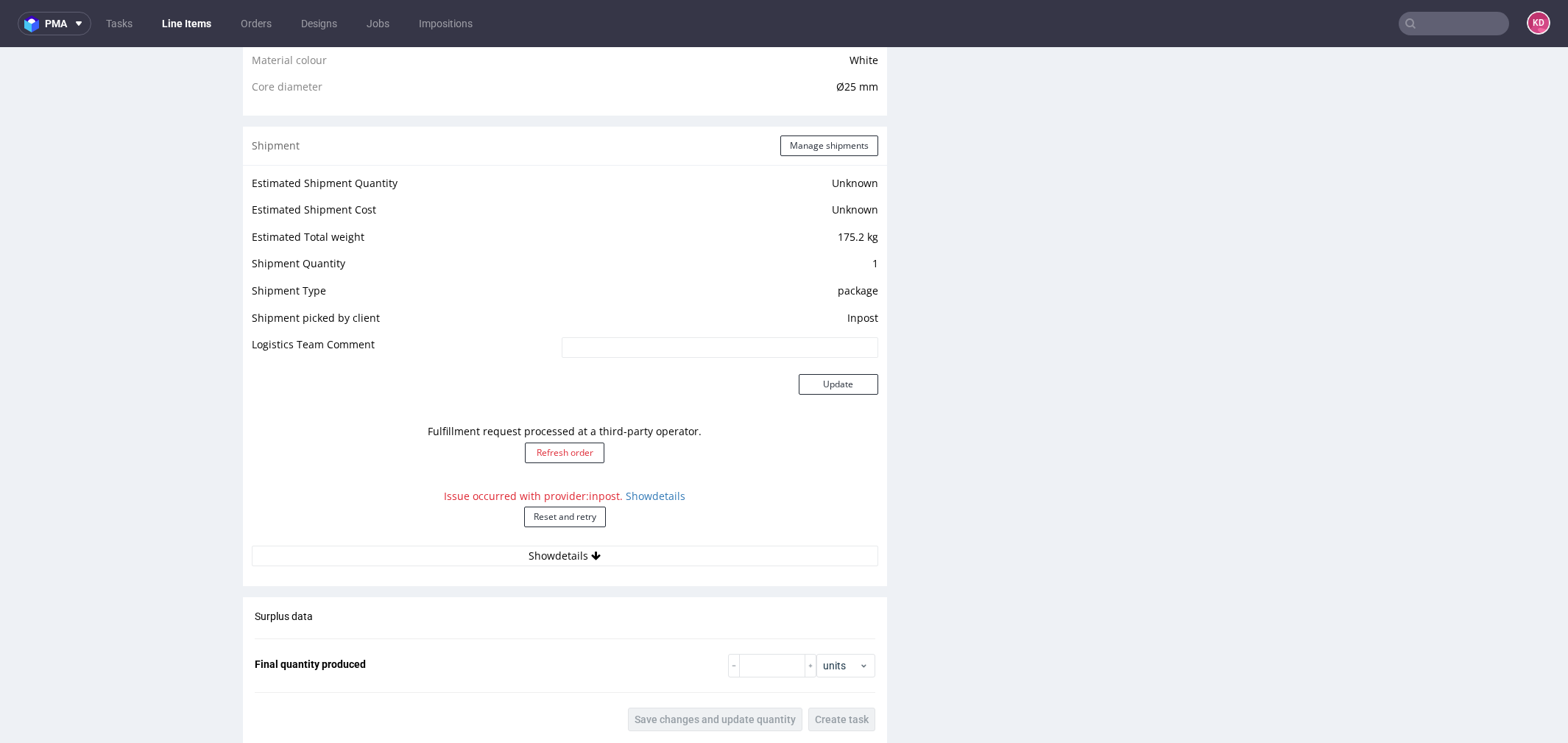
scroll to position [1128, 0]
click at [573, 521] on button "Reset and retry" at bounding box center [566, 518] width 82 height 21
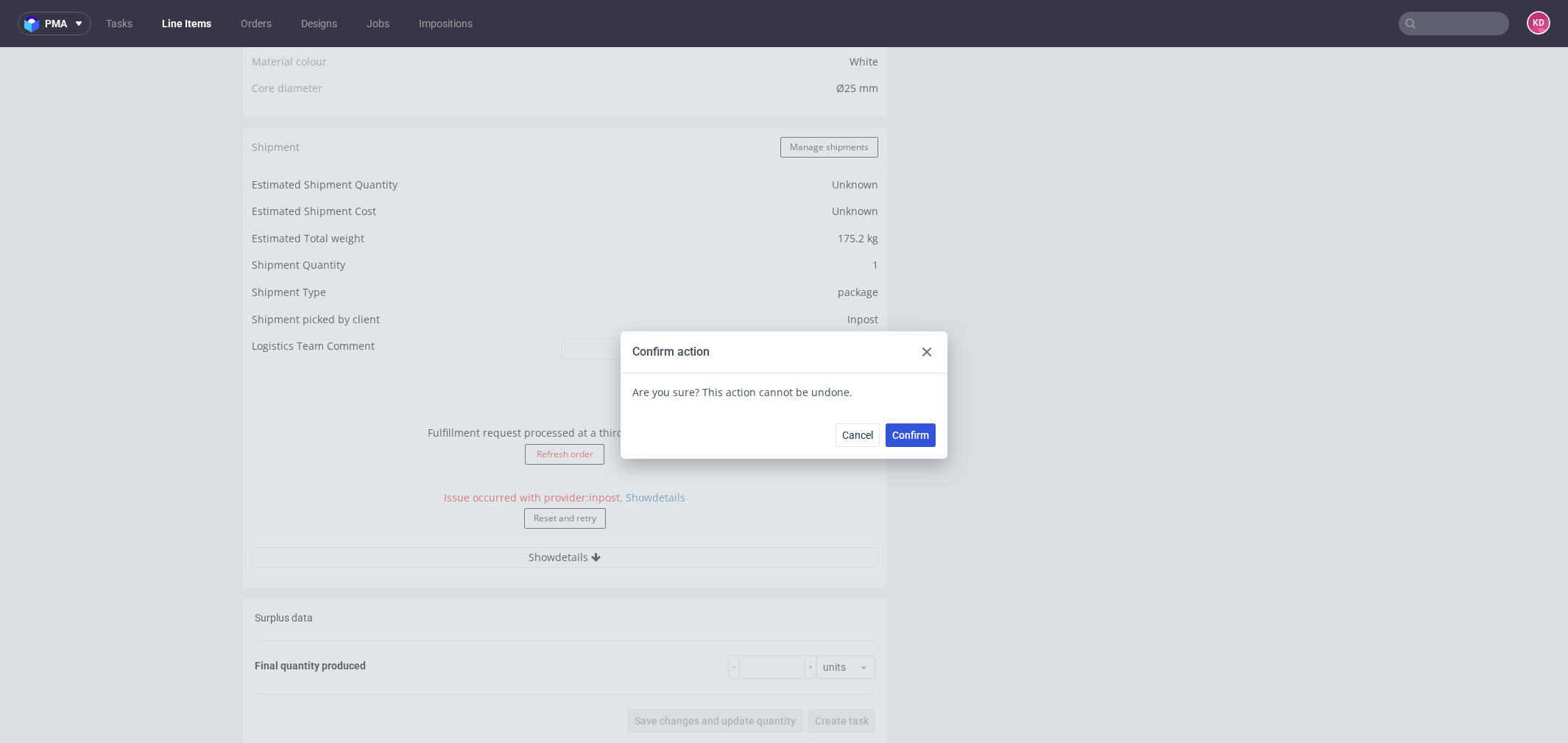
click at [916, 431] on span "Confirm" at bounding box center [911, 435] width 37 height 11
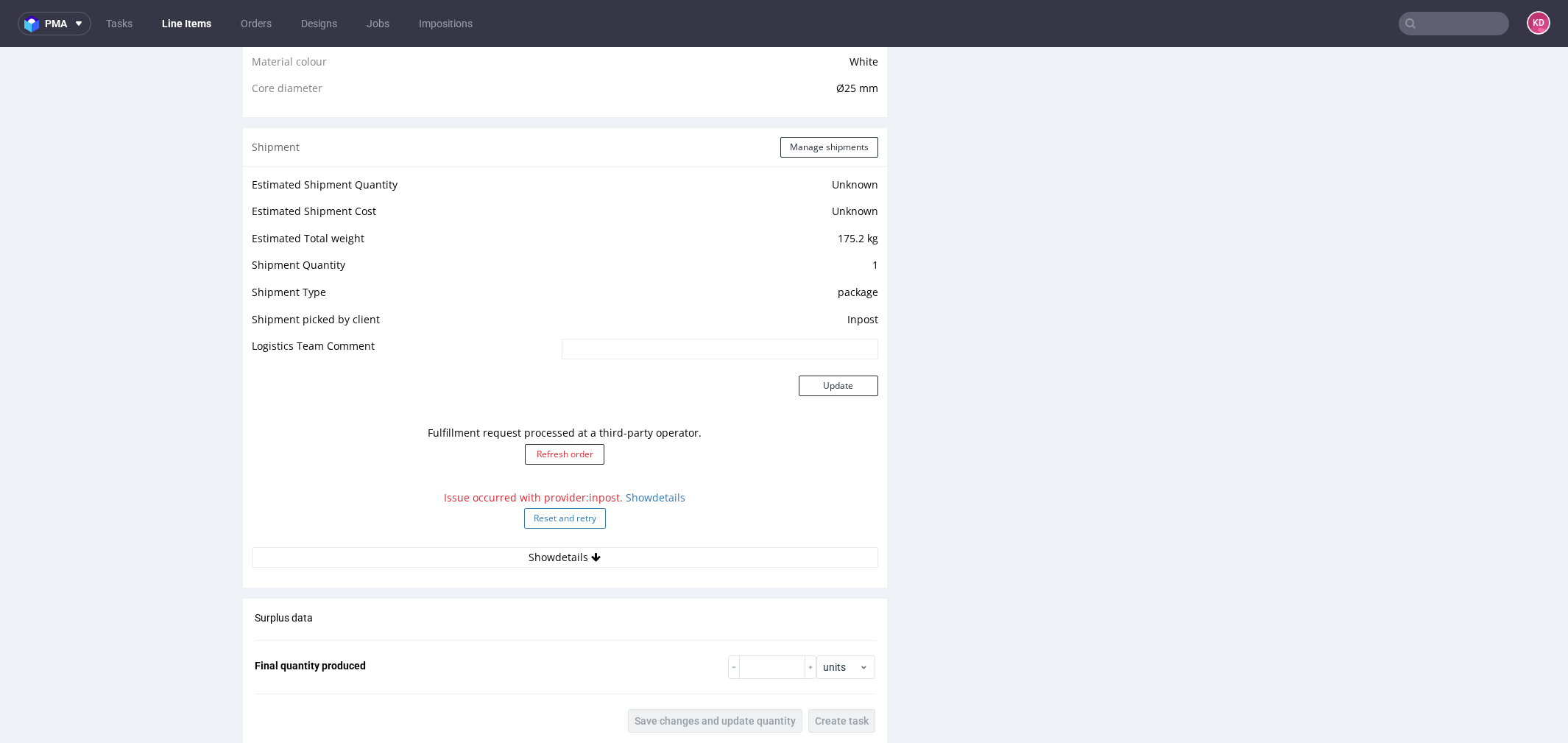
click at [592, 518] on button "Reset and retry" at bounding box center [566, 518] width 82 height 21
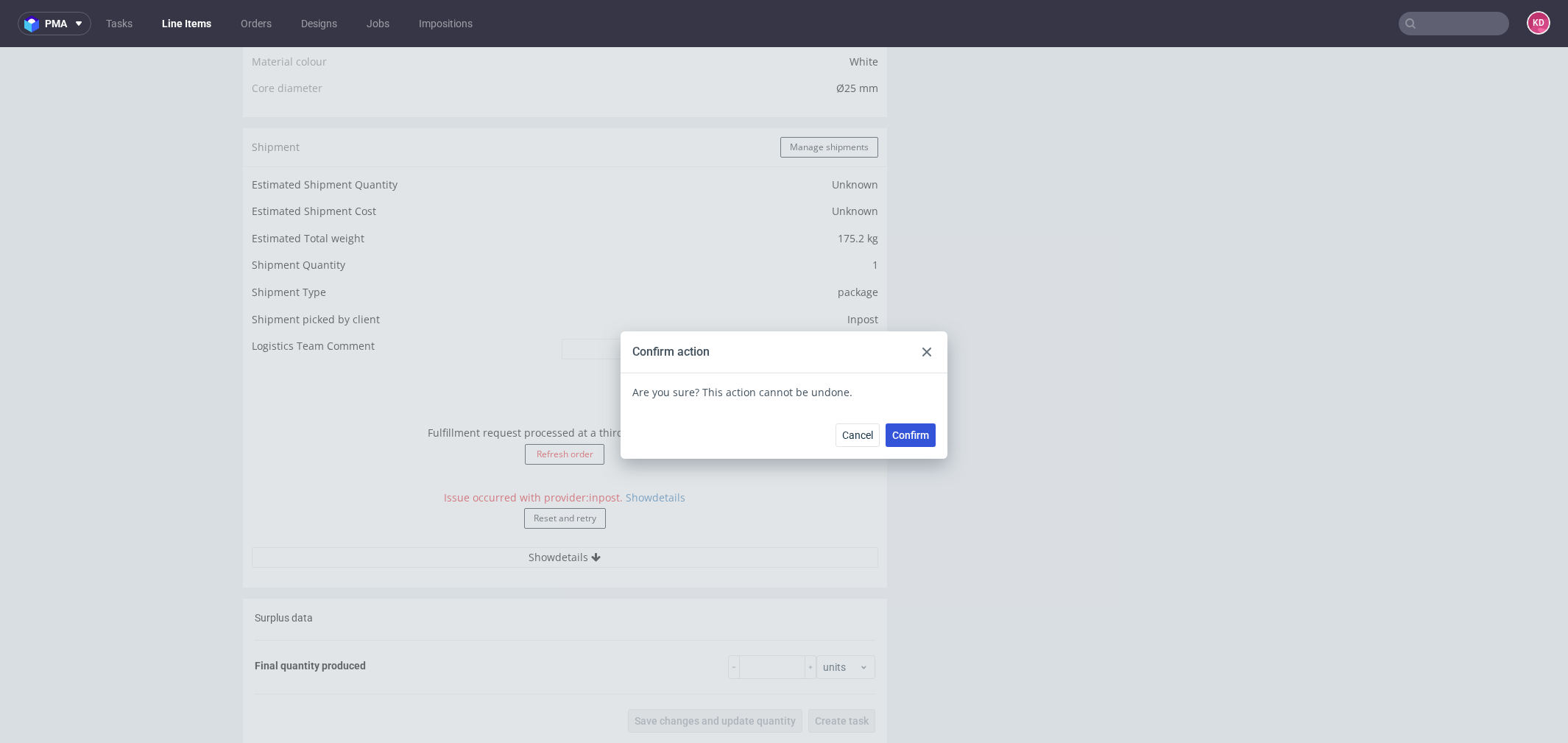
click at [896, 442] on button "Confirm" at bounding box center [911, 435] width 50 height 24
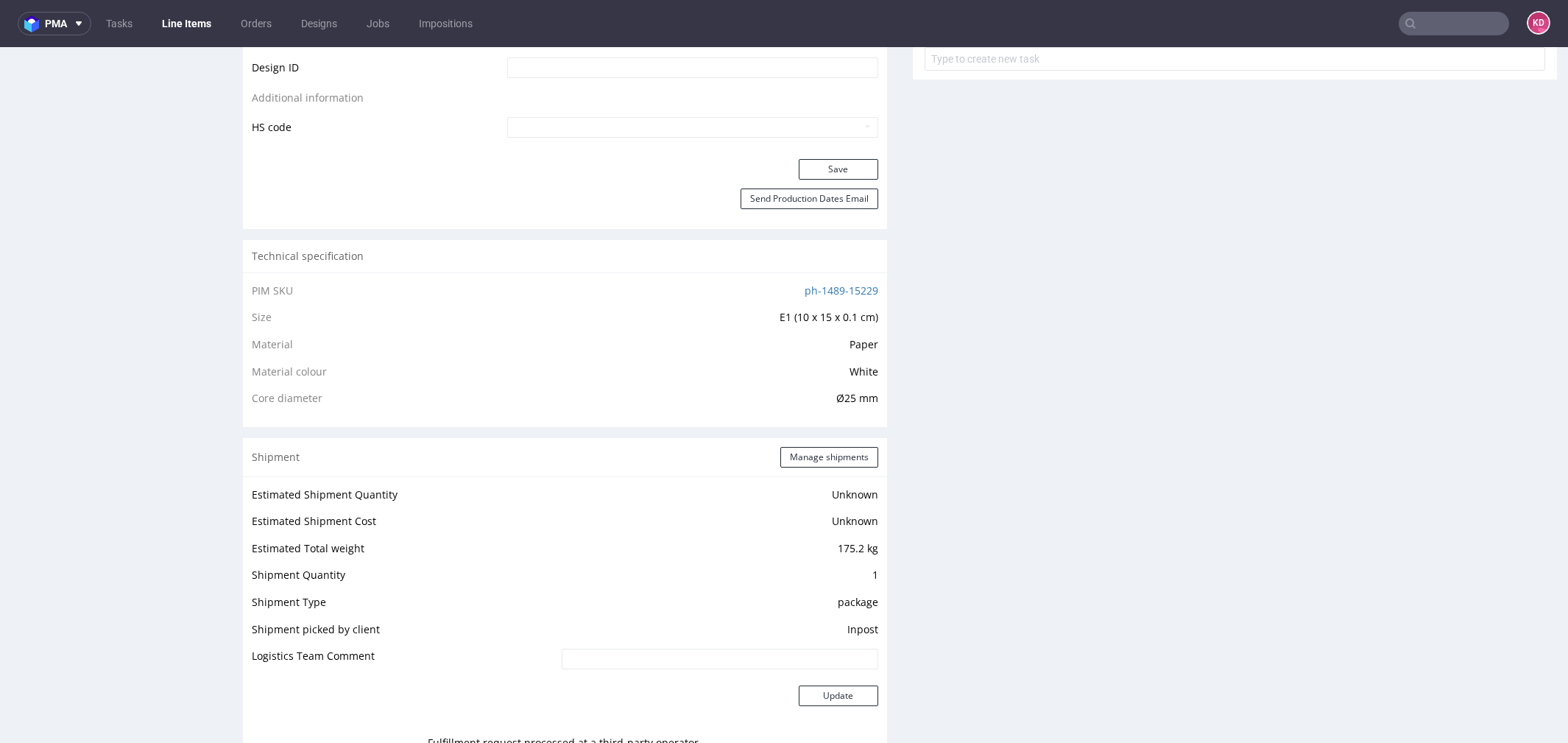
scroll to position [914, 0]
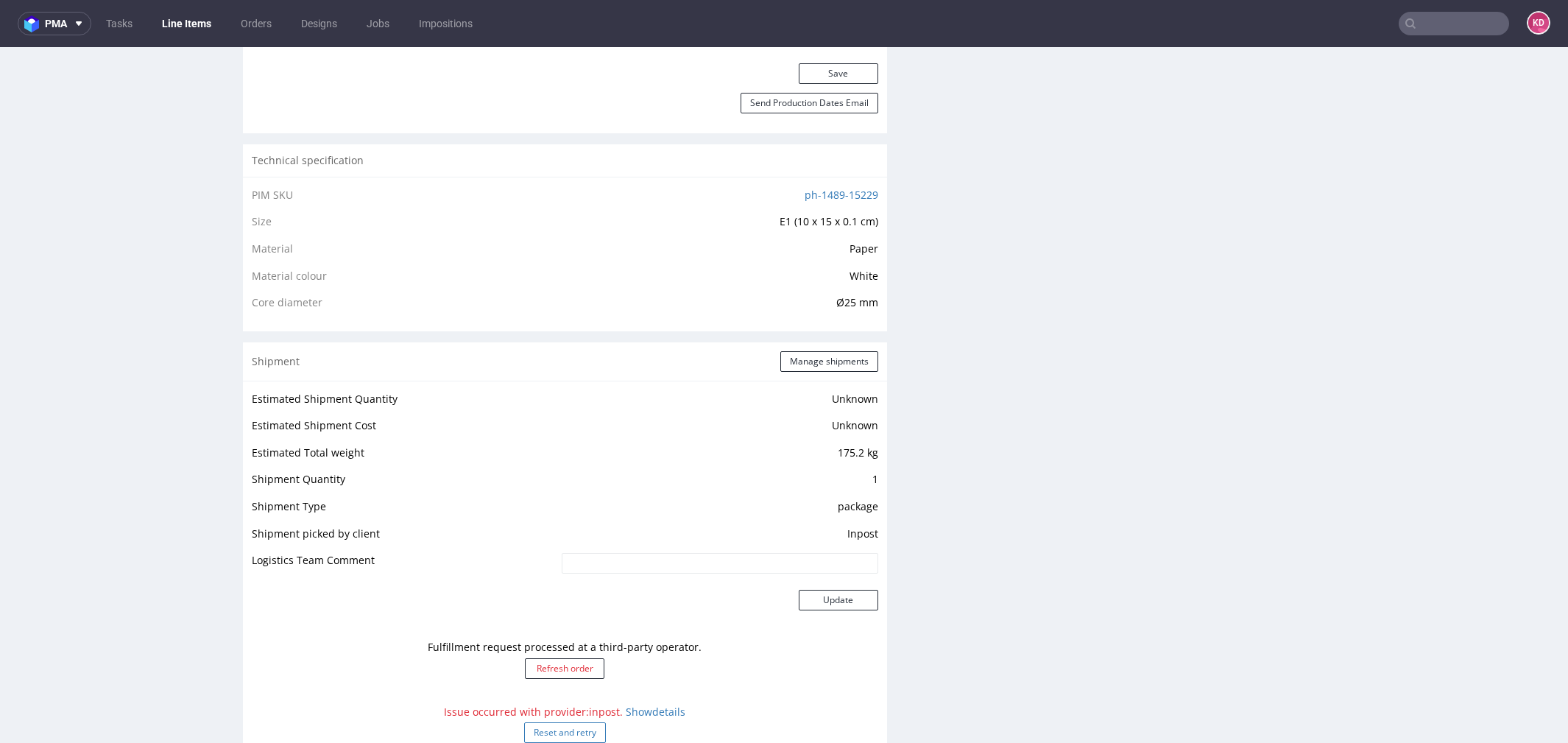
click at [581, 724] on button "Reset and retry" at bounding box center [566, 732] width 82 height 21
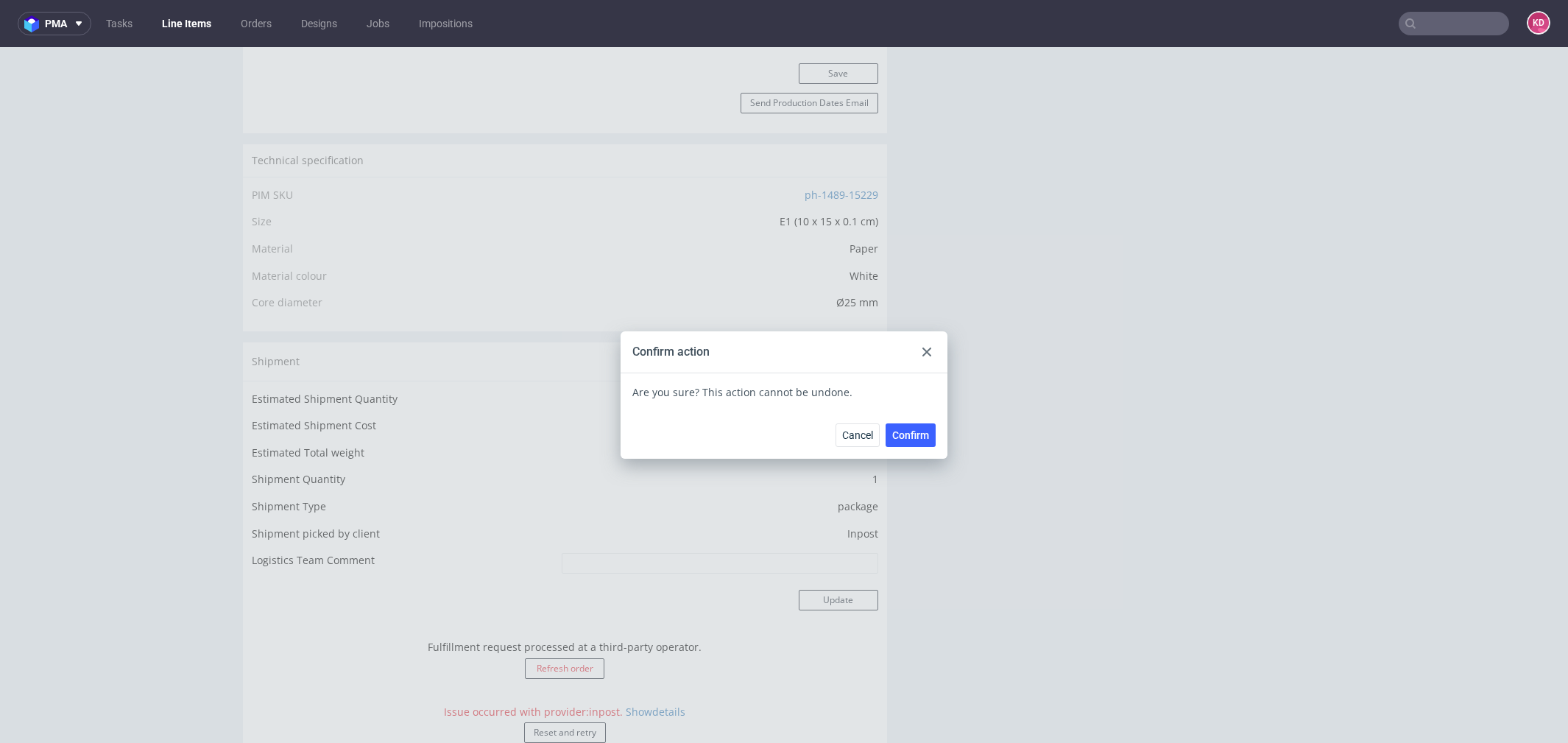
click at [907, 440] on span "Confirm" at bounding box center [911, 435] width 37 height 11
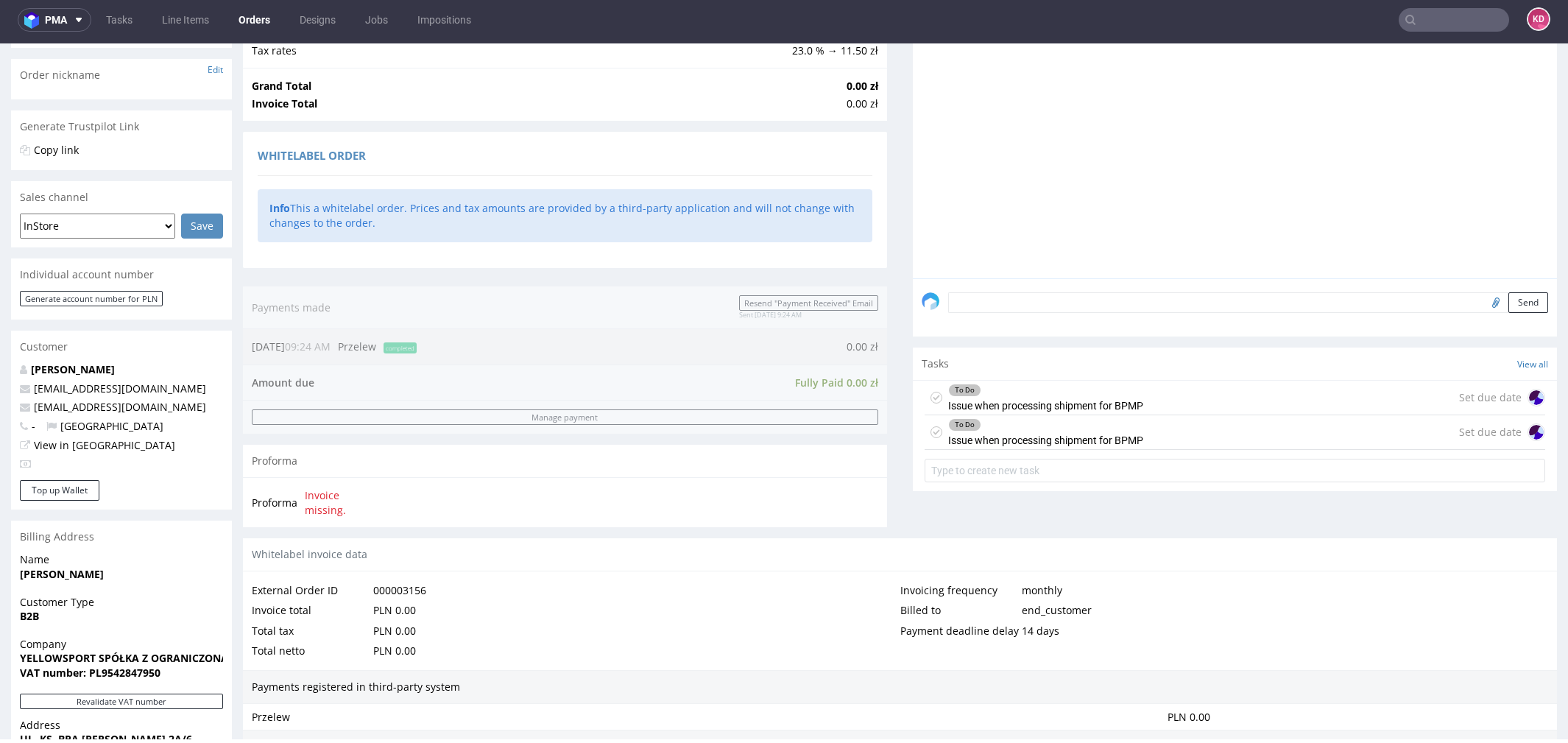
scroll to position [545, 0]
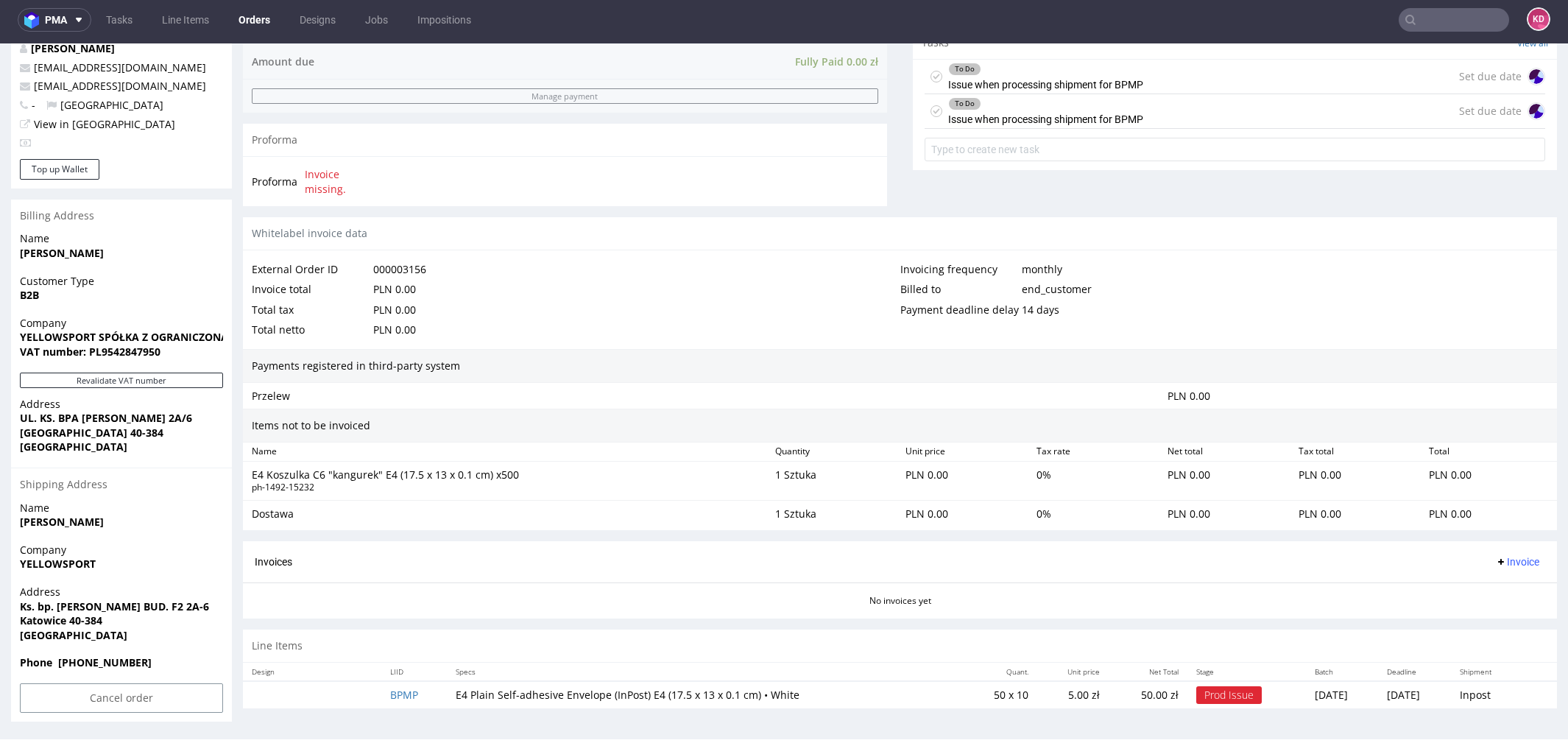
click at [136, 625] on span "Katowice 40-384" at bounding box center [121, 621] width 203 height 15
drag, startPoint x: 202, startPoint y: 610, endPoint x: 11, endPoint y: 608, distance: 191.0
click at [11, 608] on div "Address Ks. bp. Bednorza H. BUD. F2 2A-6 Katowice 40-384 Poland" at bounding box center [120, 620] width 220 height 71
copy strong "Ks. bp. Bednorza H. BUD. F2 2A-6"
click at [148, 627] on span "Katowice 40-384" at bounding box center [121, 621] width 203 height 15
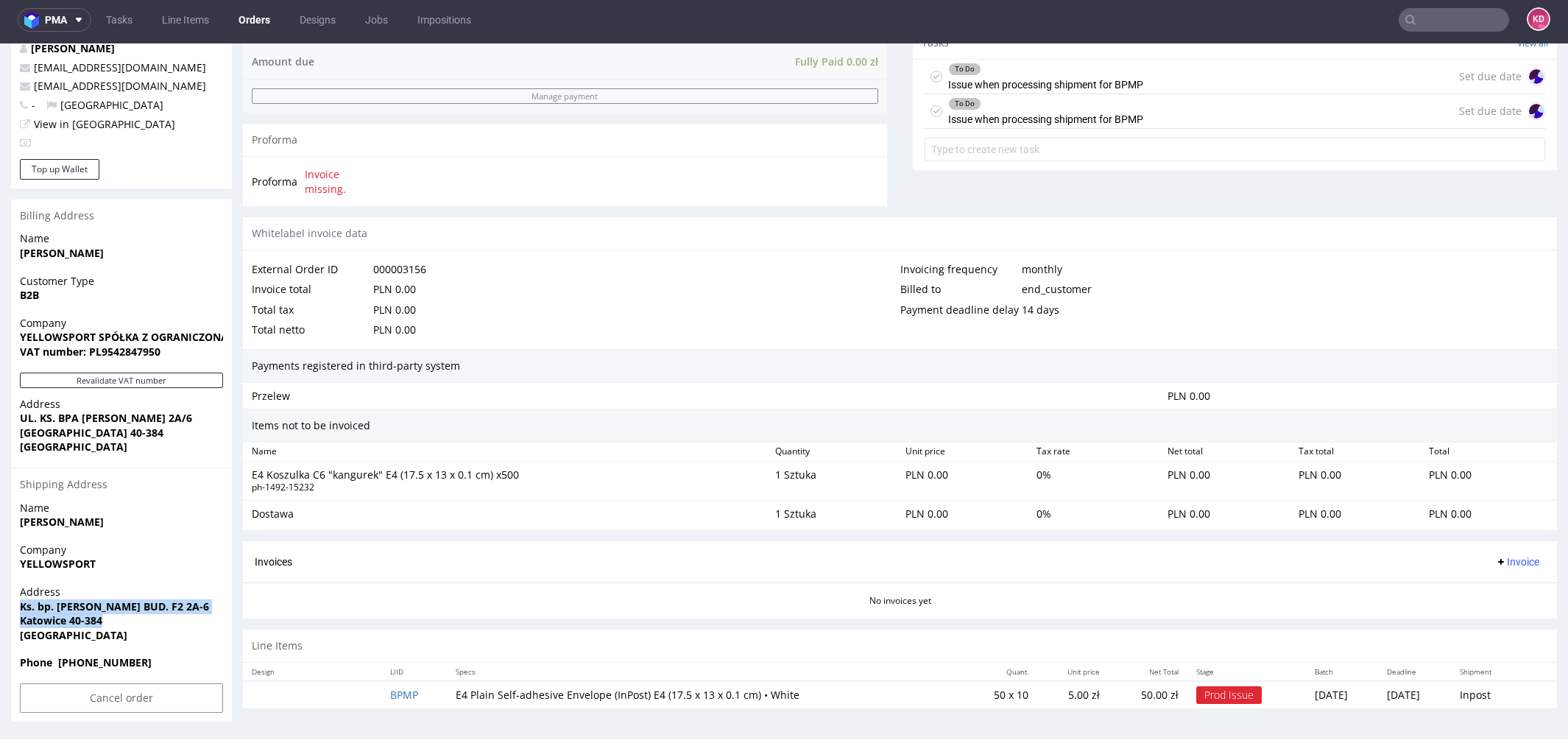
drag, startPoint x: 120, startPoint y: 622, endPoint x: 14, endPoint y: 608, distance: 106.9
click at [14, 608] on div "Address Ks. bp. Bednorza H. BUD. F2 2A-6 Katowice 40-384 Poland" at bounding box center [120, 620] width 220 height 71
copy p "Ks. bp. Bednorza H. BUD. F2 2A-6 Katowice 40-384"
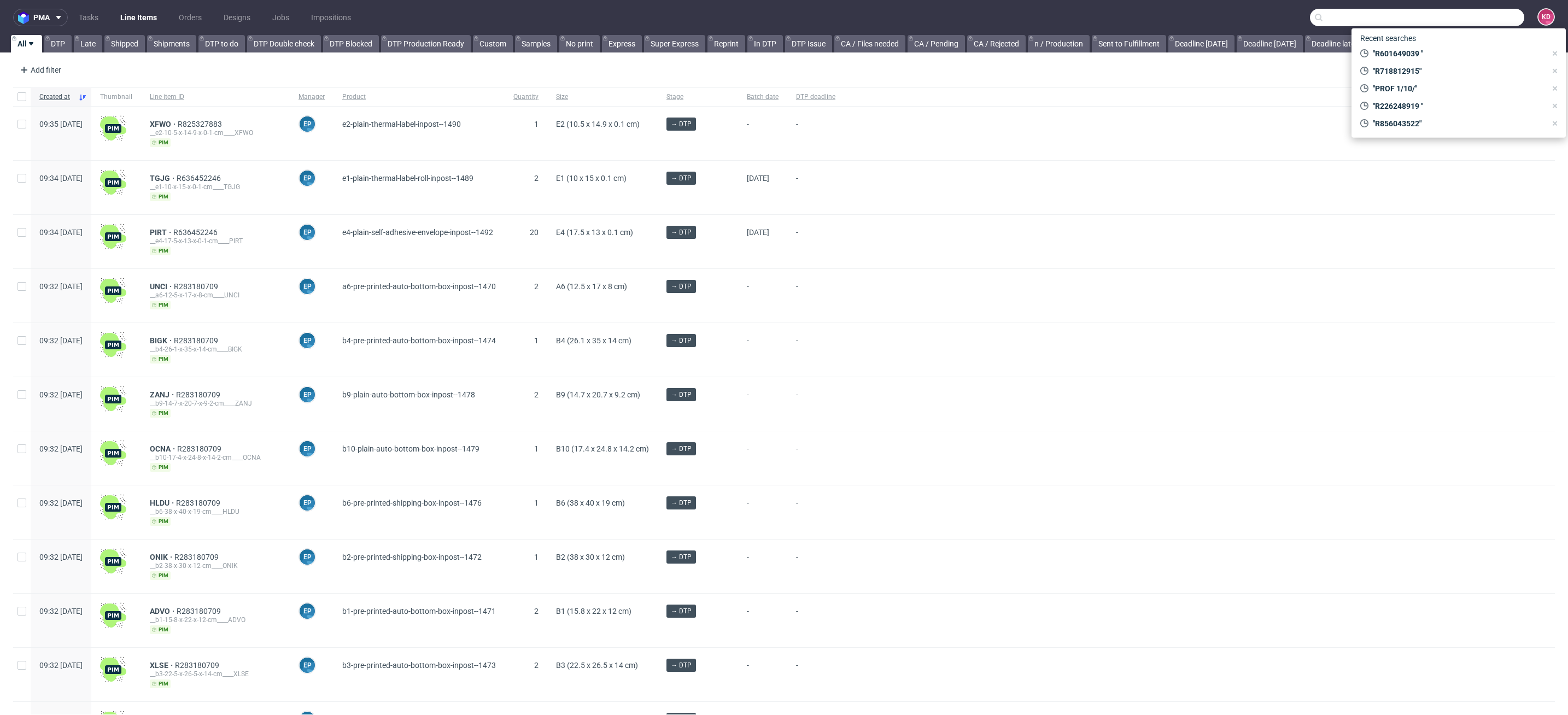
click at [1466, 20] on input "text" at bounding box center [1417, 17] width 214 height 18
paste input "biuro@ziba.pl"
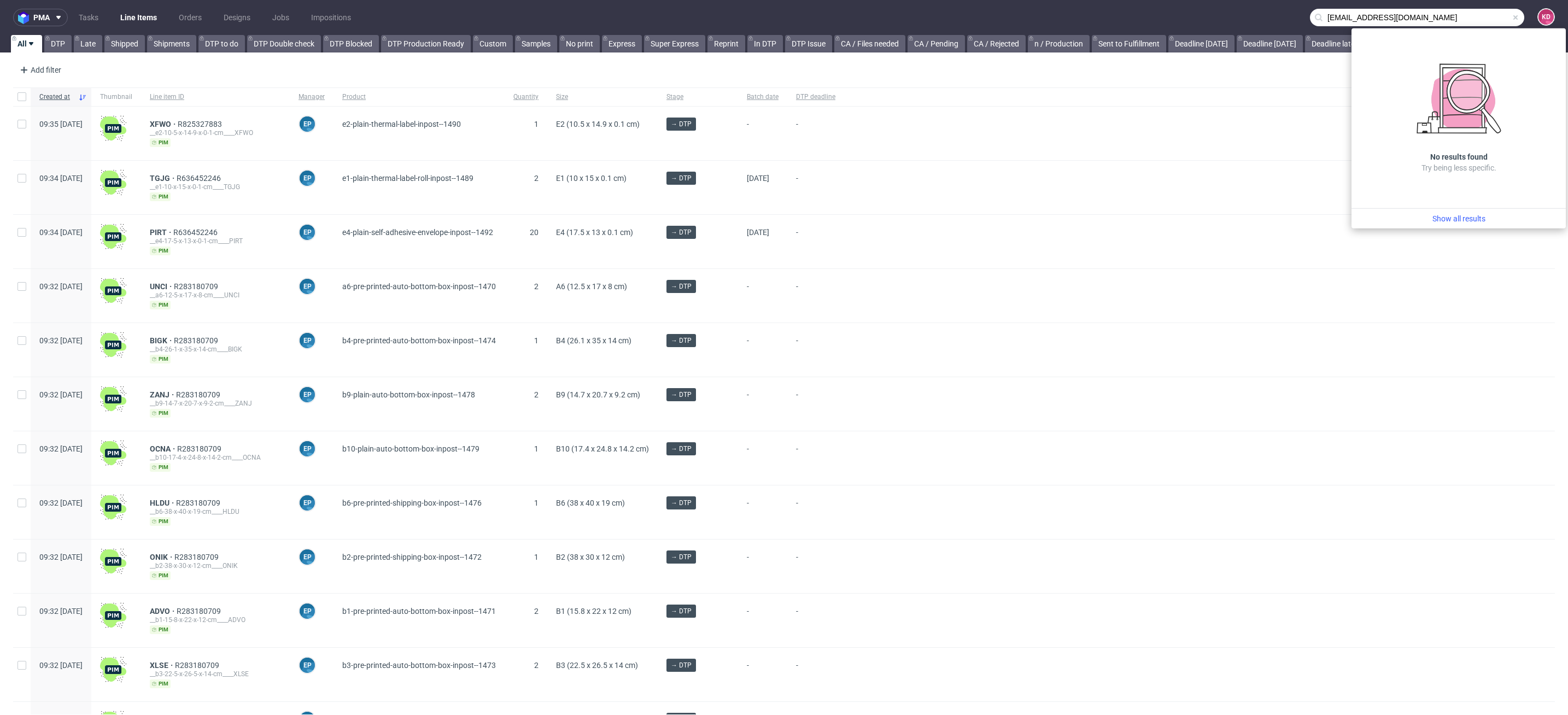
drag, startPoint x: 1376, startPoint y: 20, endPoint x: 1283, endPoint y: 16, distance: 93.1
click at [1284, 16] on nav "pma Tasks Line Items Orders Designs Jobs Impositions biuro@ziba.pl KD" at bounding box center [784, 17] width 1568 height 35
paste input "ecommerce.inpostccc@ccc.eu"
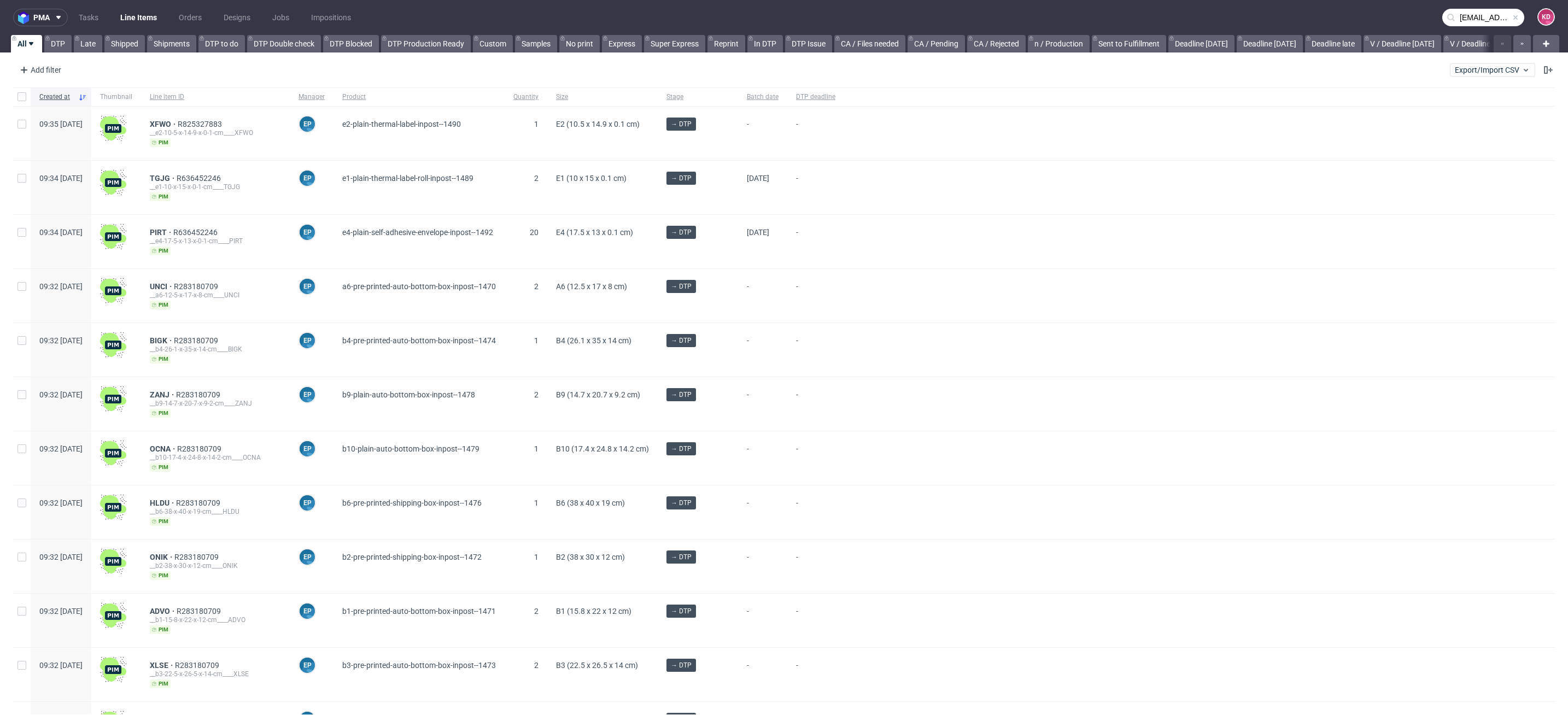
click at [1460, 19] on input "ecommerce.inpostccc@ccc.eu" at bounding box center [1483, 17] width 82 height 18
type input "ecommerce.inpostccc@ccc.eu"
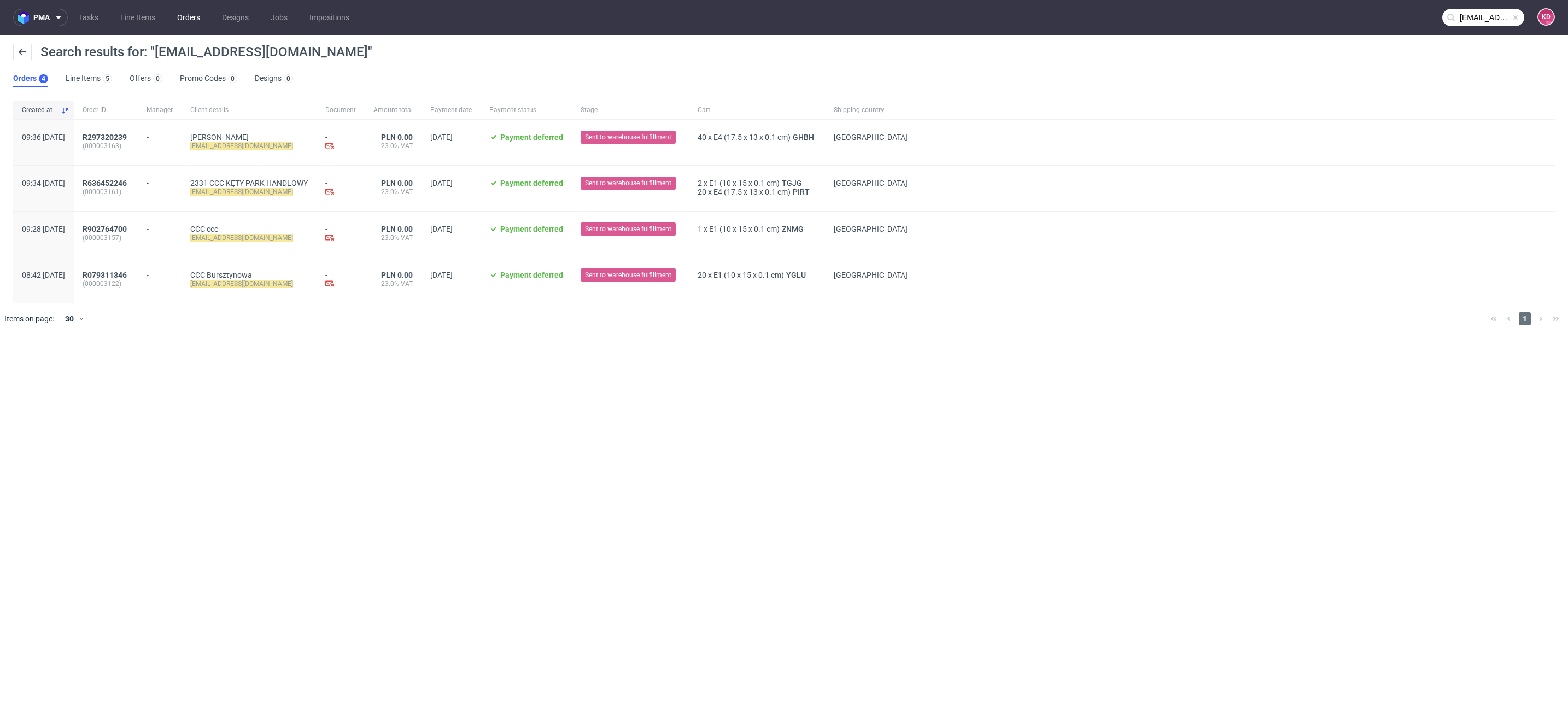
click at [195, 19] on link "Orders" at bounding box center [188, 17] width 36 height 18
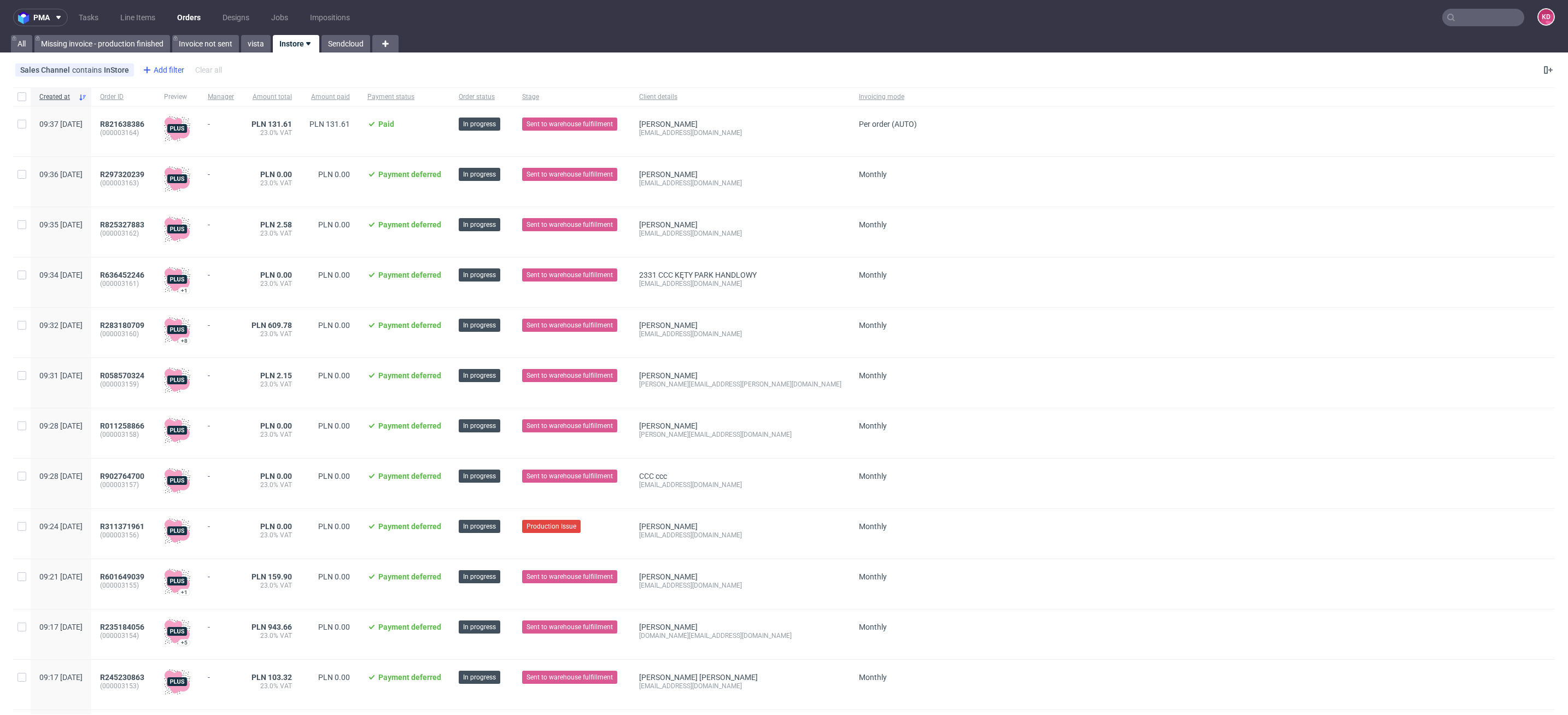
click at [165, 68] on div "Add filter" at bounding box center [162, 70] width 48 height 18
click at [185, 94] on input "text" at bounding box center [206, 94] width 131 height 18
type input "cre"
click at [203, 115] on div "Created at" at bounding box center [206, 117] width 131 height 15
click at [215, 91] on span "today" at bounding box center [202, 92] width 113 height 11
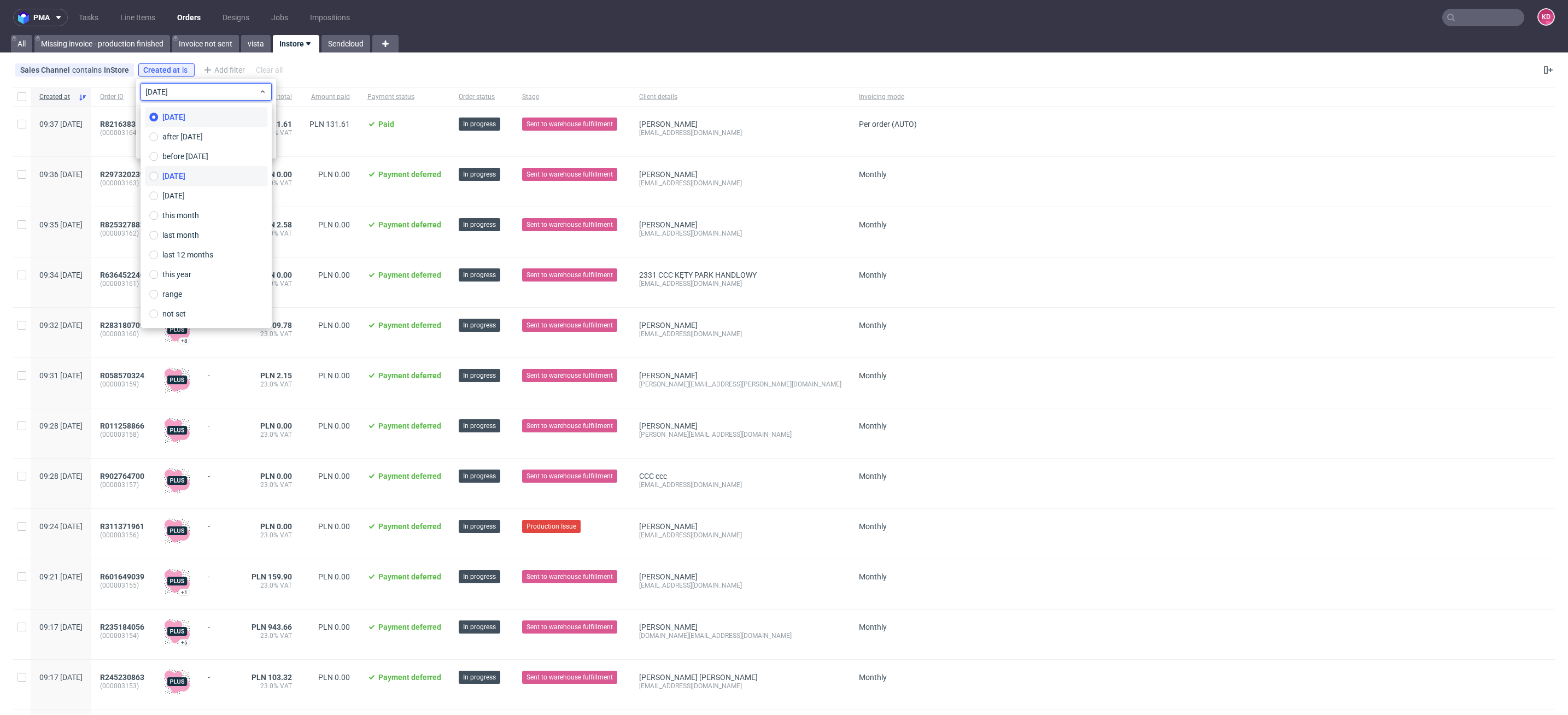
click at [185, 180] on span "yesterday" at bounding box center [174, 176] width 23 height 11
type input "13/10/2025"
click at [266, 144] on span "Save" at bounding box center [258, 145] width 17 height 8
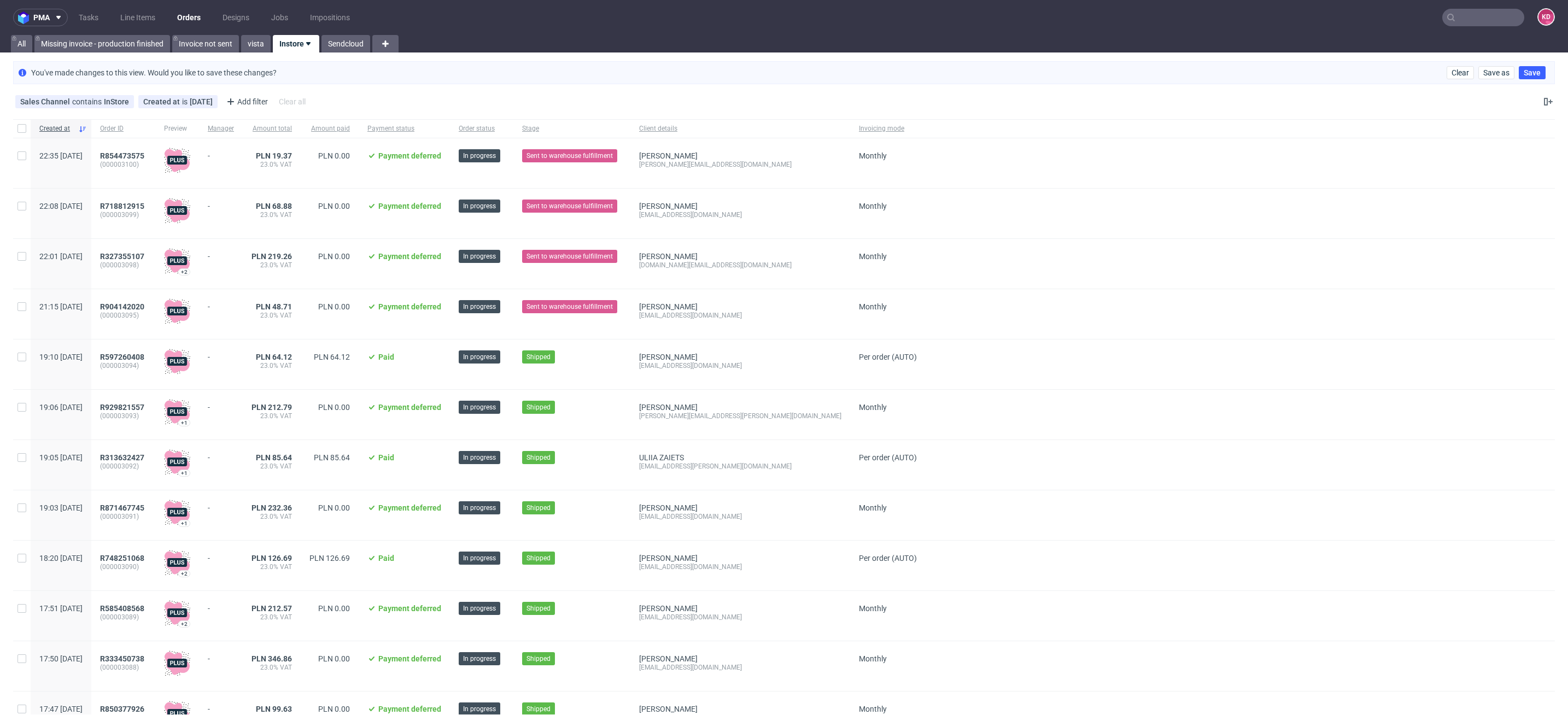
click at [309, 42] on use at bounding box center [308, 43] width 4 height 3
click at [374, 111] on input "checkbox" at bounding box center [376, 109] width 15 height 9
checkbox input "true"
click at [447, 101] on div "Sales Channel contains InStore Created at is yesterday Add filter Hide filters …" at bounding box center [784, 102] width 1568 height 26
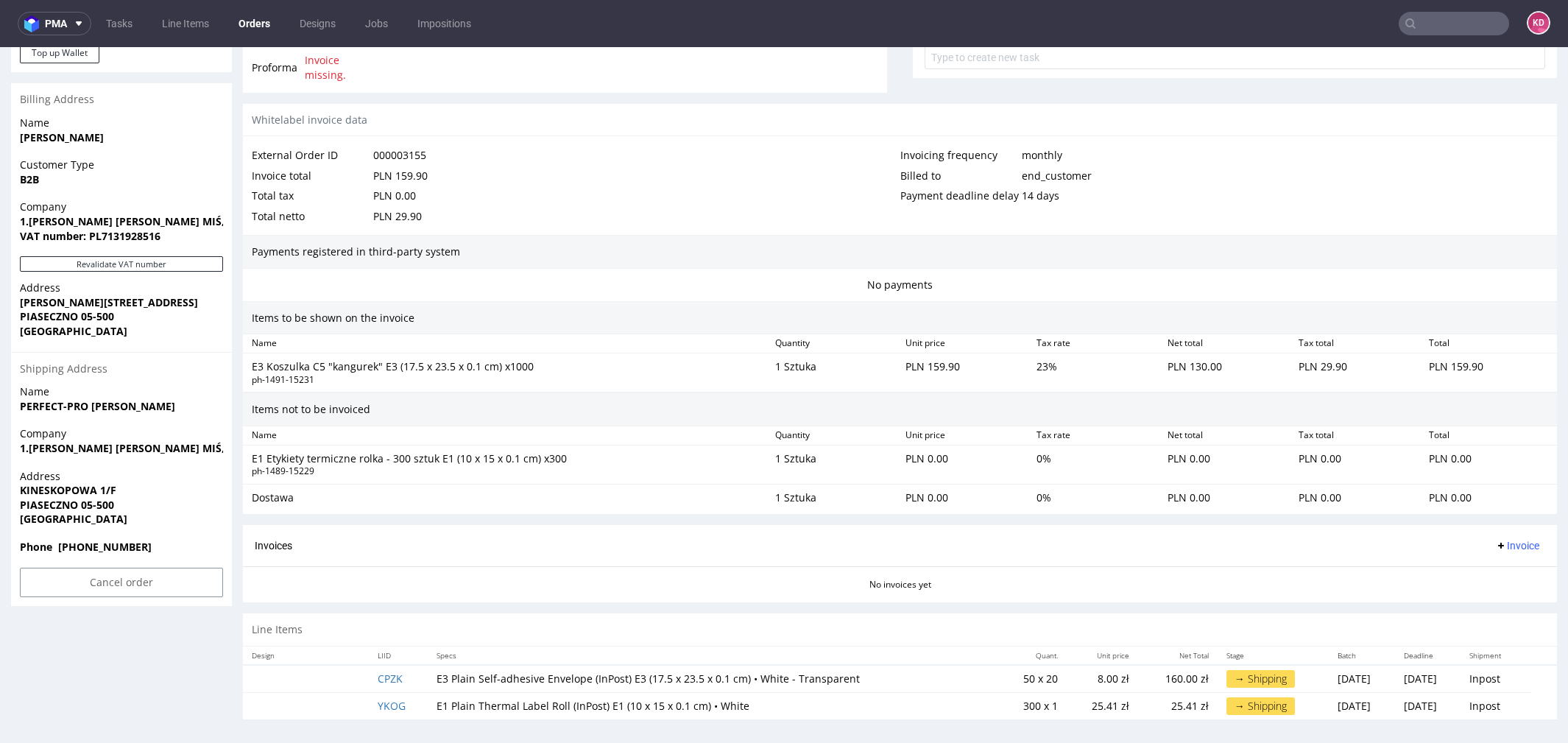
scroll to position [4, 0]
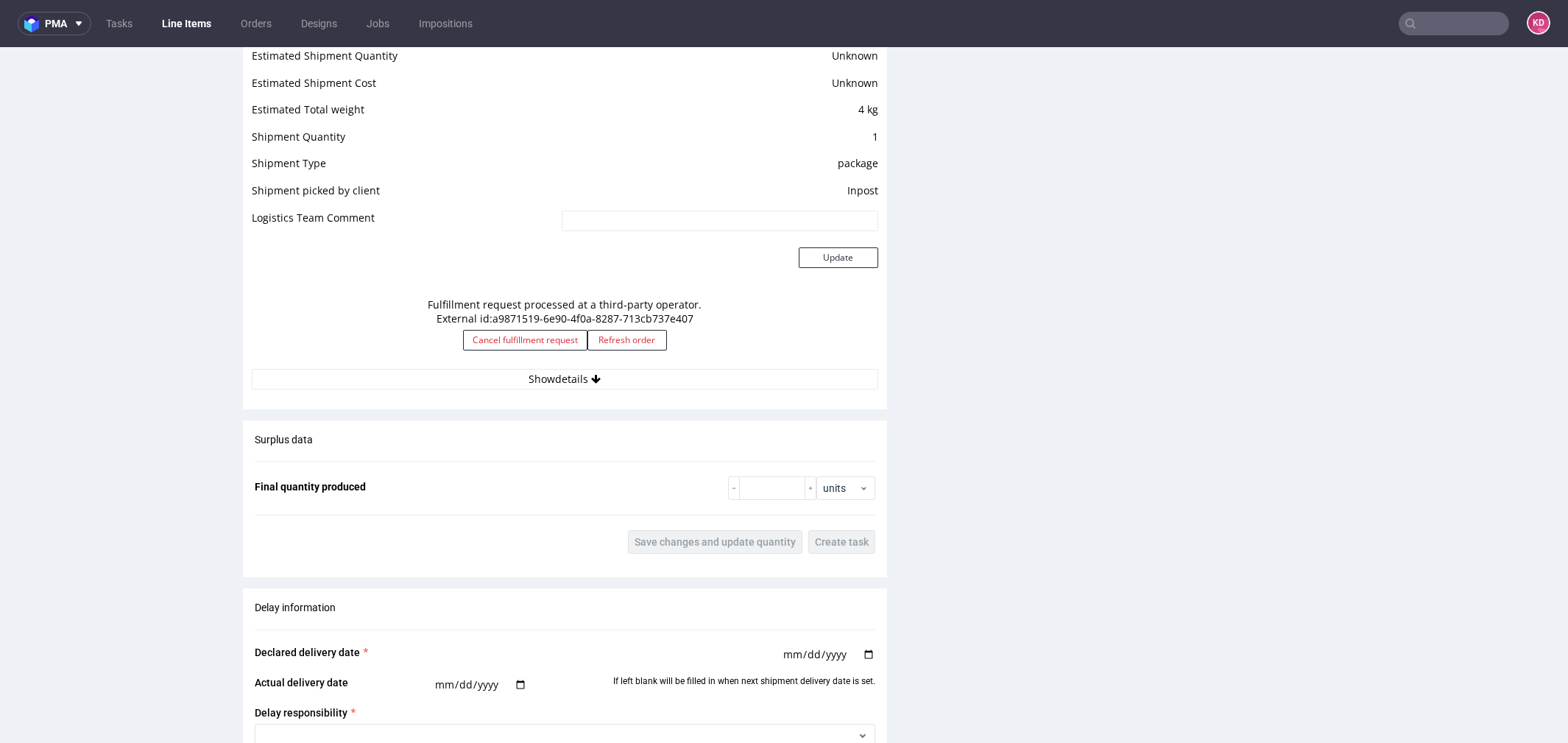
scroll to position [1768, 0]
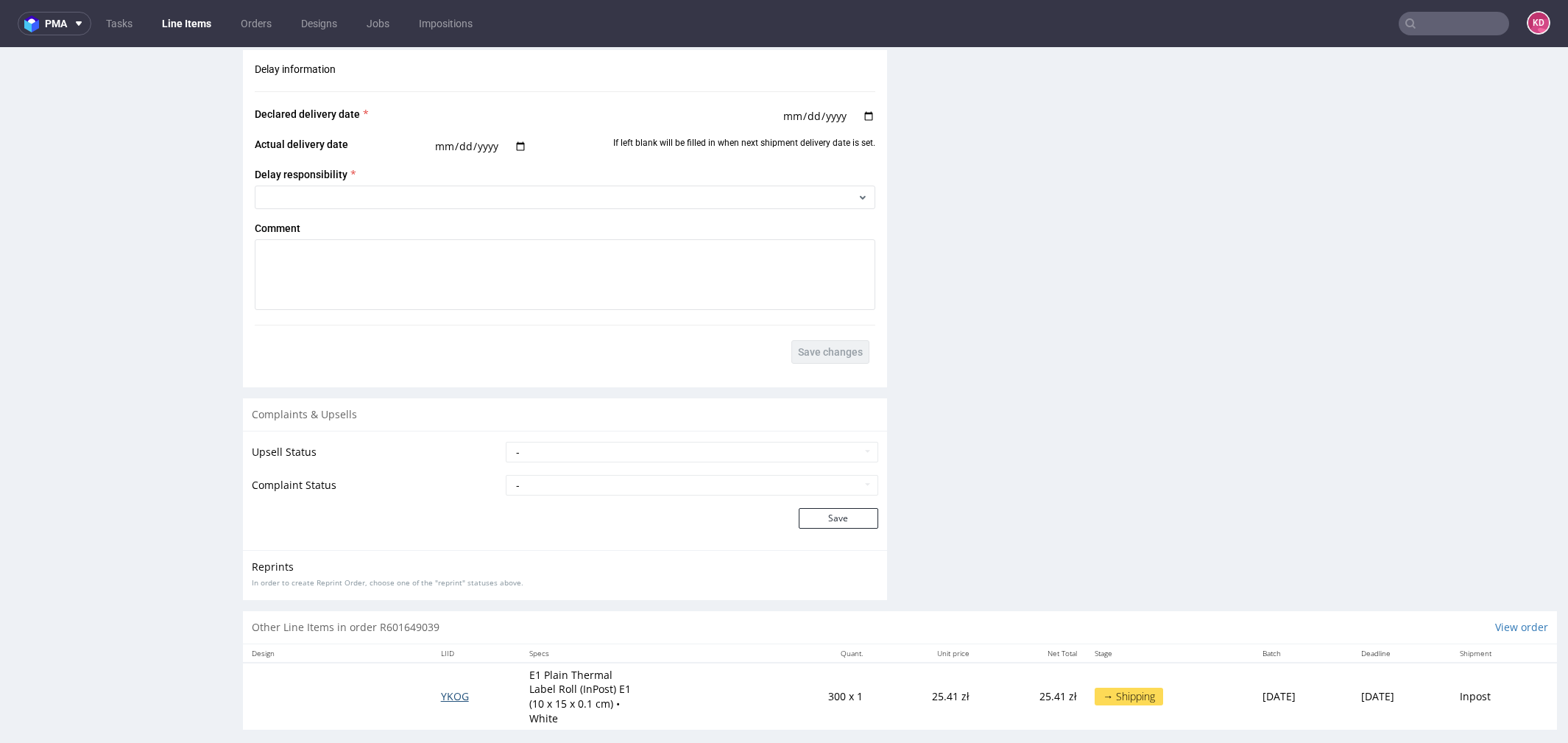
click at [441, 691] on span "YKOG" at bounding box center [455, 696] width 28 height 14
click at [441, 691] on span "YKOG" at bounding box center [455, 696] width 28 height 14
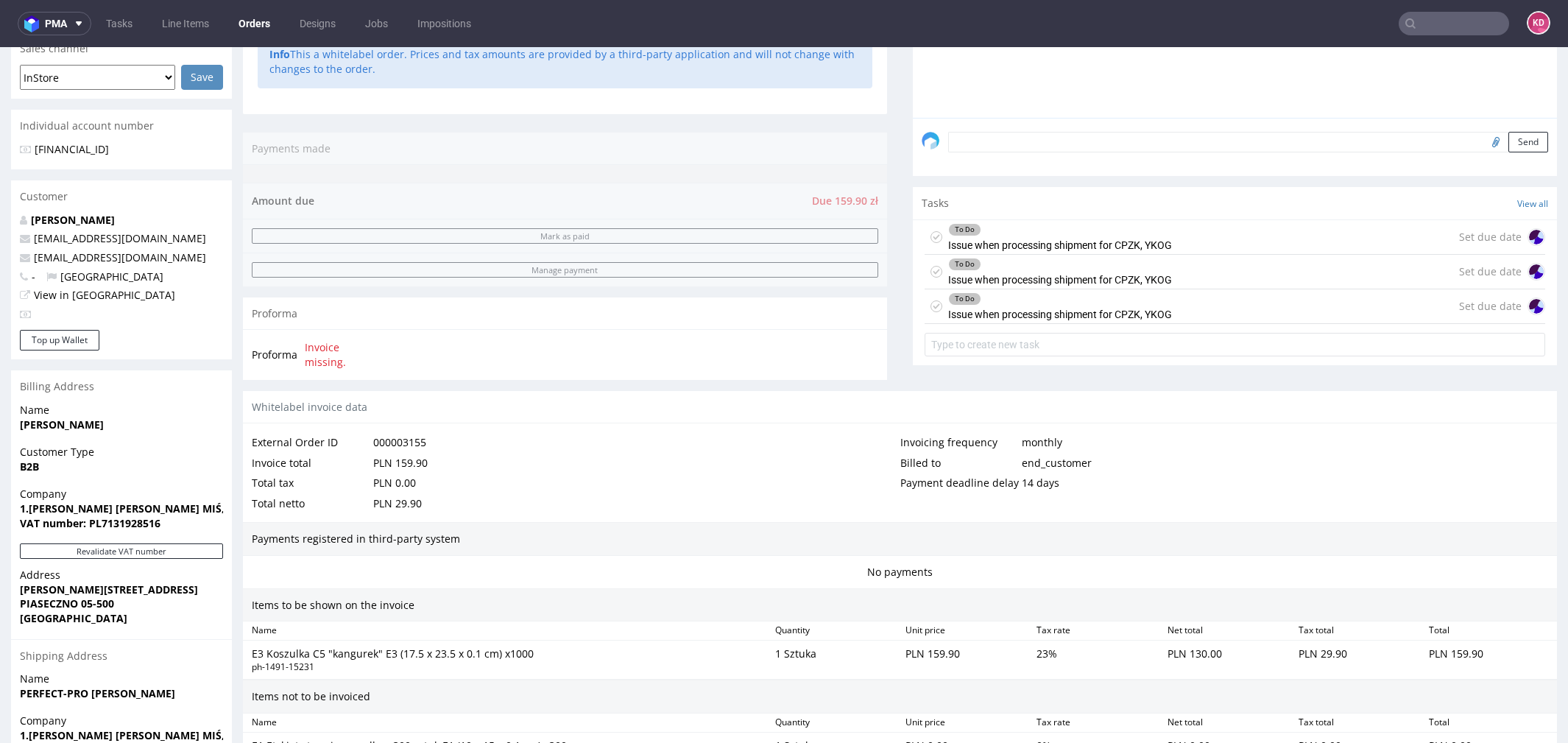
scroll to position [469, 0]
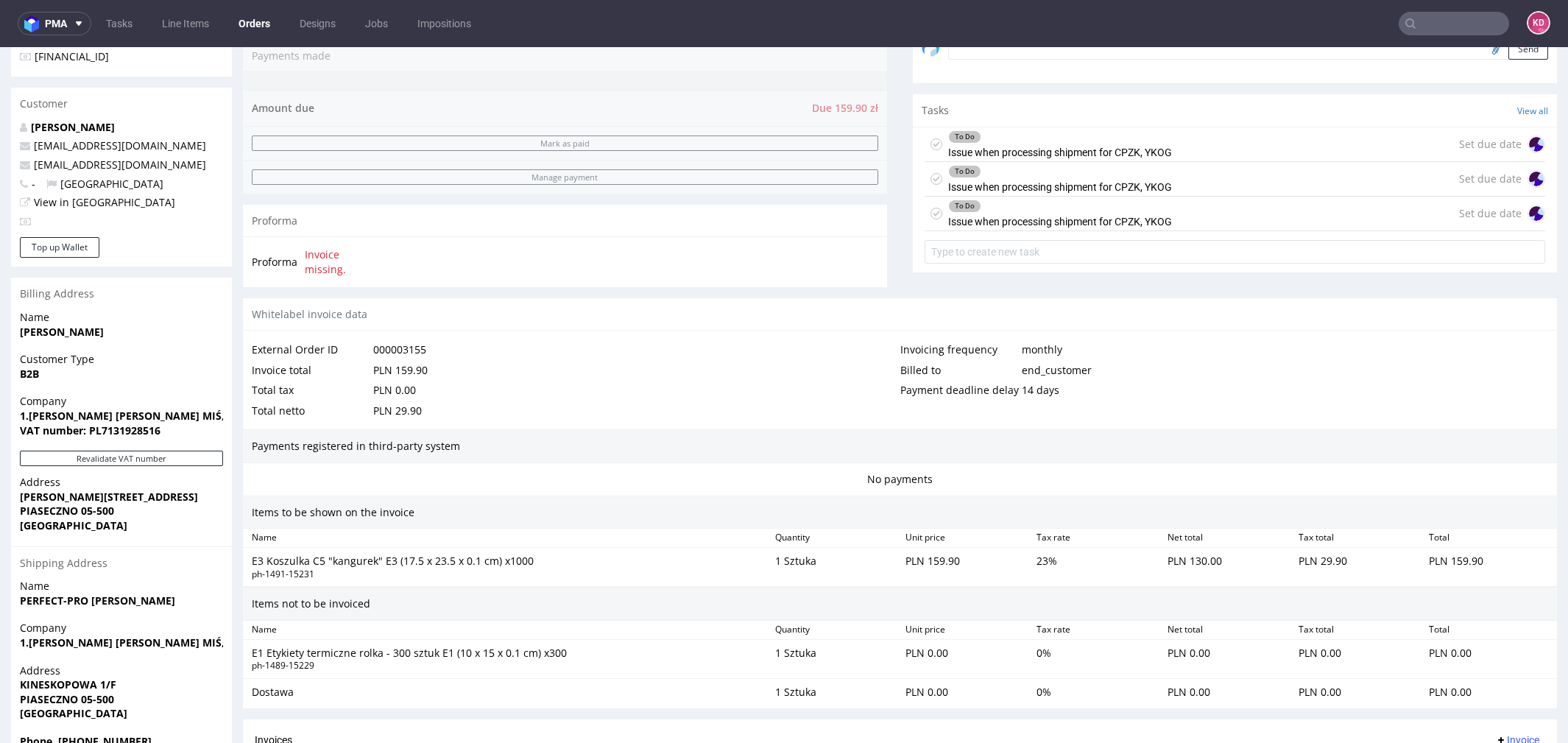
click at [933, 140] on div "To Do Issue when processing shipment for CPZK, YKOG" at bounding box center [1048, 144] width 248 height 34
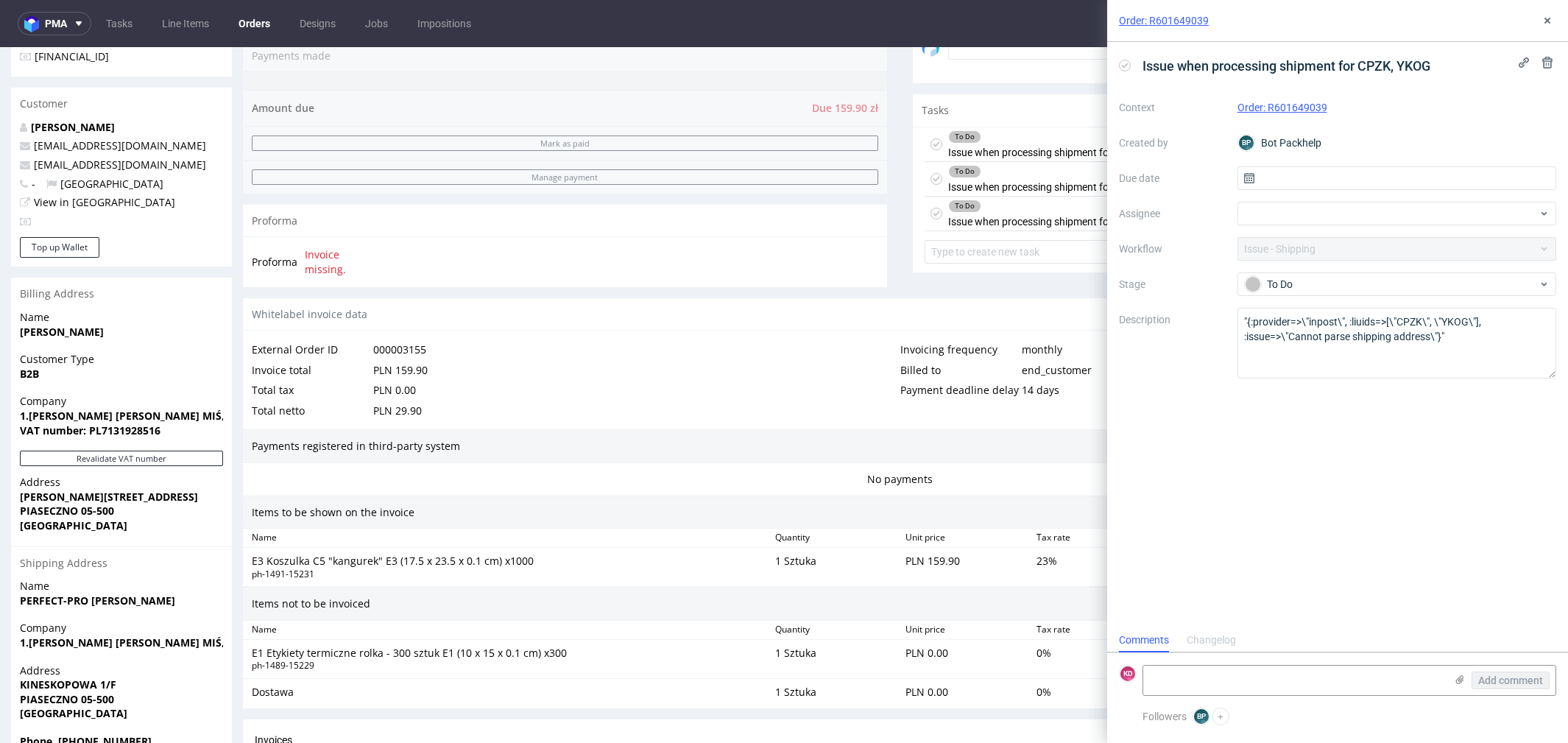
scroll to position [11, 0]
click at [1548, 18] on icon at bounding box center [1548, 21] width 11 height 11
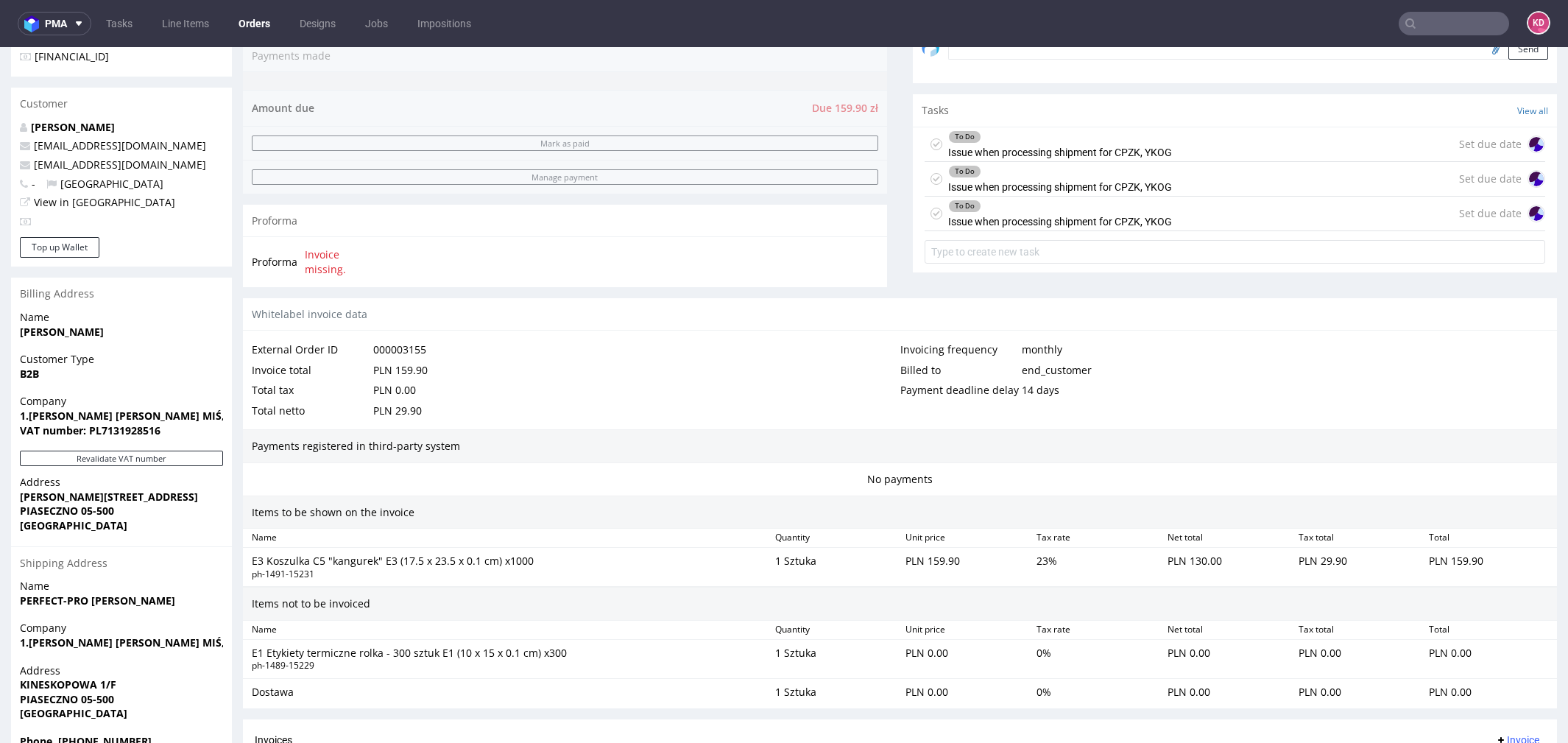
click at [934, 144] on use at bounding box center [937, 144] width 7 height 5
click at [930, 180] on icon at bounding box center [936, 179] width 11 height 11
click at [930, 215] on icon at bounding box center [936, 213] width 11 height 11
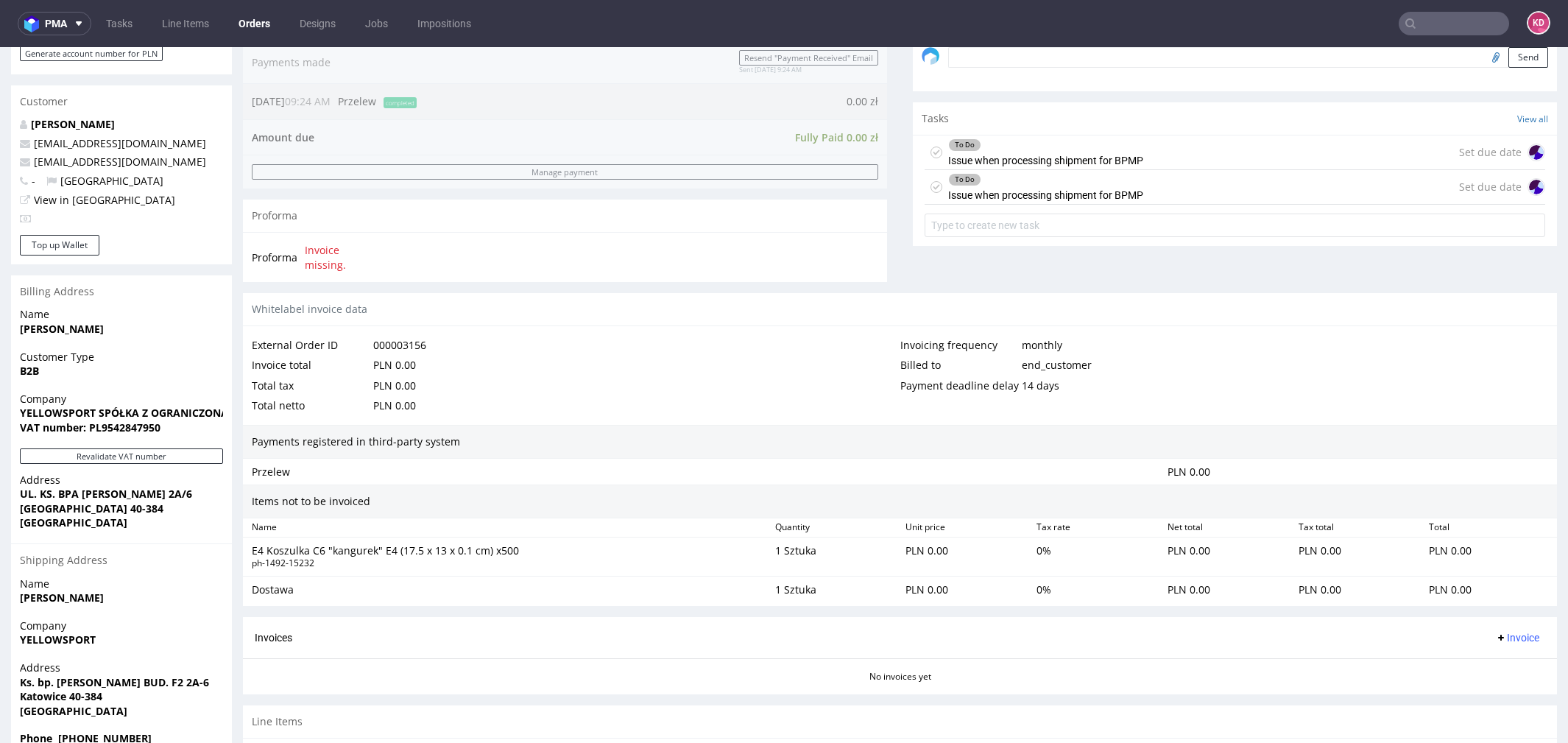
scroll to position [545, 0]
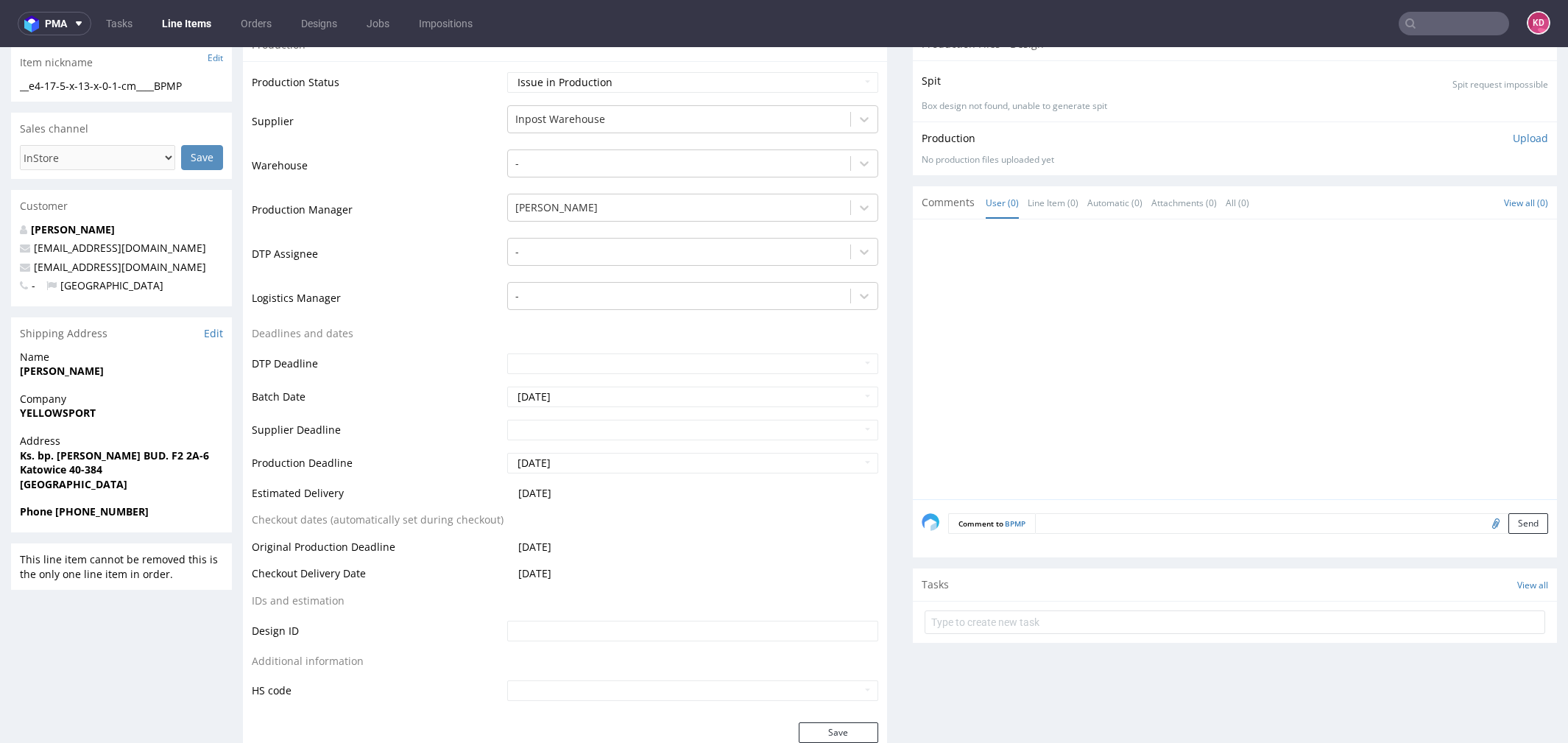
scroll to position [252, 0]
click at [215, 336] on link "Edit" at bounding box center [213, 336] width 19 height 15
click at [1451, 20] on input "text" at bounding box center [1454, 23] width 111 height 24
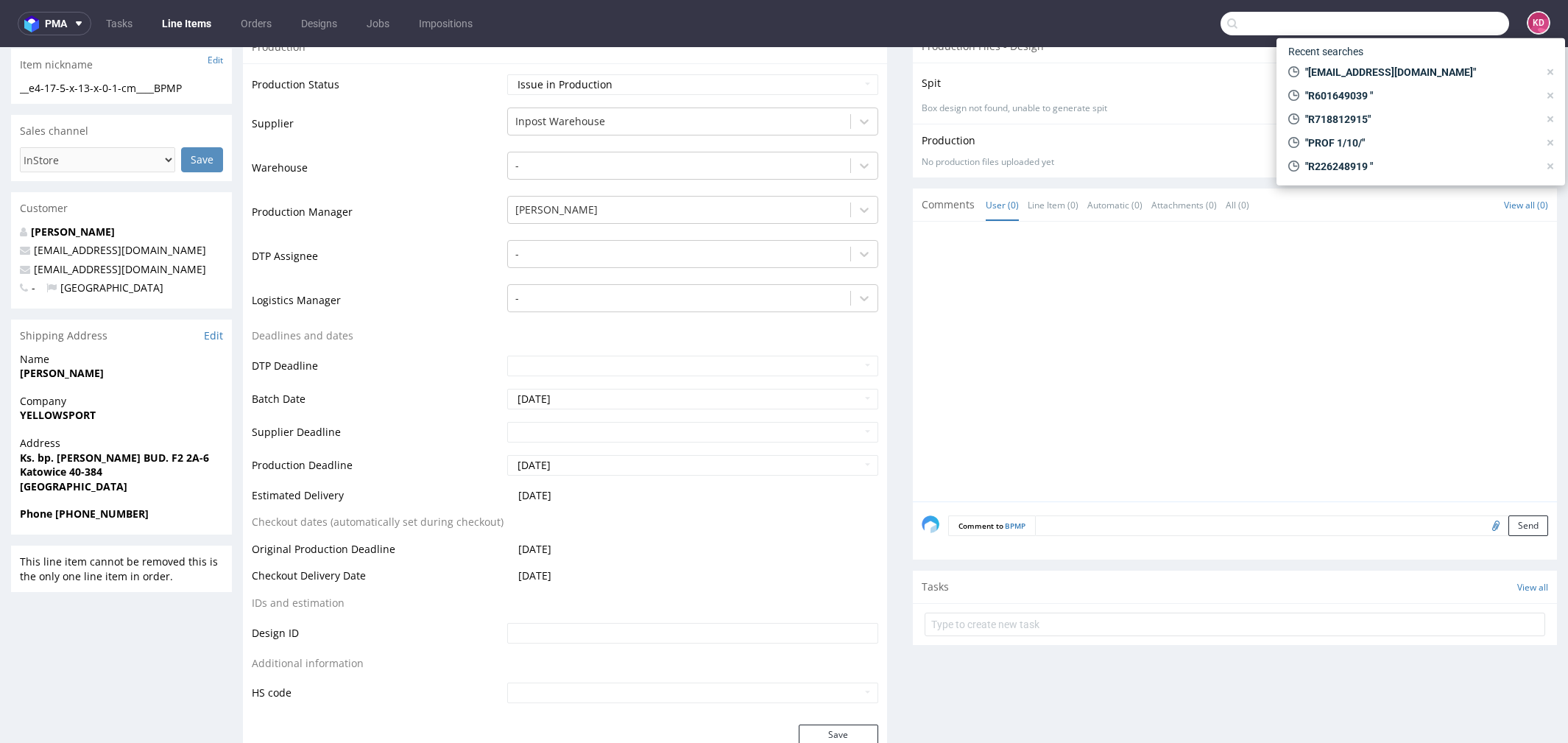
paste input "R311371961"
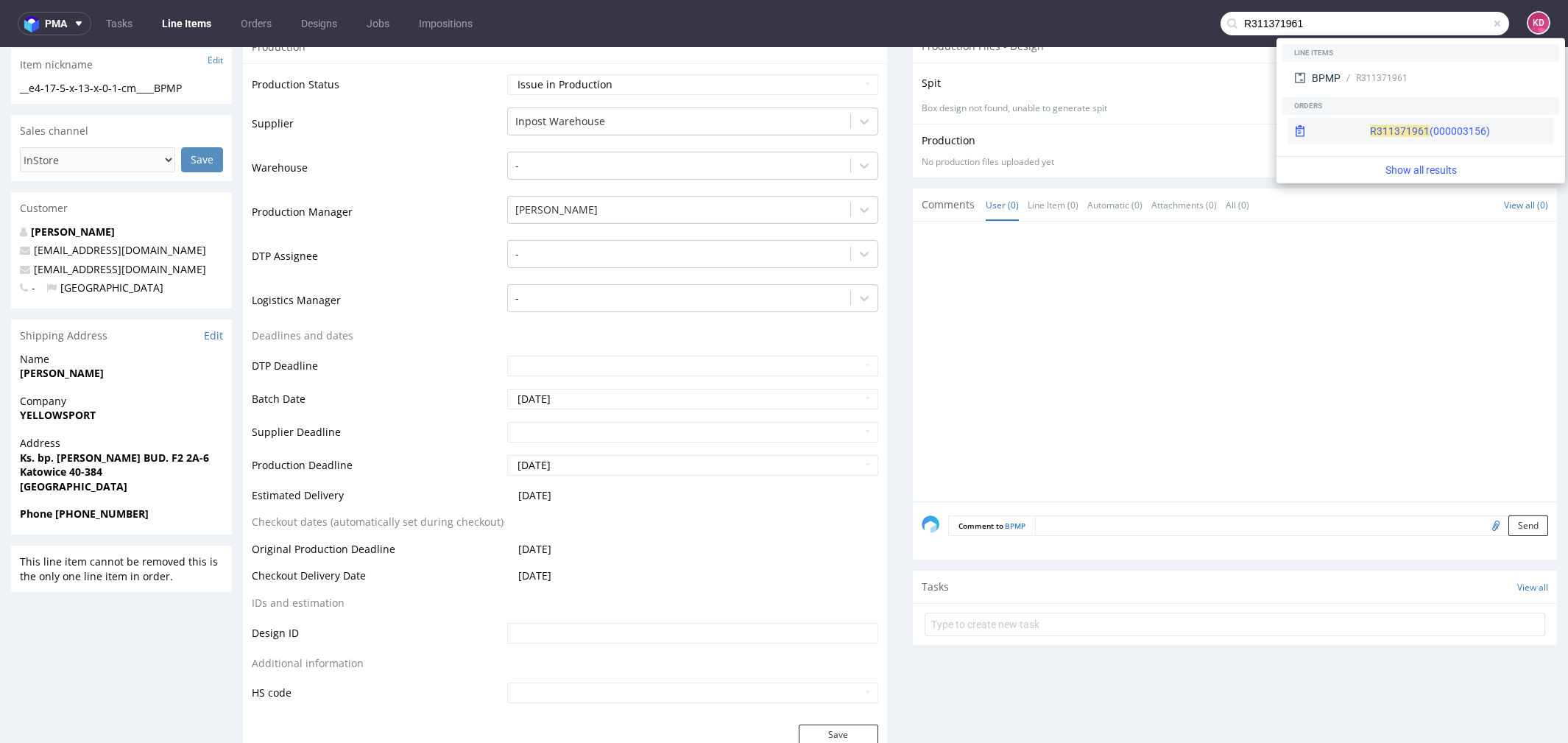
type input "R311371961"
click at [1379, 134] on div "R311371961 (000003156)" at bounding box center [1430, 131] width 120 height 15
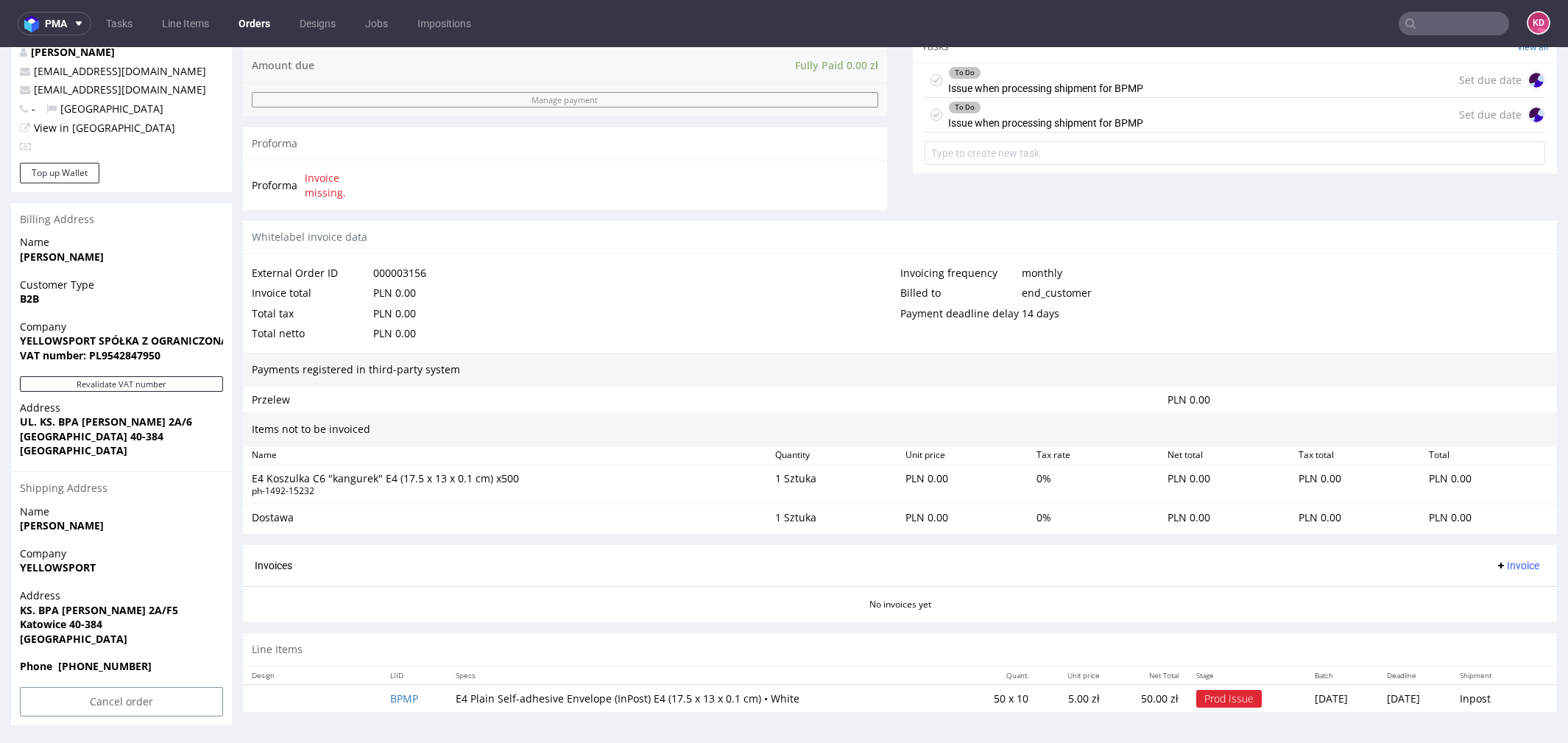
scroll to position [4, 0]
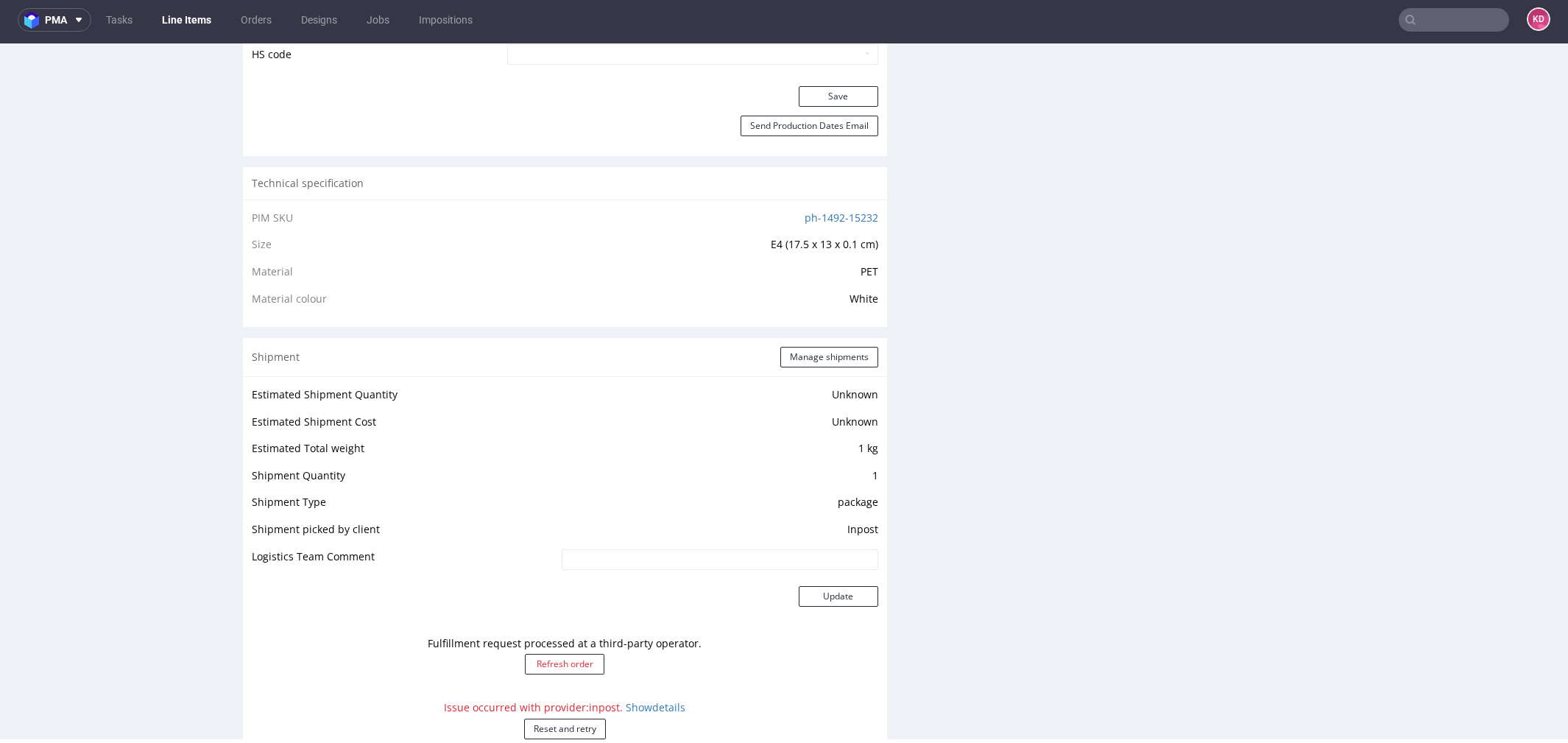
scroll to position [1070, 0]
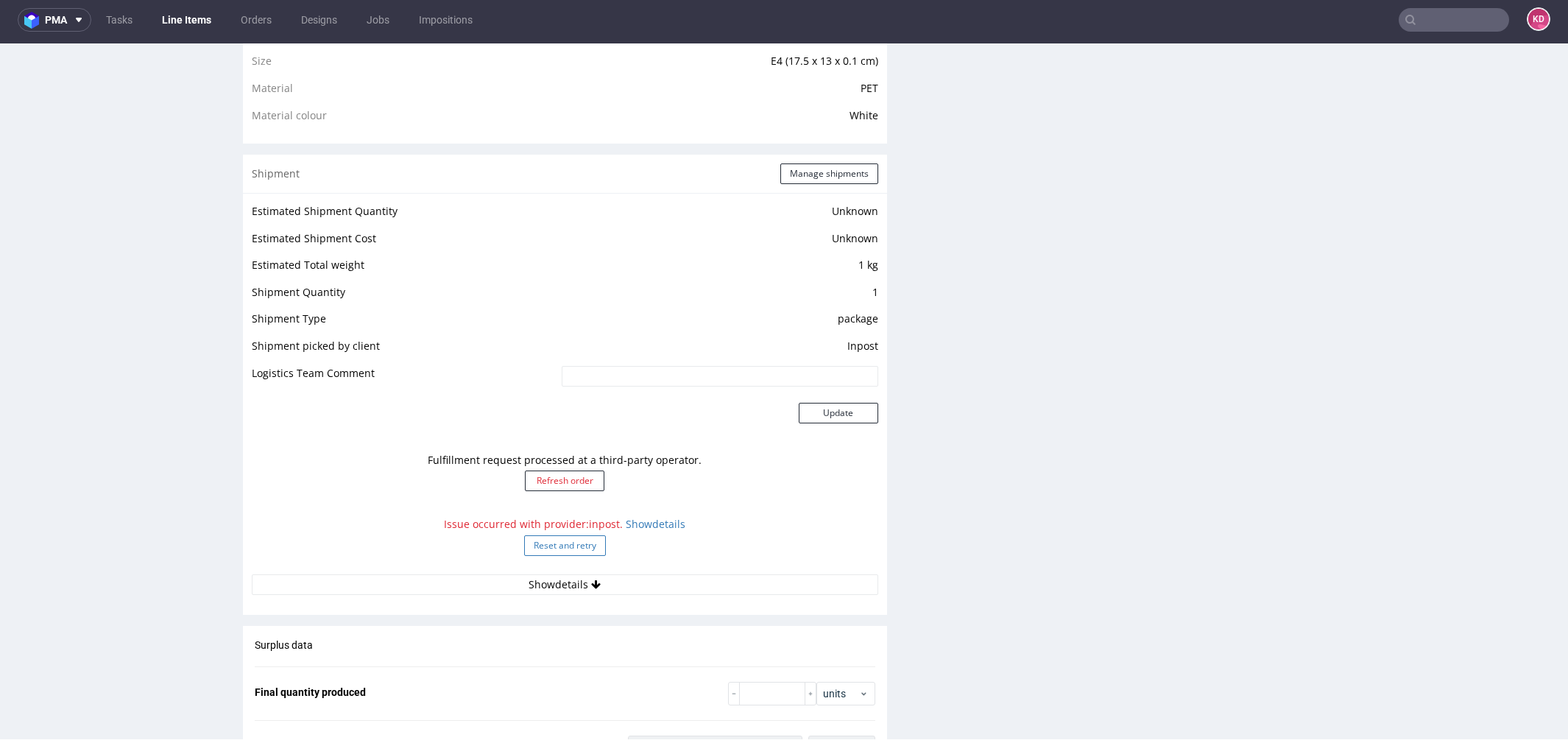
click at [569, 545] on button "Reset and retry" at bounding box center [566, 545] width 82 height 21
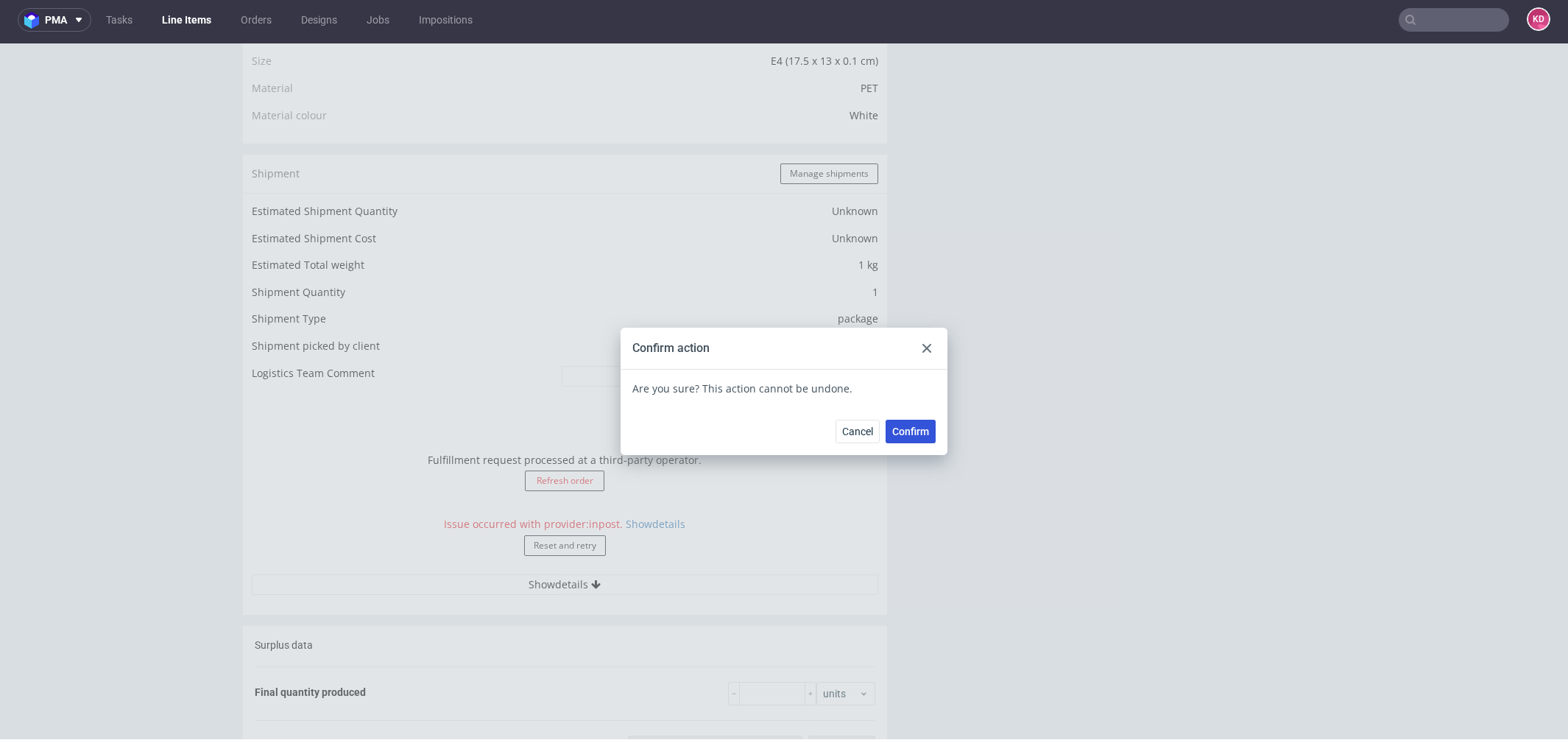
click at [904, 431] on span "Confirm" at bounding box center [911, 431] width 37 height 11
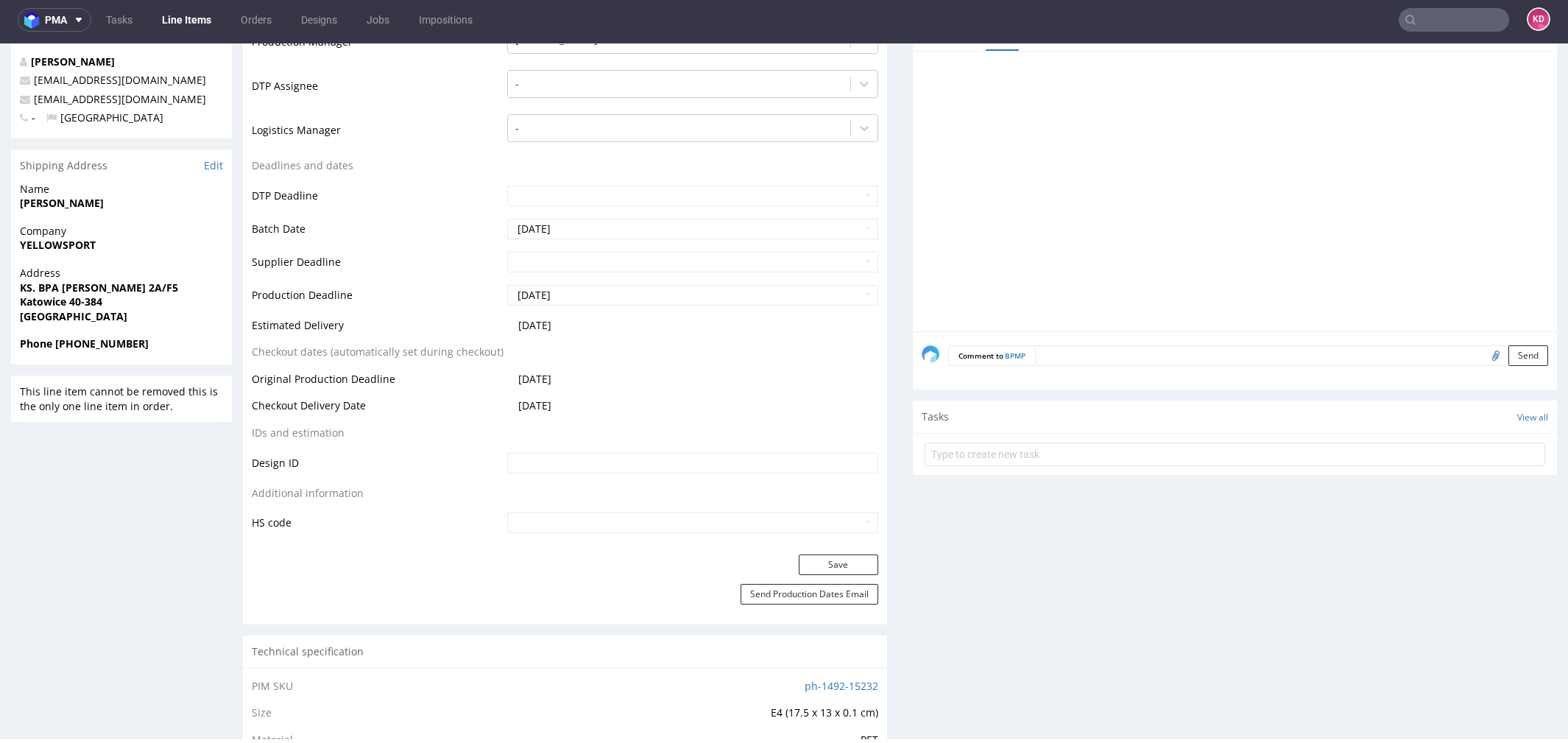
scroll to position [0, 0]
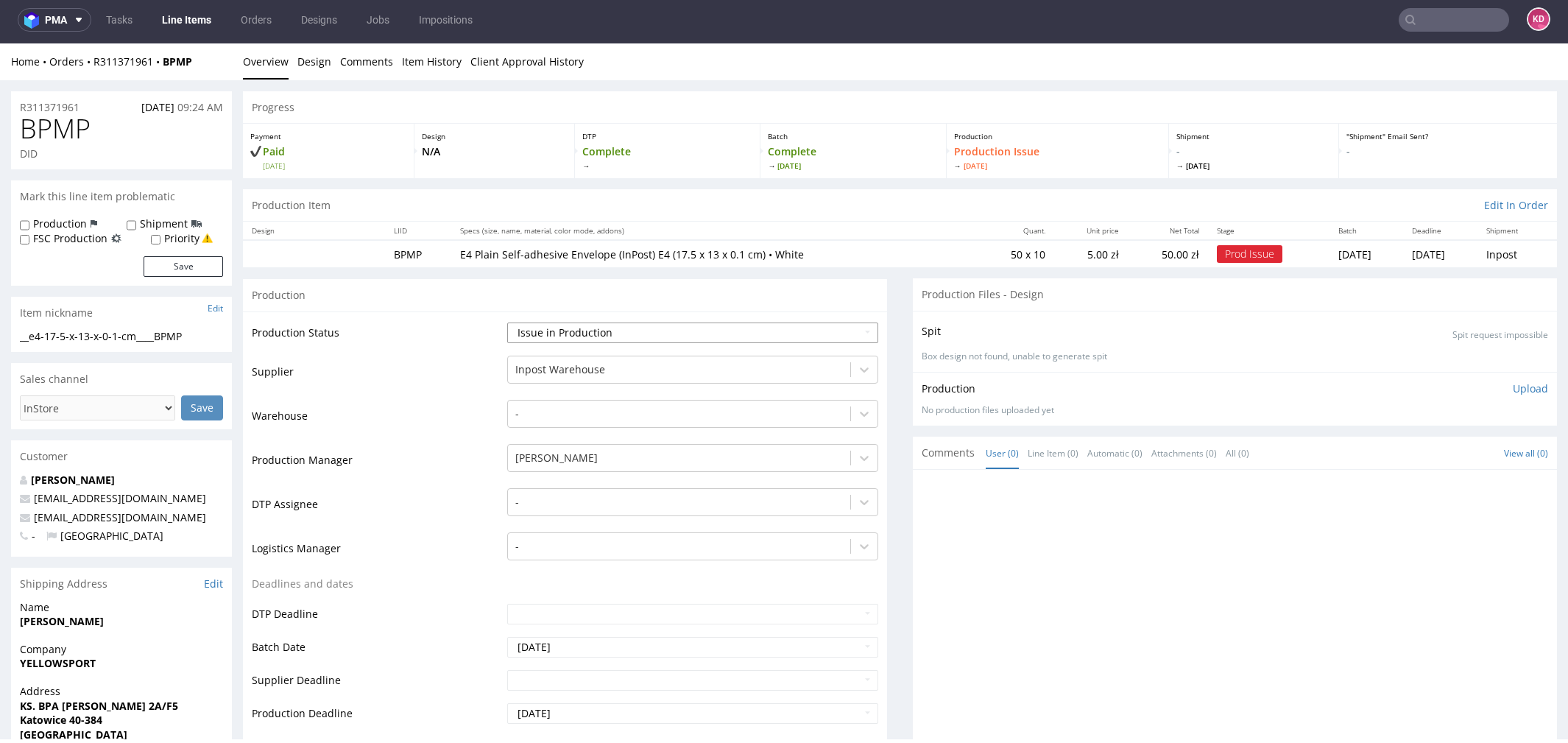
click at [669, 329] on select "Waiting for Artwork Waiting for Diecut Waiting for Mockup Waiting for DTP Waiti…" at bounding box center [693, 332] width 371 height 21
select select "sent_to_warehouse_fulfillment"
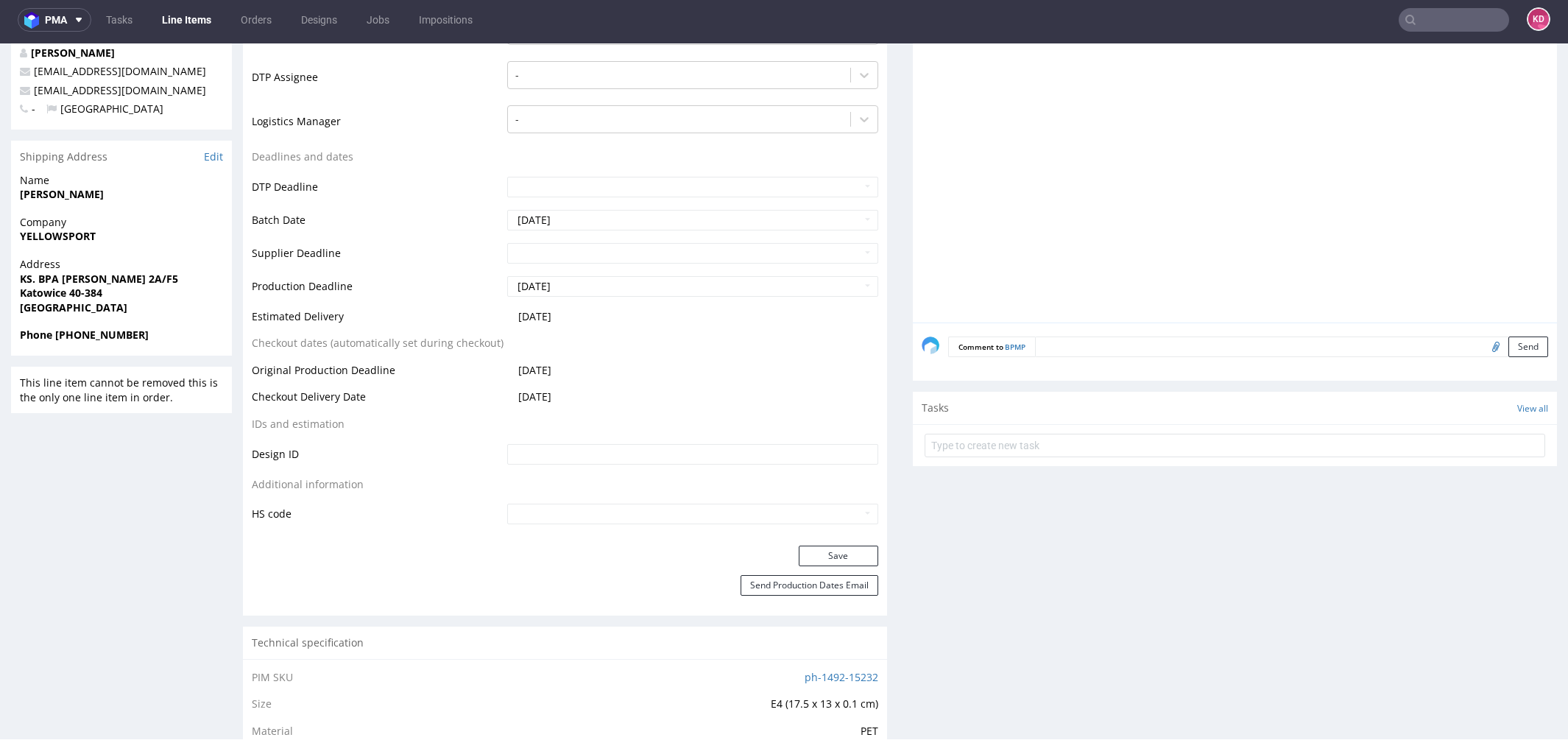
scroll to position [438, 0]
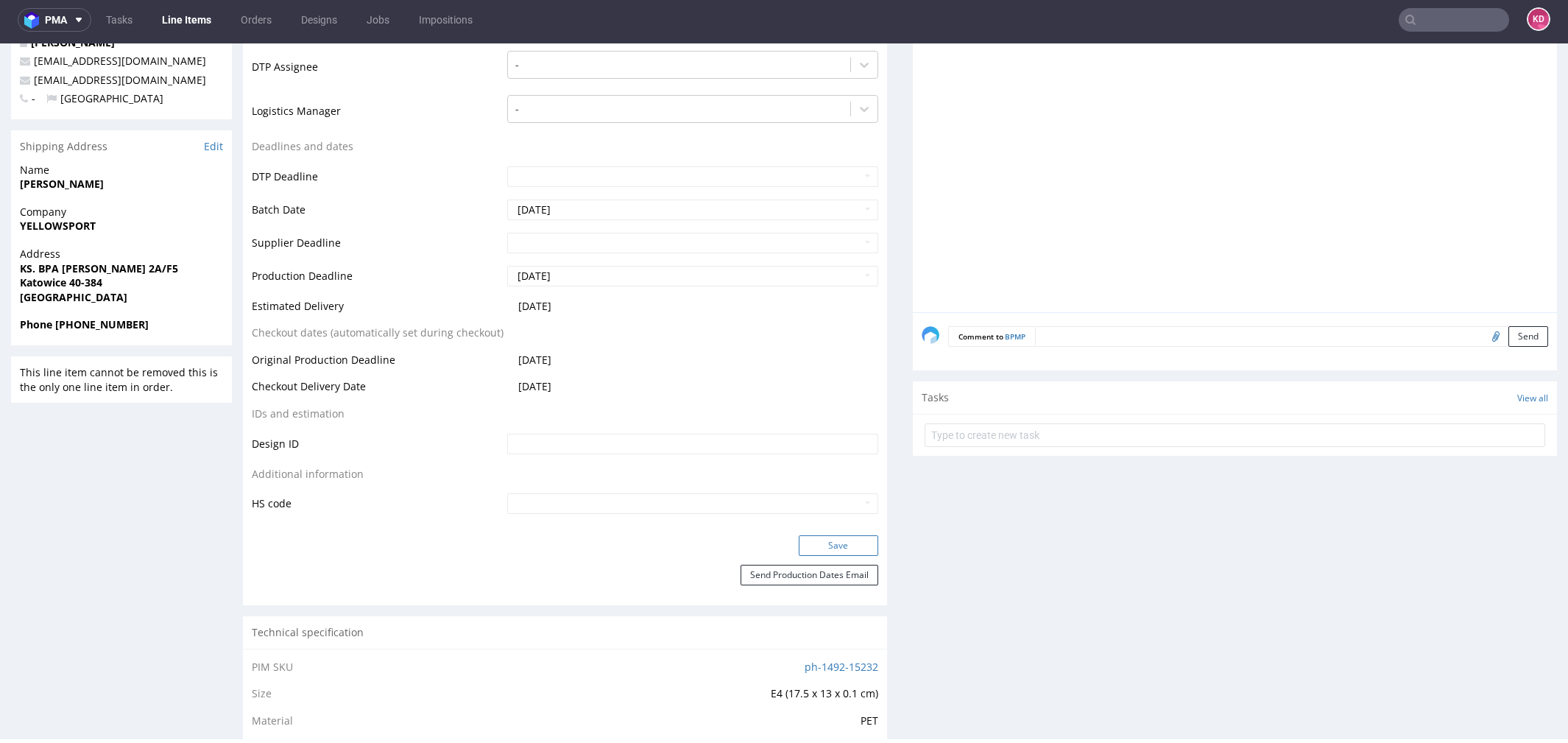
click at [825, 545] on button "Save" at bounding box center [839, 545] width 80 height 21
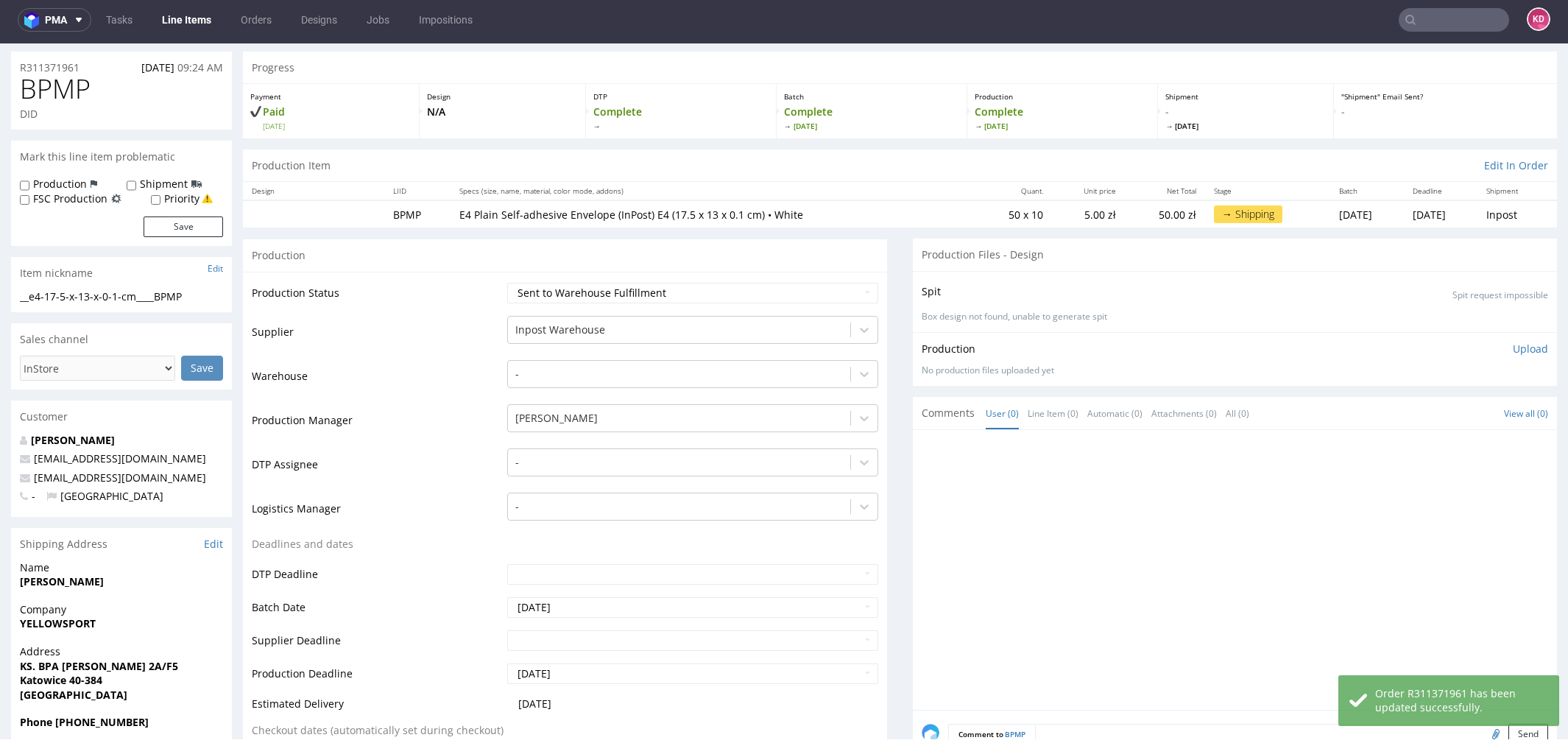
scroll to position [0, 0]
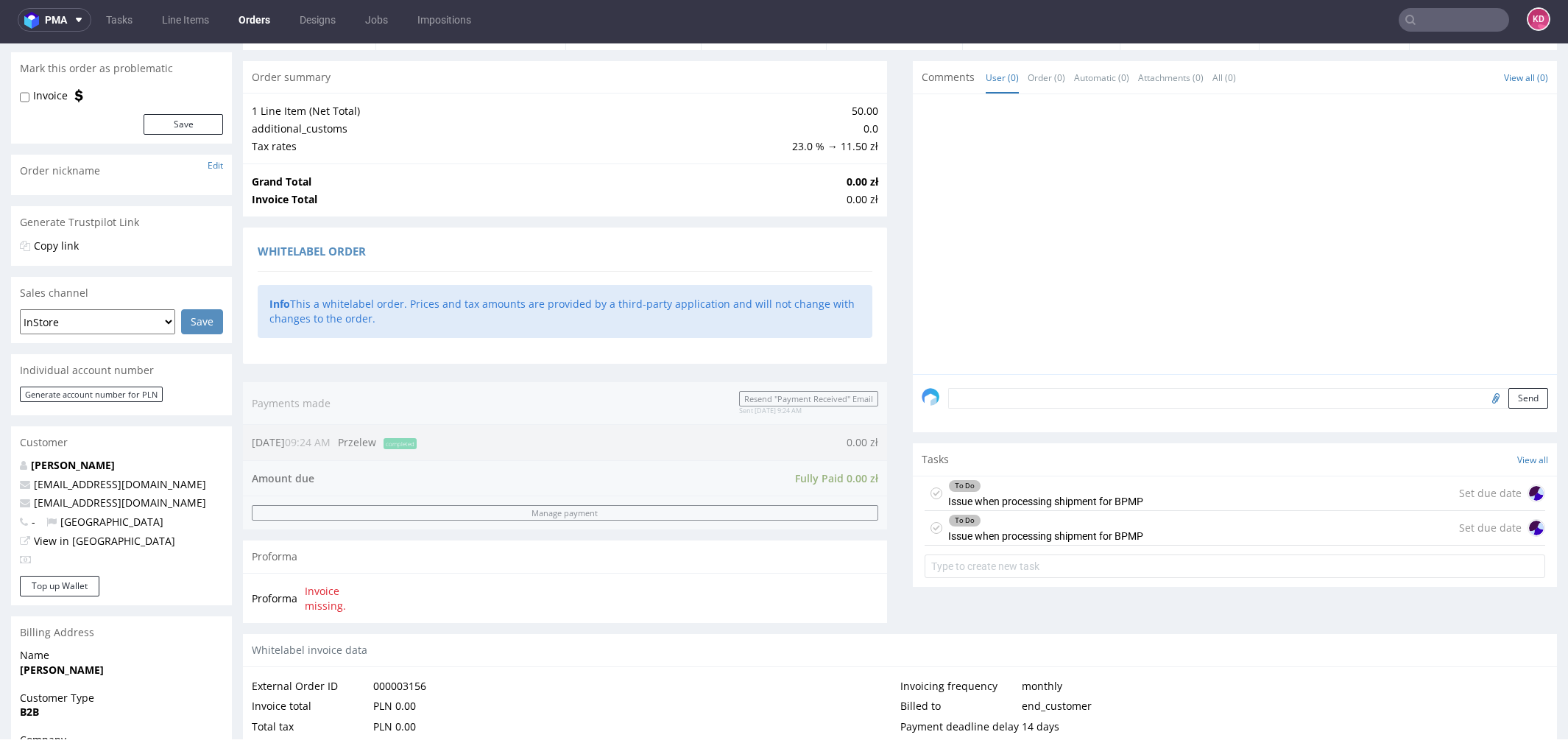
scroll to position [157, 0]
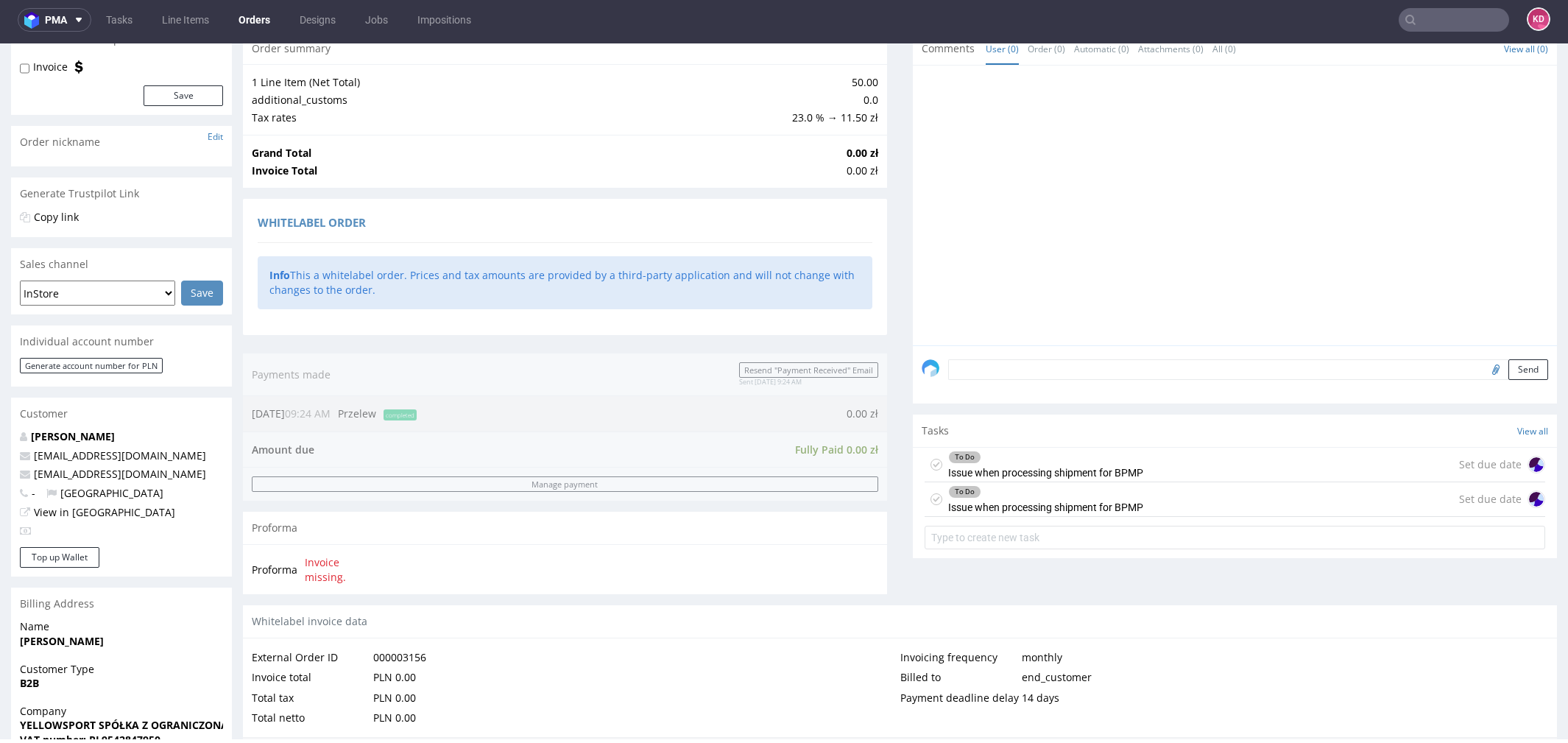
click at [930, 467] on icon at bounding box center [936, 465] width 11 height 11
click at [930, 503] on icon at bounding box center [936, 499] width 11 height 11
click at [976, 578] on div "Comments User (0) Order (0) Automatic (0) Attachments (0) All (0) View all (0) …" at bounding box center [1235, 319] width 644 height 573
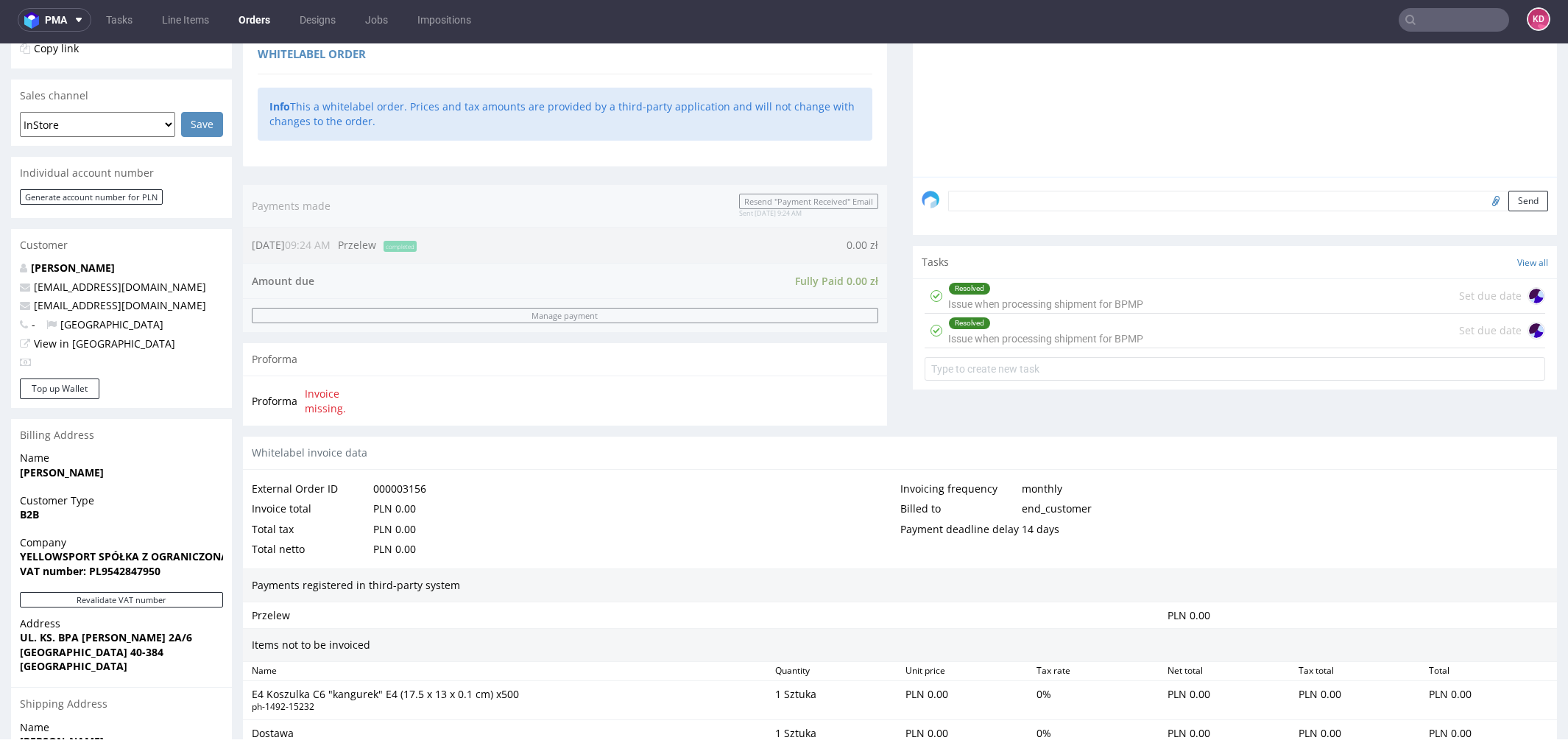
scroll to position [545, 0]
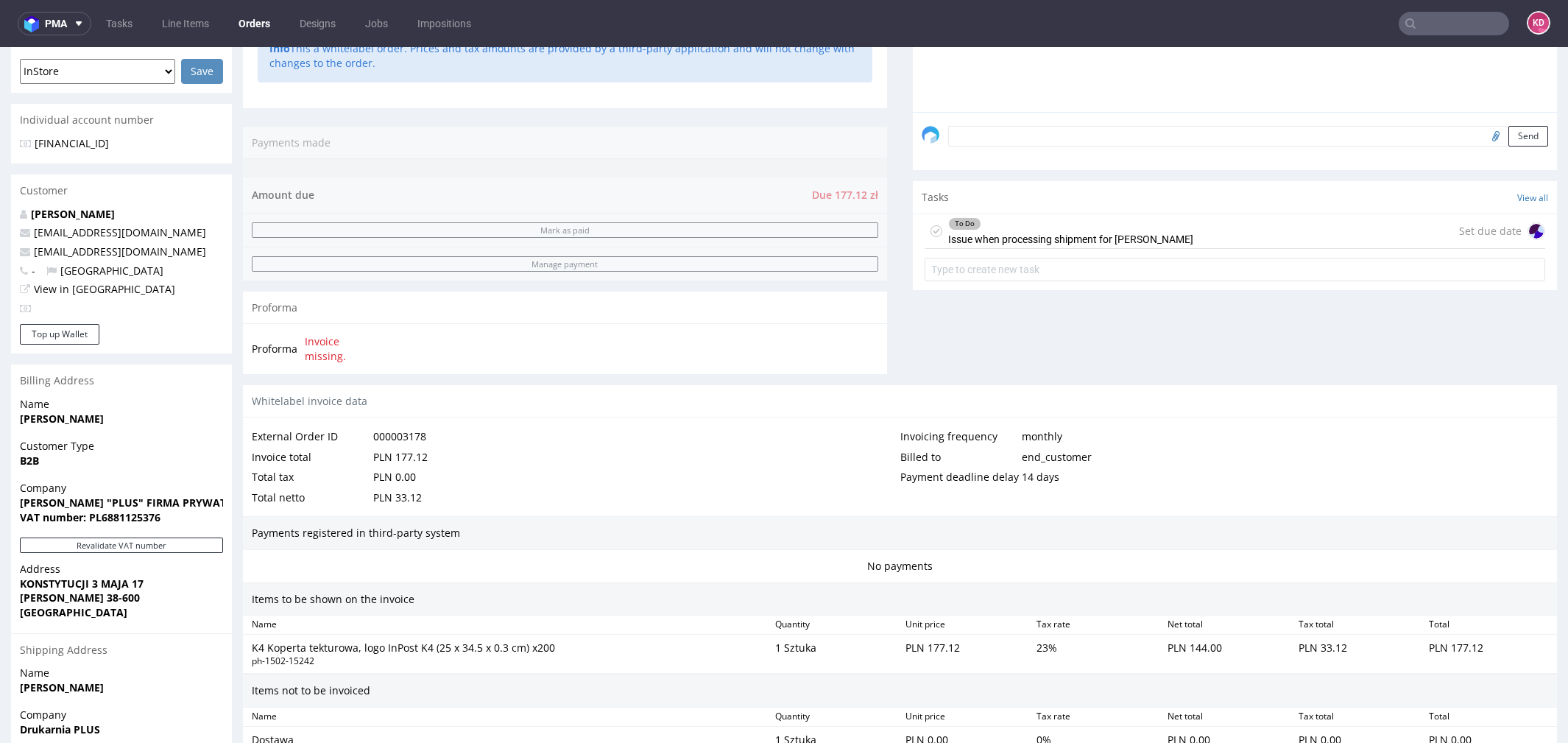
scroll to position [597, 0]
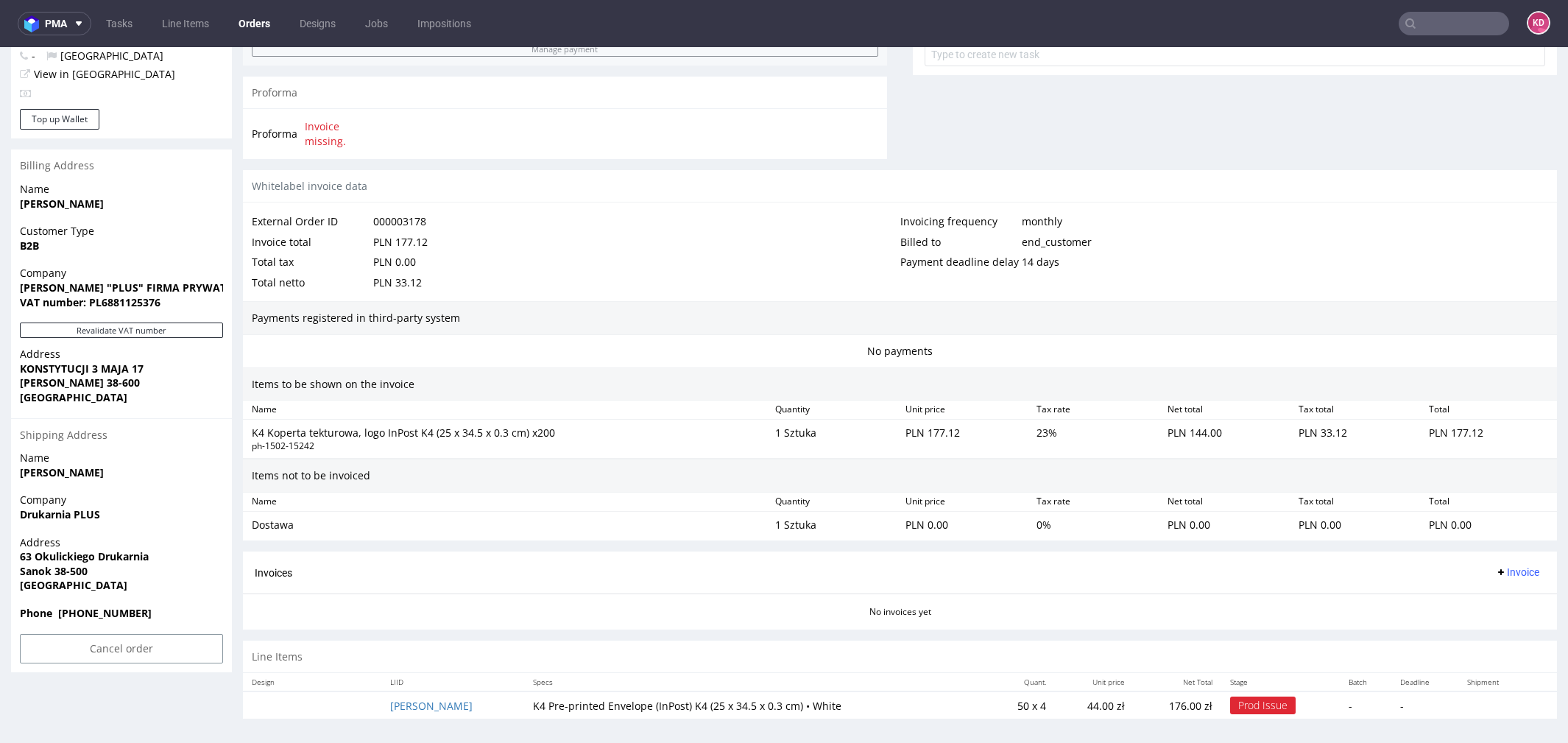
click at [157, 556] on span "63 Okulickiego Drukarnia" at bounding box center [121, 557] width 203 height 15
click at [146, 551] on strong "63 Okulickiego Drukarnia" at bounding box center [84, 556] width 129 height 14
drag, startPoint x: 98, startPoint y: 556, endPoint x: 18, endPoint y: 553, distance: 80.1
click at [18, 554] on div "Address [STREET_ADDRESS]" at bounding box center [120, 571] width 220 height 71
copy strong "63 Okulickiego"
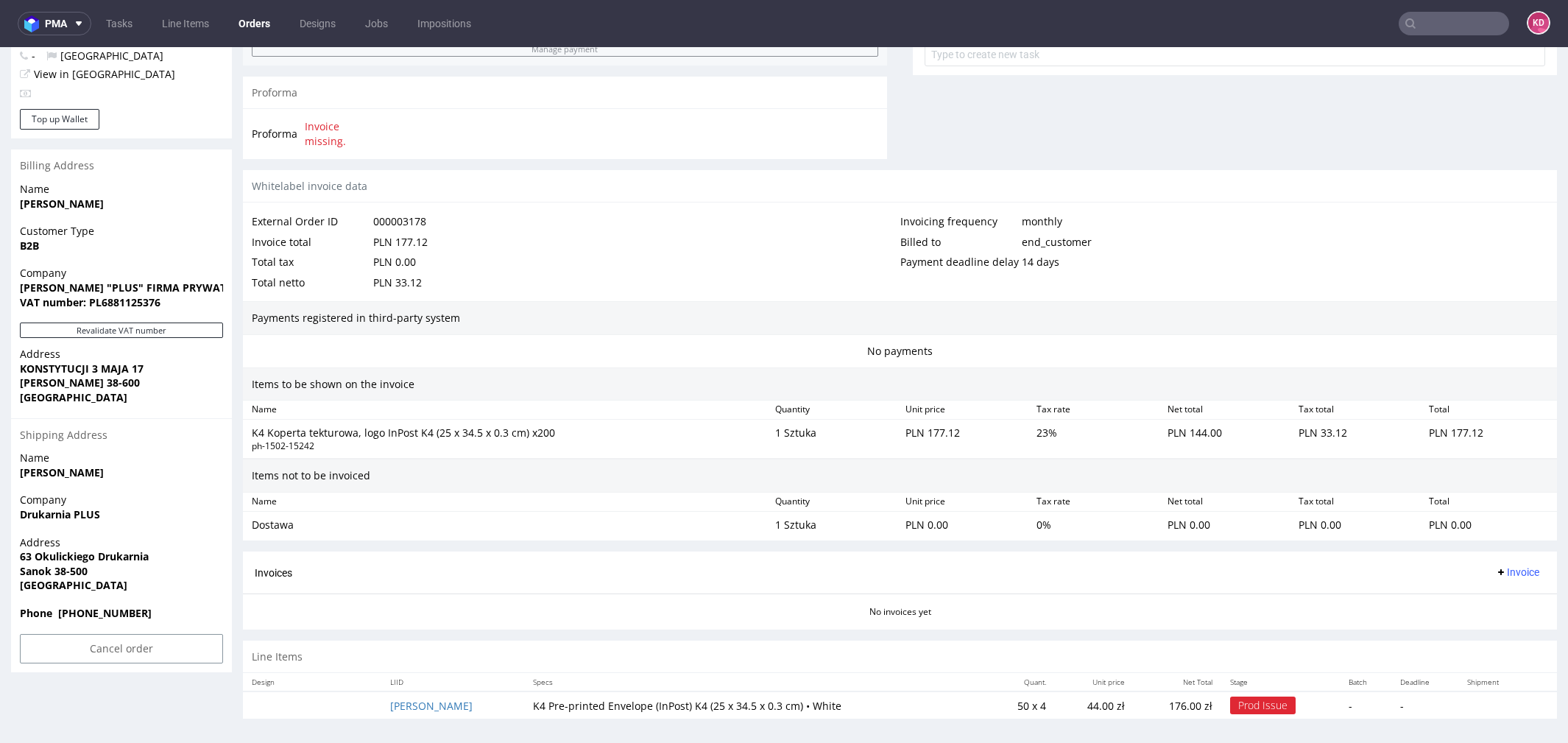
click at [152, 536] on span "Address" at bounding box center [121, 543] width 203 height 15
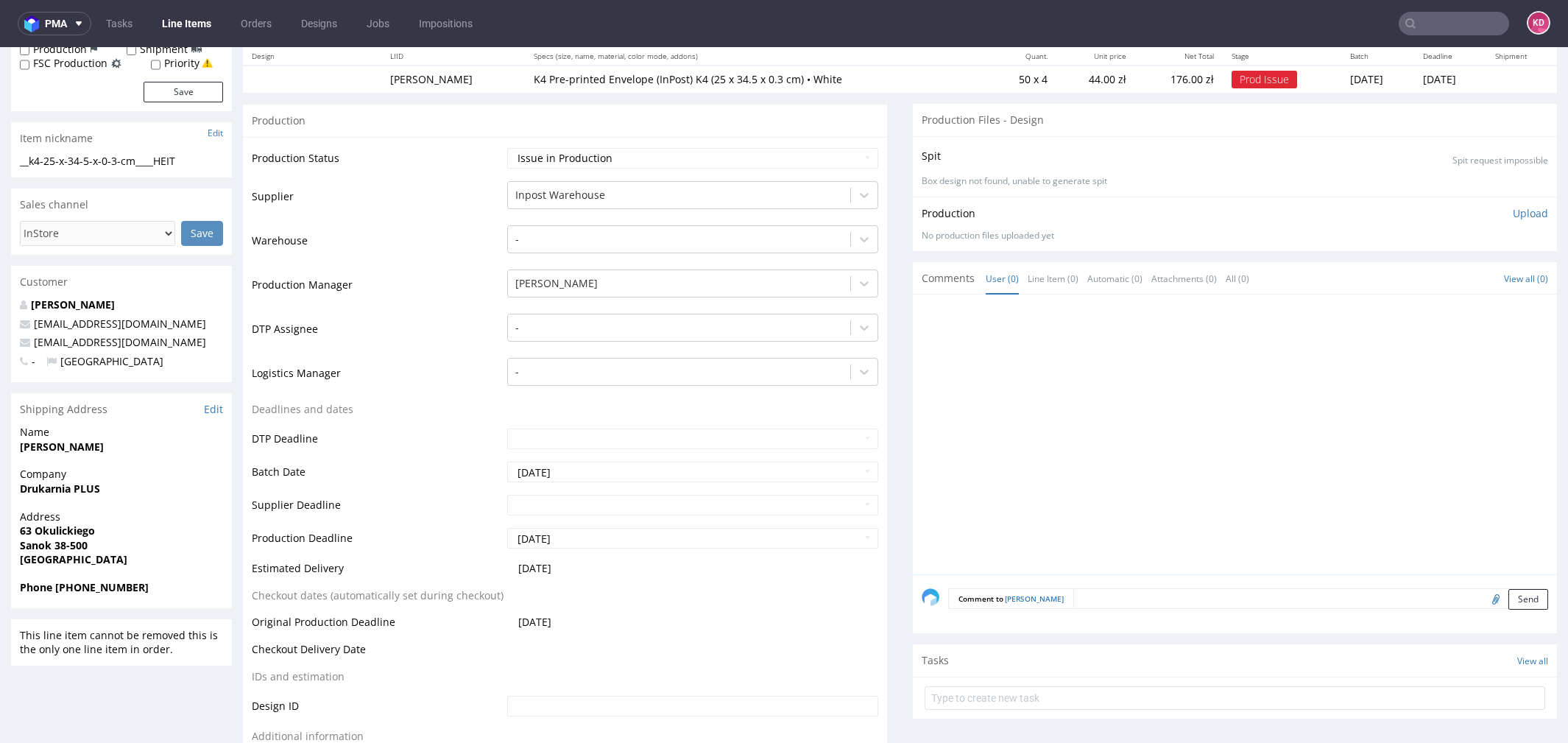
scroll to position [248, 0]
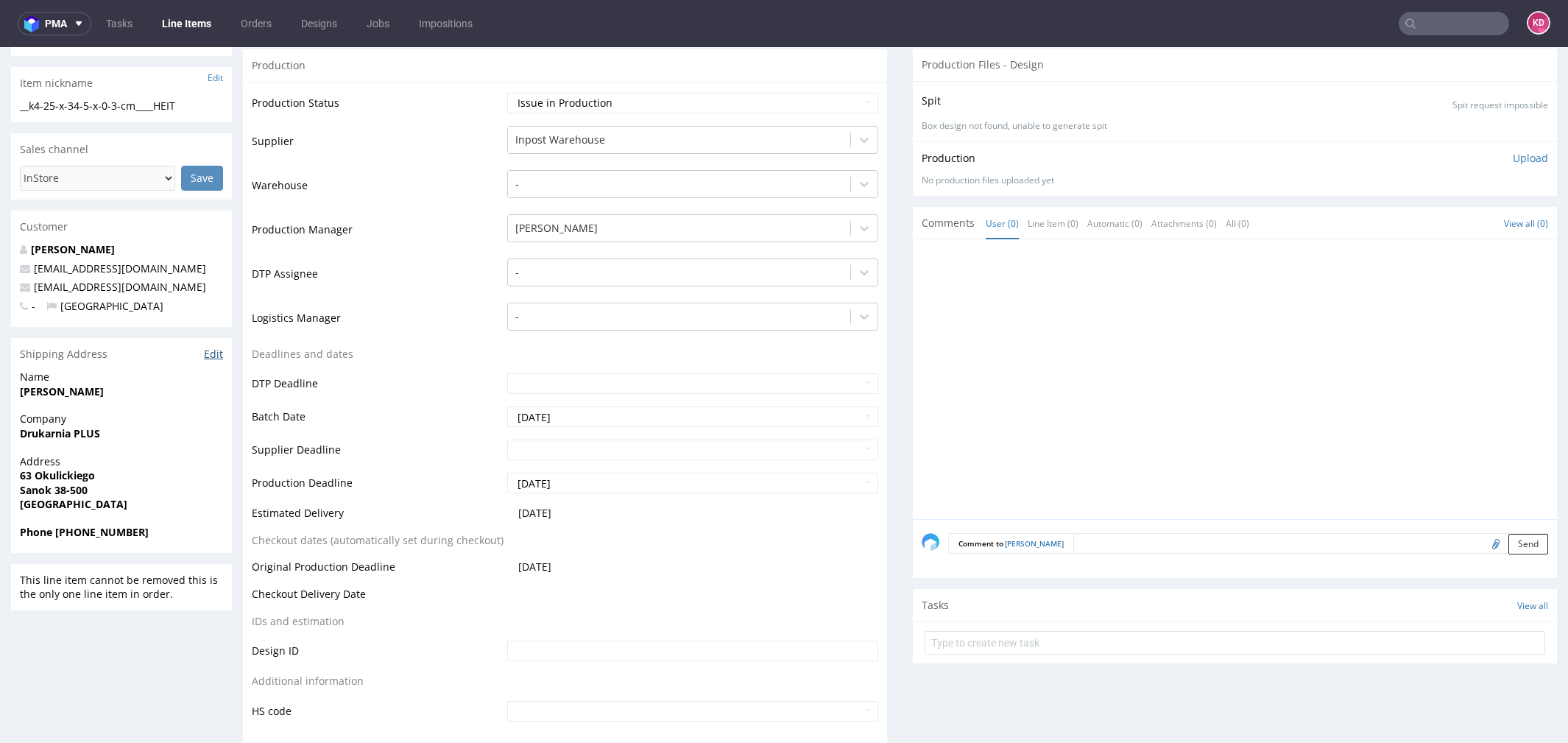
click at [211, 347] on link "Edit" at bounding box center [213, 354] width 19 height 15
click at [1420, 33] on input "text" at bounding box center [1454, 23] width 111 height 24
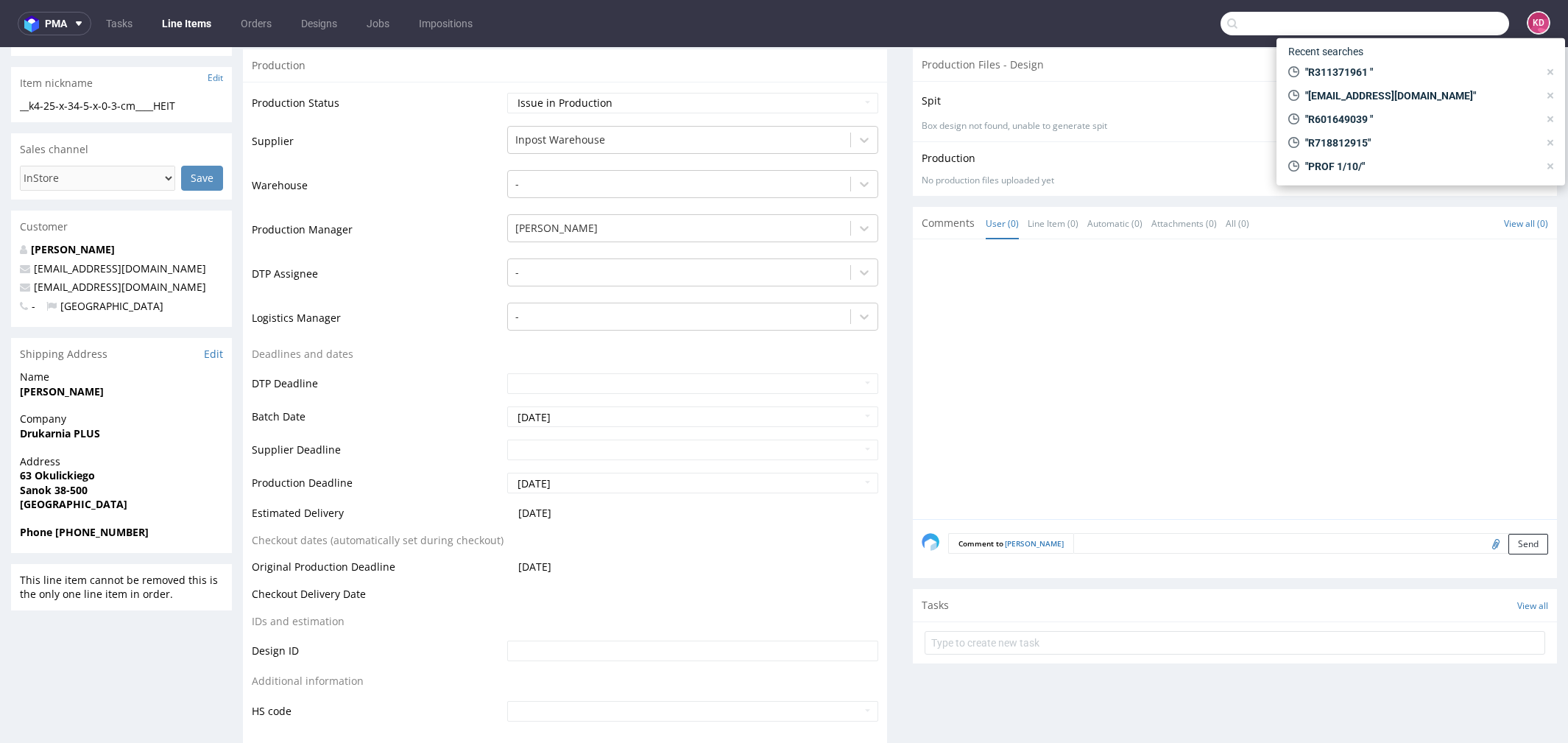
paste input "R023492595"
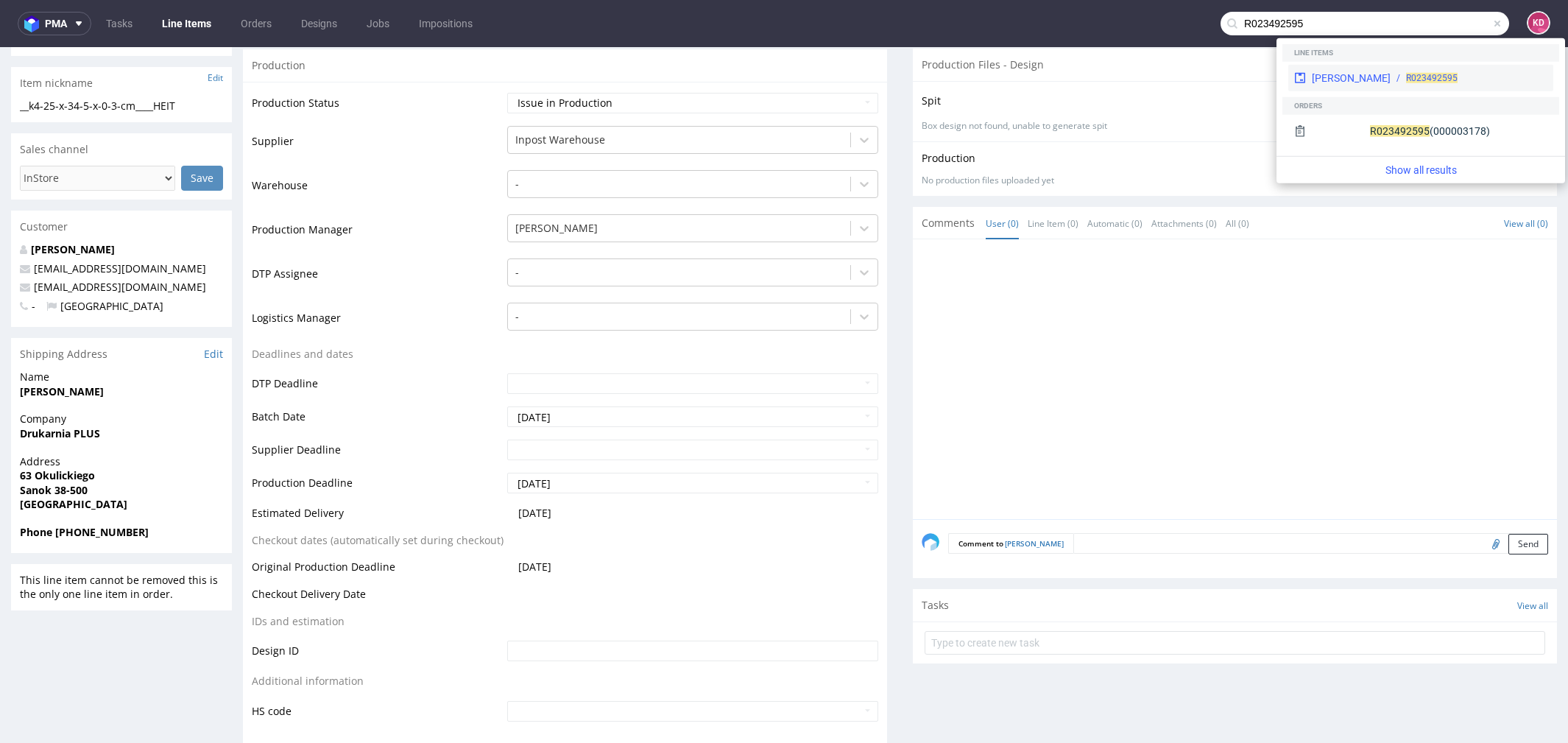
type input "R023492595"
click at [1407, 75] on span "R023492595" at bounding box center [1432, 78] width 52 height 11
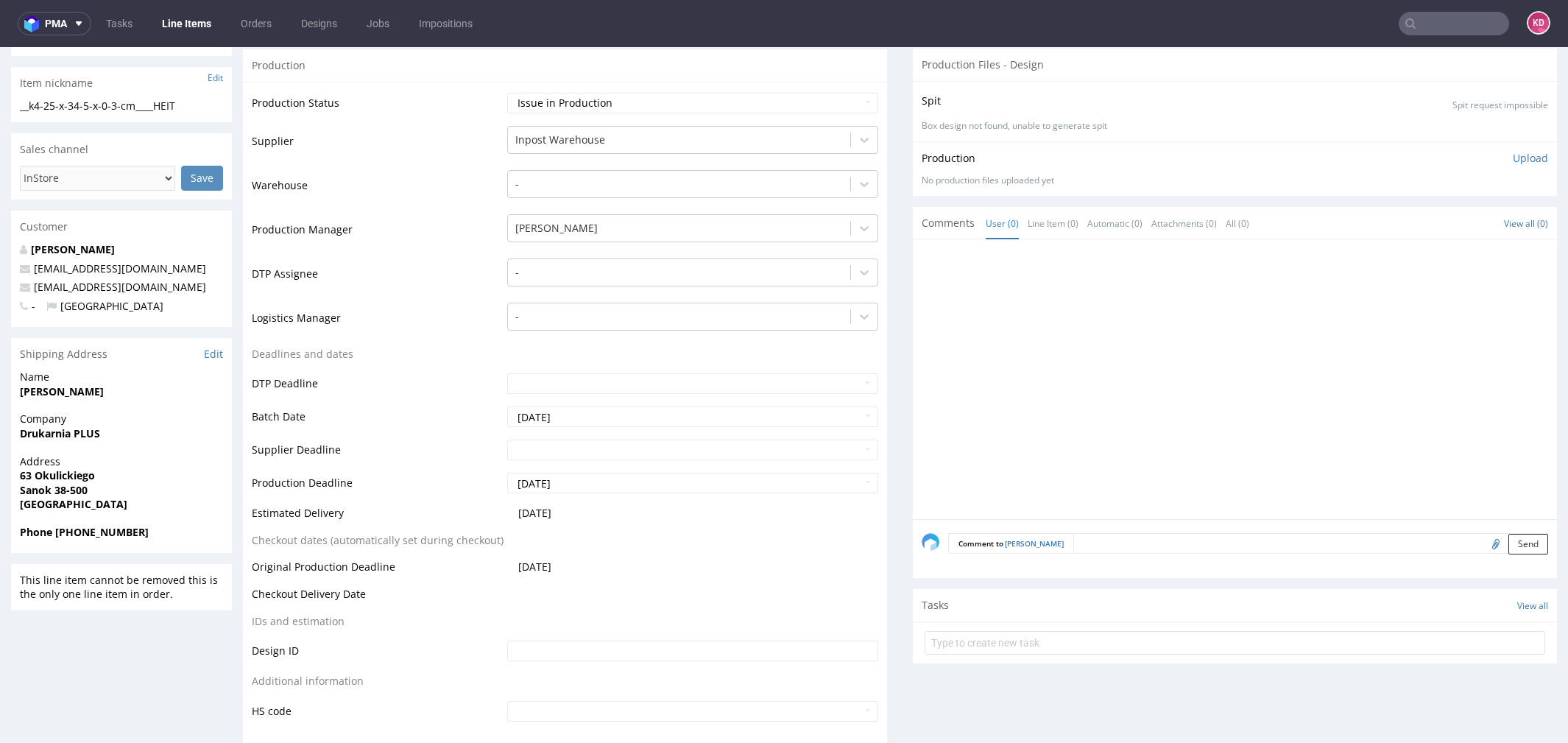
click at [1451, 8] on nav "pma Tasks Line Items Orders Designs Jobs Impositions KD" at bounding box center [784, 23] width 1568 height 47
click at [1432, 28] on input "text" at bounding box center [1454, 23] width 111 height 24
paste input "R023492595"
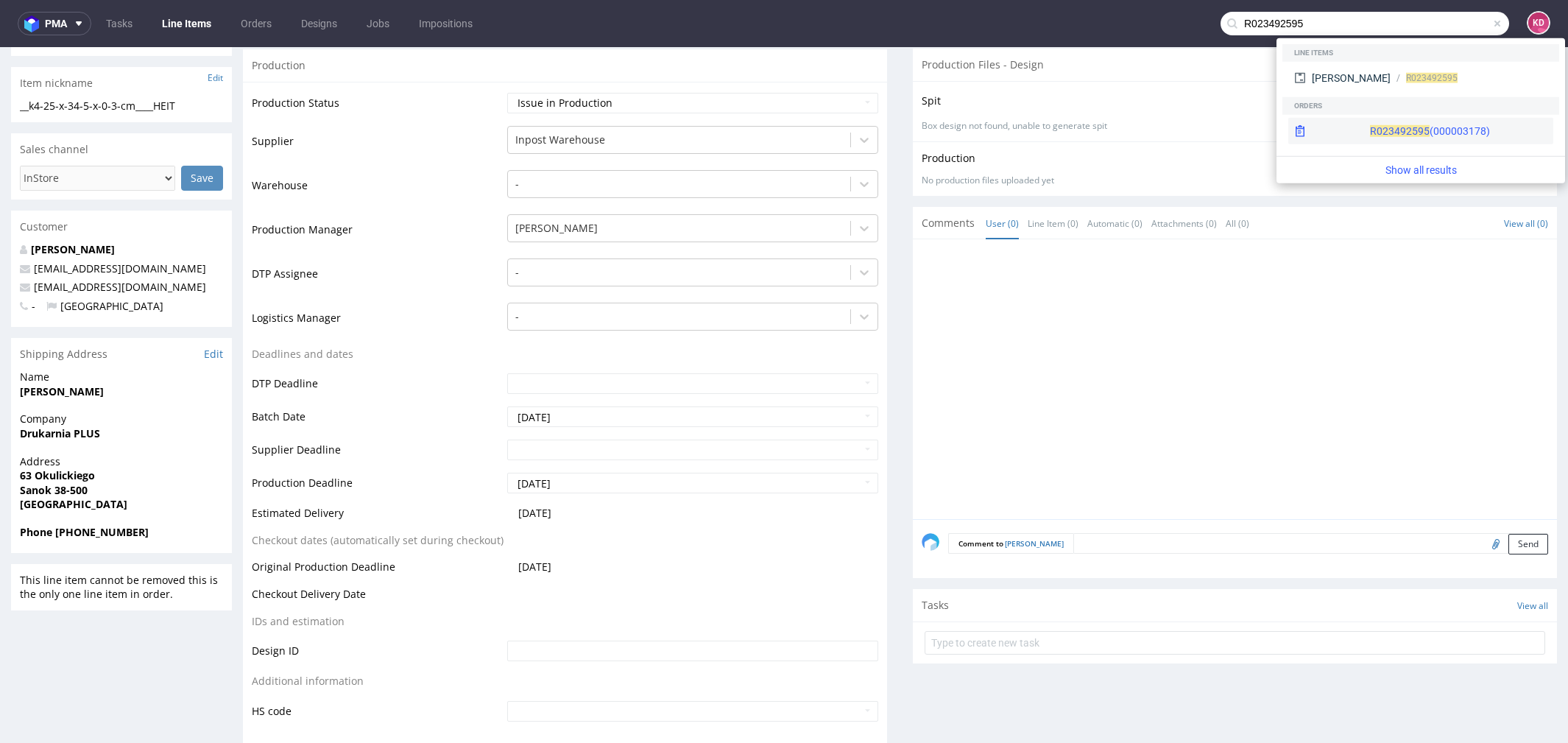
type input "R023492595"
click at [1379, 134] on div "R023492595 (000003178)" at bounding box center [1430, 131] width 120 height 15
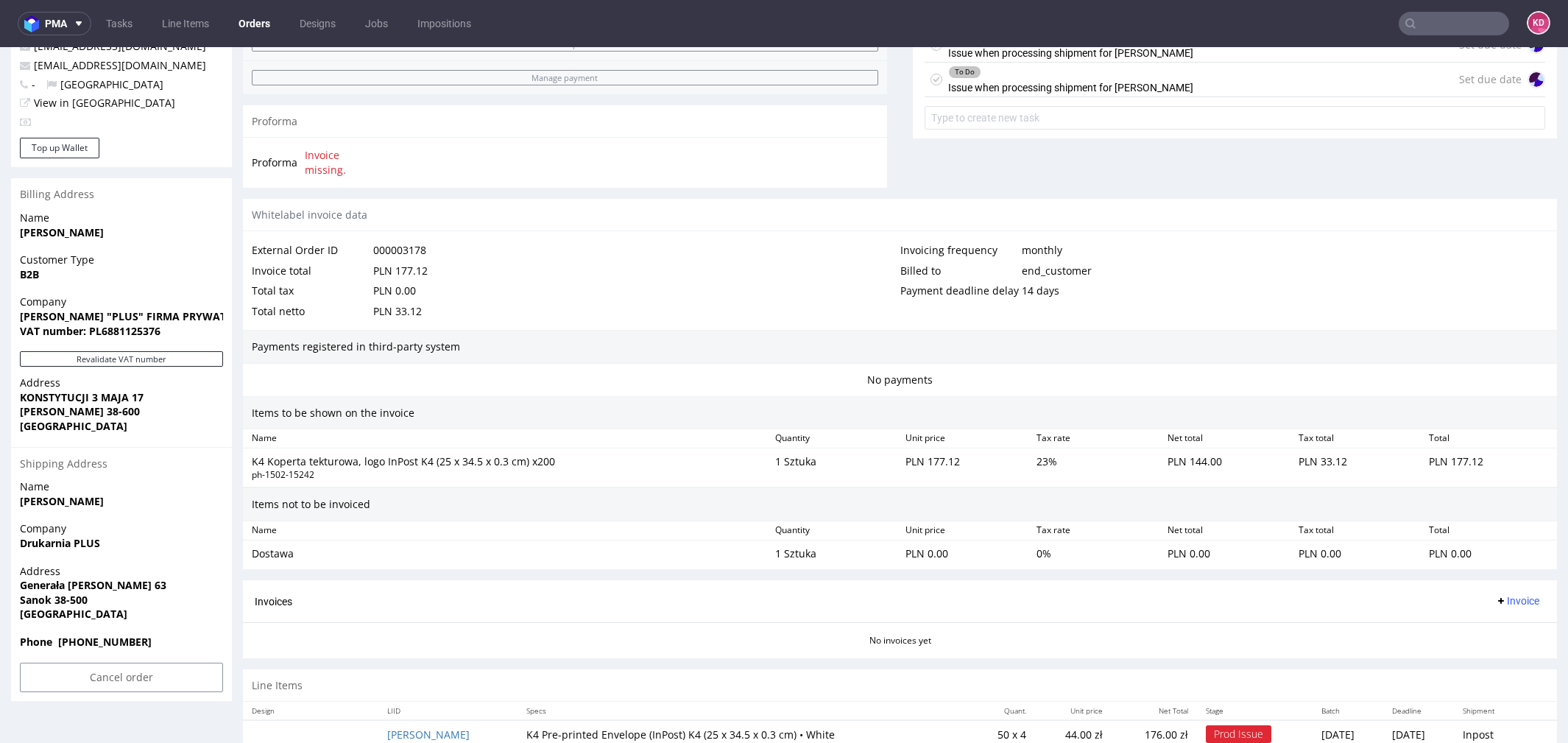
scroll to position [597, 0]
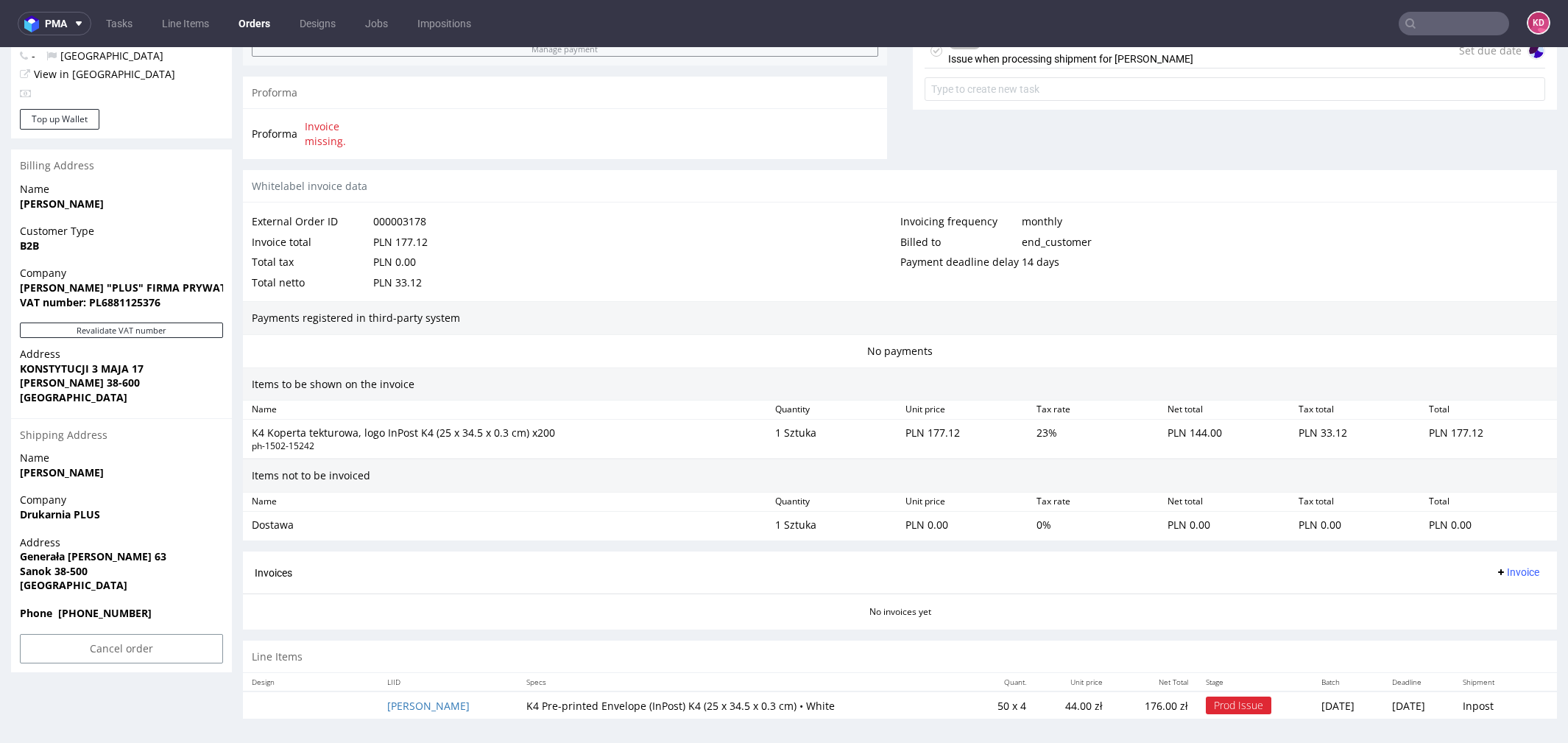
drag, startPoint x: 203, startPoint y: 554, endPoint x: 17, endPoint y: 557, distance: 186.0
click at [17, 557] on div "Address [STREET_ADDRESS][PERSON_NAME][PERSON_NAME]" at bounding box center [120, 571] width 220 height 71
copy strong "Generała [PERSON_NAME] 63"
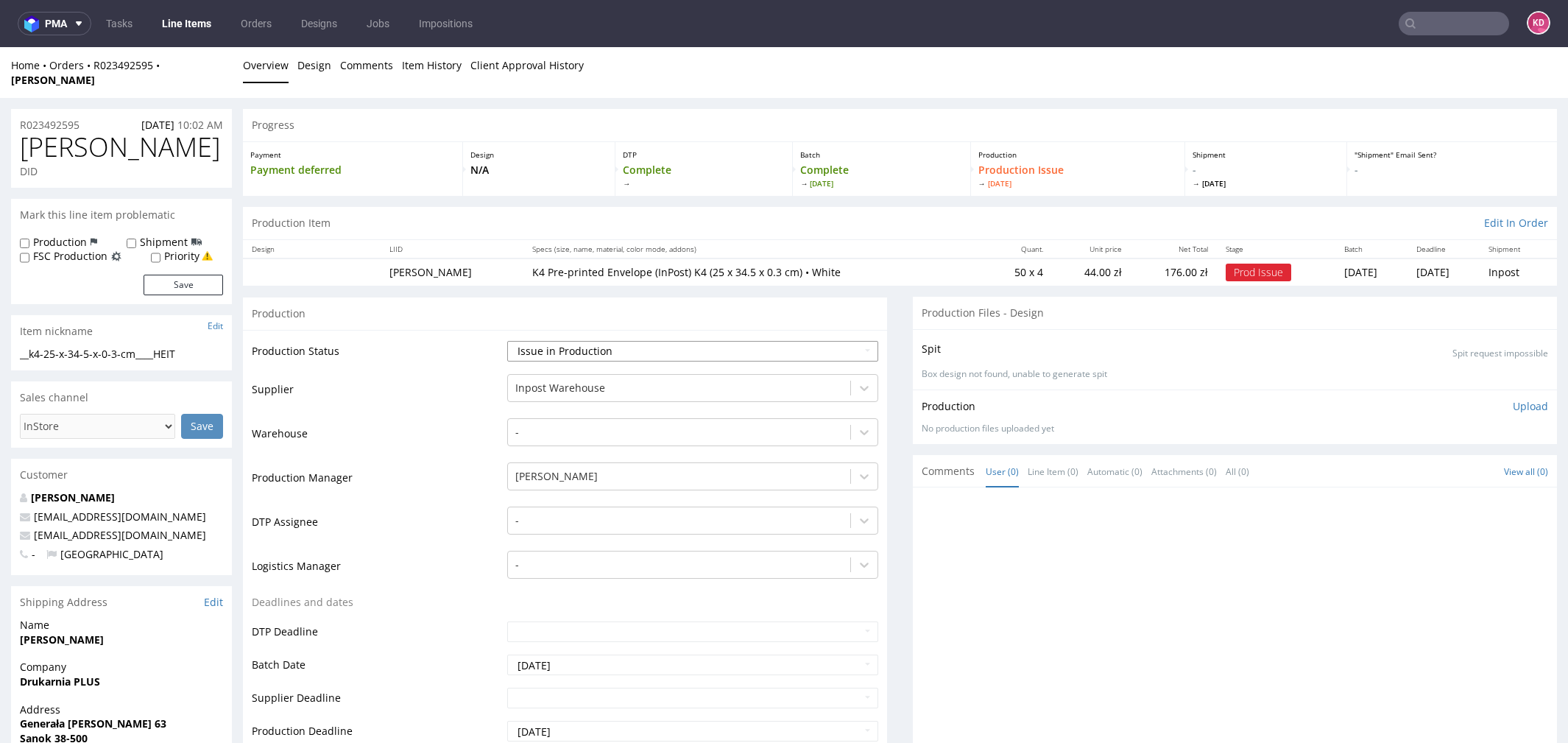
click at [615, 341] on select "Waiting for Artwork Waiting for Diecut Waiting for Mockup Waiting for DTP Waiti…" at bounding box center [693, 351] width 371 height 21
select select "sent_to_warehouse_fulfillment"
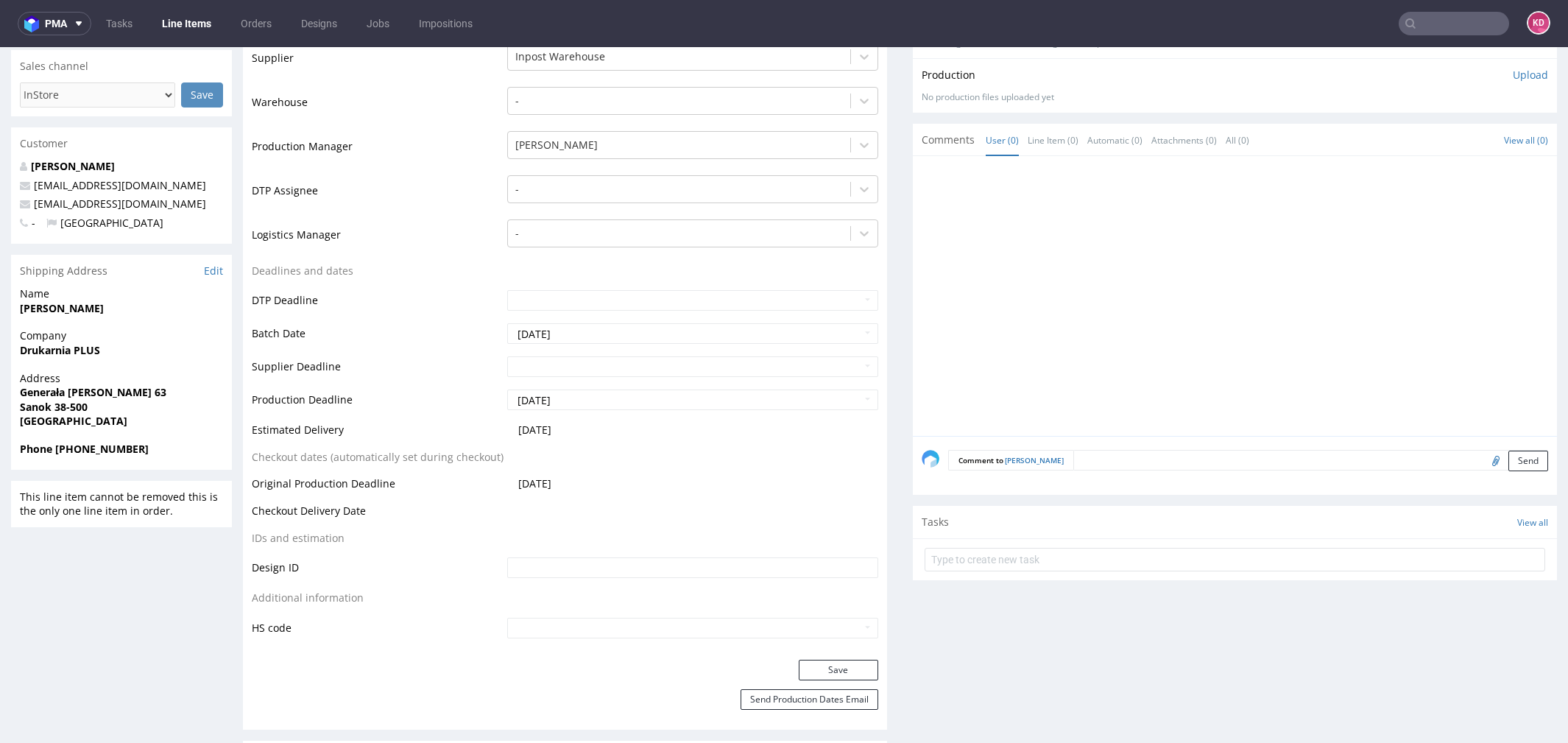
scroll to position [455, 0]
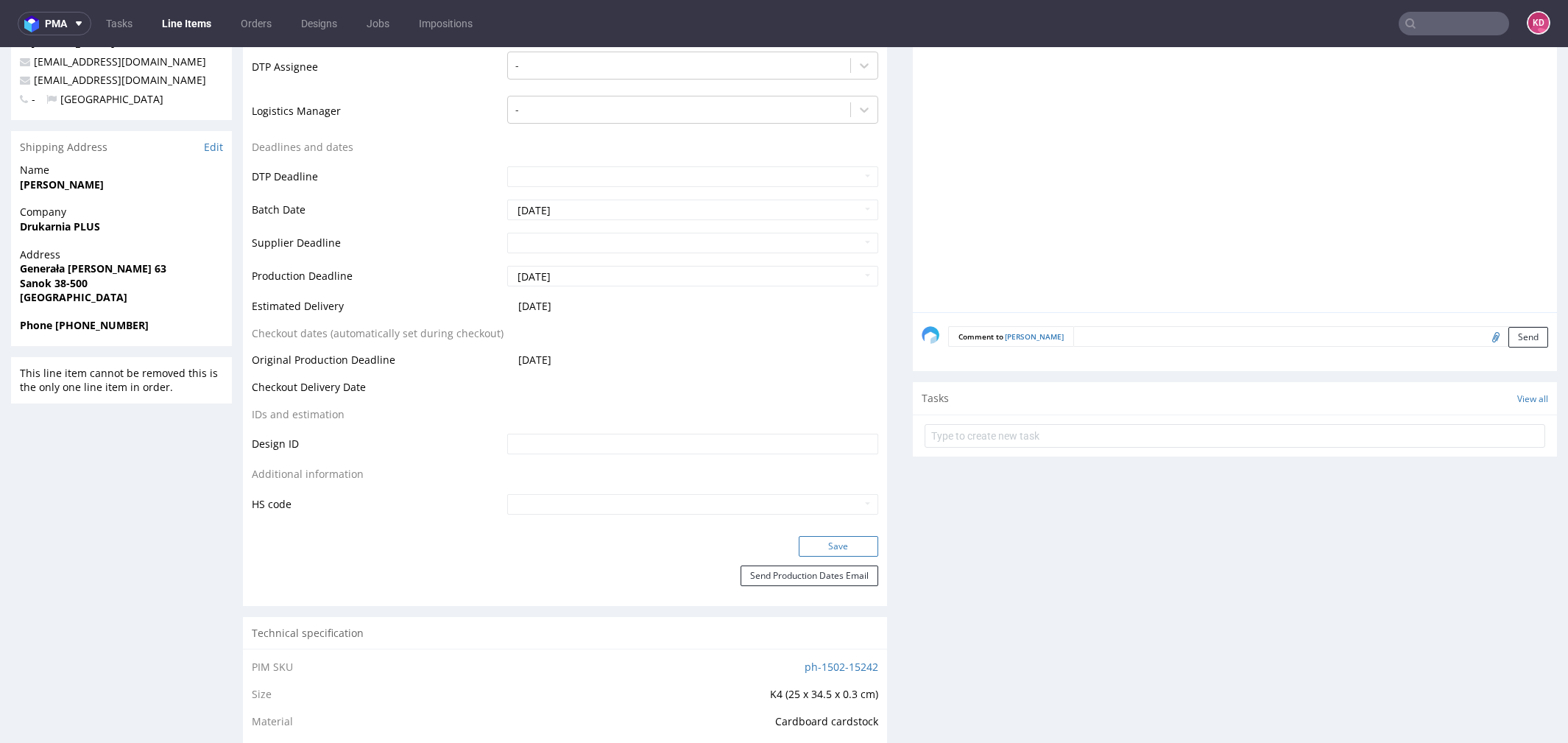
click at [839, 540] on button "Save" at bounding box center [839, 546] width 80 height 21
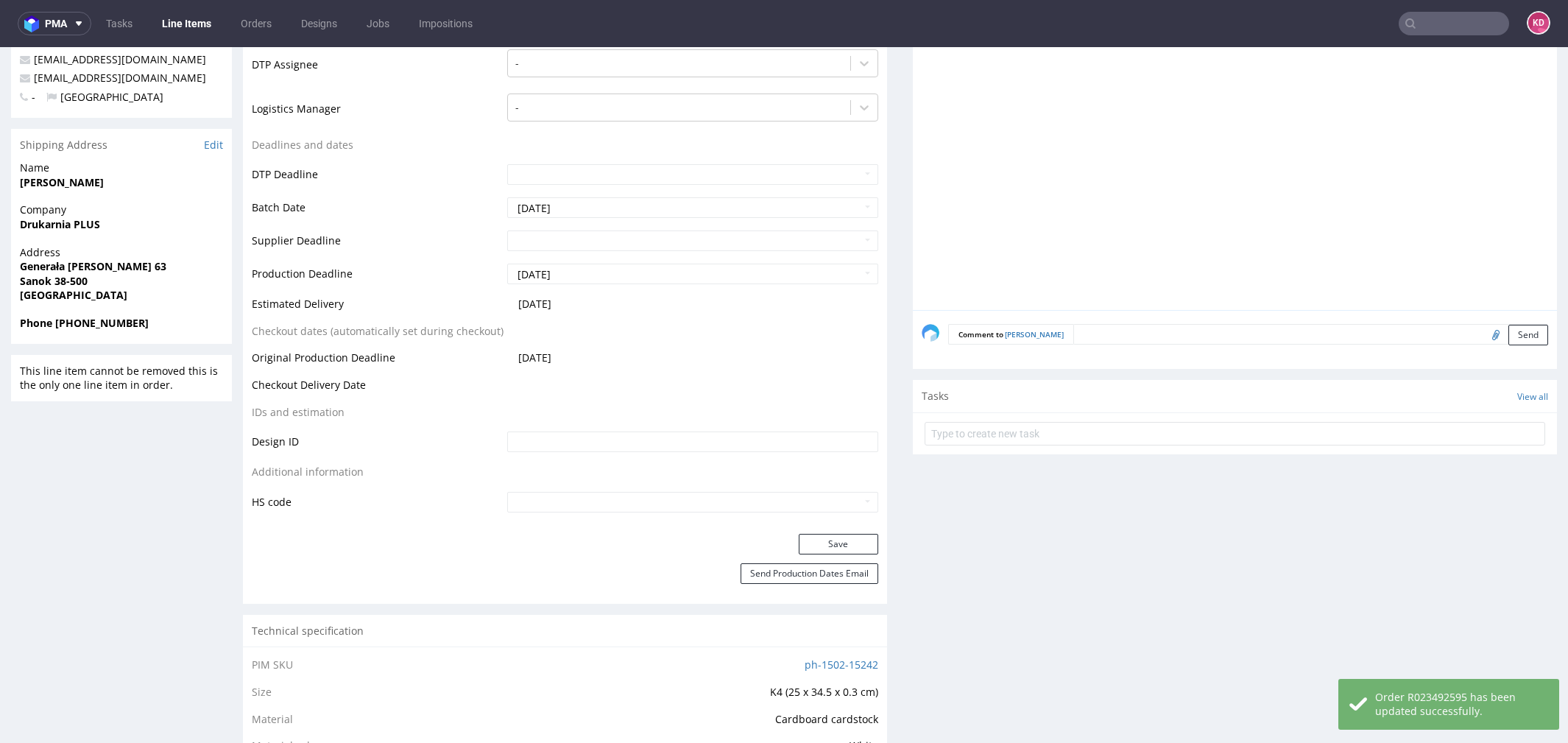
scroll to position [0, 0]
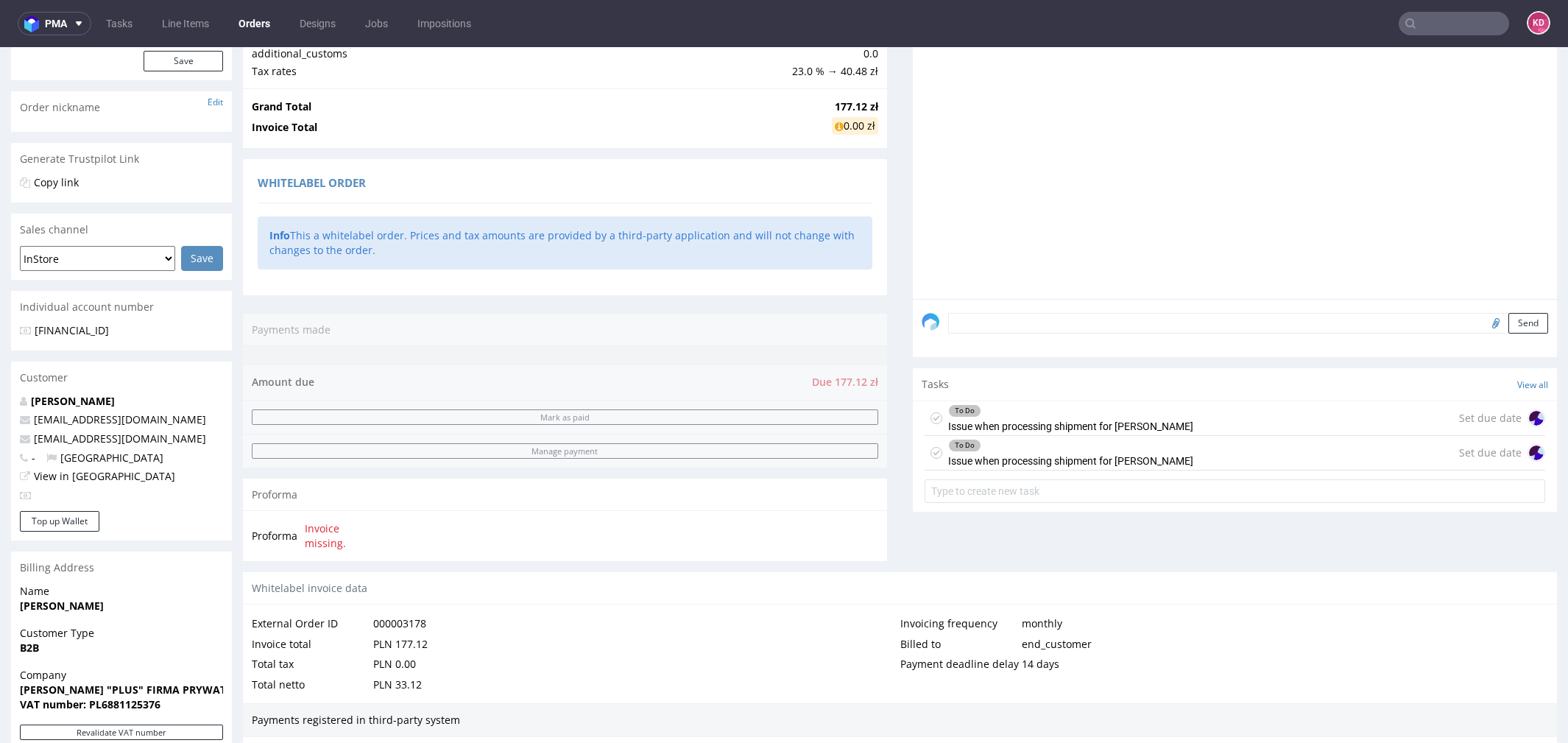
scroll to position [248, 0]
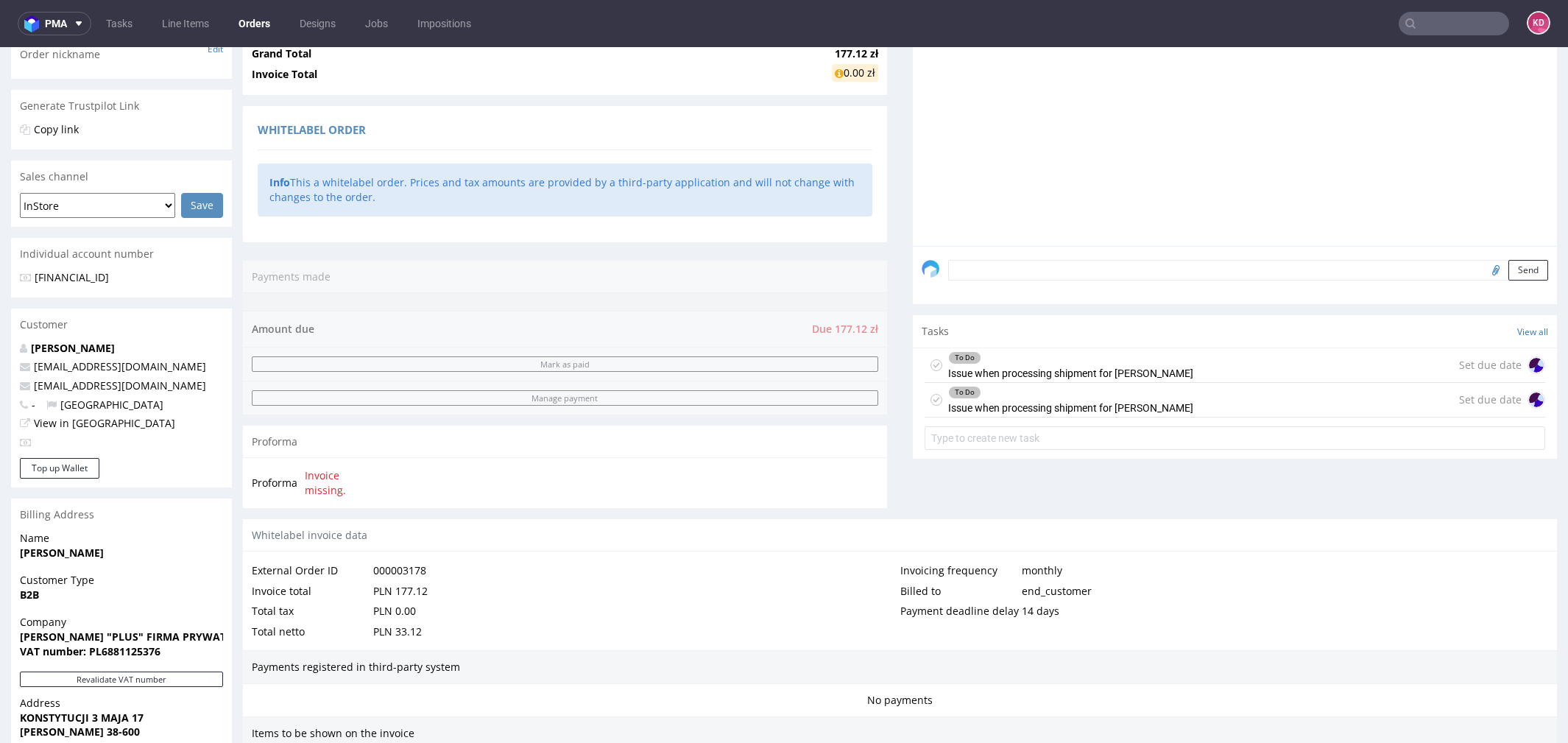
click at [930, 365] on icon at bounding box center [936, 365] width 11 height 11
click at [930, 403] on icon at bounding box center [936, 400] width 11 height 11
